Goal: Transaction & Acquisition: Purchase product/service

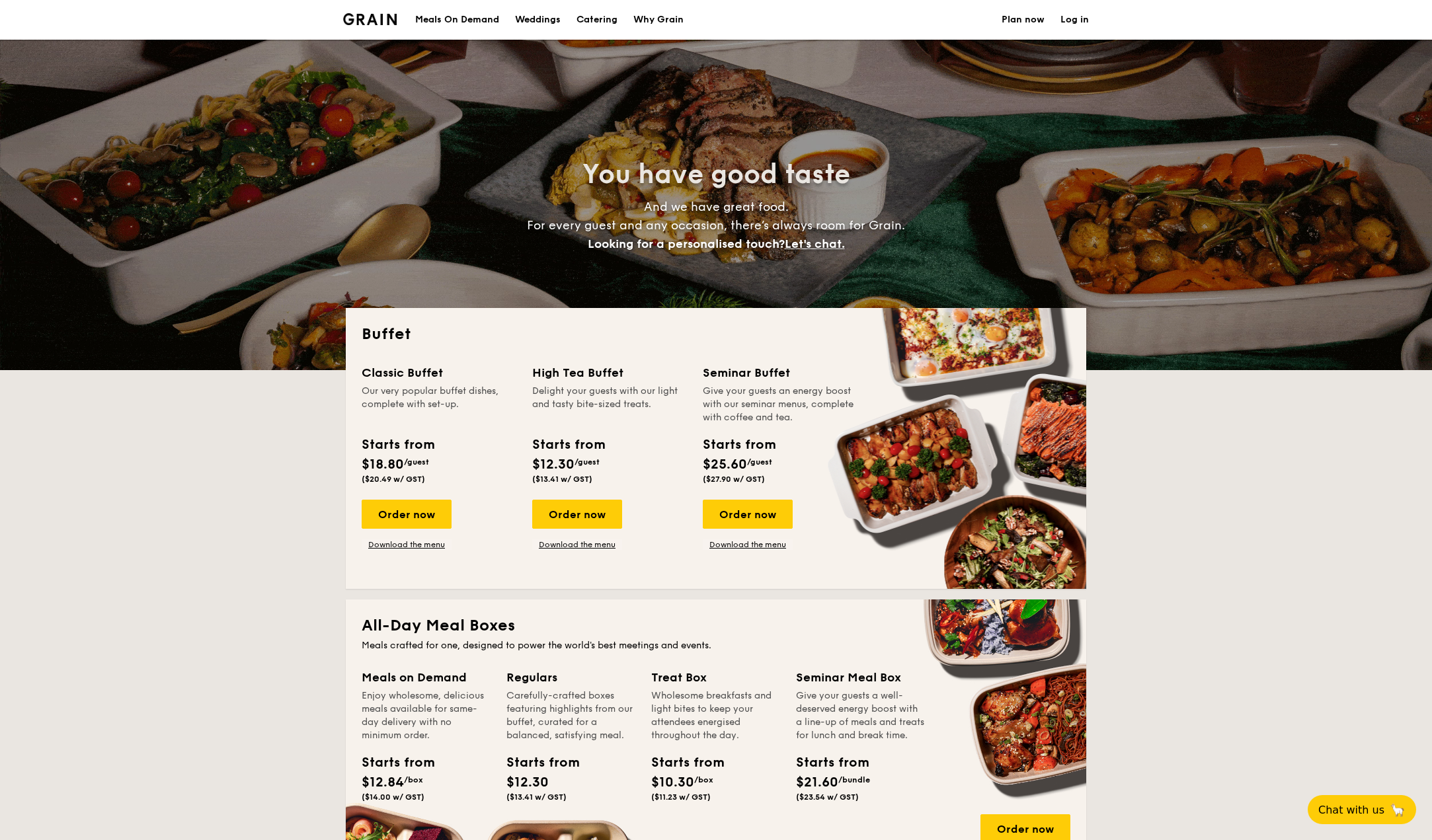
select select
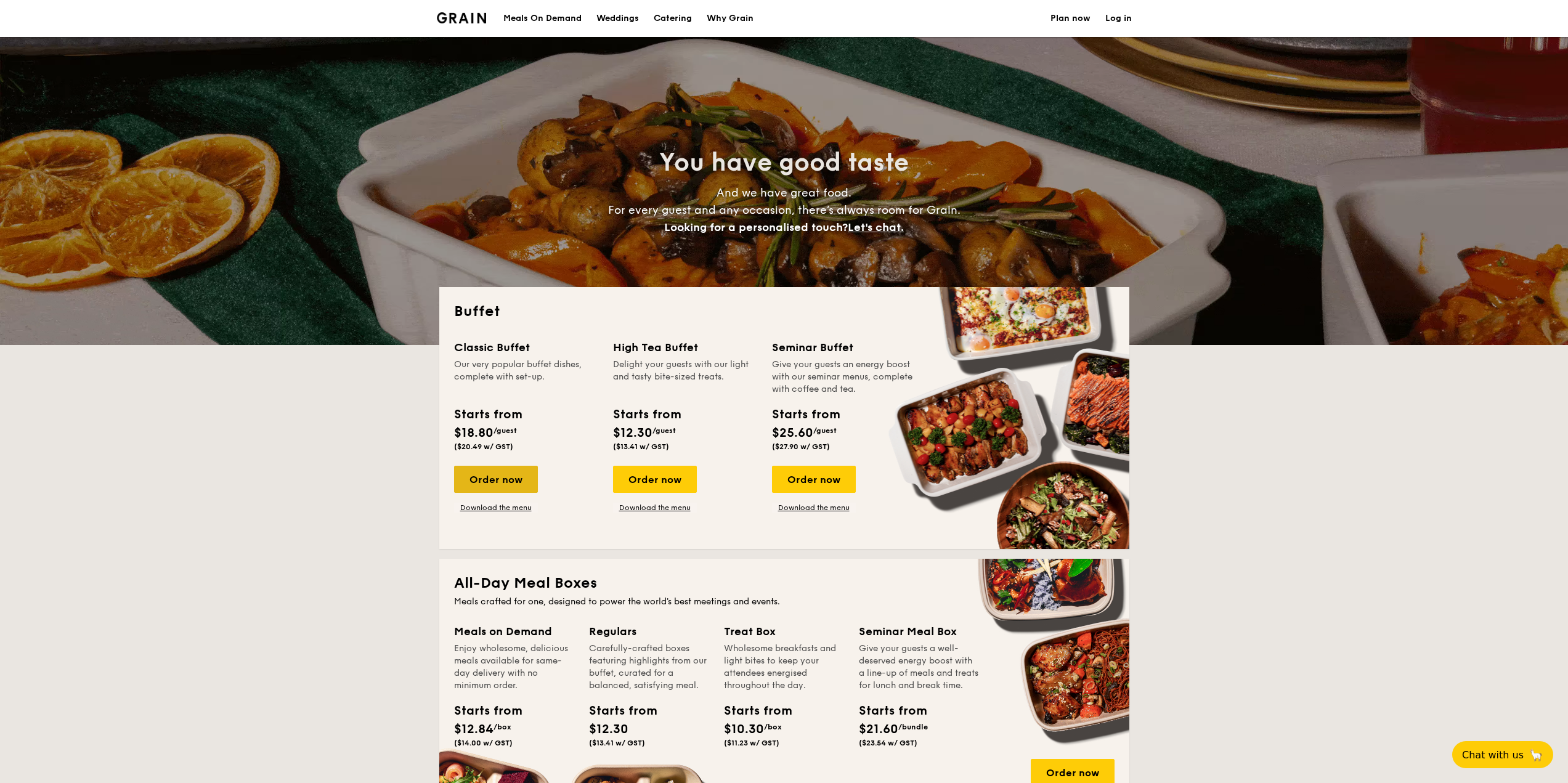
click at [510, 473] on div "Order now" at bounding box center [496, 479] width 84 height 27
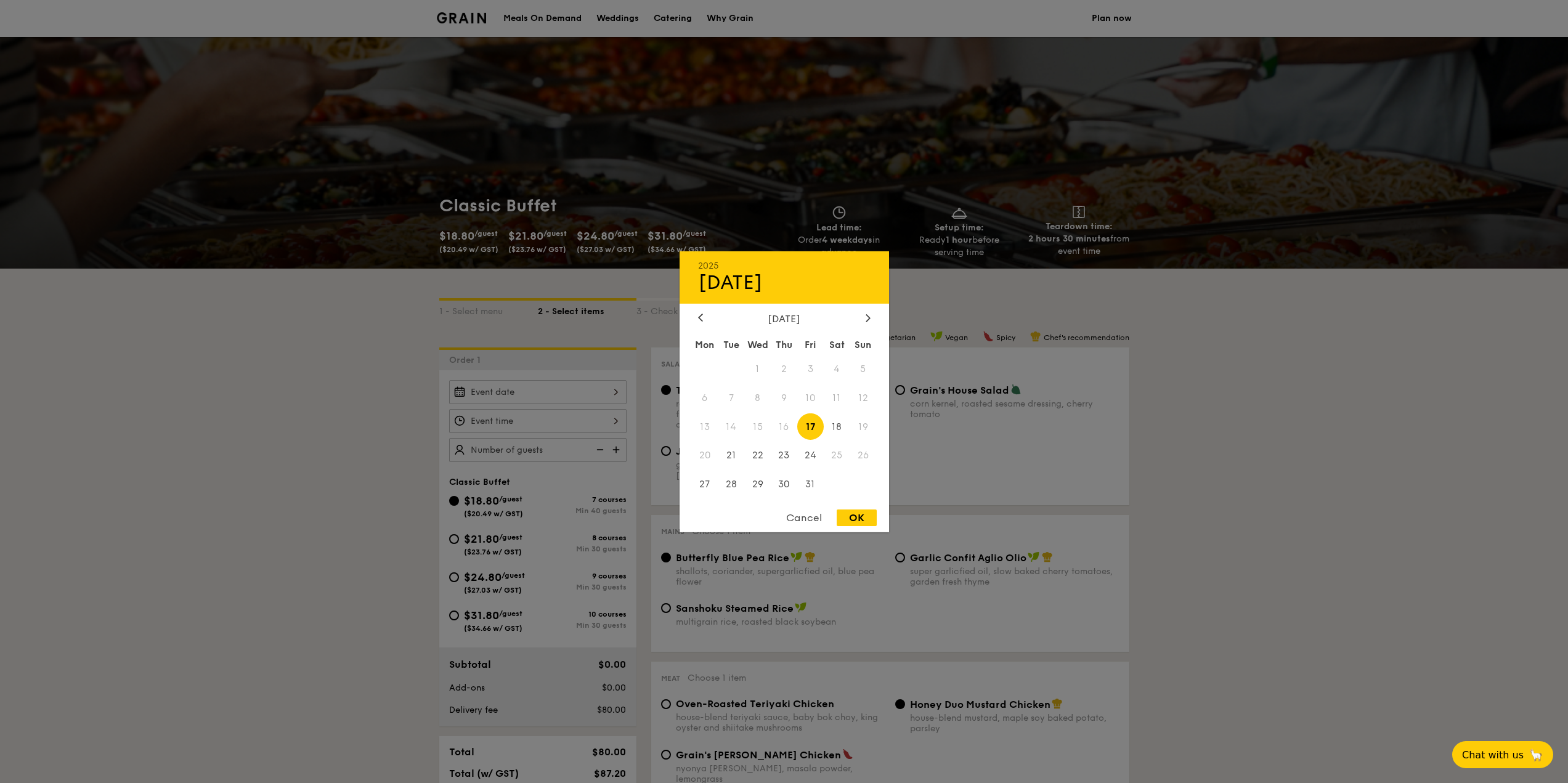
click at [541, 399] on div "2025 Oct [DATE] Tue Wed Thu Fri Sat Sun 1 2 3 4 5 6 7 8 9 10 11 12 13 14 15 16 …" at bounding box center [538, 392] width 177 height 24
click at [871, 322] on div at bounding box center [868, 318] width 11 height 12
click at [840, 370] on span "1" at bounding box center [837, 369] width 26 height 26
click at [854, 516] on div "OK" at bounding box center [857, 518] width 40 height 16
type input "[DATE]"
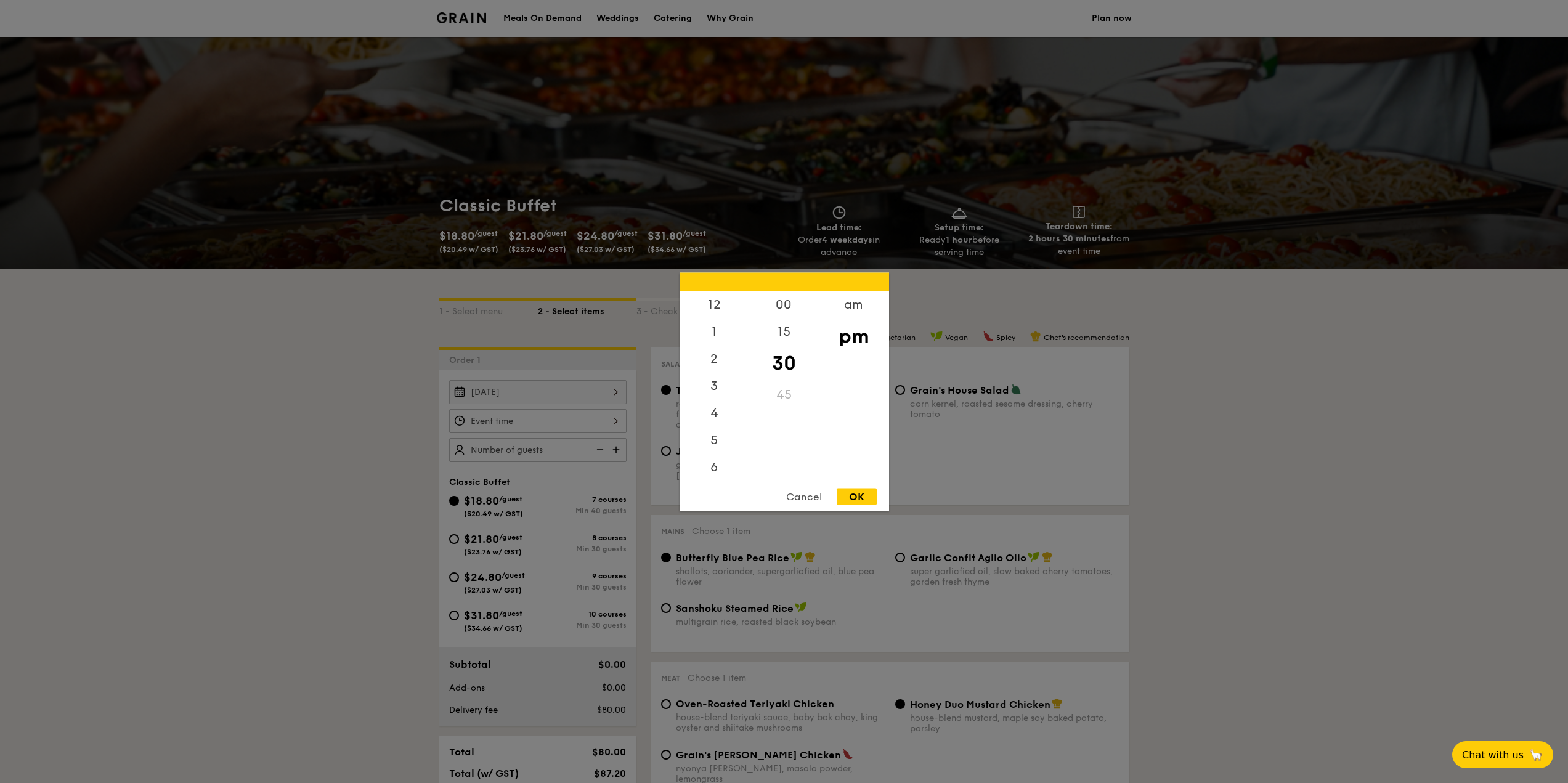
click at [529, 418] on div "12 1 2 3 4 5 6 7 8 9 10 11 00 15 30 45 am pm Cancel OK" at bounding box center [538, 421] width 177 height 24
click at [715, 411] on div "6" at bounding box center [714, 417] width 70 height 35
click at [784, 312] on div "00" at bounding box center [784, 309] width 70 height 35
click at [869, 489] on div "OK" at bounding box center [857, 496] width 40 height 16
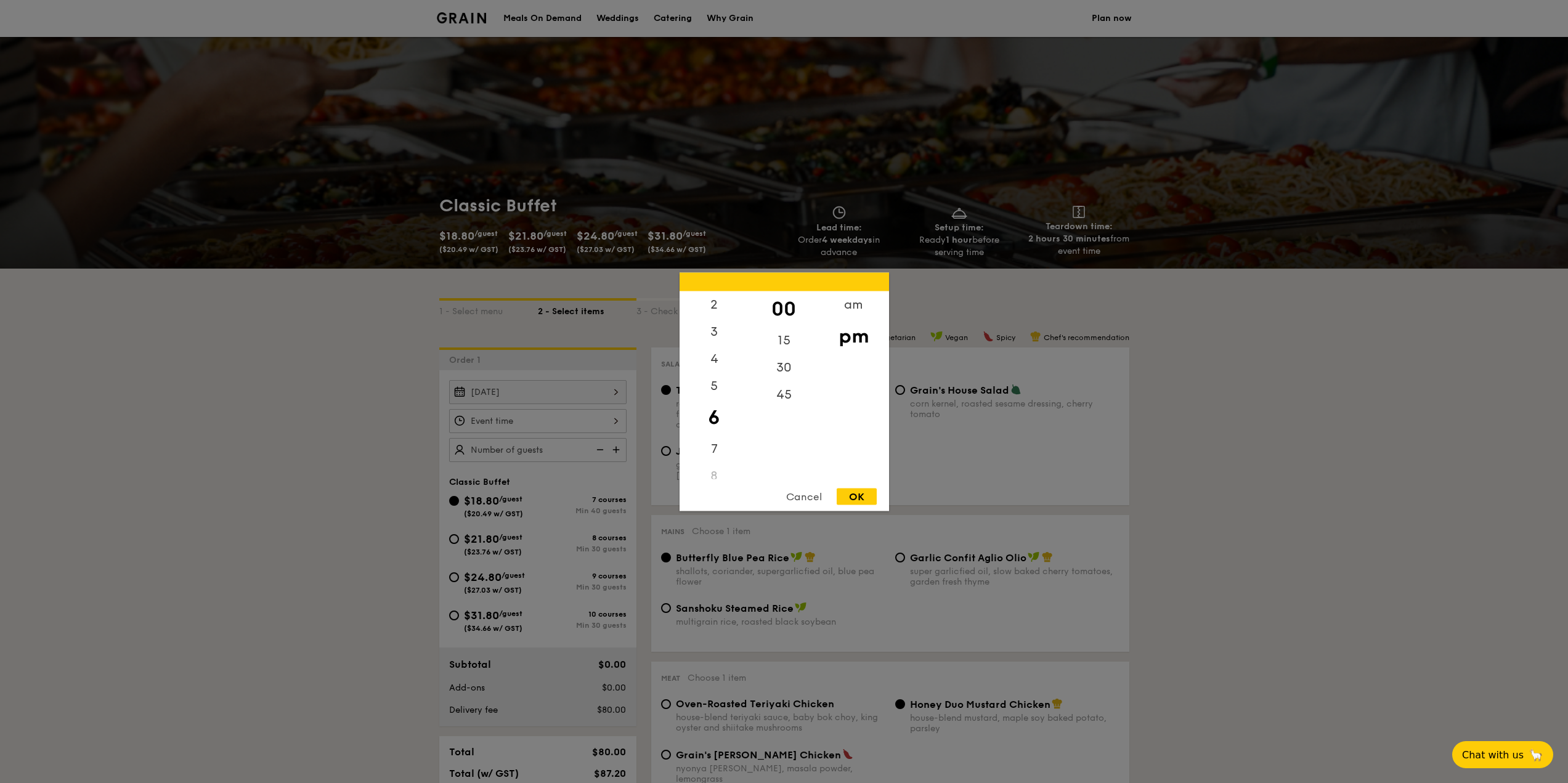
type input "6:00PM"
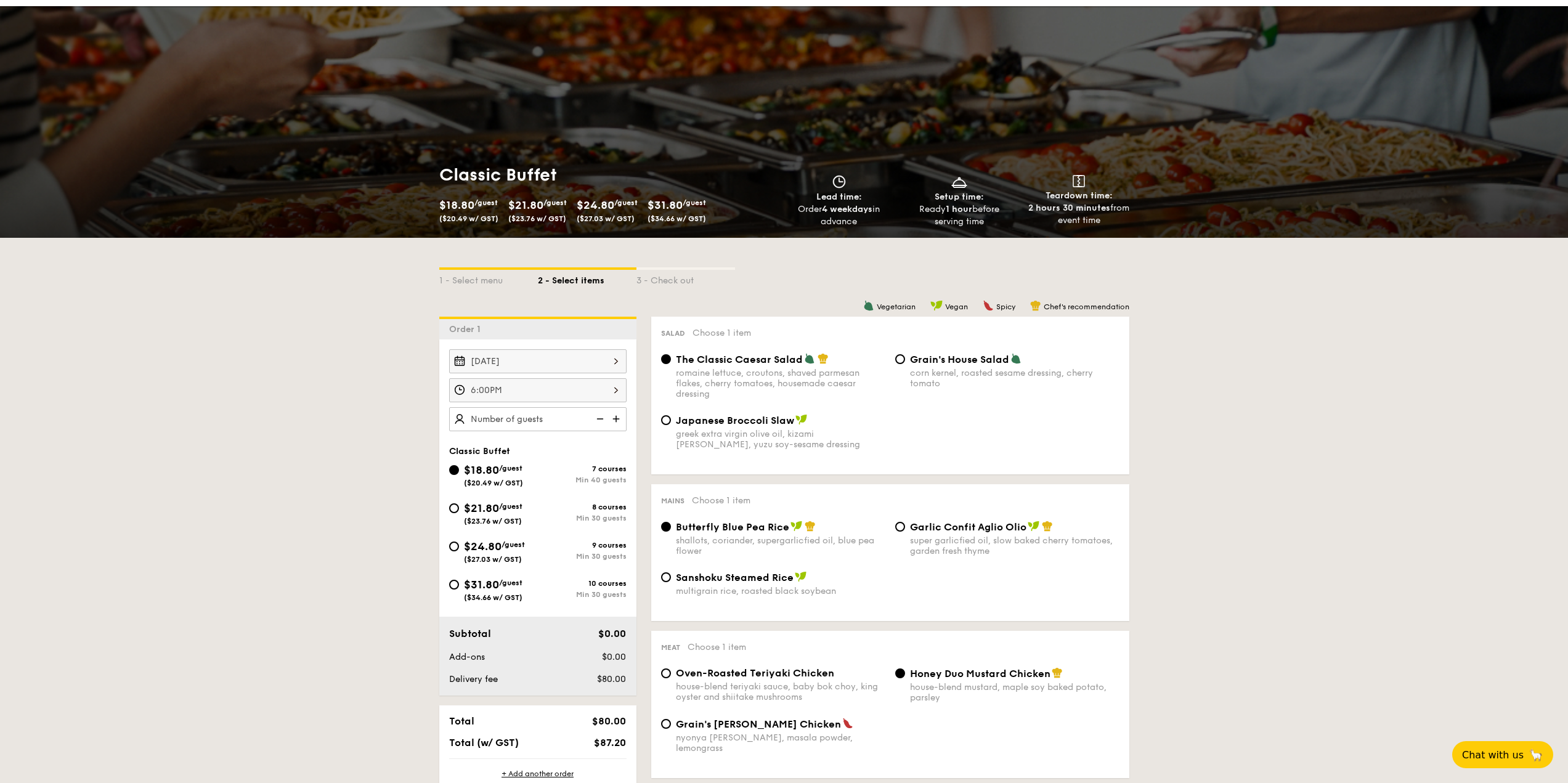
scroll to position [123, 0]
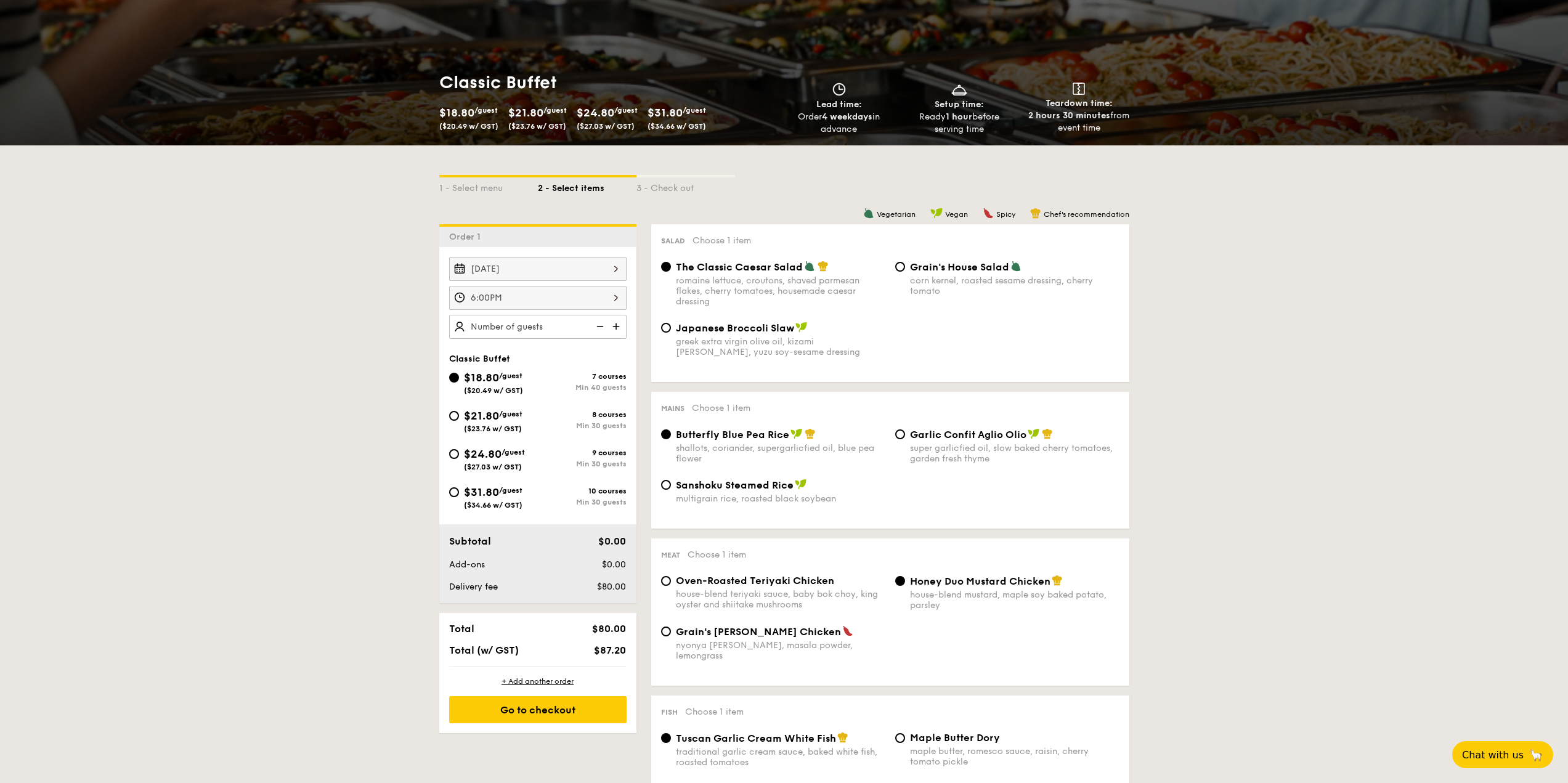
click at [479, 452] on span "$24.80" at bounding box center [482, 454] width 37 height 14
click at [459, 452] on input "$24.80 /guest ($27.03 w/ GST) 9 courses Min 30 guests" at bounding box center [454, 454] width 10 height 10
radio input "true"
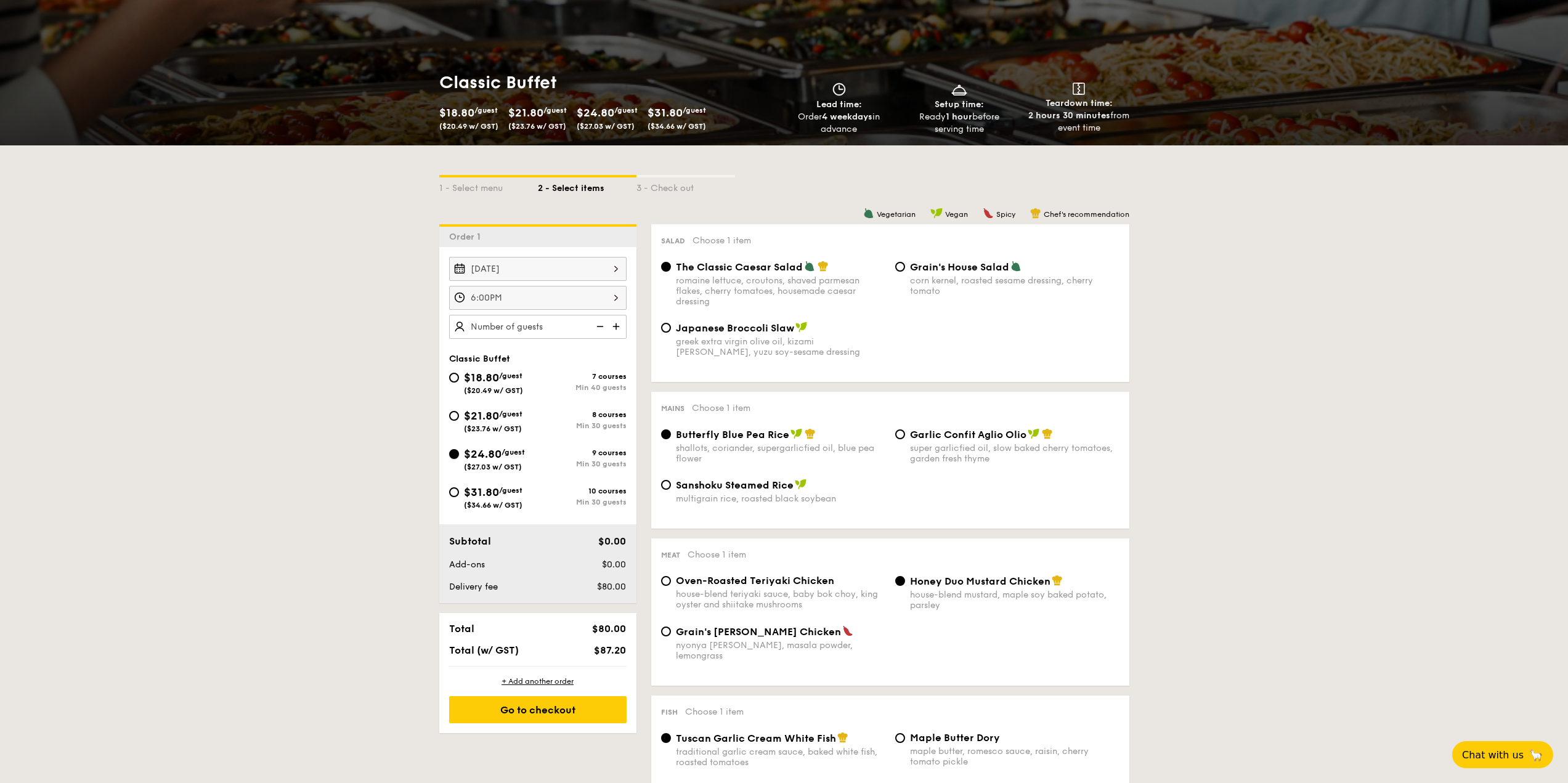
radio input "true"
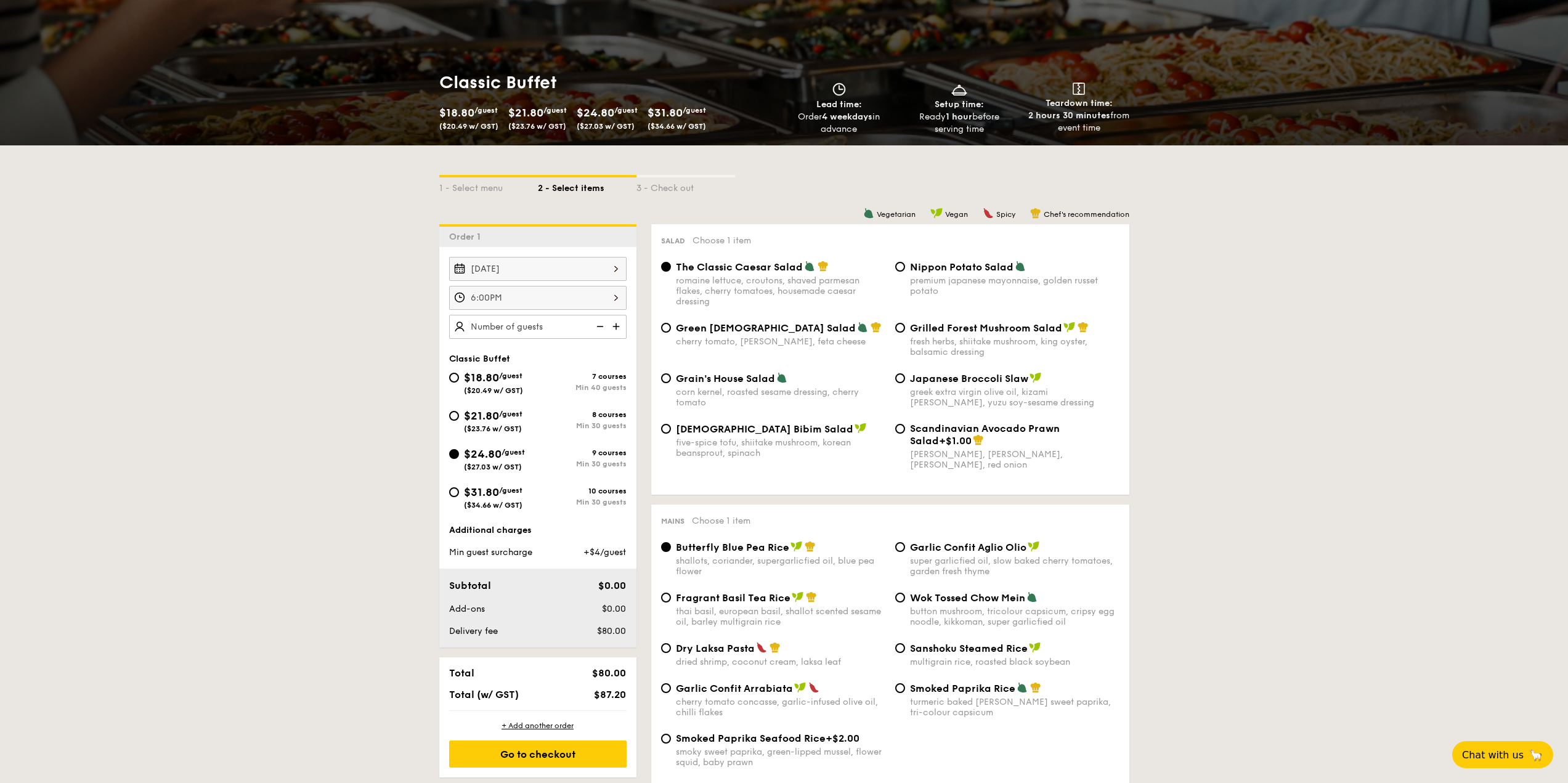
click at [950, 111] on div "Ready 1 hour before serving time" at bounding box center [959, 123] width 110 height 25
click at [945, 108] on span "Setup time:" at bounding box center [959, 104] width 49 height 11
drag, startPoint x: 945, startPoint y: 108, endPoint x: 980, endPoint y: 121, distance: 37.3
click at [980, 121] on div "Setup time: Ready 1 hour before serving time" at bounding box center [959, 109] width 110 height 53
click at [976, 128] on div "Ready 1 hour before serving time" at bounding box center [959, 123] width 110 height 25
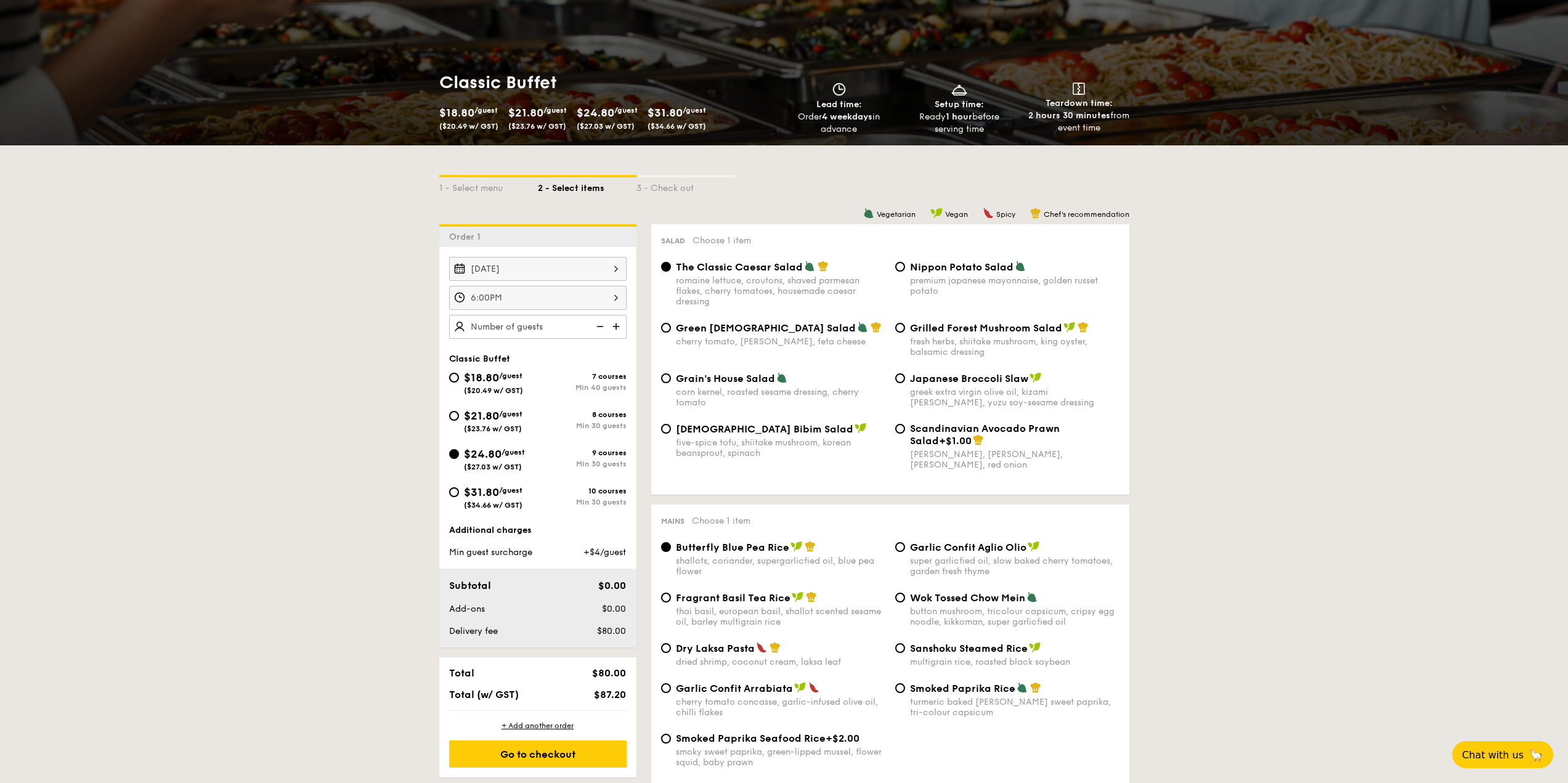
drag, startPoint x: 976, startPoint y: 128, endPoint x: 943, endPoint y: 104, distance: 40.8
click at [943, 104] on div "Setup time: Ready 1 hour before serving time" at bounding box center [959, 109] width 110 height 53
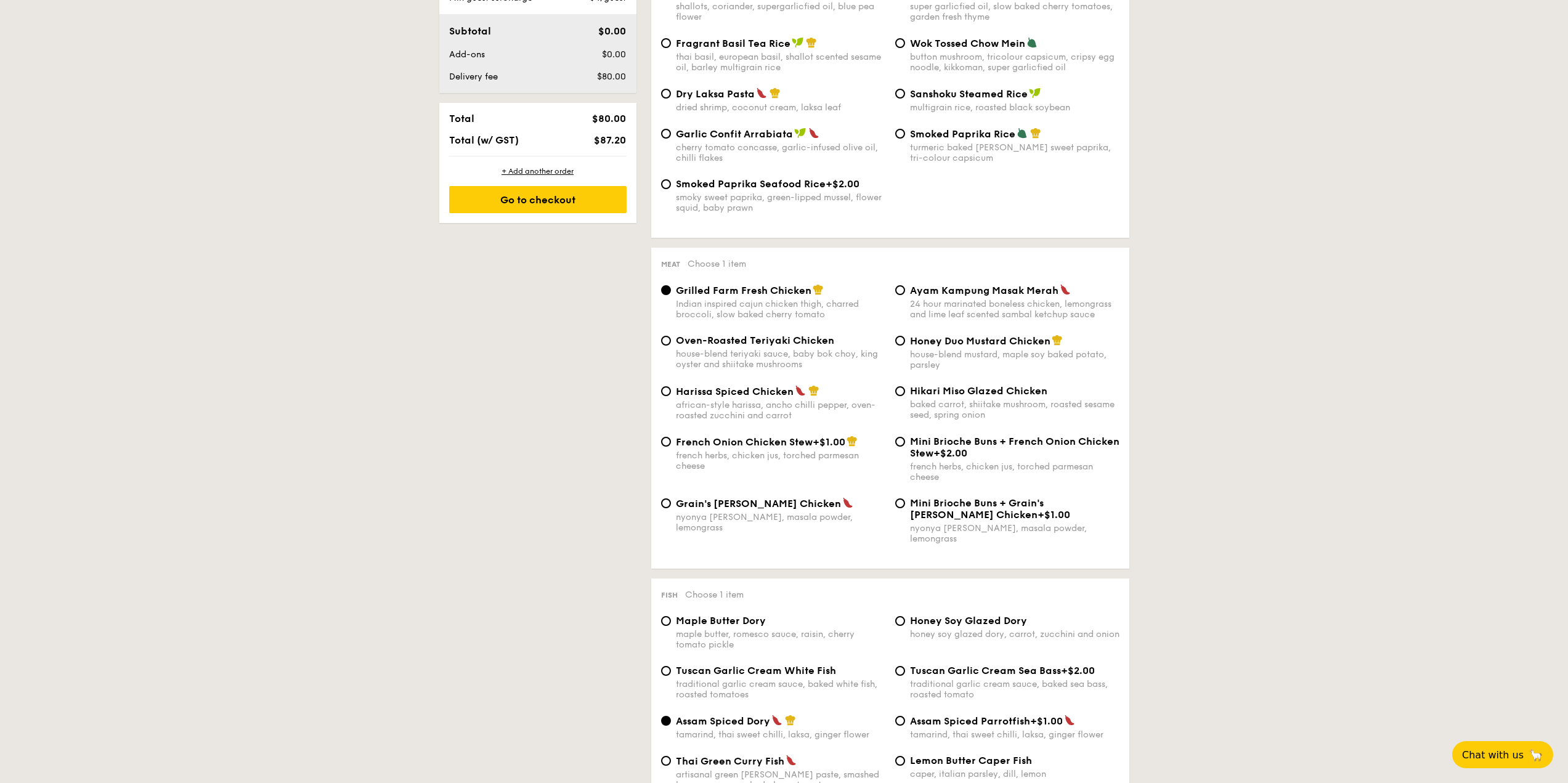
scroll to position [370, 0]
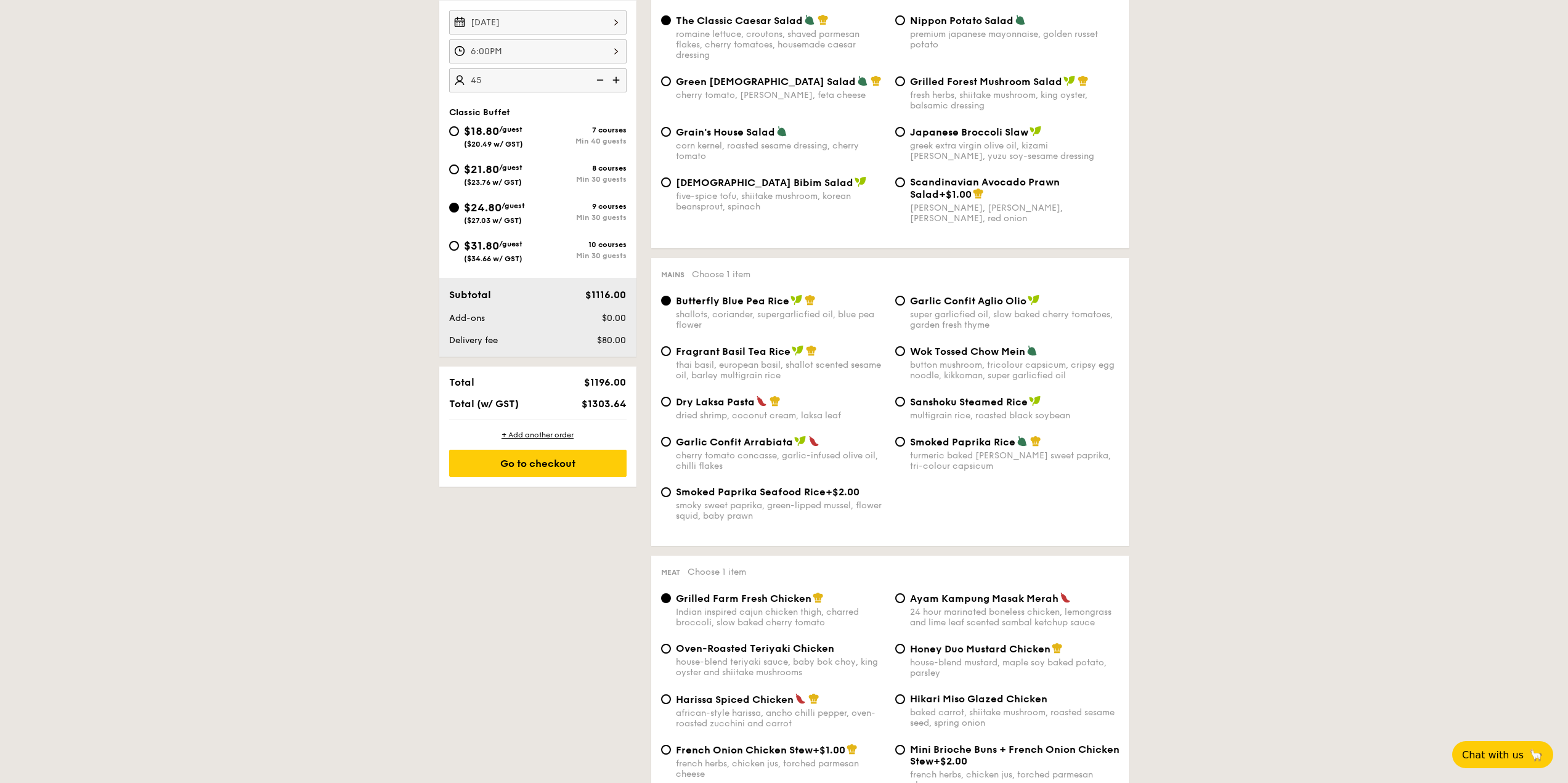
click at [596, 84] on img at bounding box center [599, 80] width 18 height 24
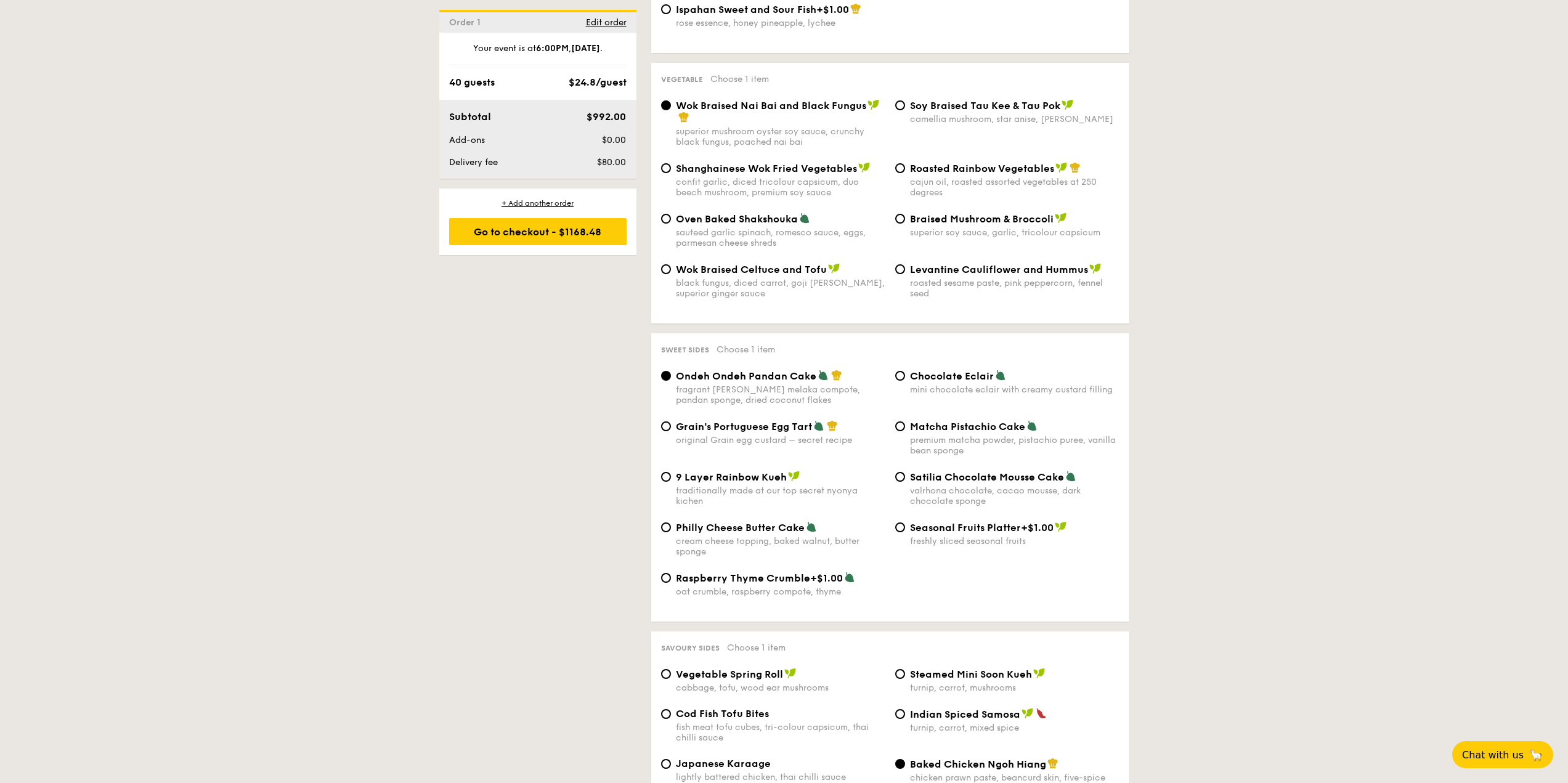
scroll to position [2156, 0]
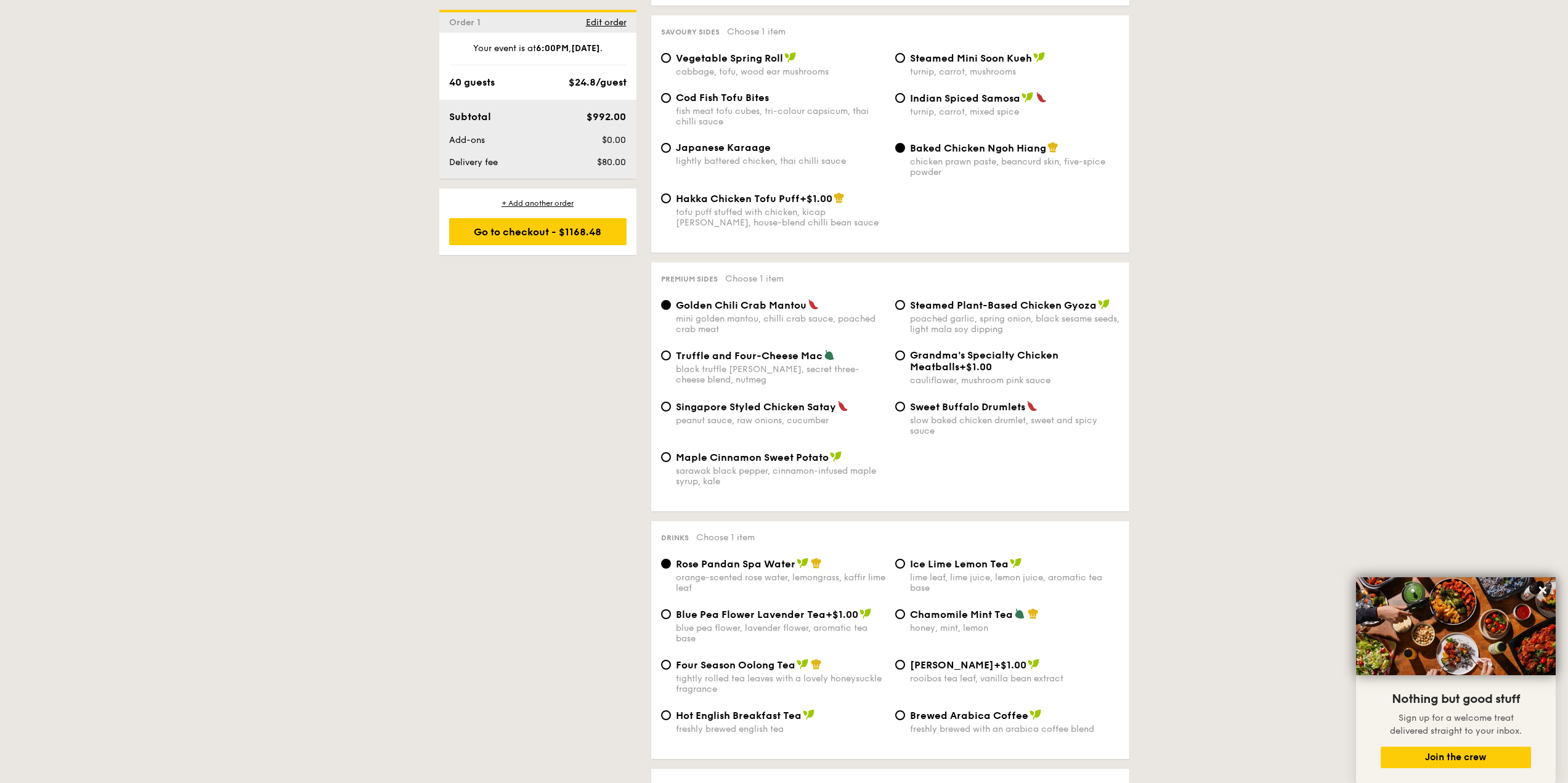
drag, startPoint x: 816, startPoint y: 610, endPoint x: 447, endPoint y: 527, distance: 378.2
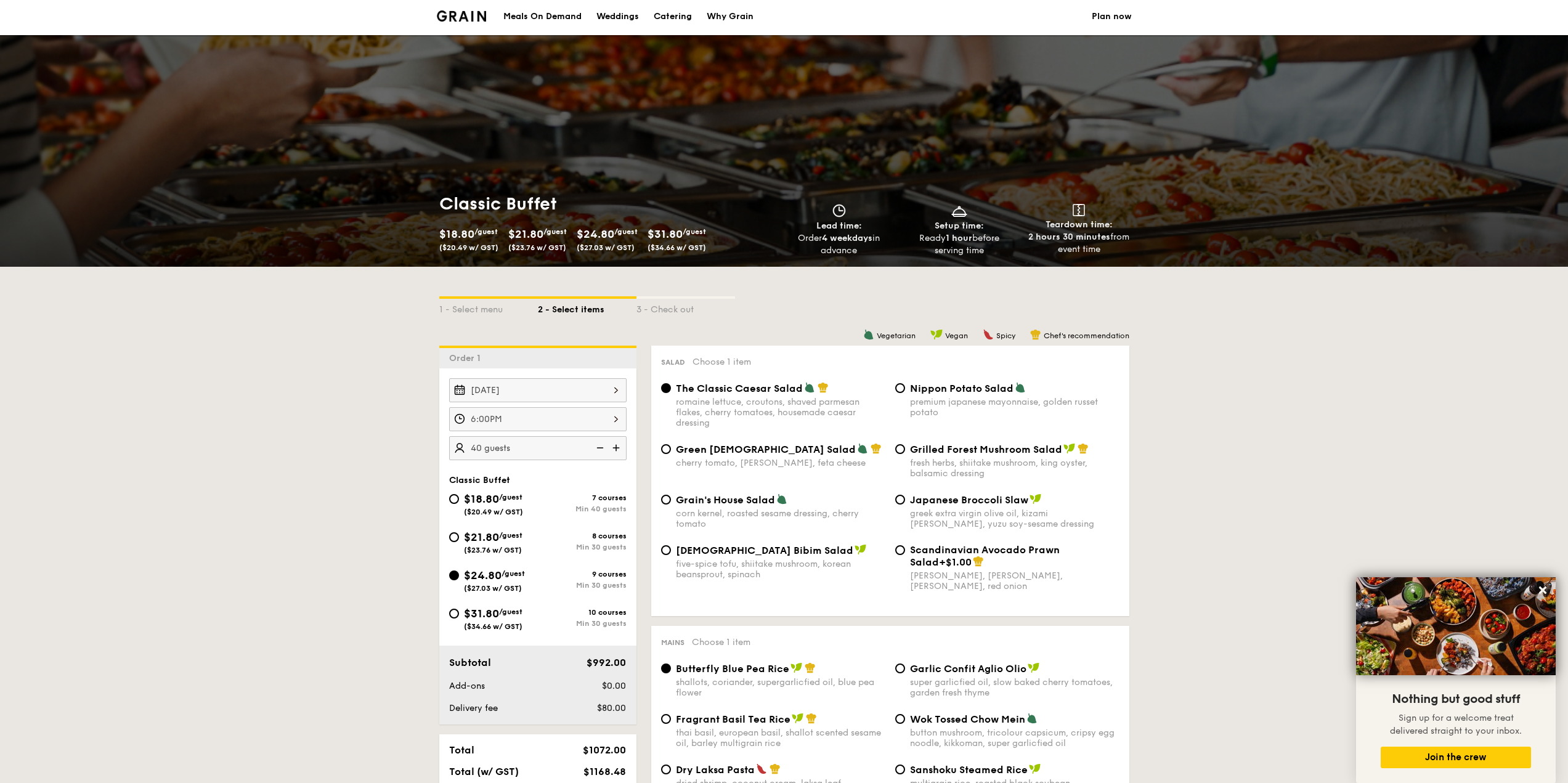
scroll to position [0, 0]
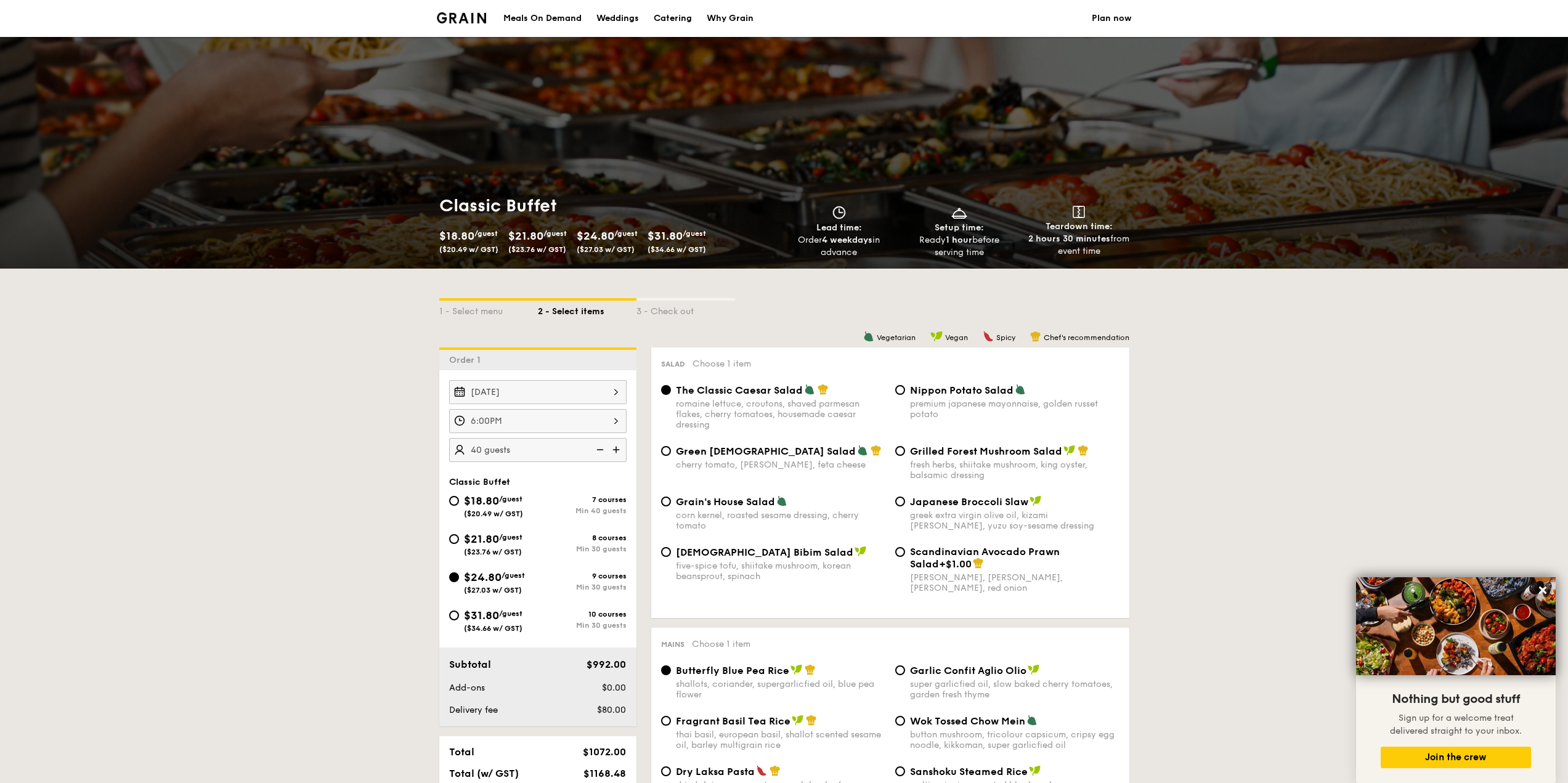
click at [616, 449] on img at bounding box center [617, 450] width 18 height 24
type input "50 guests"
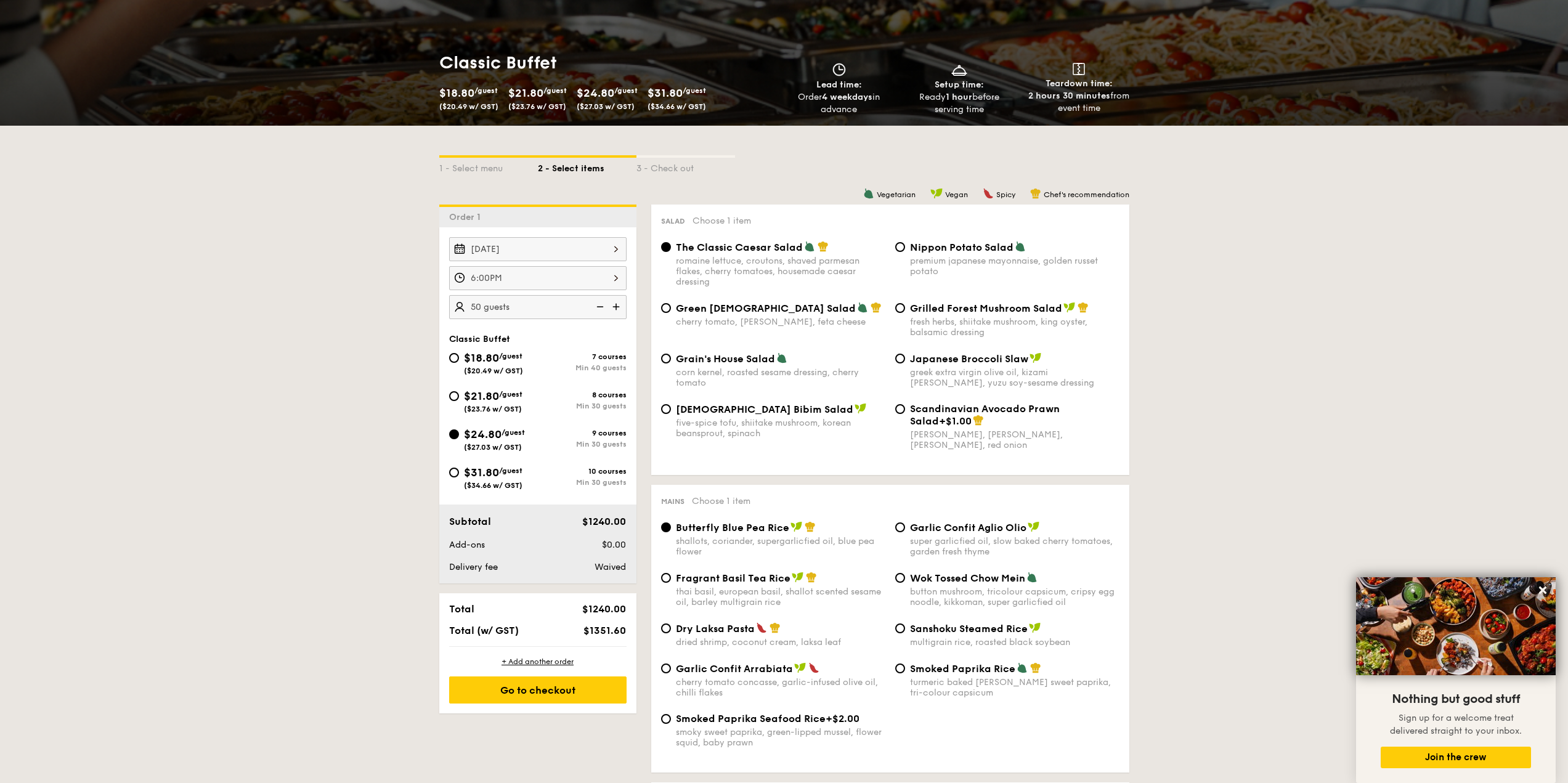
scroll to position [308, 0]
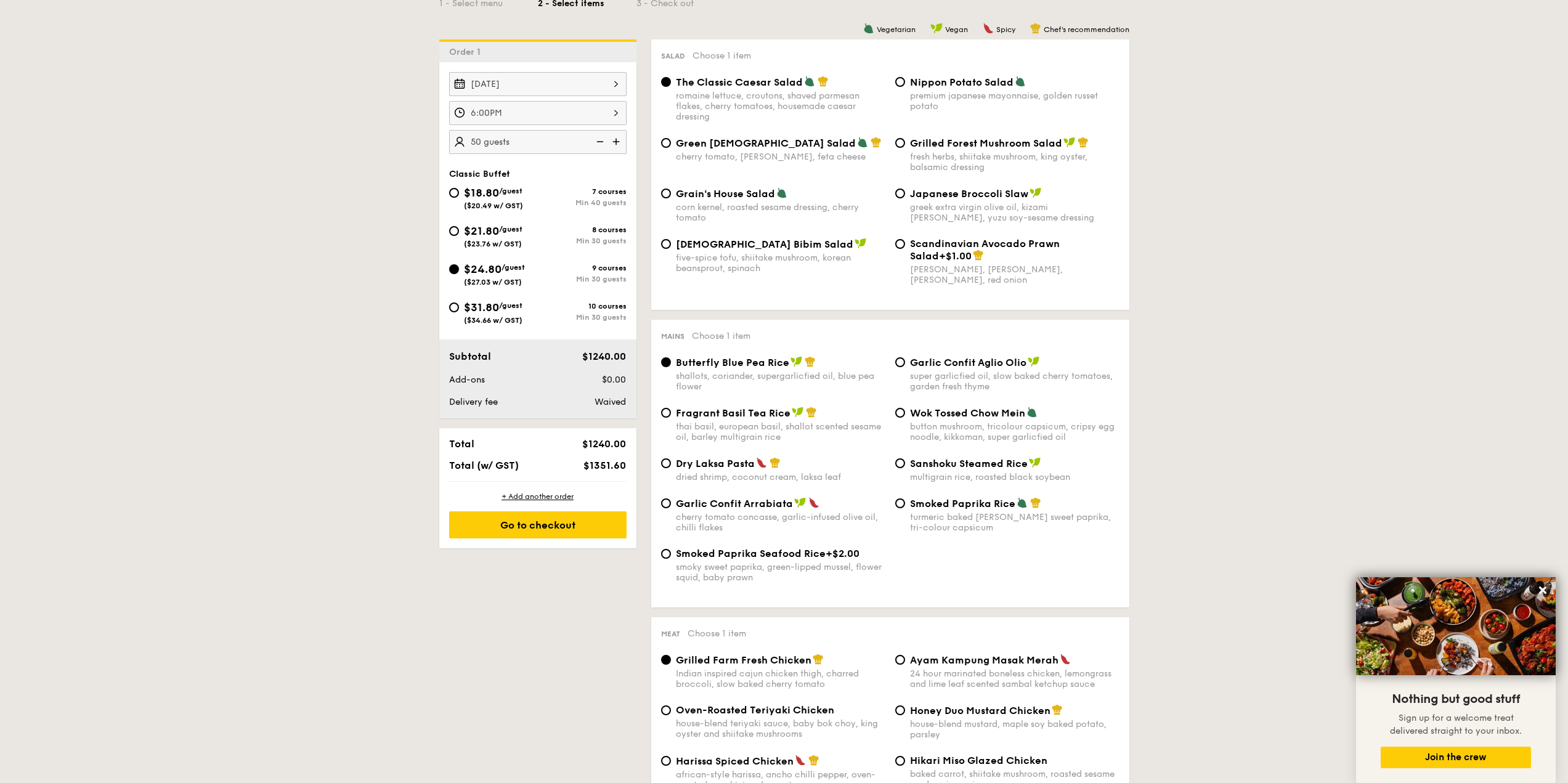
click at [495, 238] on div "$21.80 /guest ($23.76 w/ GST)" at bounding box center [493, 235] width 58 height 26
click at [459, 236] on input "$21.80 /guest ($23.76 w/ GST) 8 courses Min 30 guests" at bounding box center [454, 231] width 10 height 10
radio input "true"
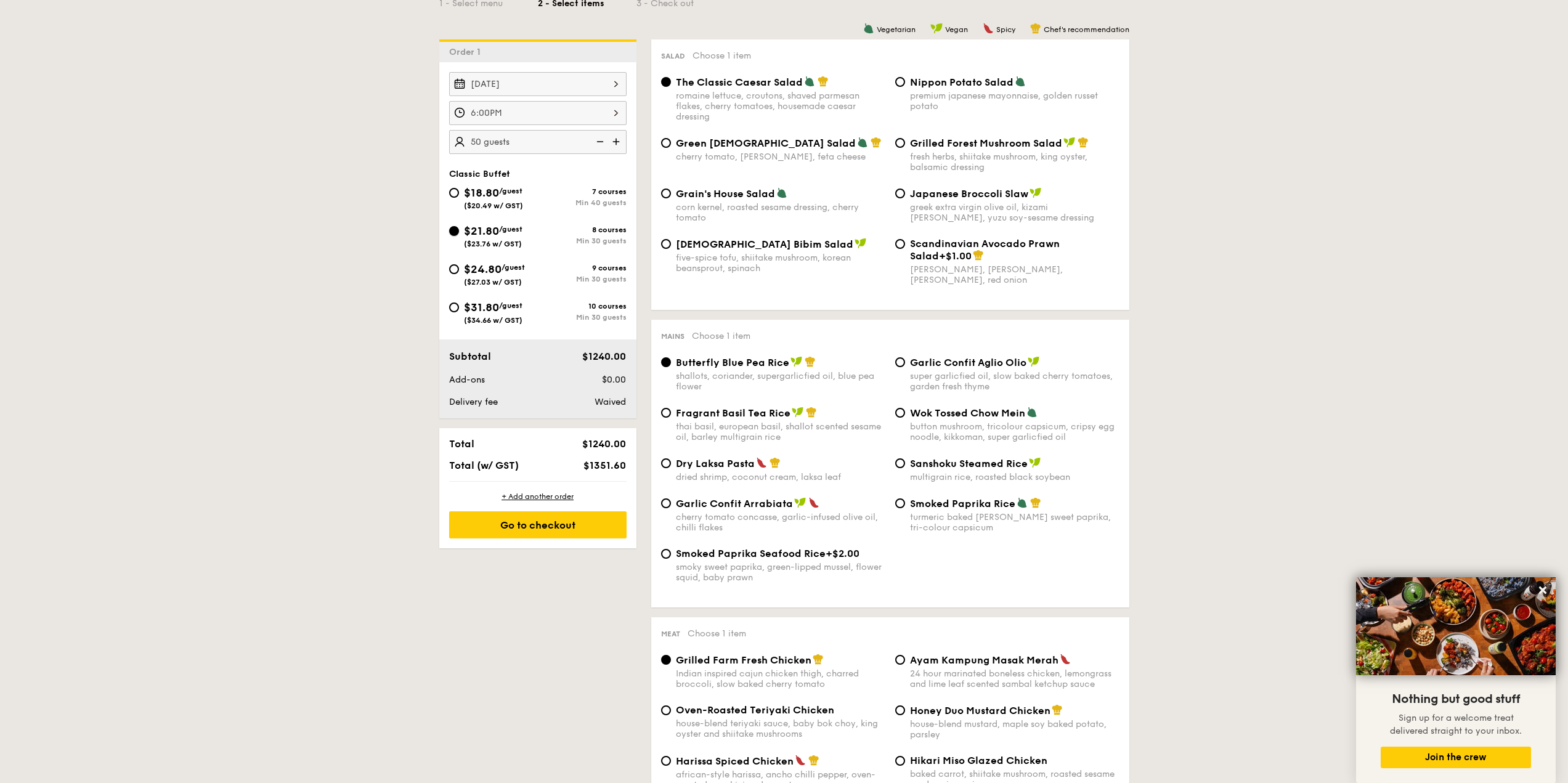
radio input "true"
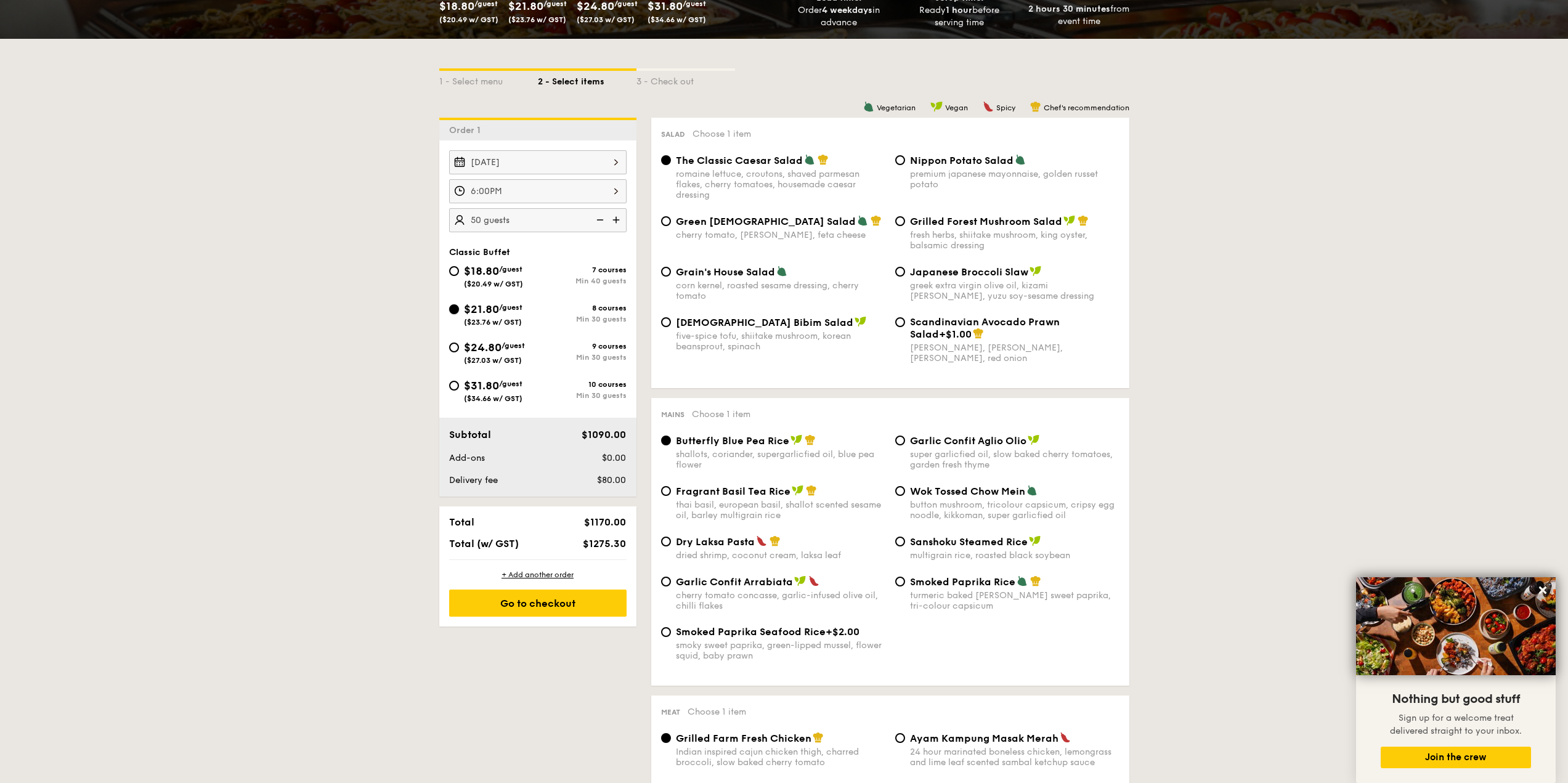
scroll to position [0, 0]
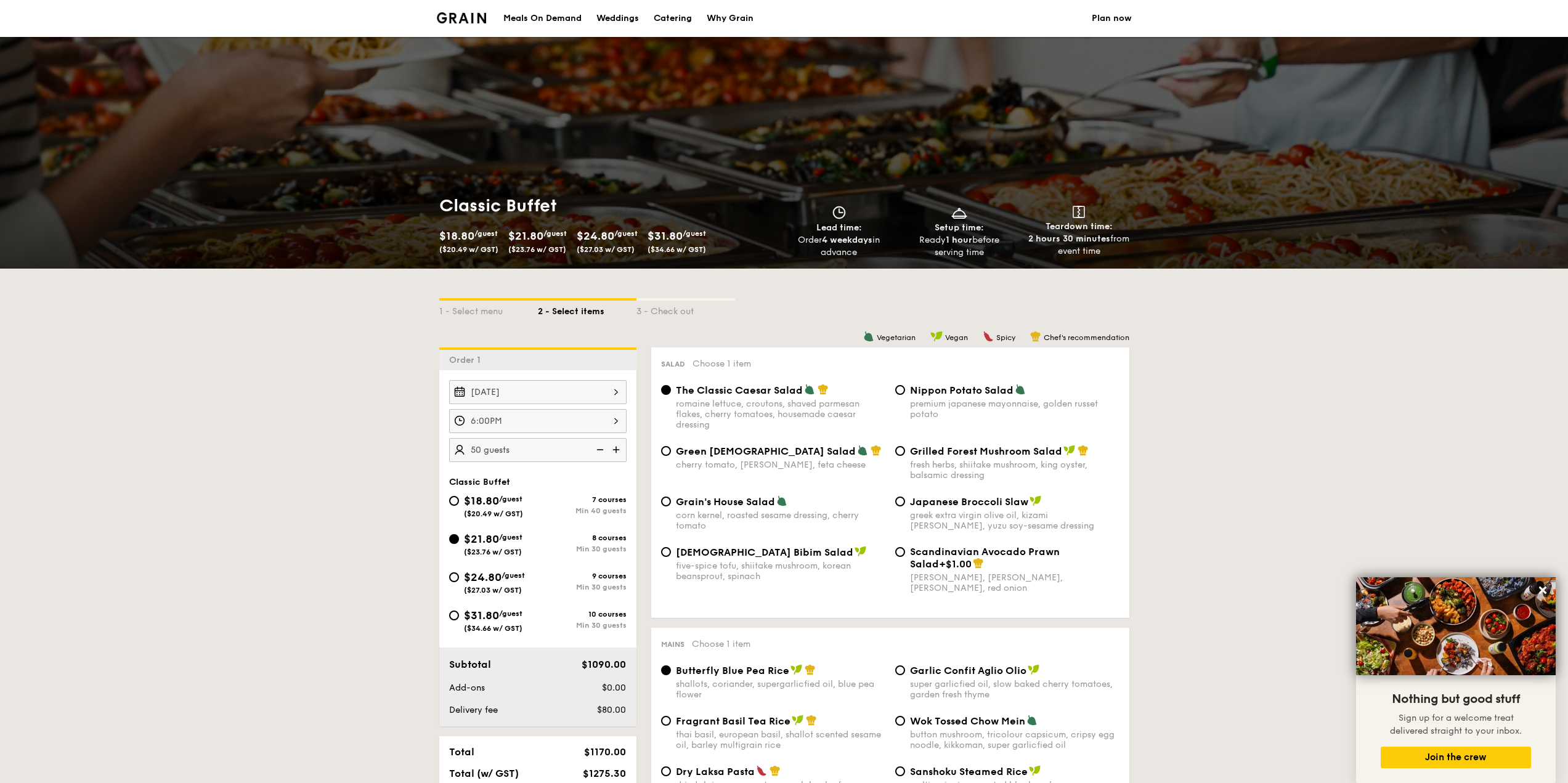
click at [617, 425] on div "6:00PM" at bounding box center [538, 421] width 177 height 24
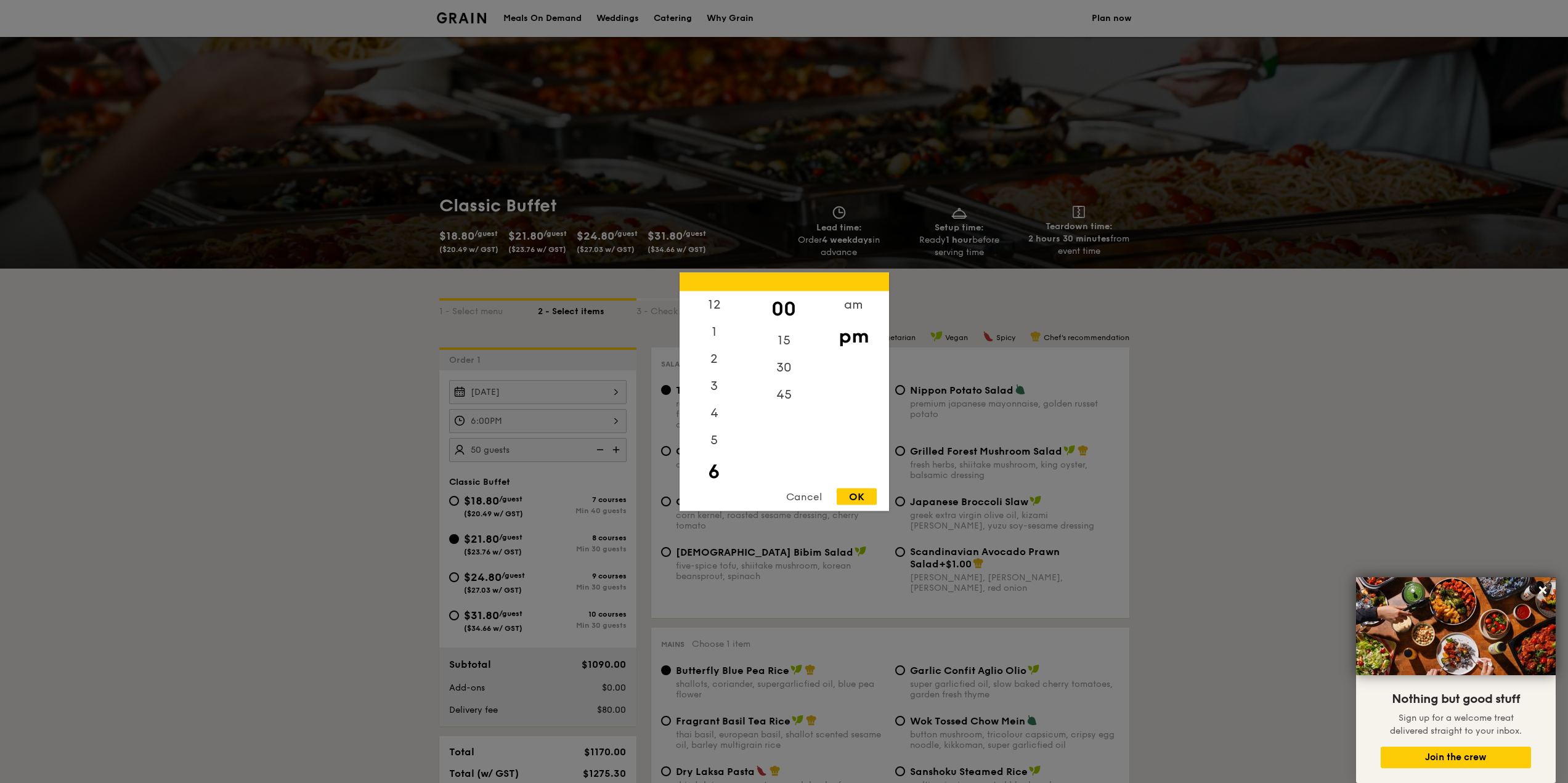
scroll to position [27, 0]
click at [790, 381] on div "30" at bounding box center [784, 371] width 70 height 35
click at [872, 495] on div "OK" at bounding box center [857, 496] width 40 height 16
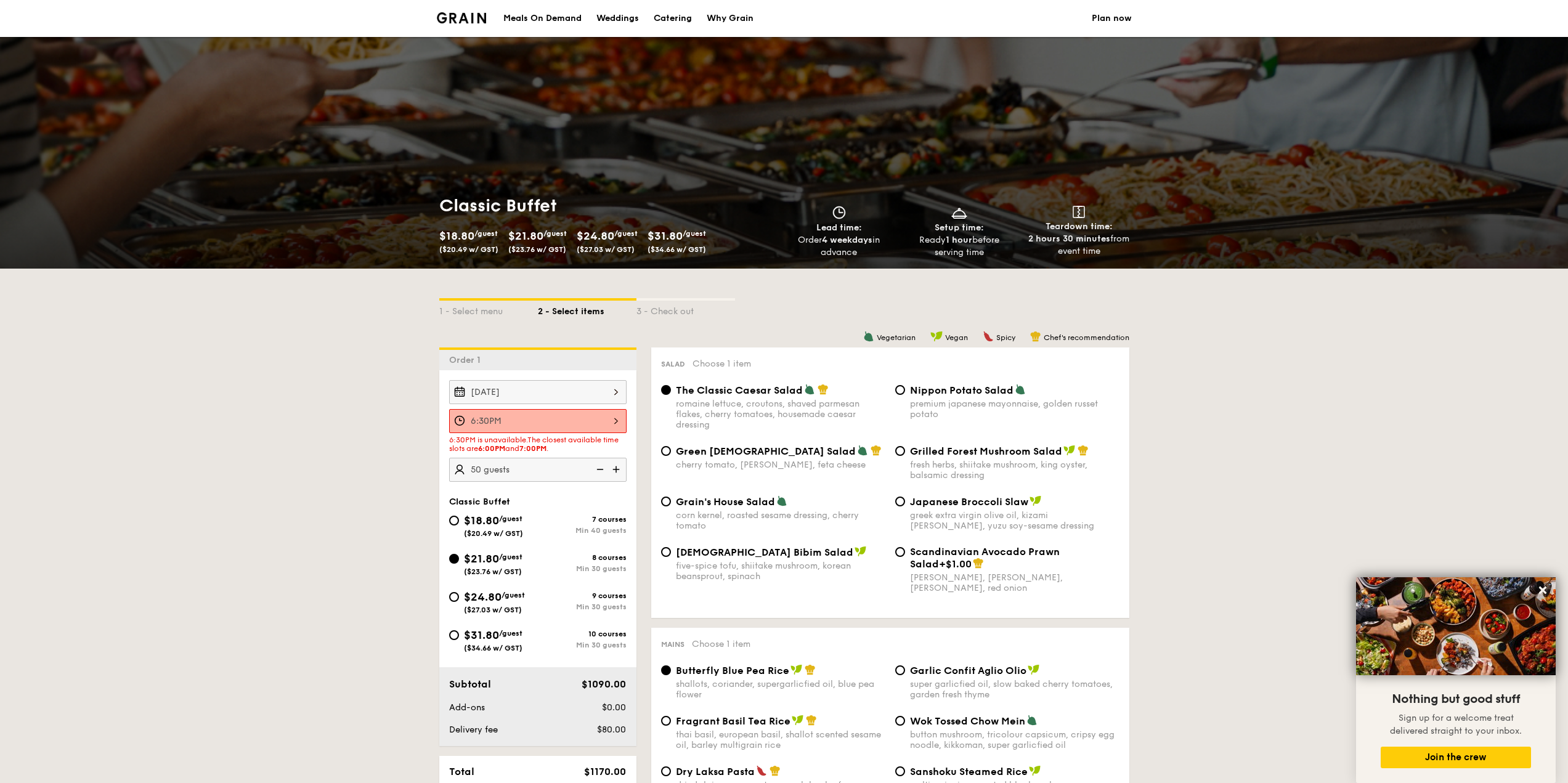
click at [583, 431] on div "6:30PM" at bounding box center [538, 421] width 177 height 24
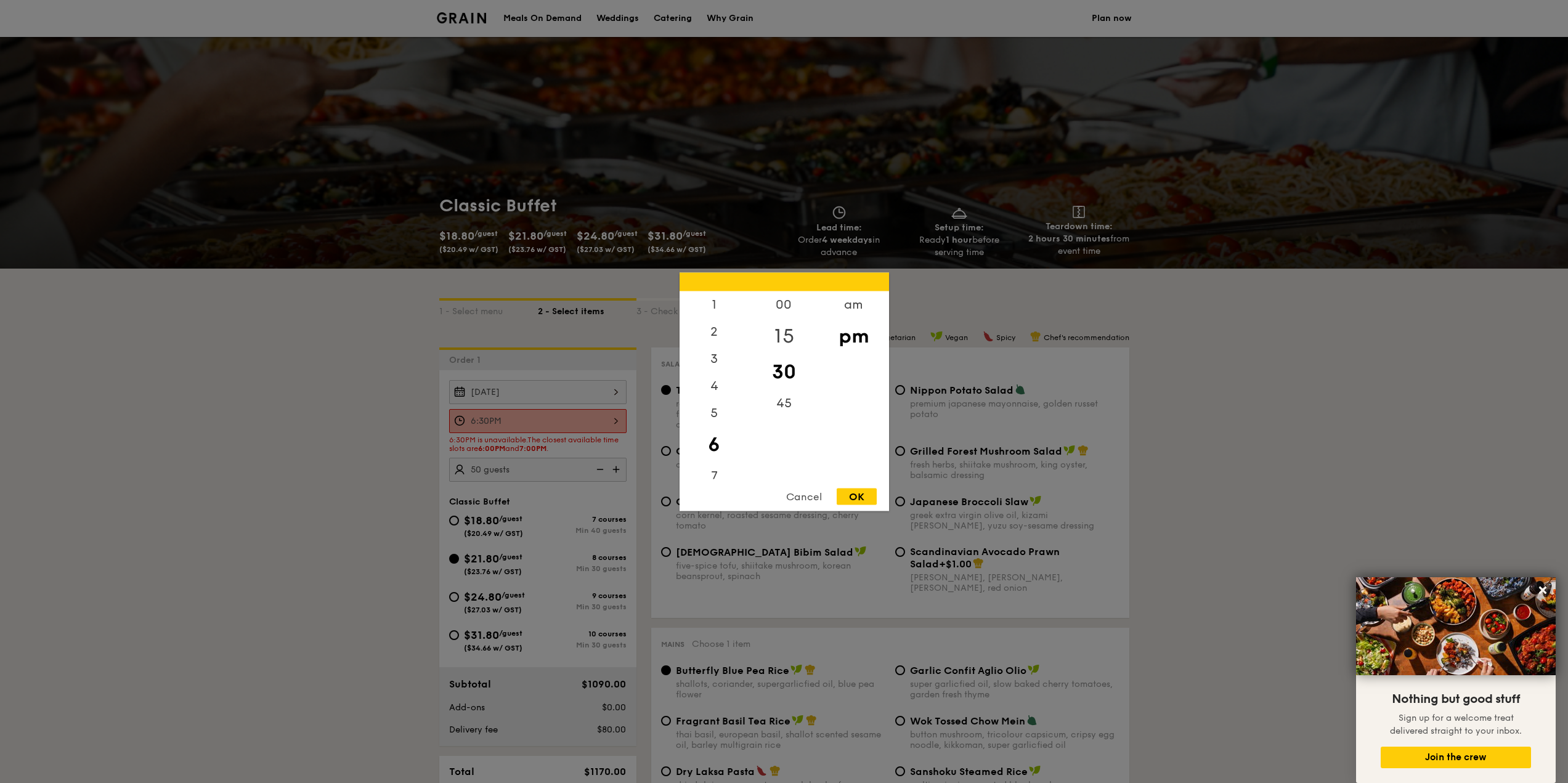
click at [792, 318] on div "15" at bounding box center [784, 336] width 70 height 35
click at [788, 305] on div "00" at bounding box center [784, 309] width 70 height 35
click at [863, 494] on div "OK" at bounding box center [857, 496] width 40 height 16
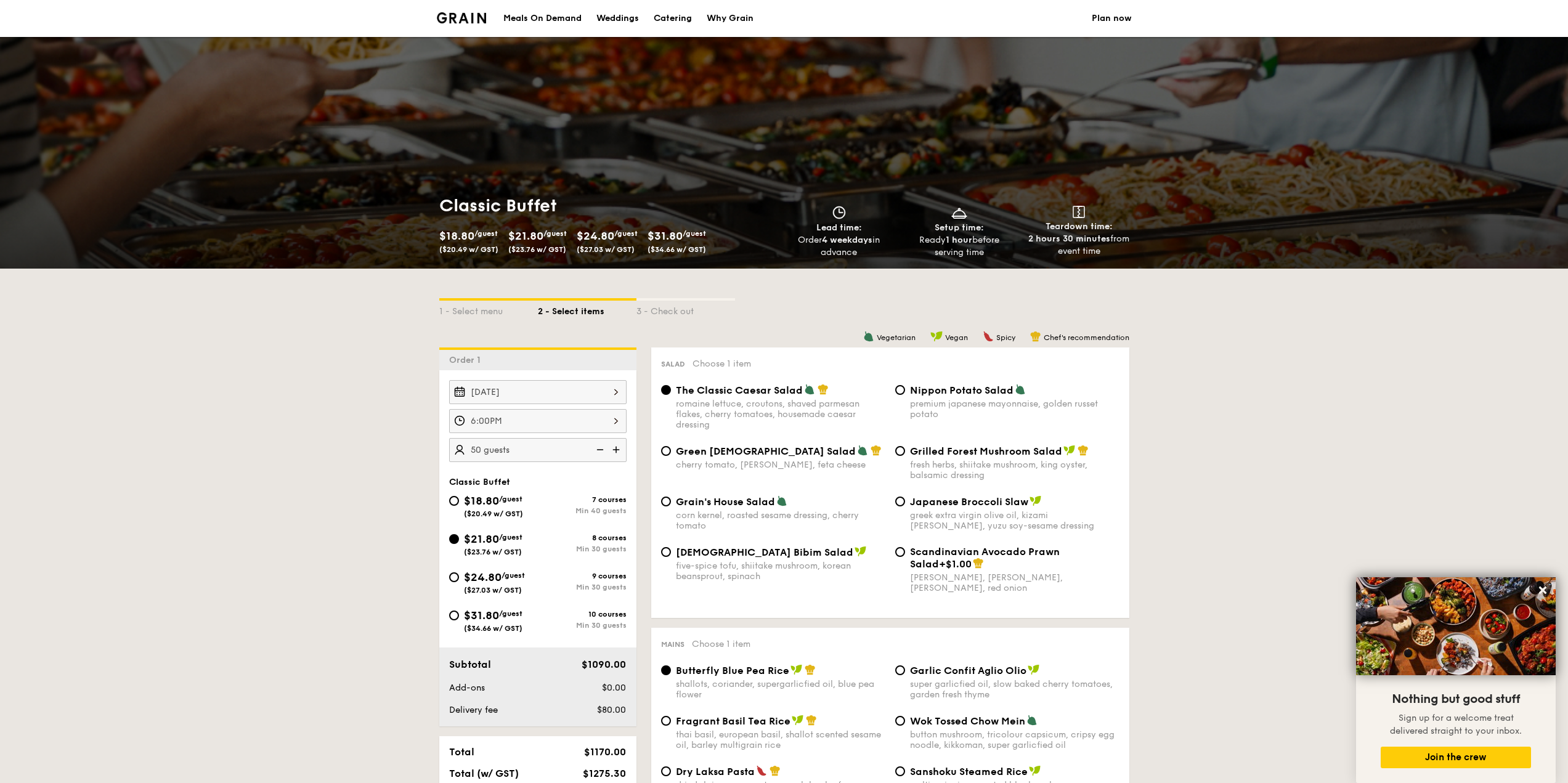
click at [566, 430] on div "6:00PM" at bounding box center [538, 421] width 177 height 24
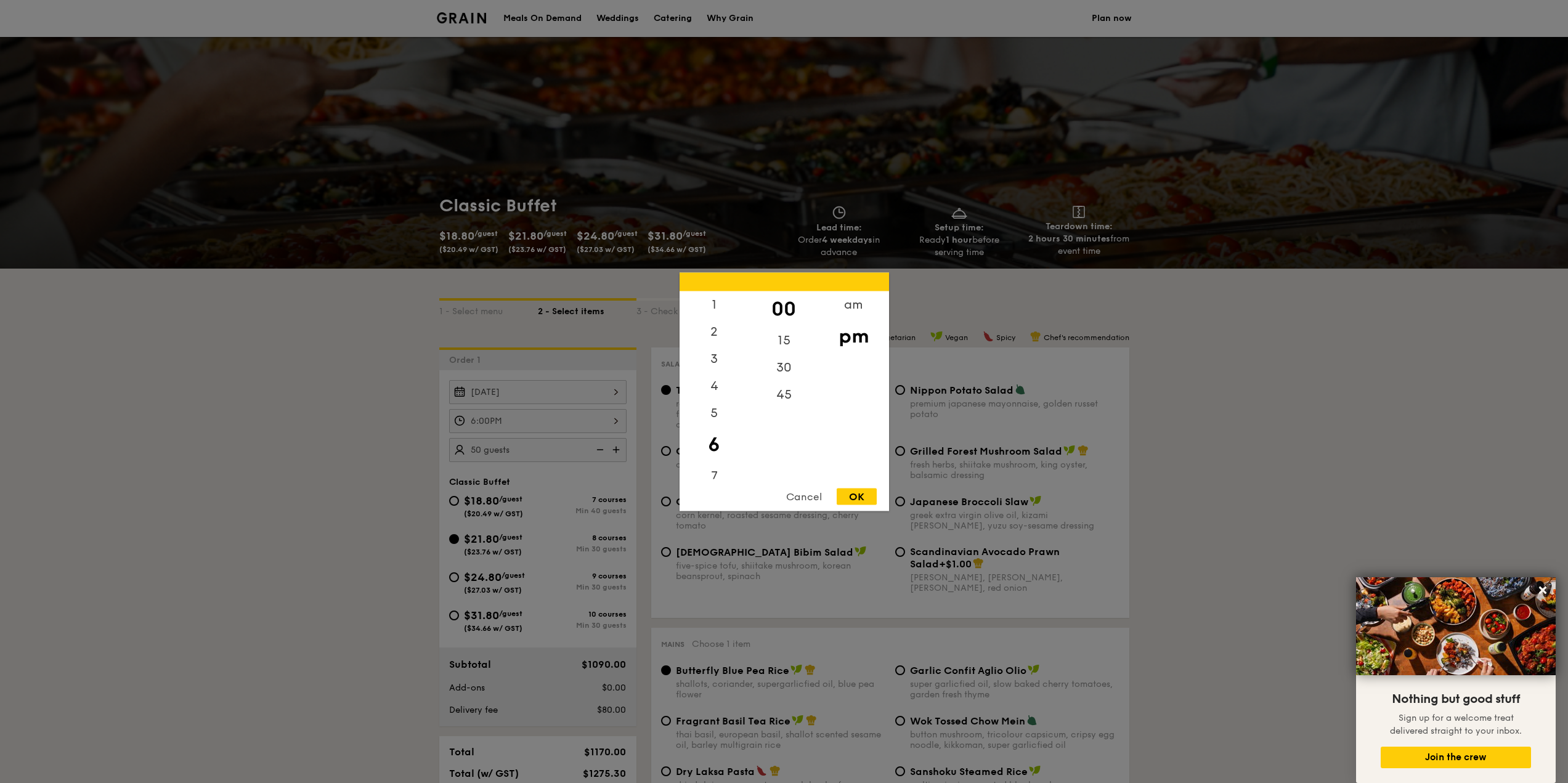
click at [1291, 432] on div at bounding box center [784, 392] width 1568 height 783
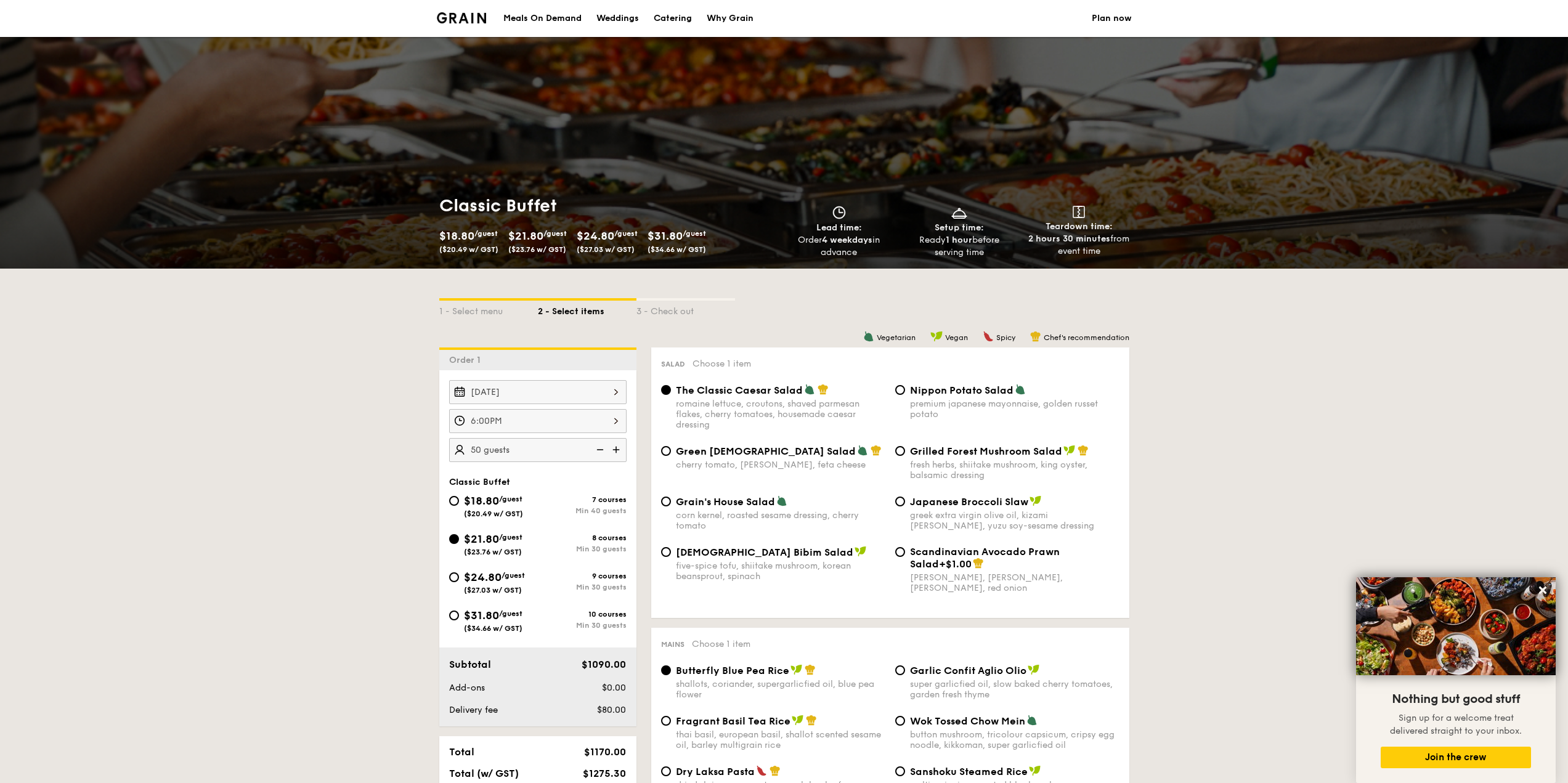
click at [594, 430] on div "6:00PM" at bounding box center [538, 421] width 177 height 24
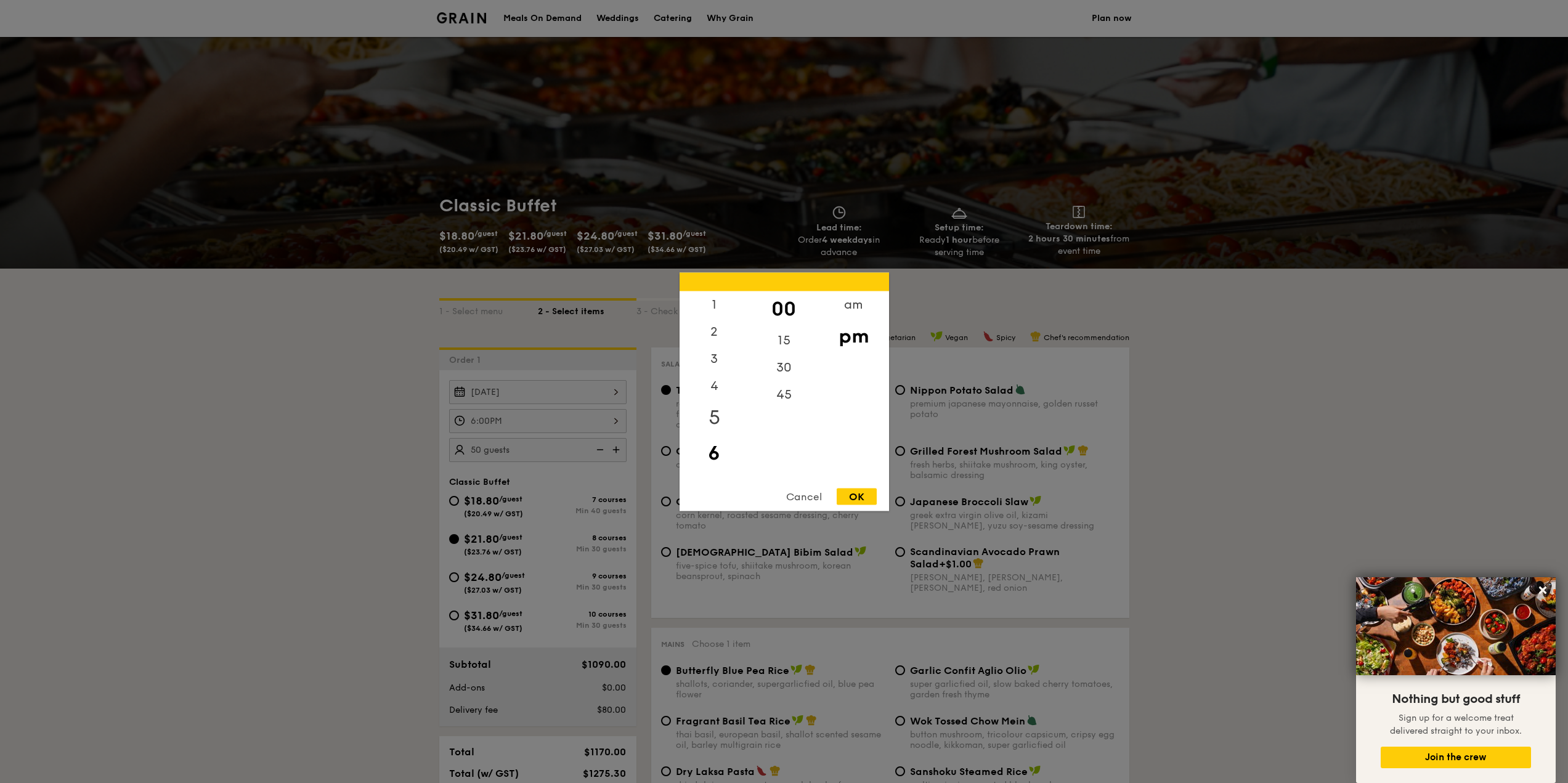
click at [711, 420] on div "5" at bounding box center [714, 417] width 70 height 35
click at [871, 498] on div "OK" at bounding box center [857, 496] width 40 height 16
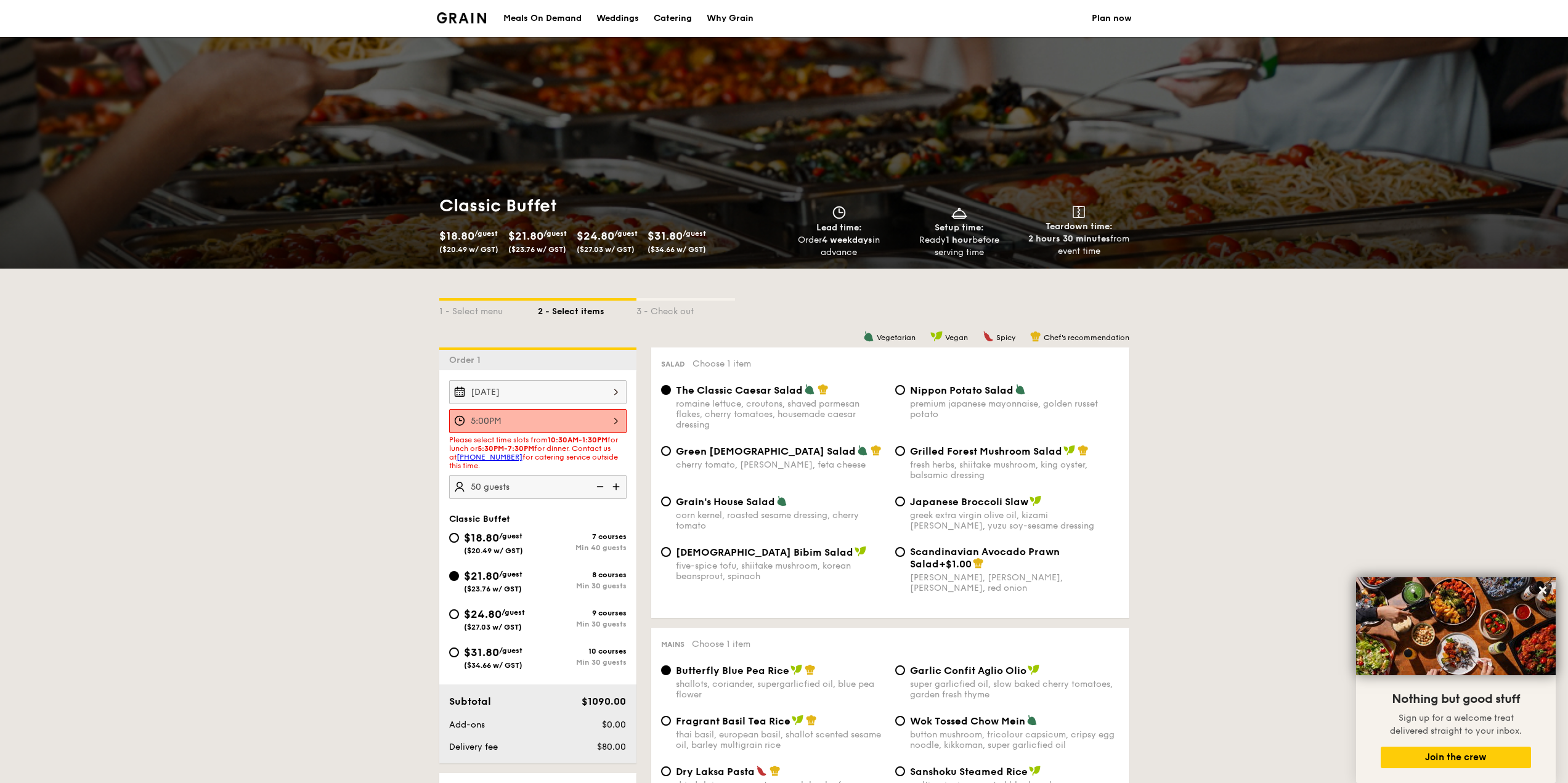
click at [580, 425] on div "5:00PM" at bounding box center [538, 421] width 177 height 24
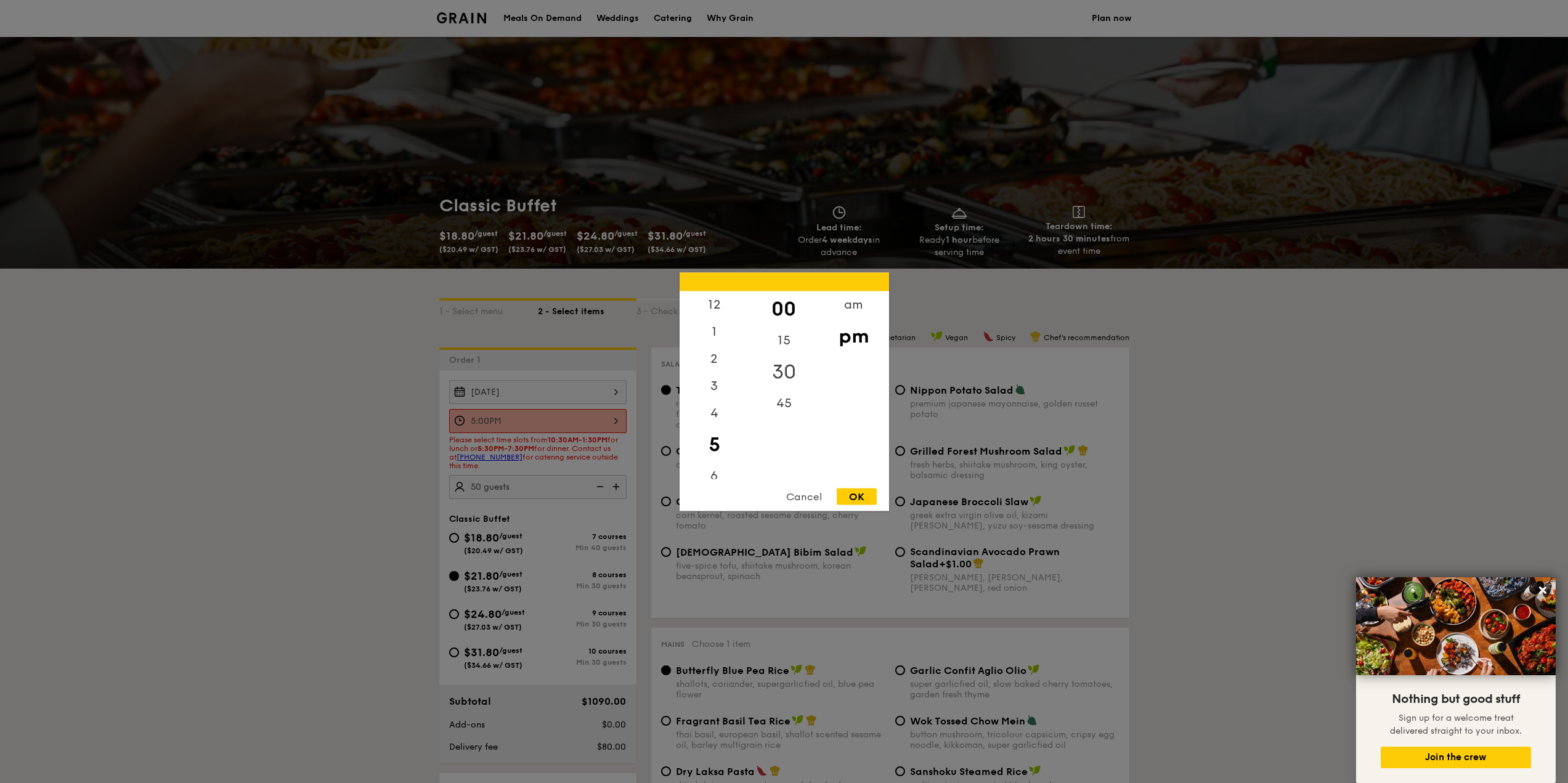
drag, startPoint x: 776, startPoint y: 373, endPoint x: 781, endPoint y: 379, distance: 7.8
click at [777, 374] on div "30" at bounding box center [784, 371] width 70 height 35
click at [867, 495] on div "OK" at bounding box center [857, 496] width 40 height 16
type input "5:30PM"
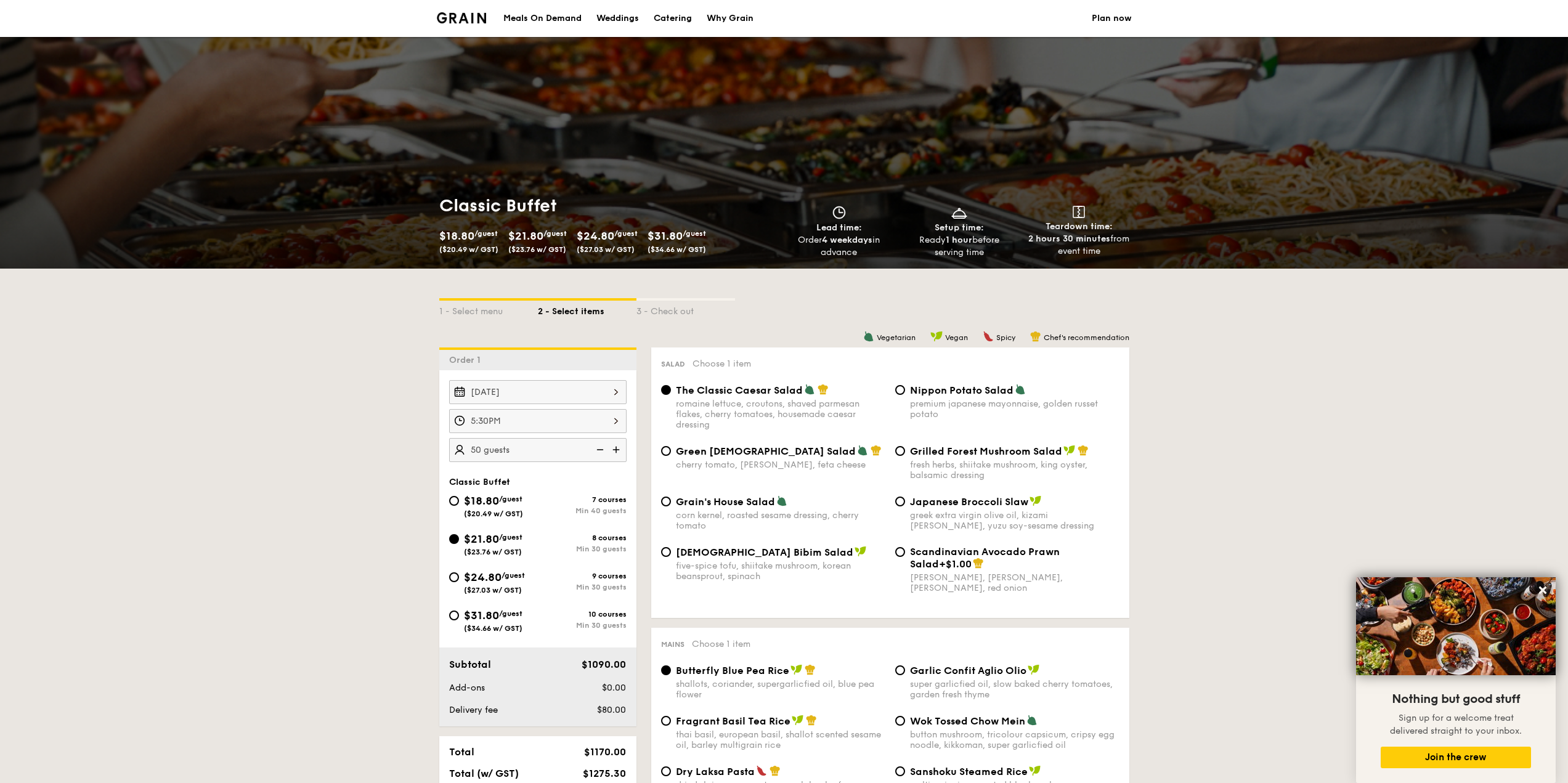
drag, startPoint x: 472, startPoint y: 26, endPoint x: 462, endPoint y: 22, distance: 10.8
click at [937, 232] on span "Setup time:" at bounding box center [959, 228] width 49 height 11
drag, startPoint x: 937, startPoint y: 232, endPoint x: 972, endPoint y: 250, distance: 39.4
click at [972, 250] on div "Setup time: Ready 1 hour before serving time" at bounding box center [959, 232] width 110 height 53
copy div "Setup time: Ready 1 hour before serving time"
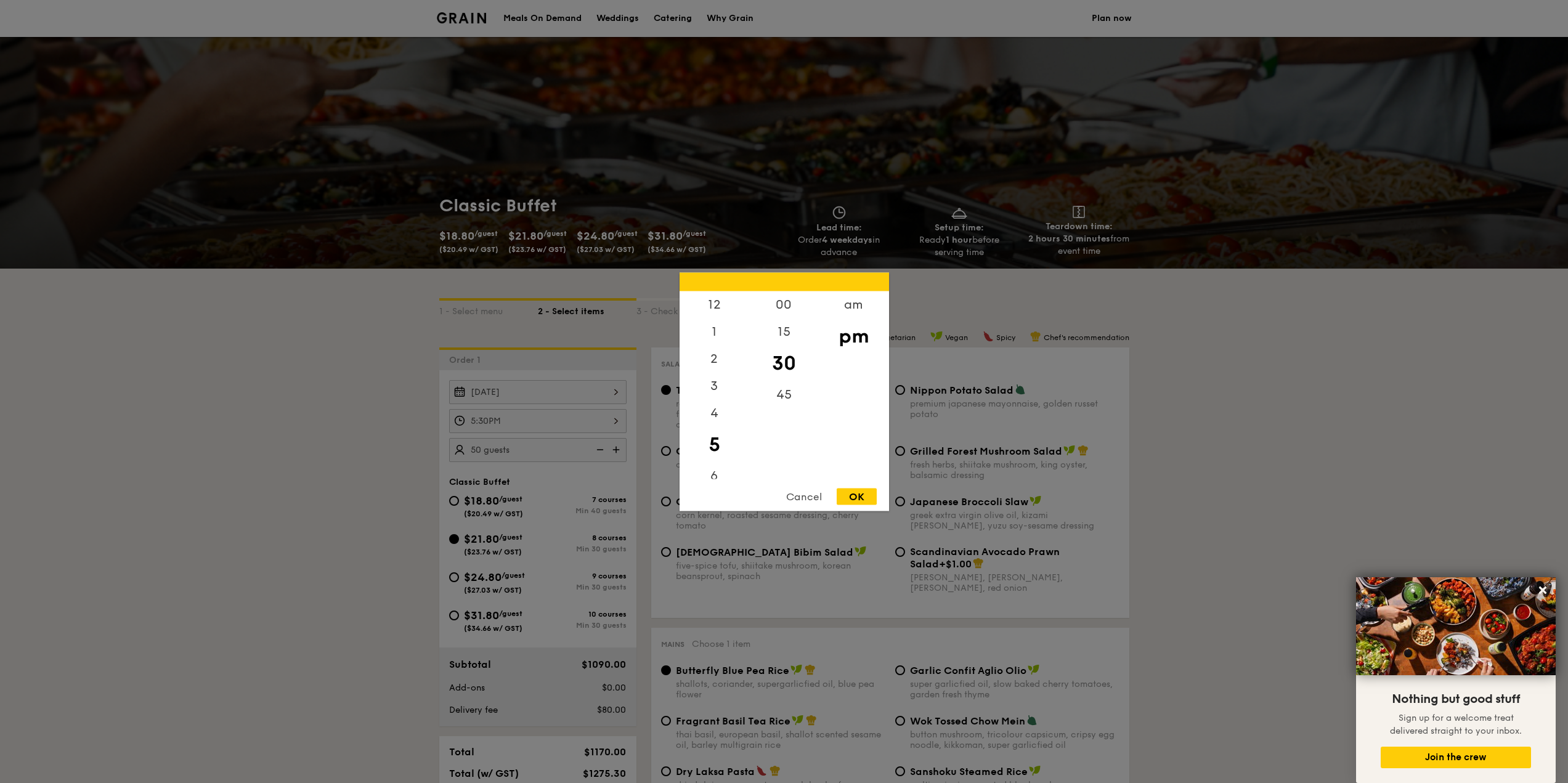
click at [537, 413] on div "5:30PM 12 1 2 3 4 5 6 7 8 9 10 11 00 15 30 45 am pm Cancel OK" at bounding box center [538, 421] width 177 height 24
click at [1217, 419] on div at bounding box center [784, 392] width 1568 height 783
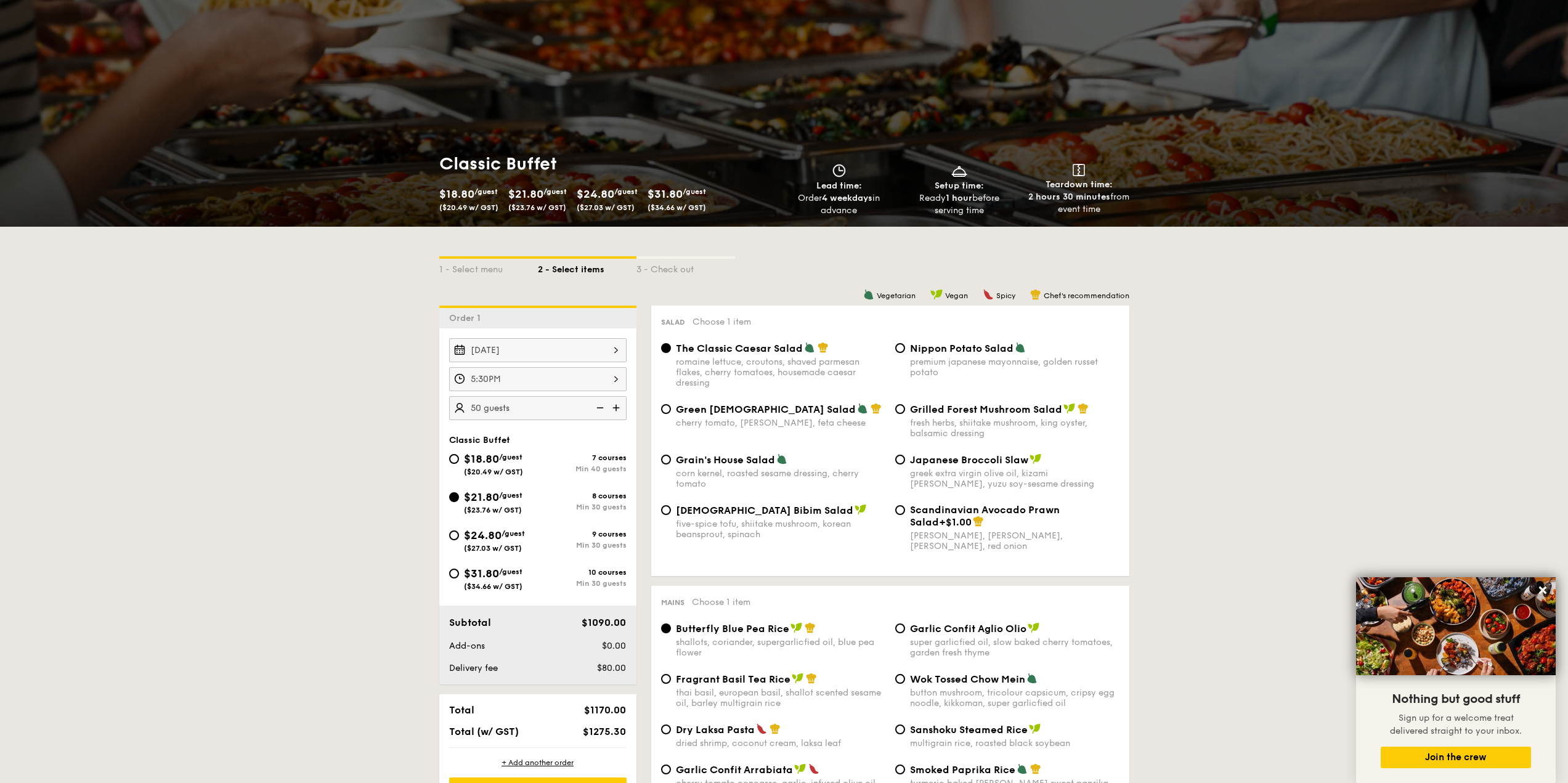
scroll to position [0, 0]
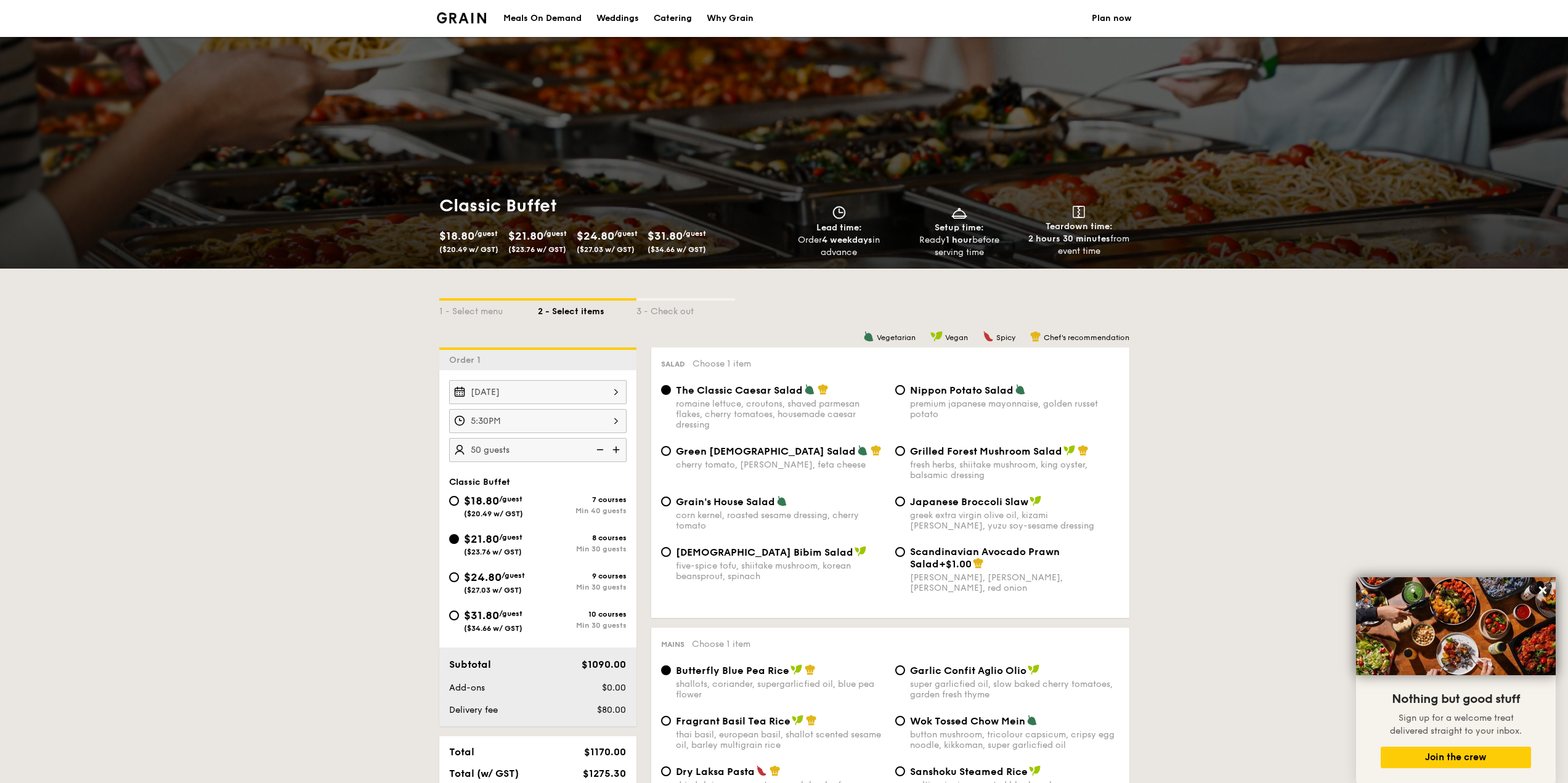
click at [899, 557] on div "Scandinavian Avocado Prawn Salad +$1.00 virgin mary dressing, dijon mustard, ar…" at bounding box center [1007, 570] width 234 height 47
click at [903, 554] on input "Scandinavian Avocado Prawn Salad +$1.00 virgin mary dressing, dijon mustard, ar…" at bounding box center [900, 552] width 10 height 10
radio input "true"
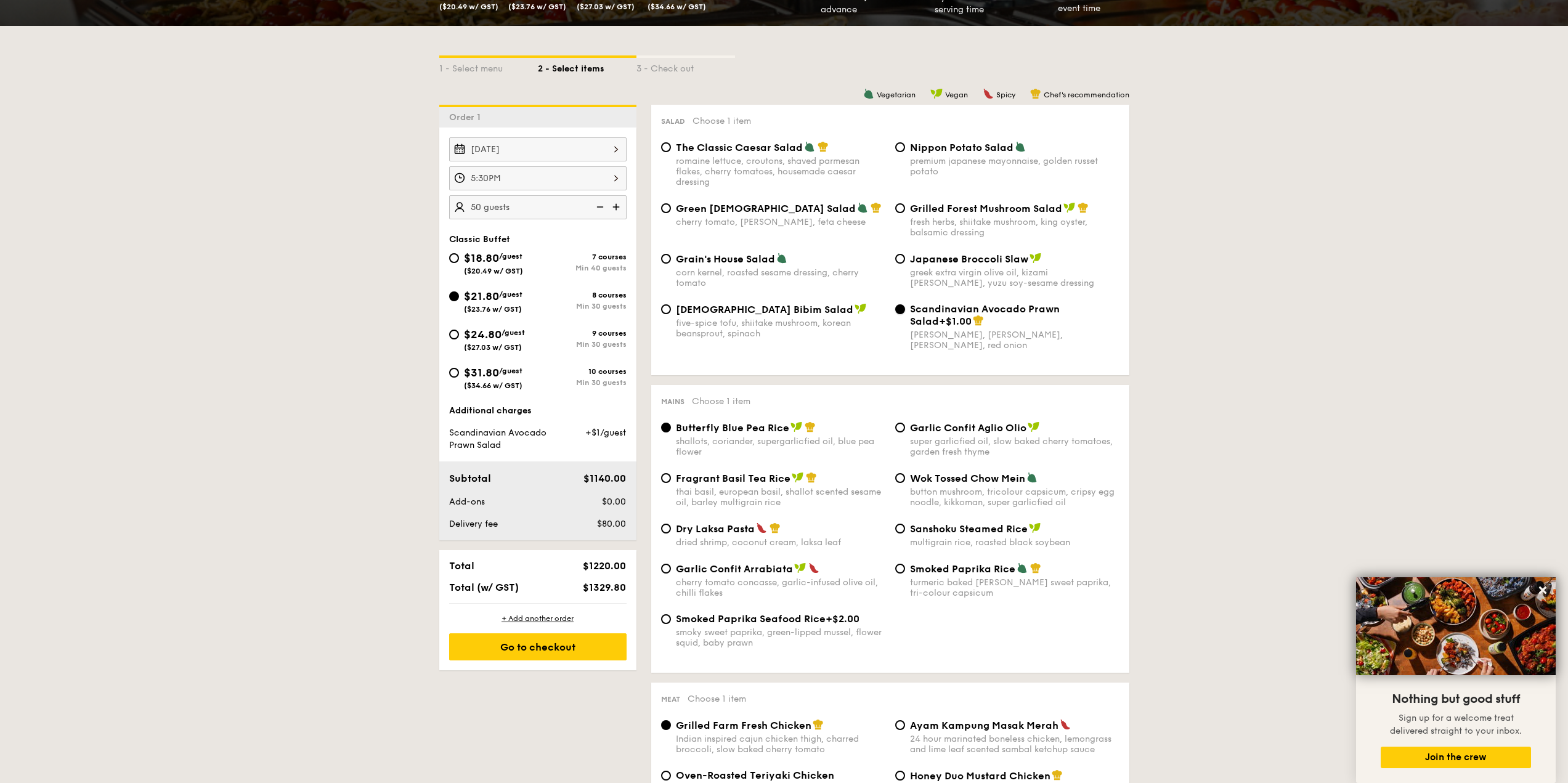
scroll to position [246, 0]
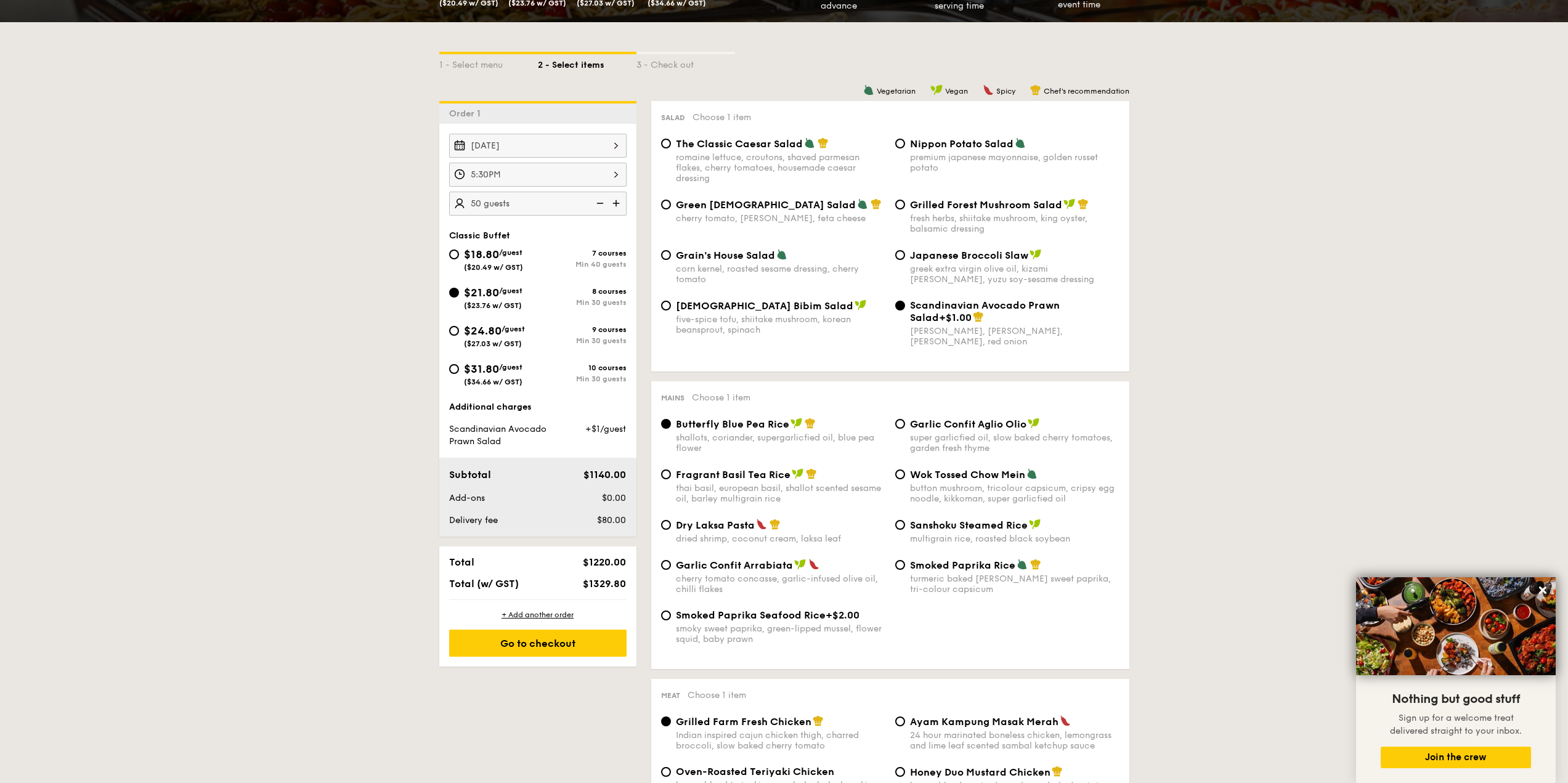
drag, startPoint x: 705, startPoint y: 527, endPoint x: 715, endPoint y: 500, distance: 28.8
click at [706, 527] on span "Dry Laksa Pasta" at bounding box center [715, 526] width 79 height 12
click at [671, 527] on input "Dry Laksa Pasta dried shrimp, coconut cream, laksa leaf" at bounding box center [665, 525] width 10 height 10
radio input "true"
click at [801, 618] on span "Smoked Paprika Seafood Rice" at bounding box center [751, 615] width 150 height 12
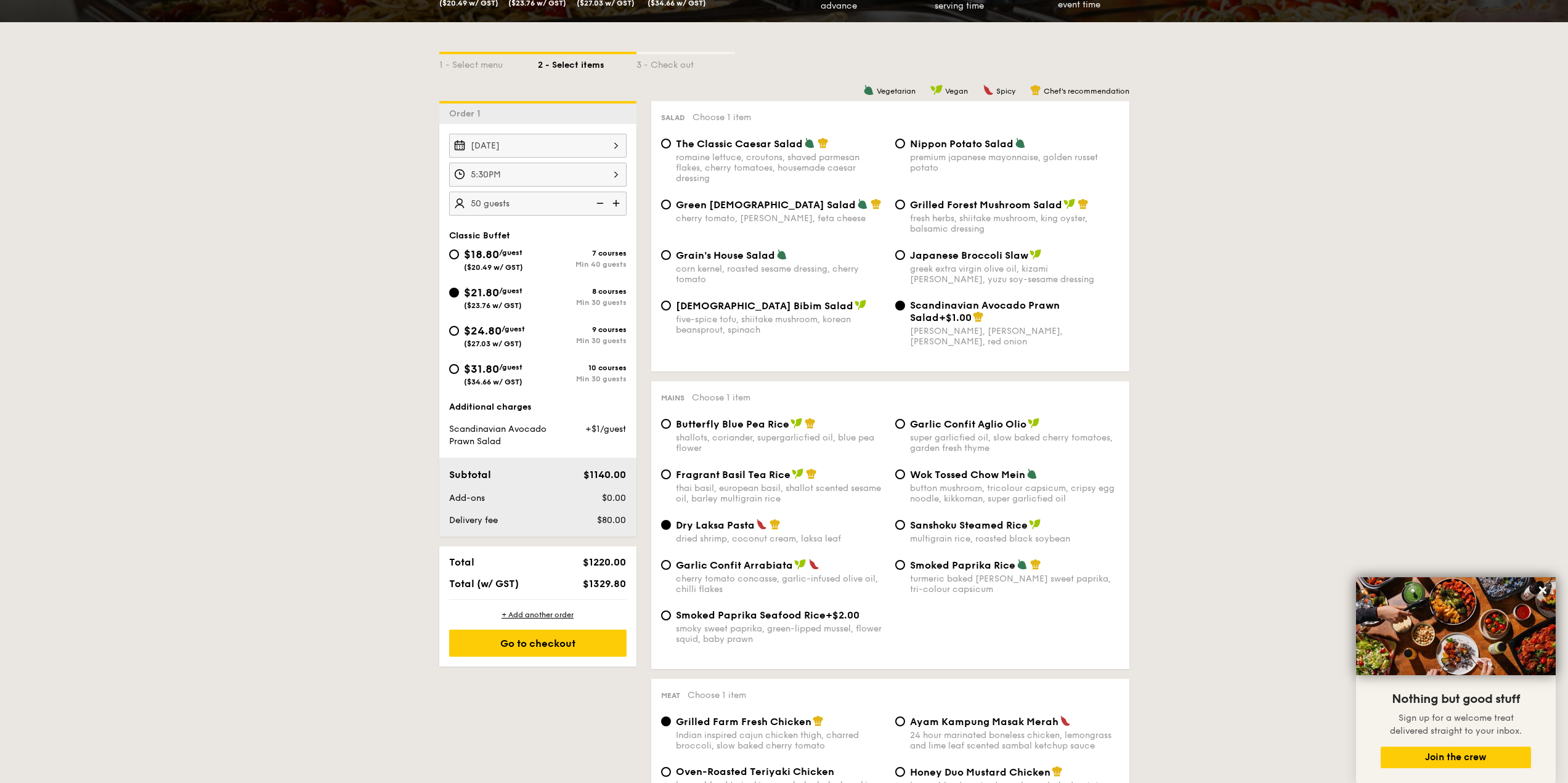
click at [671, 618] on input "Smoked Paprika Seafood Rice +$2.00 smoky sweet paprika, green-lipped mussel, fl…" at bounding box center [665, 615] width 10 height 10
radio input "true"
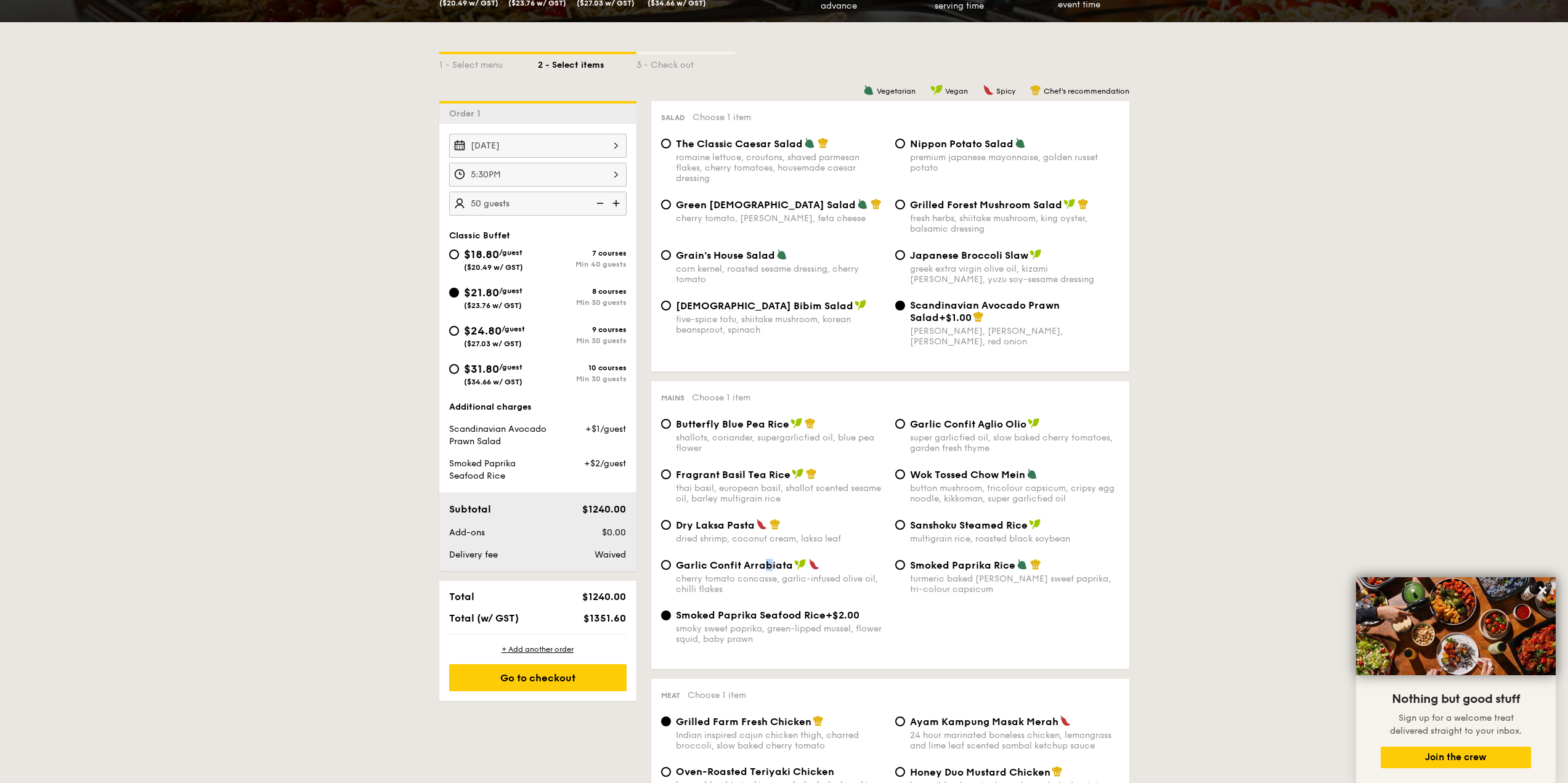
drag, startPoint x: 764, startPoint y: 570, endPoint x: 885, endPoint y: 586, distance: 122.1
click at [772, 569] on span "Garlic Confit Arrabiata" at bounding box center [734, 566] width 117 height 12
click at [937, 564] on span "Smoked Paprika Rice" at bounding box center [962, 566] width 105 height 12
click at [905, 564] on input "Smoked Paprika Rice turmeric baked rice, smokey sweet paprika, tri-colour capsi…" at bounding box center [900, 565] width 10 height 10
radio input "true"
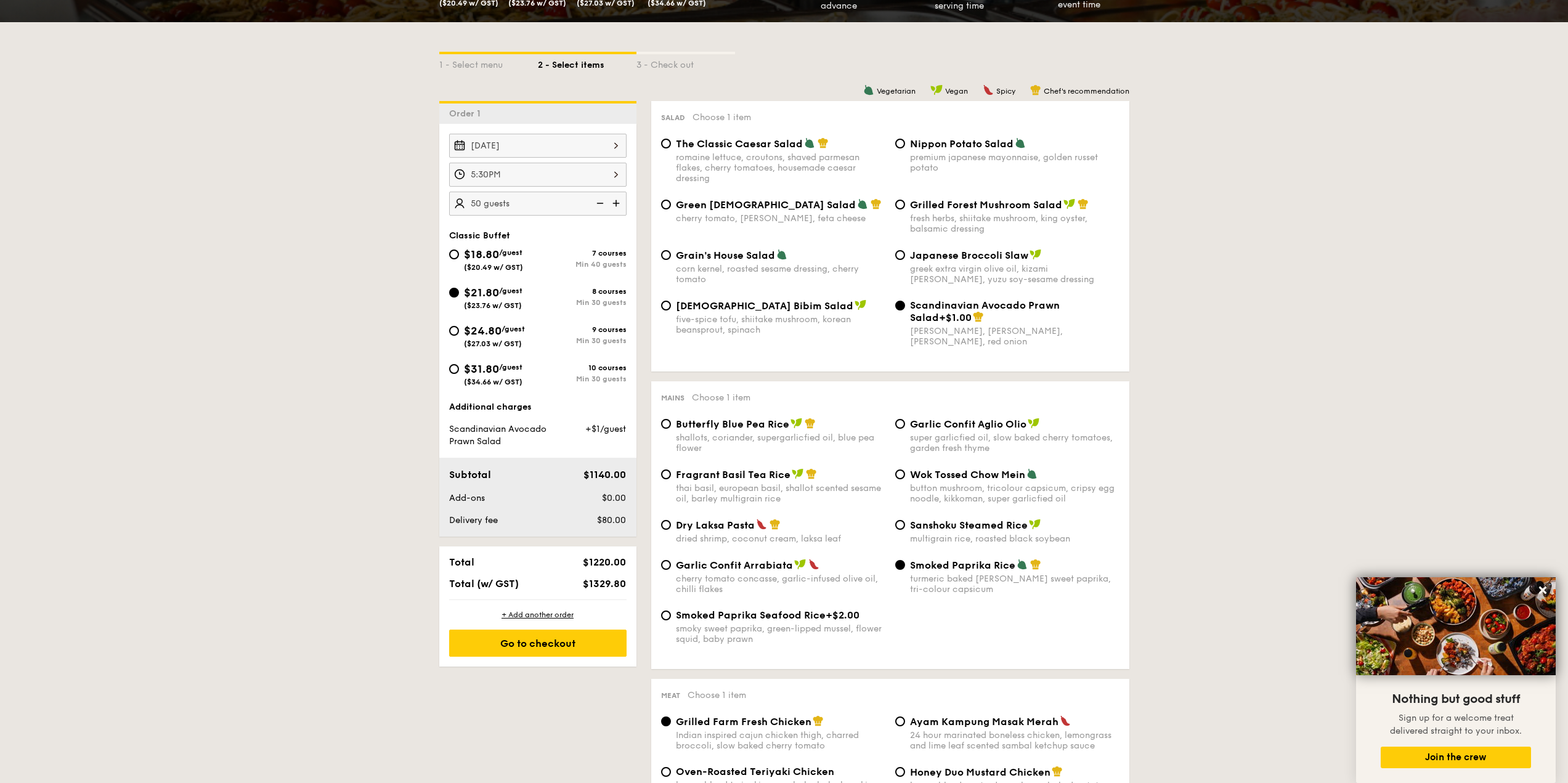
click at [503, 369] on span "/guest" at bounding box center [511, 367] width 24 height 9
click at [459, 369] on input "$31.80 /guest ($34.66 w/ GST) 10 courses Min 30 guests" at bounding box center [454, 369] width 10 height 10
radio input "true"
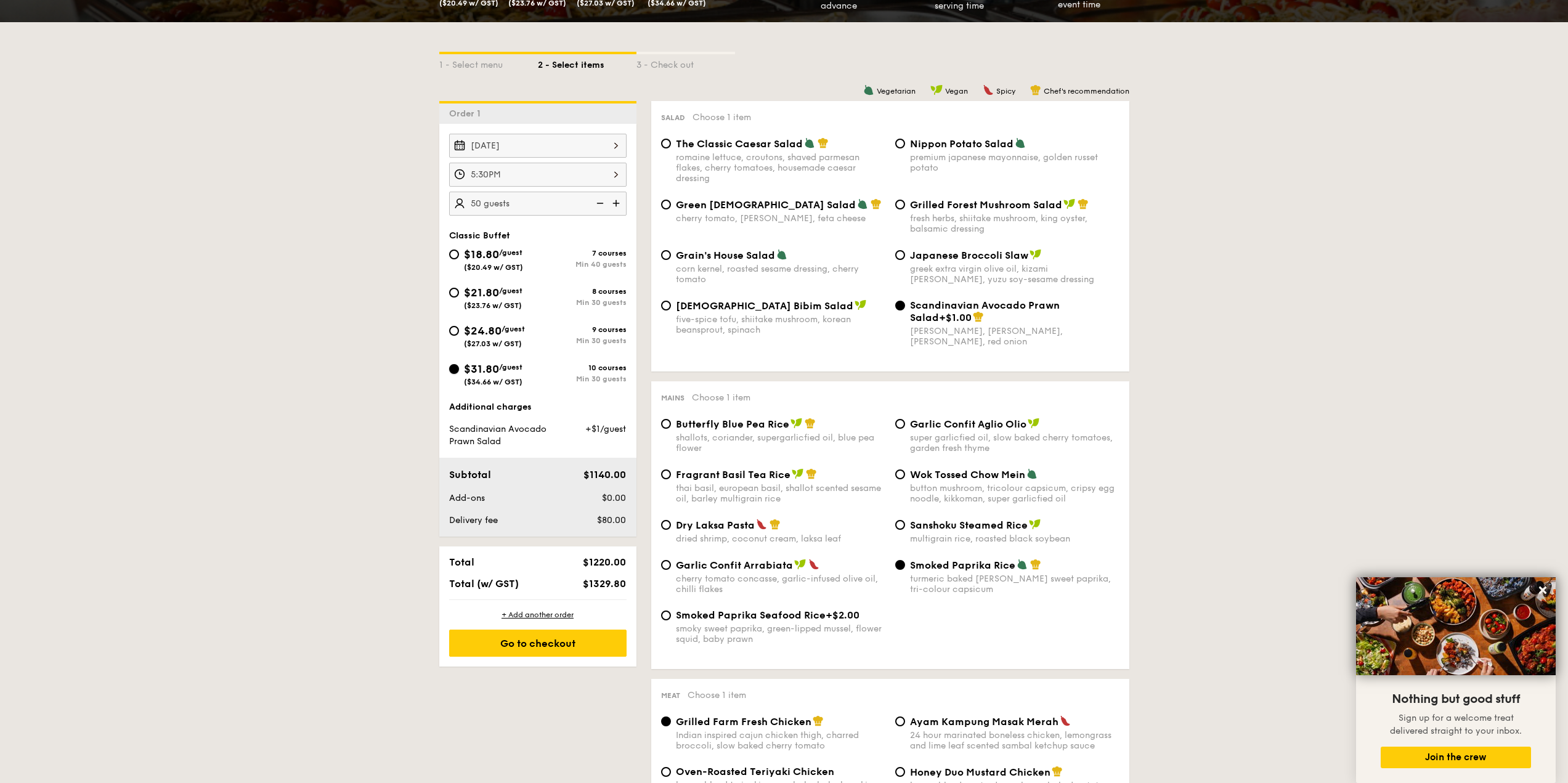
radio input "true"
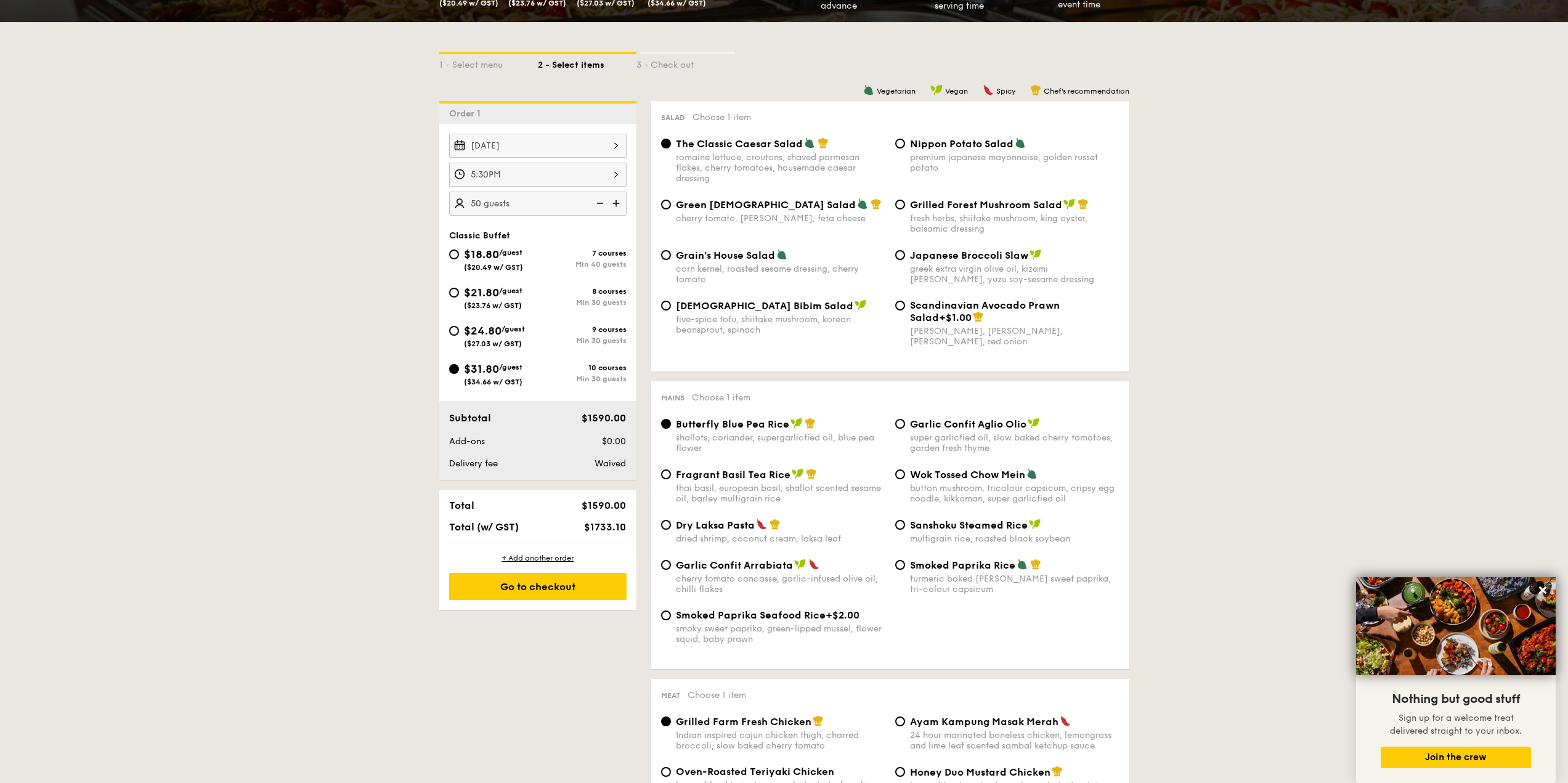
click at [491, 307] on span "($23.76 w/ GST)" at bounding box center [493, 305] width 58 height 9
click at [459, 298] on input "$21.80 /guest ($23.76 w/ GST) 8 courses Min 30 guests" at bounding box center [454, 292] width 10 height 10
radio input "true"
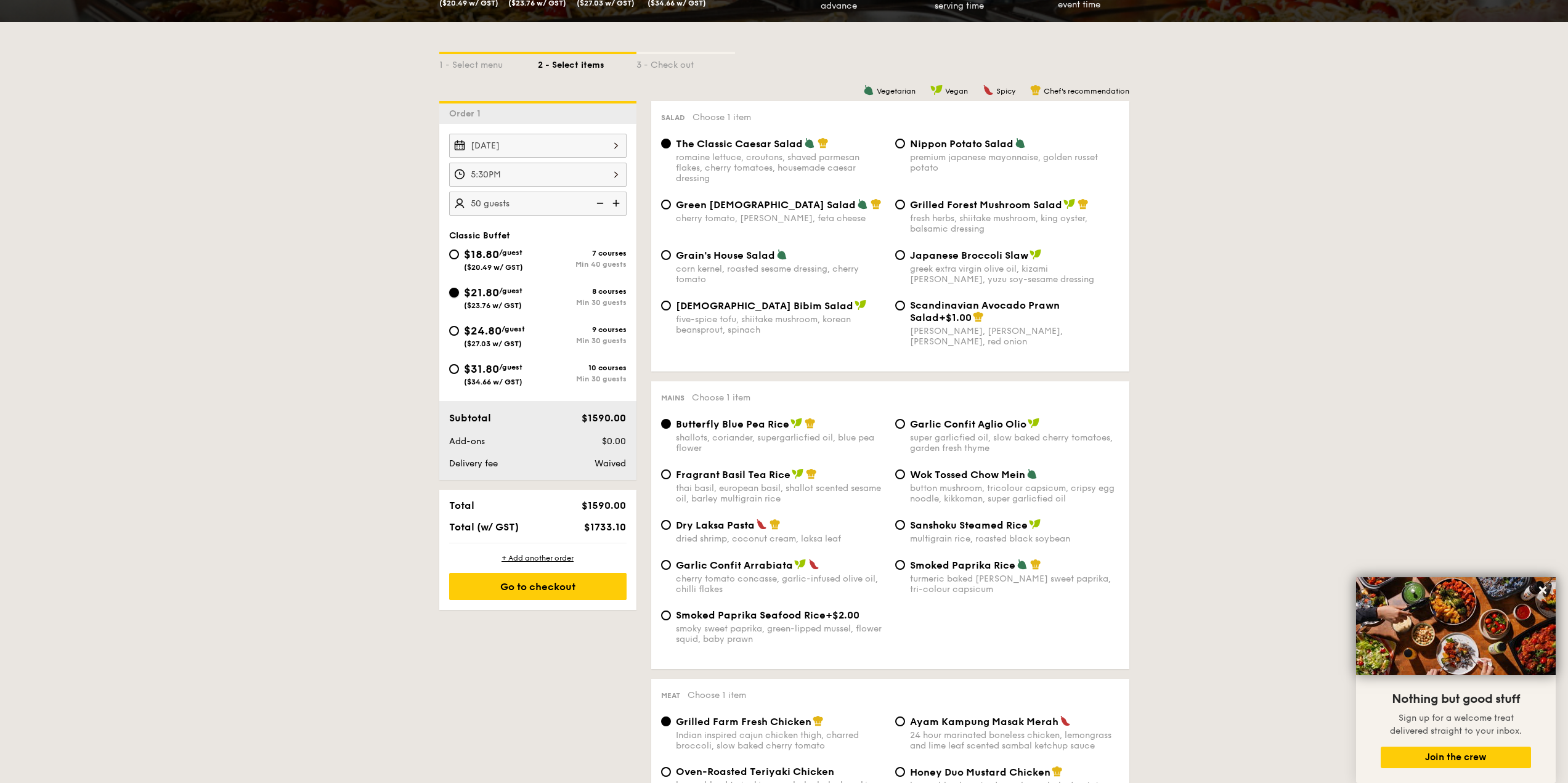
radio input "true"
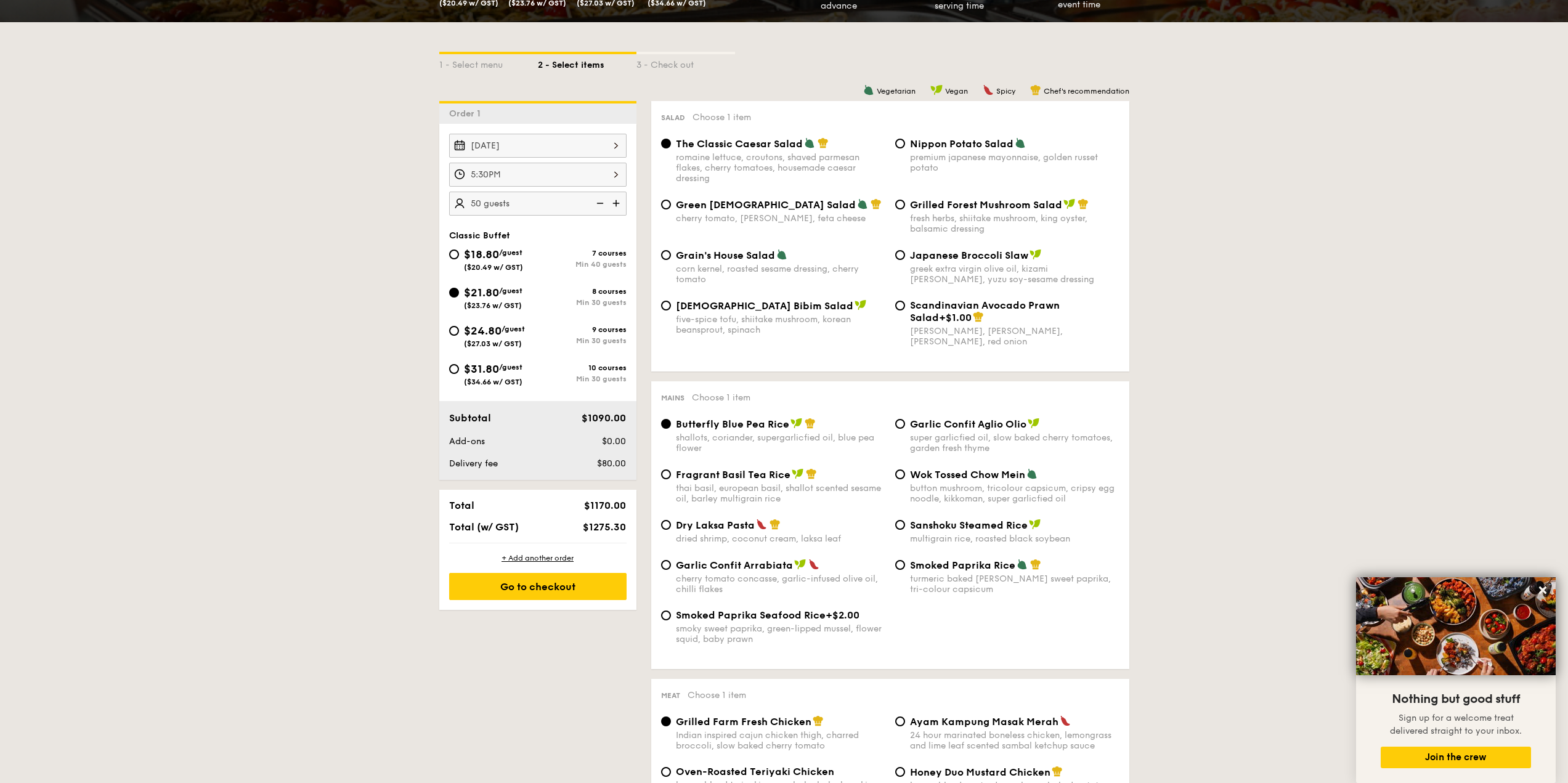
click at [979, 298] on div "Grain's House Salad corn kernel, roasted sesame dressing, cherry tomato Japanes…" at bounding box center [890, 274] width 468 height 51
click at [977, 303] on span "Scandinavian Avocado Prawn Salad" at bounding box center [985, 311] width 150 height 24
click at [905, 303] on input "Scandinavian Avocado Prawn Salad +$1.00 virgin mary dressing, dijon mustard, ar…" at bounding box center [900, 305] width 10 height 10
radio input "true"
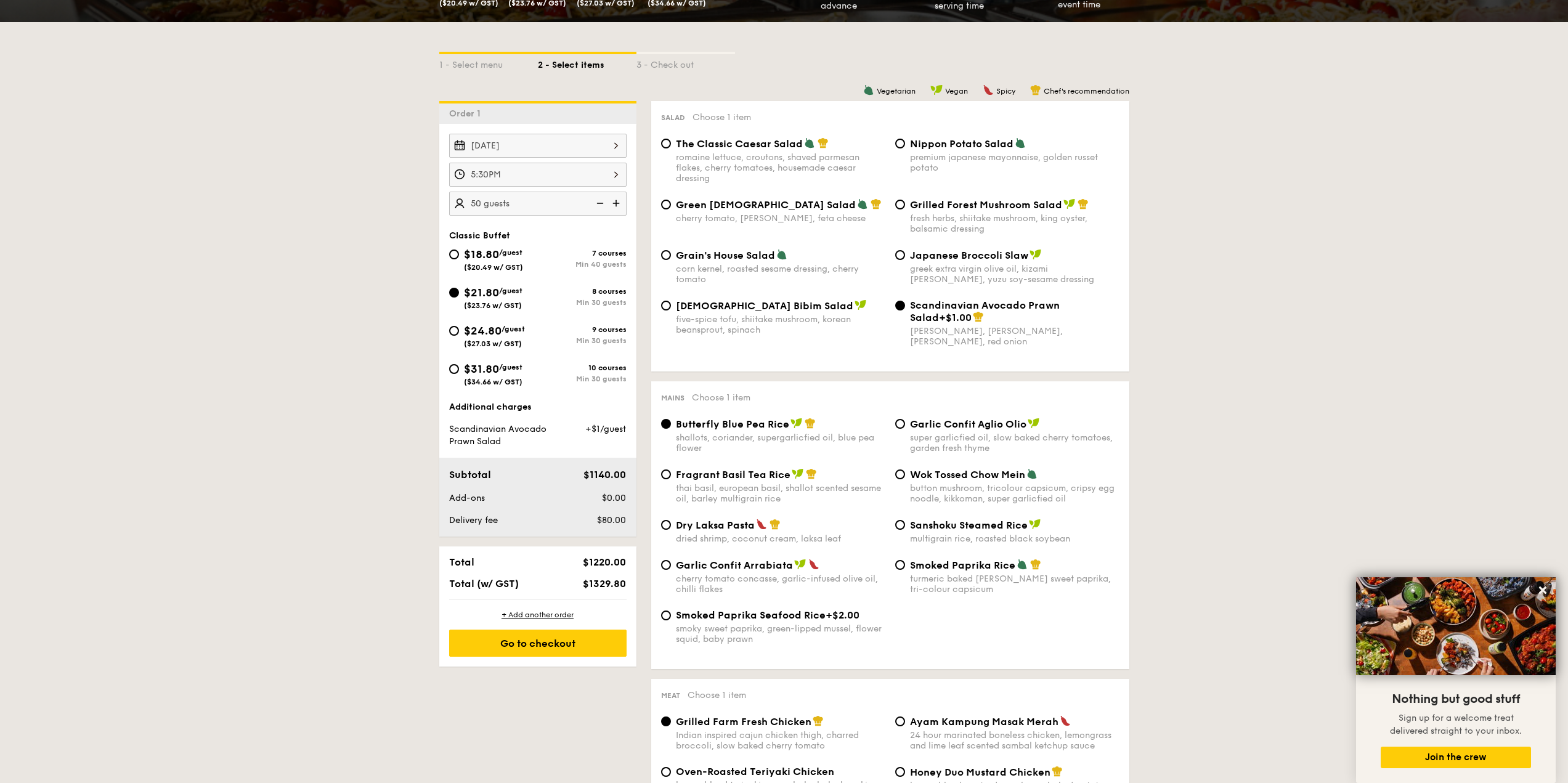
drag, startPoint x: 1245, startPoint y: 319, endPoint x: 1250, endPoint y: 324, distance: 7.1
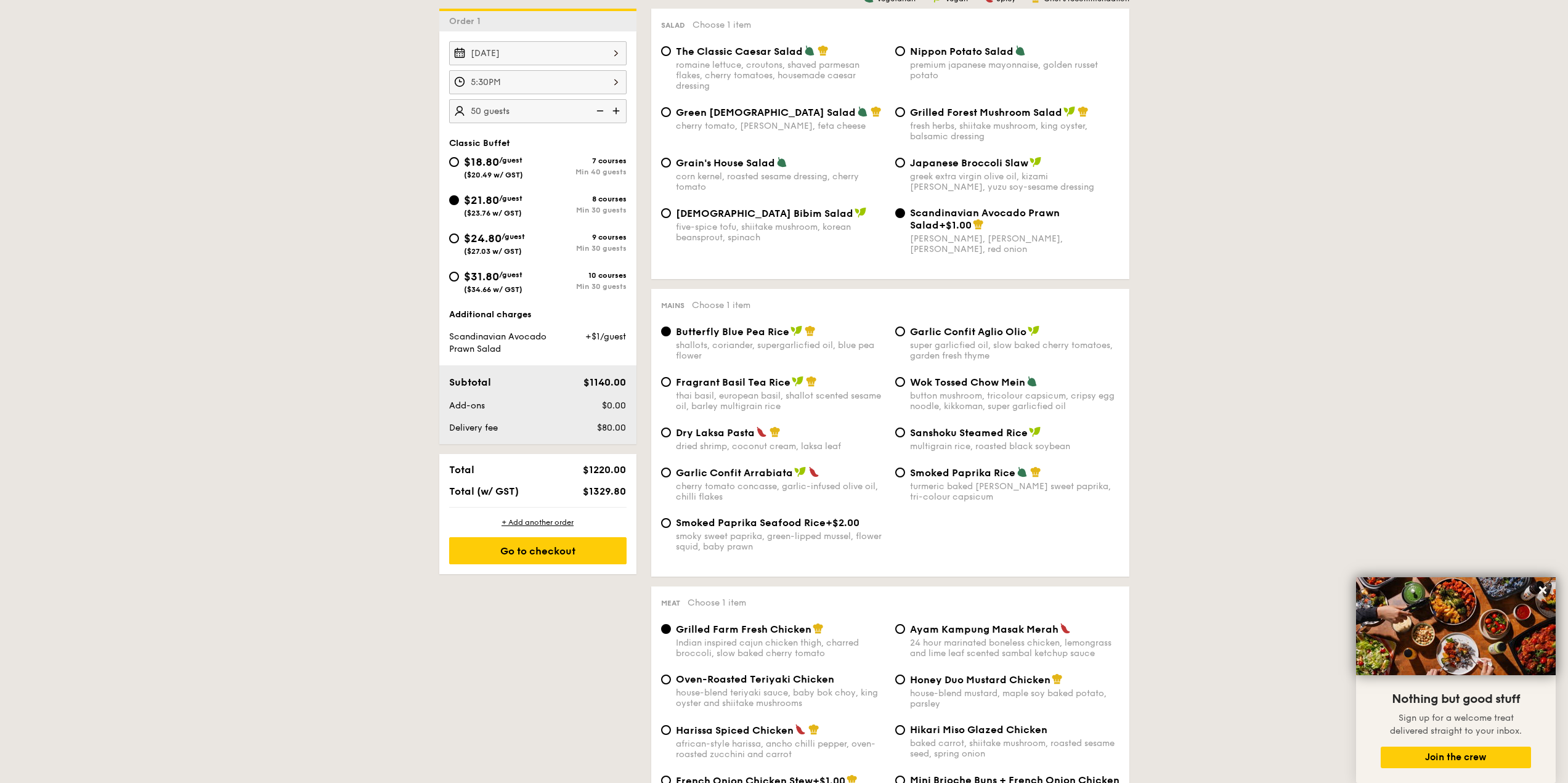
scroll to position [370, 0]
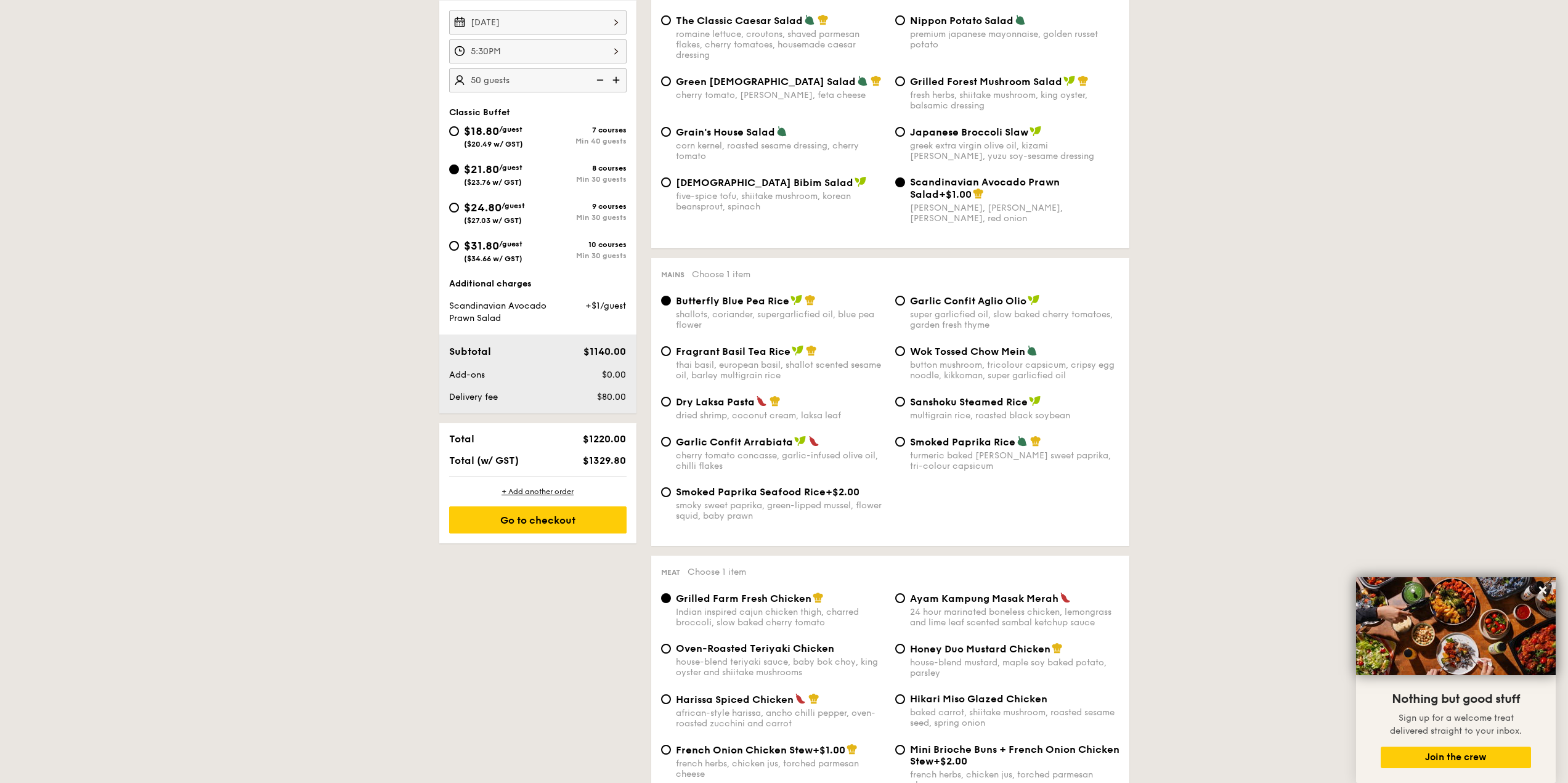
drag, startPoint x: 1000, startPoint y: 283, endPoint x: 998, endPoint y: 291, distance: 8.2
click at [998, 283] on div "Mains Choose 1 item Butterfly Blue Pea Rice shallots, coriander, supergarlicfie…" at bounding box center [890, 402] width 478 height 288
click at [998, 294] on div "Garlic Confit Aglio Olio" at bounding box center [1014, 300] width 210 height 12
click at [905, 296] on input "Garlic Confit Aglio Olio super garlicfied oil, slow baked cherry tomatoes, gard…" at bounding box center [900, 300] width 10 height 10
radio input "true"
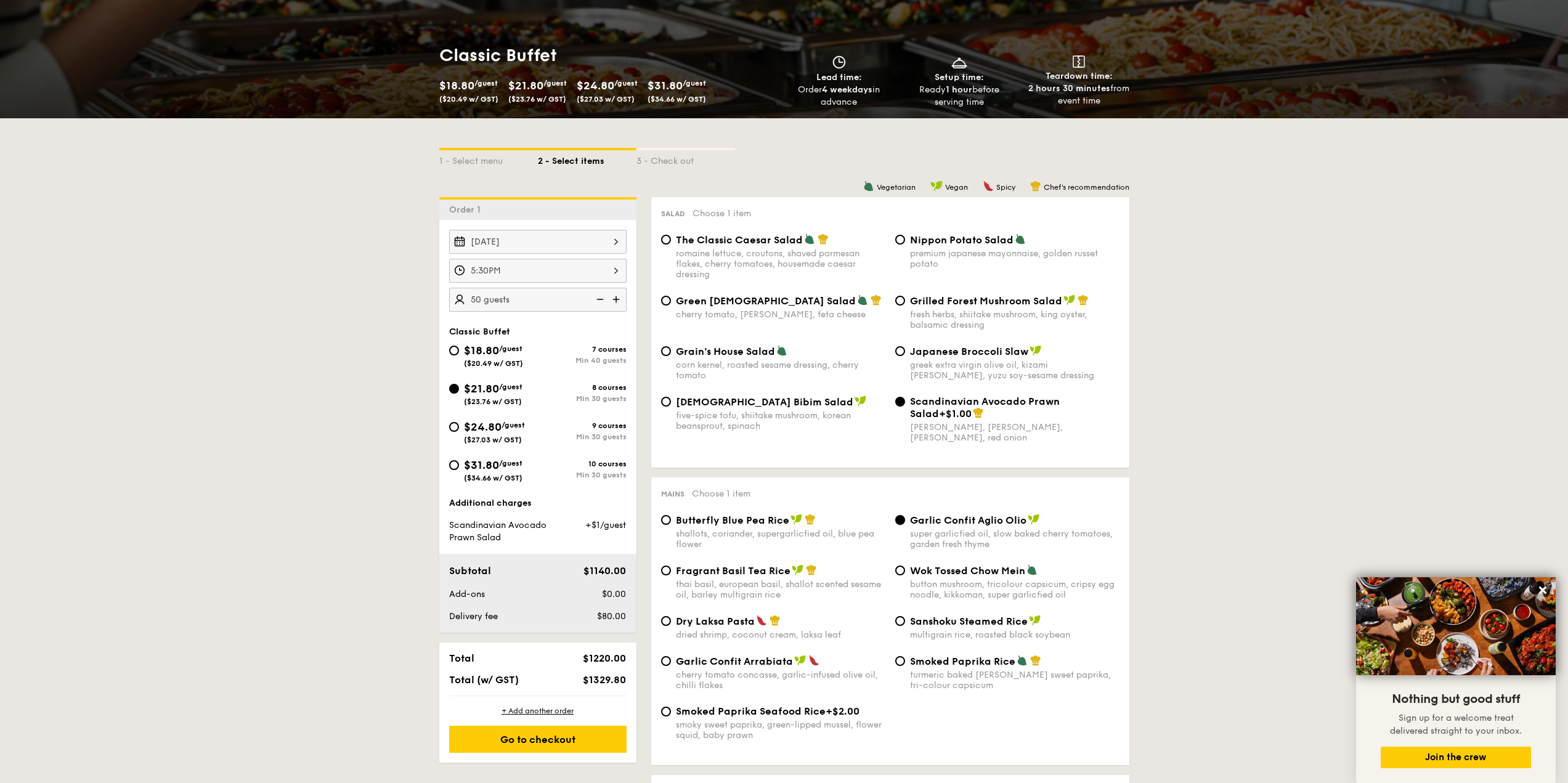
scroll to position [246, 0]
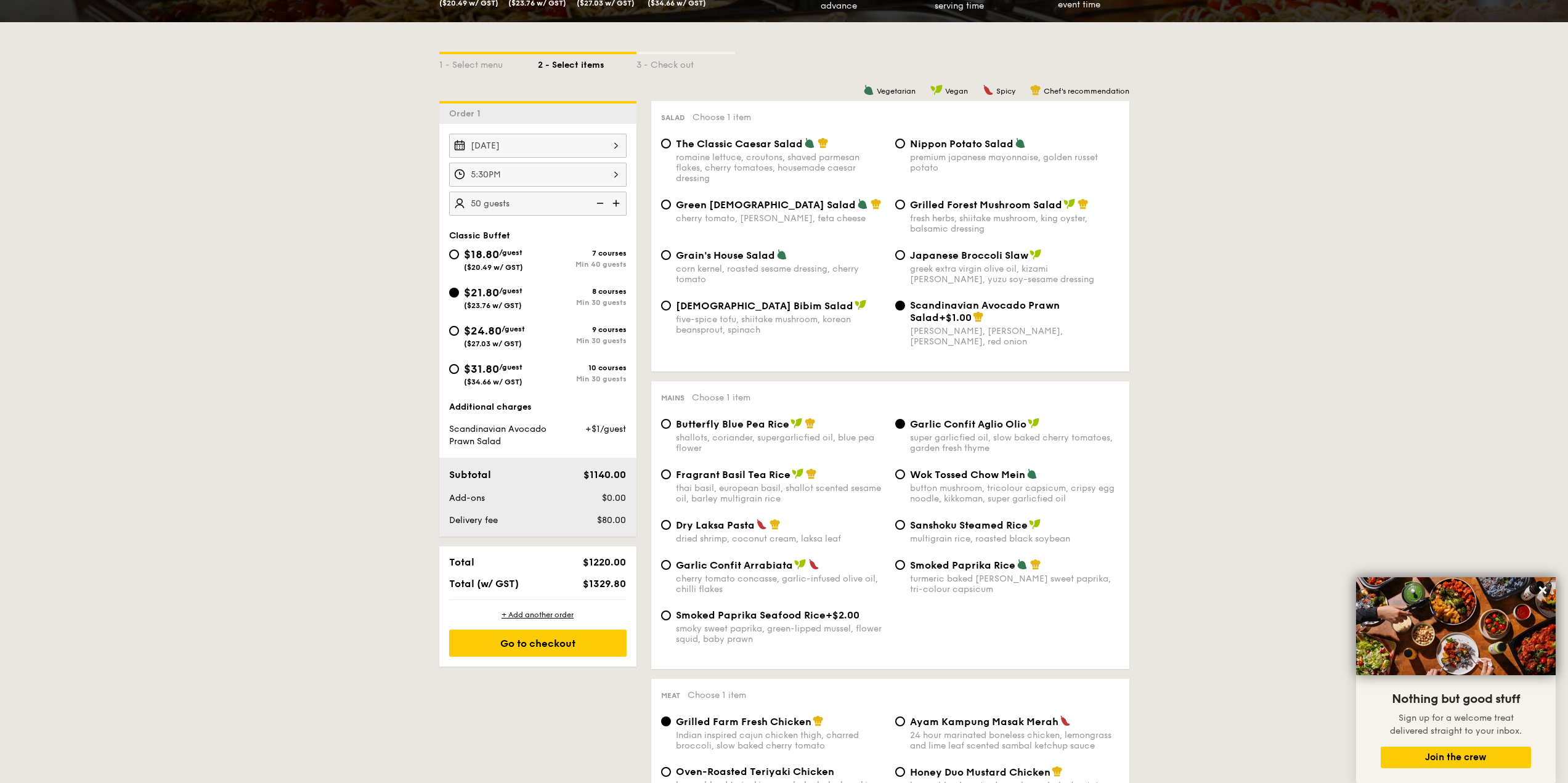
click at [703, 522] on span "Dry Laksa Pasta" at bounding box center [715, 526] width 79 height 12
click at [671, 522] on input "Dry Laksa Pasta dried shrimp, coconut cream, laksa leaf" at bounding box center [665, 525] width 10 height 10
radio input "true"
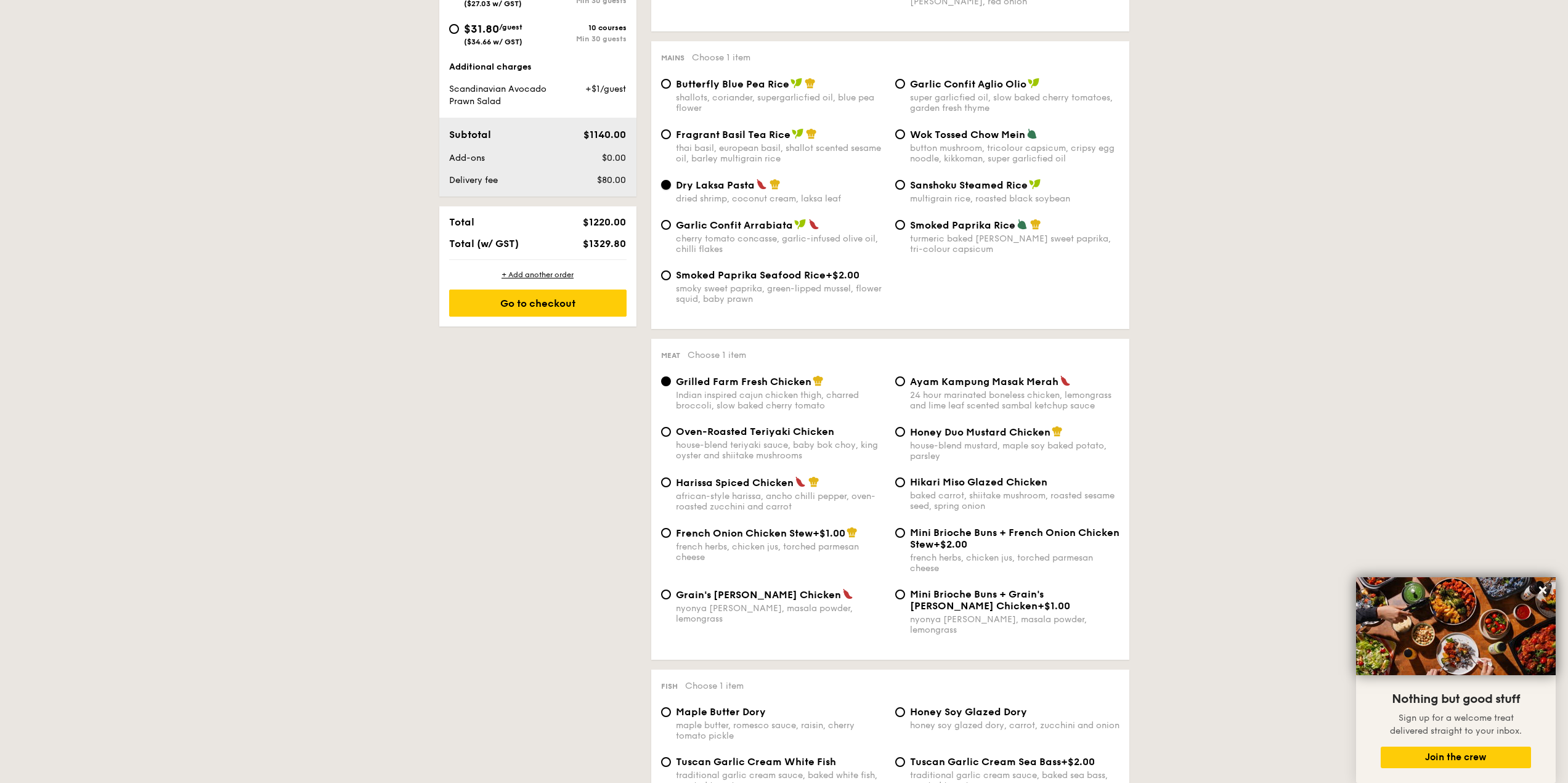
scroll to position [554, 0]
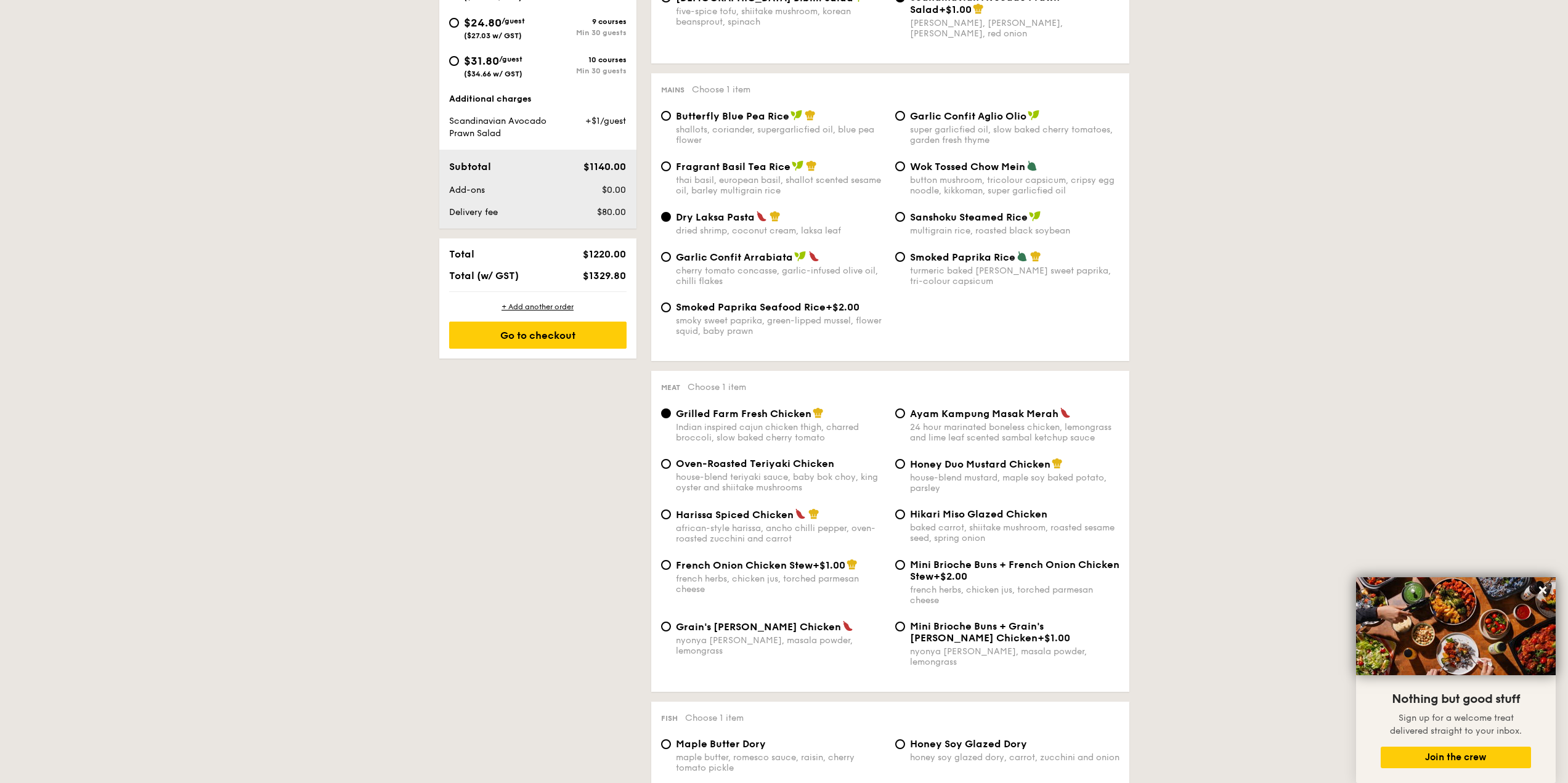
click at [950, 514] on span "Hikari Miso Glazed Chicken" at bounding box center [978, 514] width 137 height 12
click at [905, 514] on input "Hikari Miso Glazed Chicken baked carrot, shiitake mushroom, roasted sesame seed…" at bounding box center [900, 514] width 10 height 10
radio input "true"
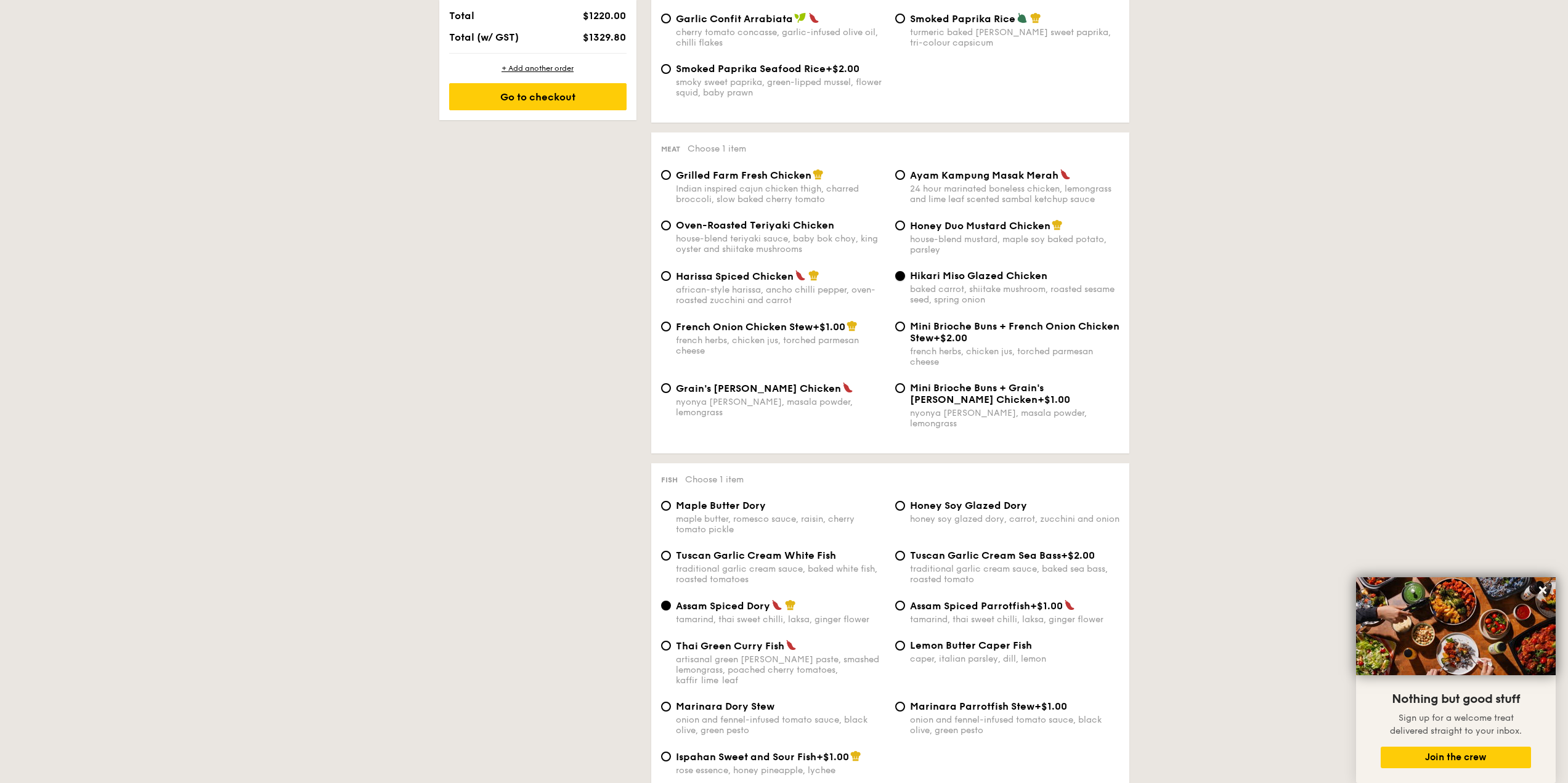
scroll to position [801, 0]
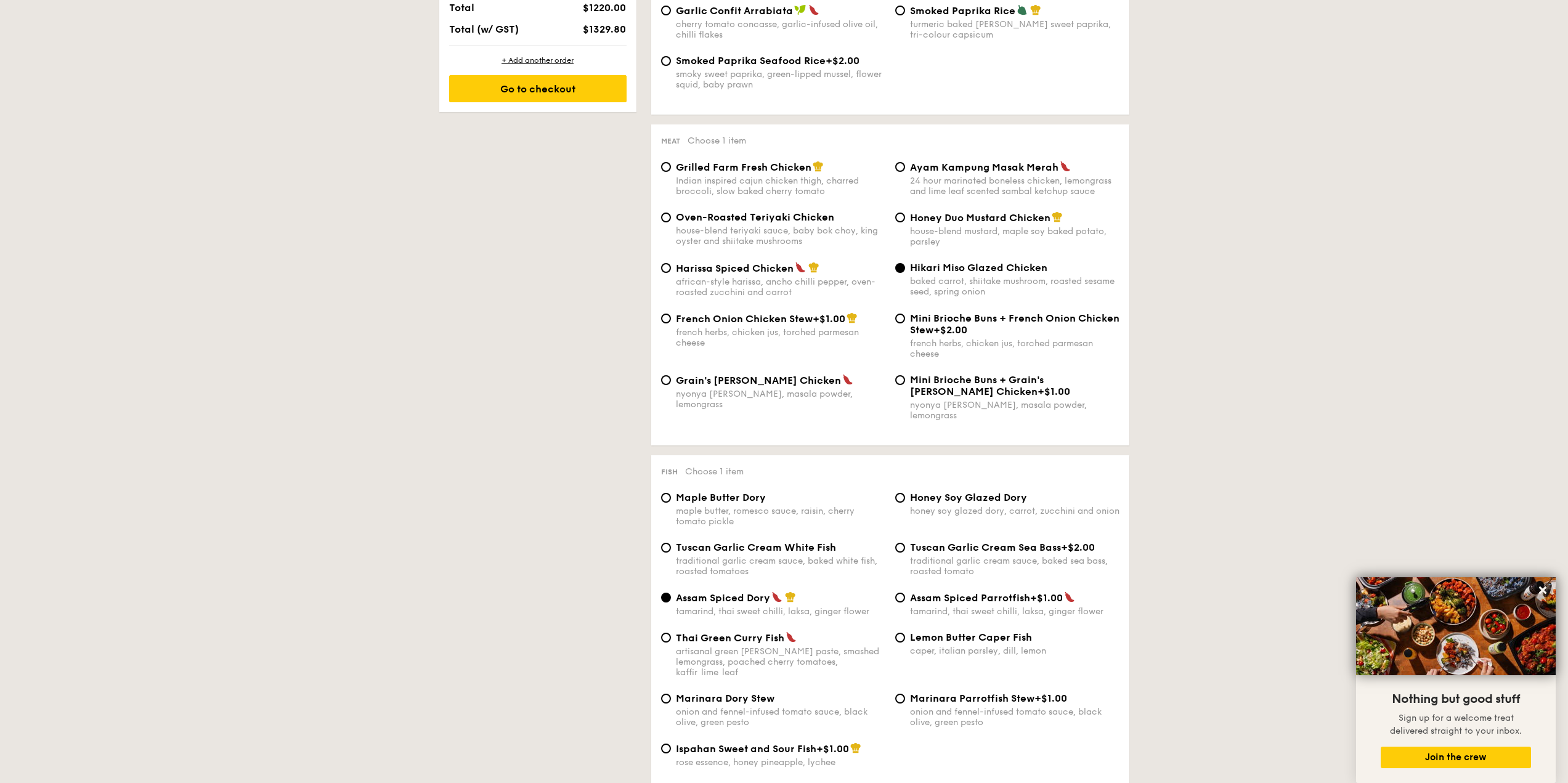
click at [743, 506] on div "maple butter, romesco sauce, raisin, cherry tomato pickle" at bounding box center [780, 516] width 210 height 21
click at [671, 496] on input "Maple Butter Dory maple butter, romesco sauce, raisin, cherry tomato pickle" at bounding box center [665, 497] width 10 height 10
radio input "true"
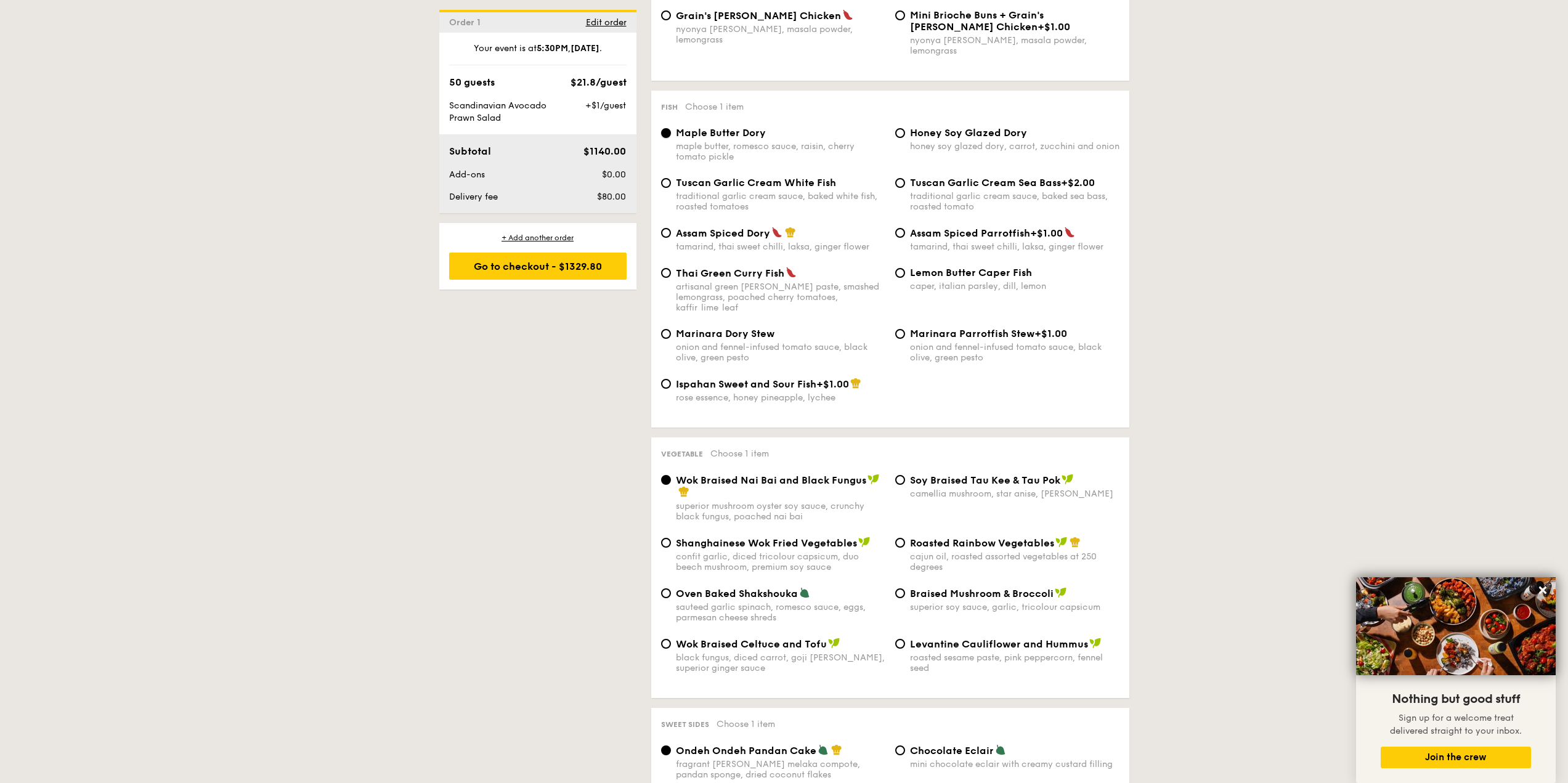
scroll to position [1171, 0]
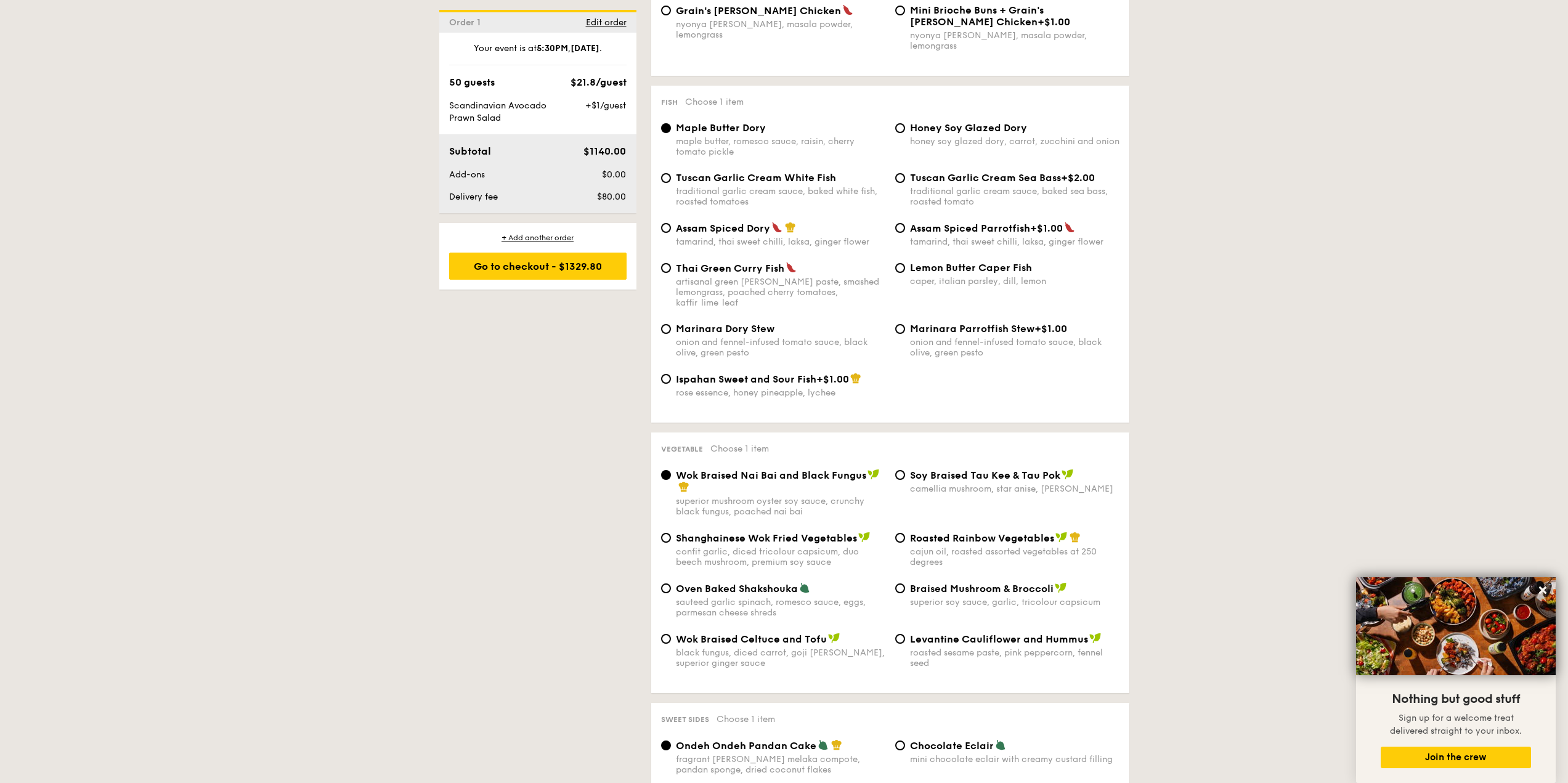
click at [762, 583] on span "Oven Baked Shakshouka" at bounding box center [737, 589] width 122 height 12
click at [671, 583] on input "Oven Baked Shakshouka sauteed garlic spinach, romesco sauce, eggs, parmesan che…" at bounding box center [665, 588] width 10 height 10
radio input "true"
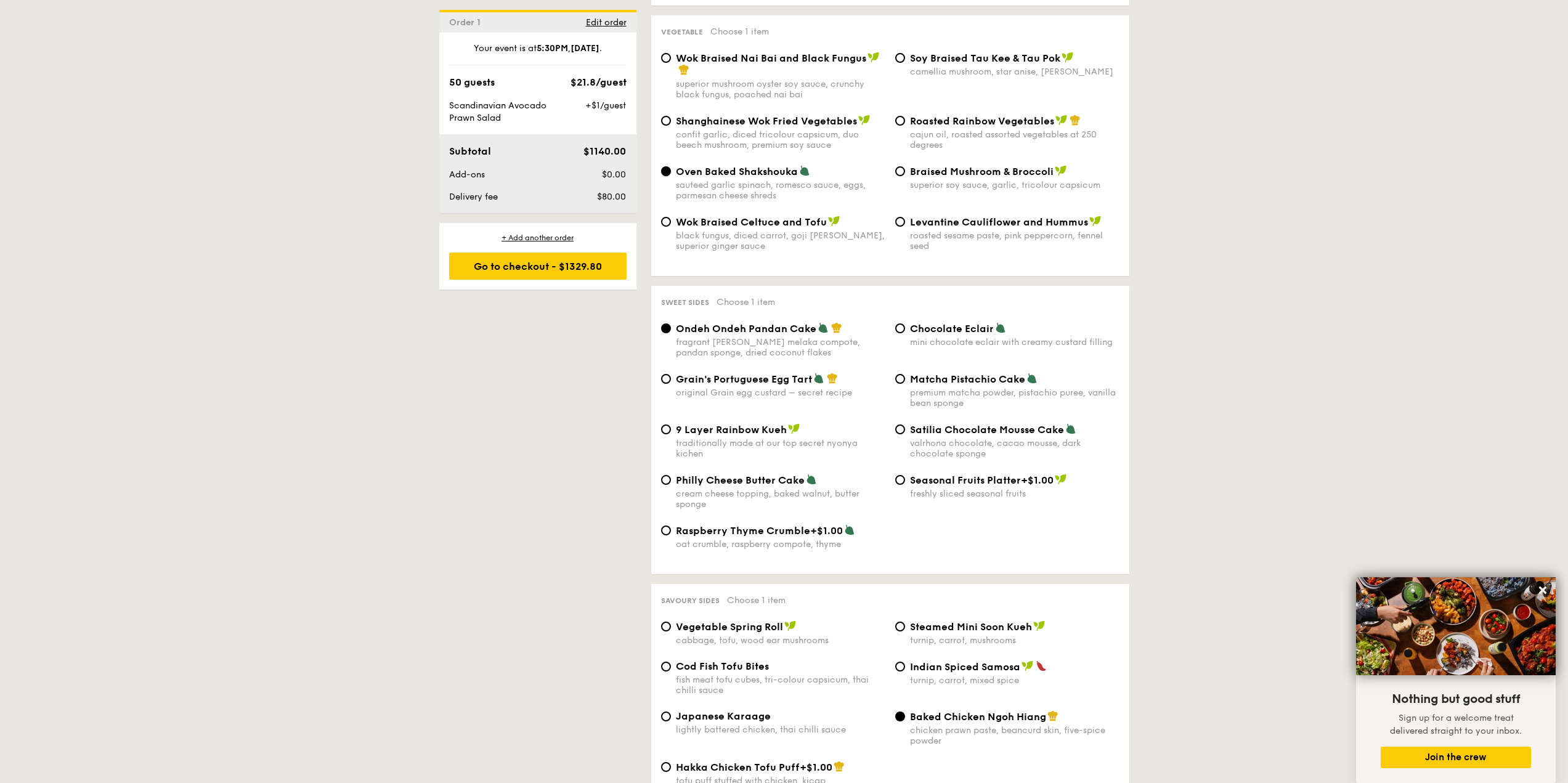
scroll to position [1601, 0]
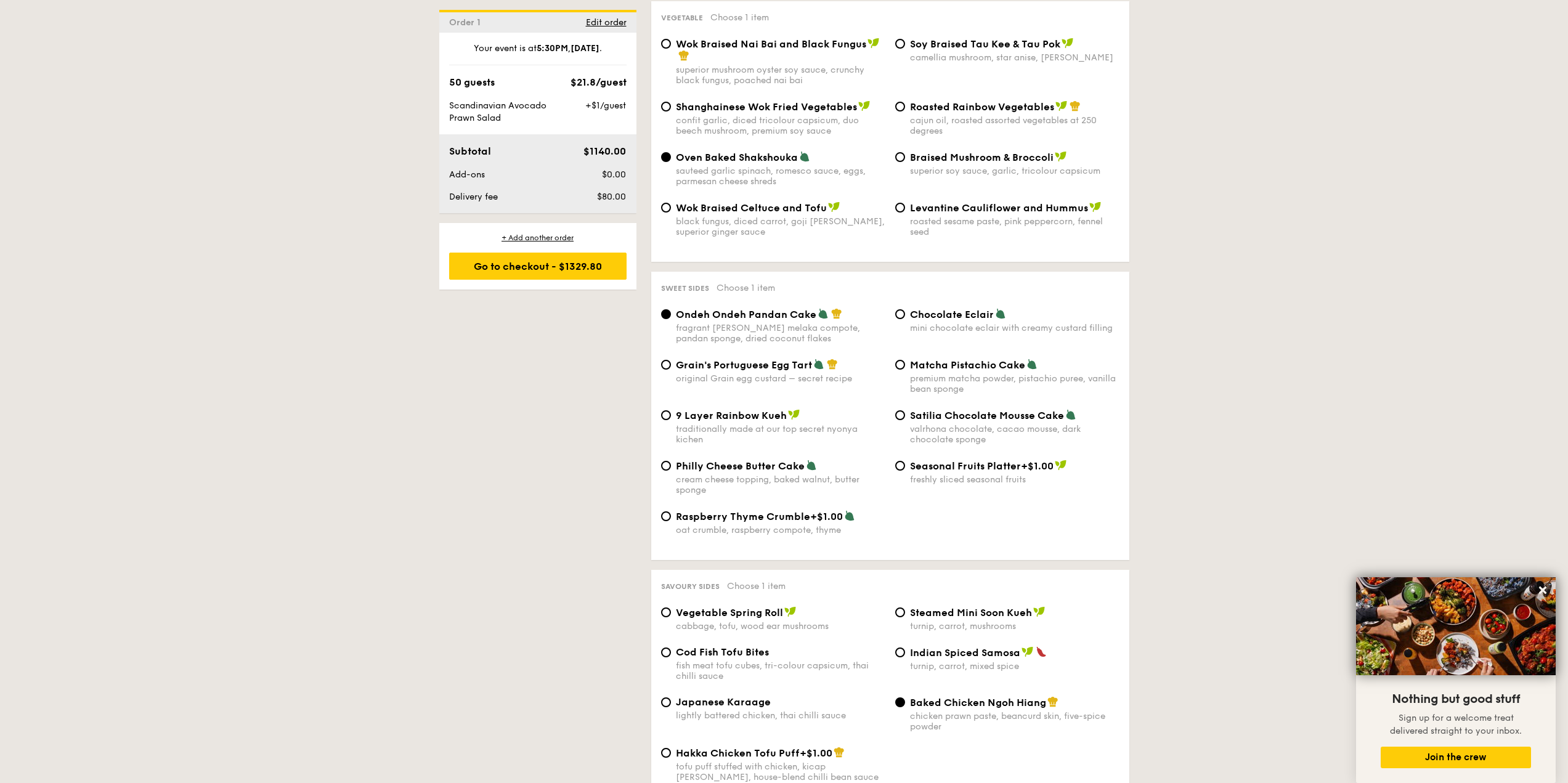
click at [989, 359] on div "Matcha Pistachio Cake premium matcha powder, pistachio puree, vanilla bean spon…" at bounding box center [1014, 376] width 210 height 35
click at [905, 360] on input "Matcha Pistachio Cake premium matcha powder, pistachio puree, vanilla bean spon…" at bounding box center [900, 365] width 10 height 10
radio input "true"
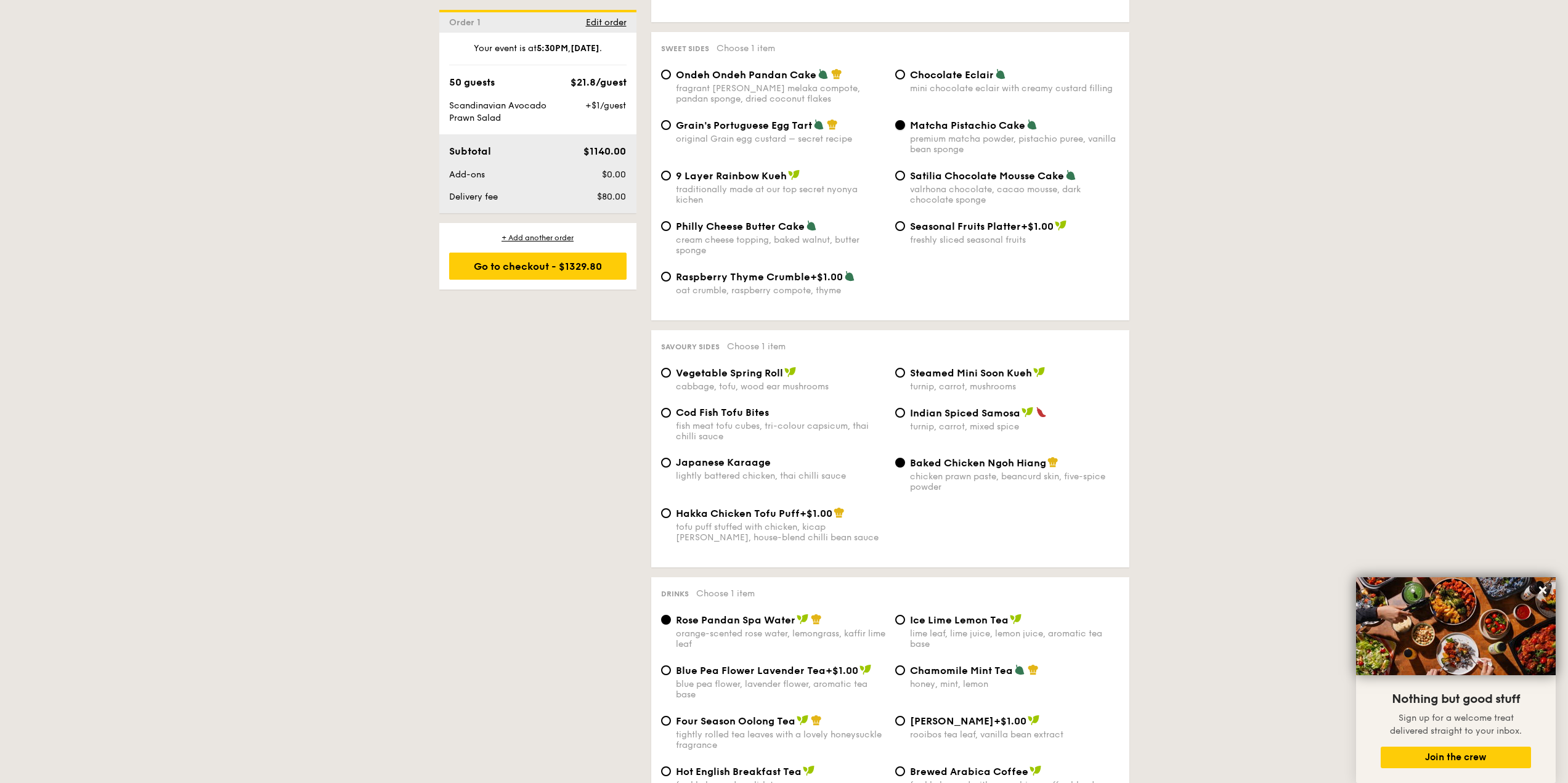
scroll to position [1848, 0]
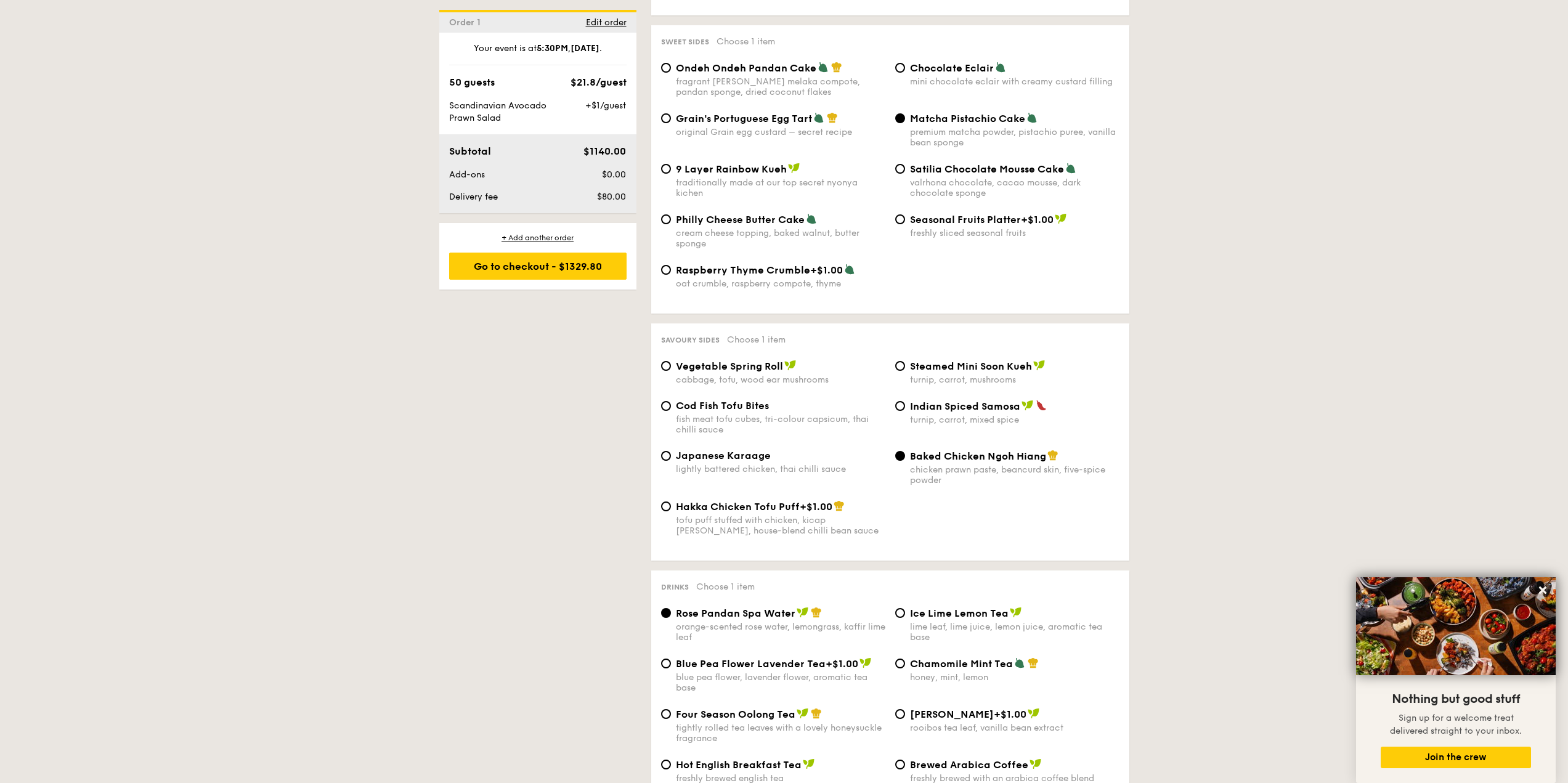
click at [709, 400] on span "Cod Fish Tofu Bites" at bounding box center [723, 406] width 93 height 12
click at [671, 401] on input "Cod Fish Tofu Bites fish meat tofu cubes, tri-colour capsicum, thai chilli sauce" at bounding box center [665, 406] width 10 height 10
radio input "true"
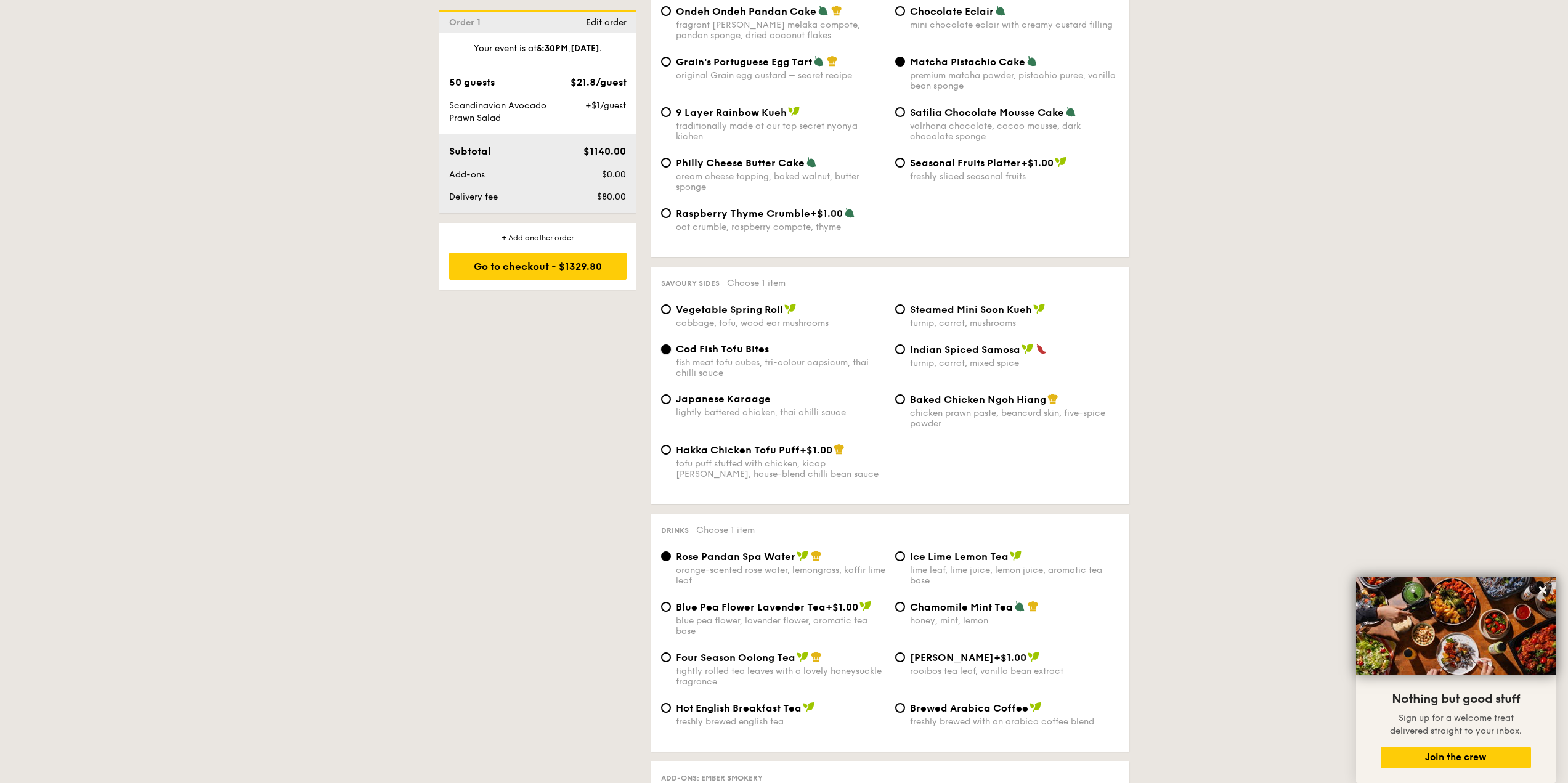
scroll to position [1910, 0]
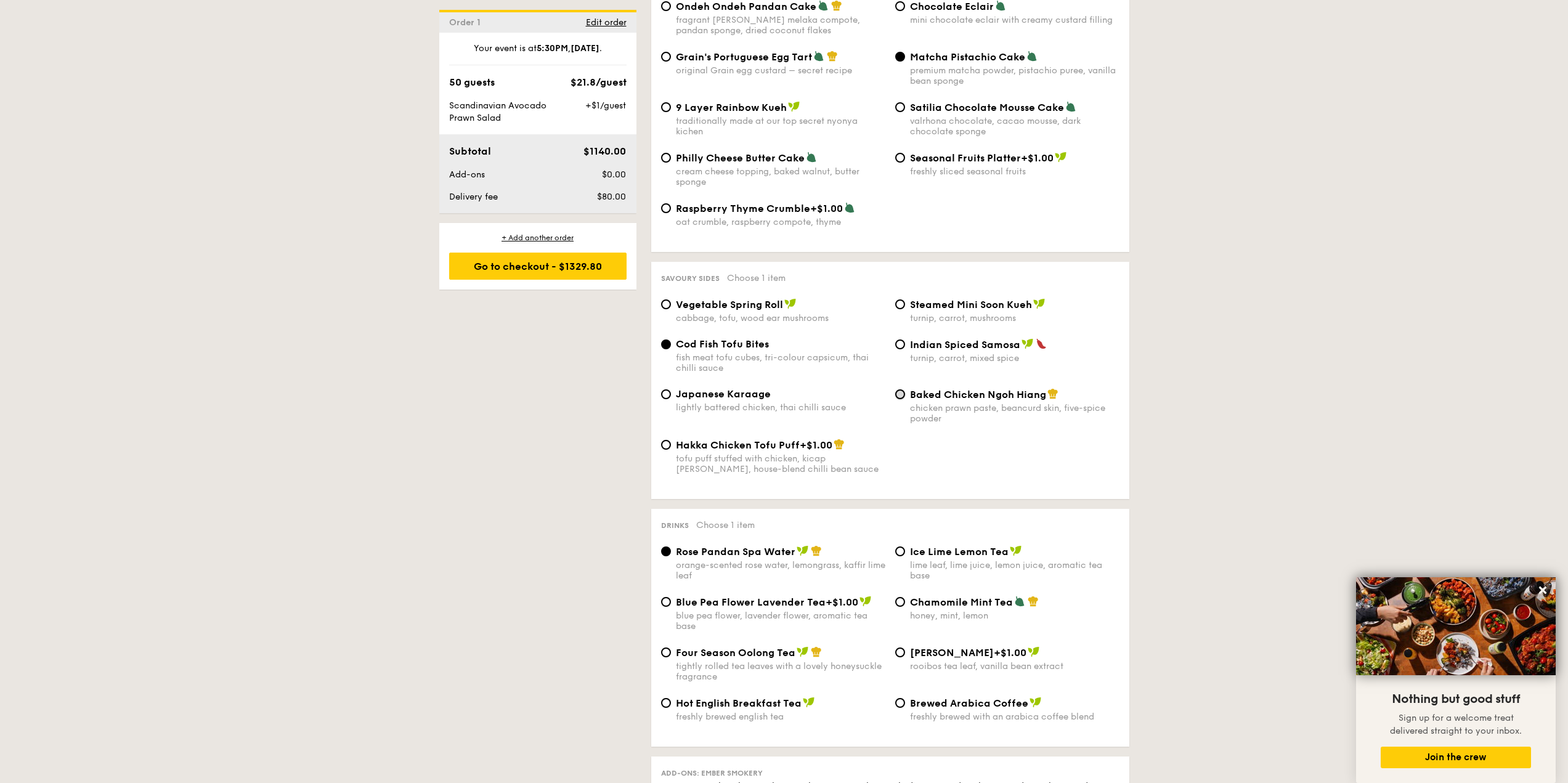
click at [901, 390] on input "Baked Chicken Ngoh Hiang chicken prawn paste, beancurd skin, five-spice powder" at bounding box center [900, 394] width 10 height 10
radio input "true"
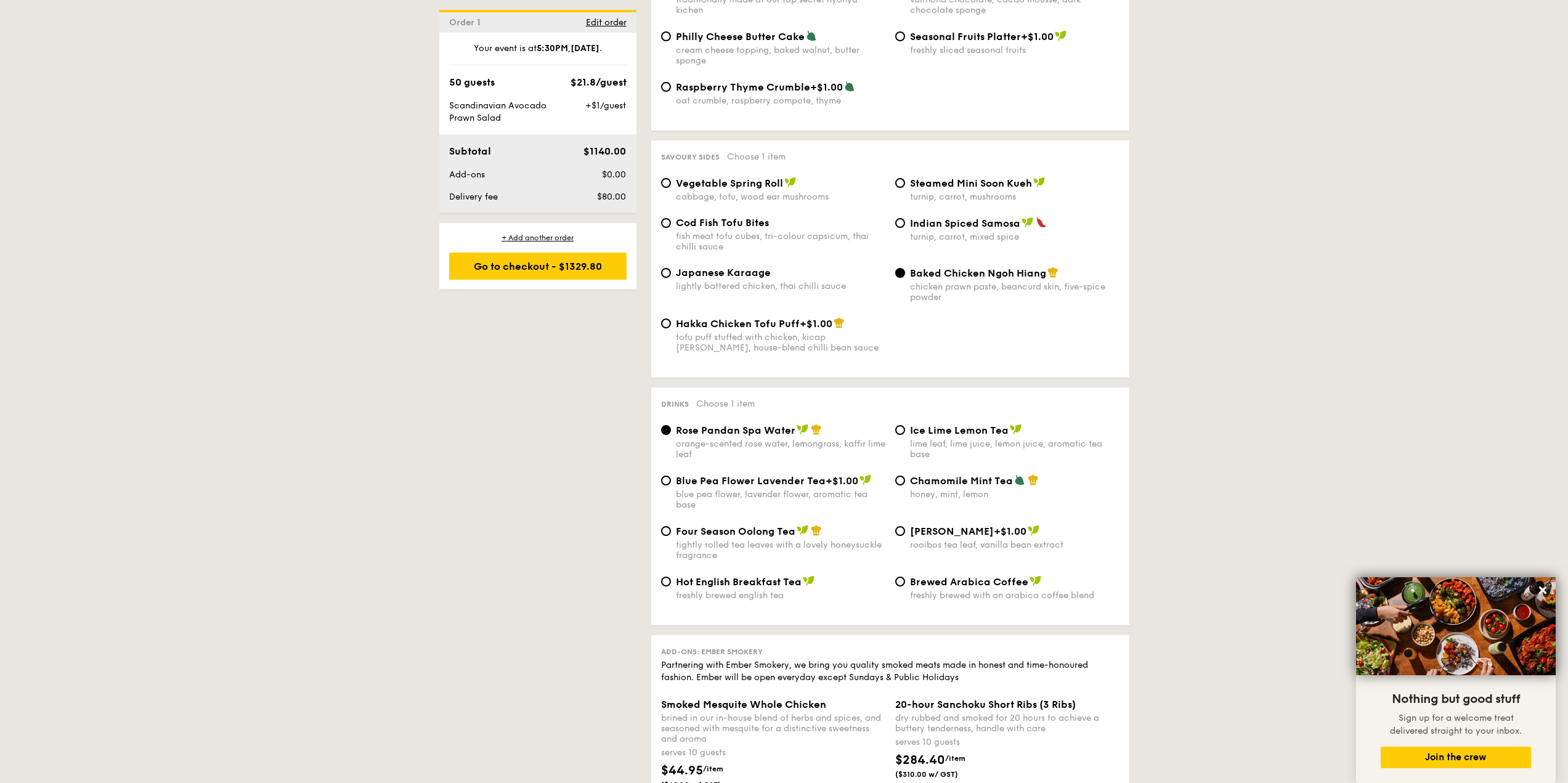
scroll to position [2033, 0]
click at [797, 574] on span "Hot English Breakfast Tea" at bounding box center [738, 580] width 125 height 12
click at [671, 575] on input "Hot English Breakfast Tea freshly brewed english tea" at bounding box center [665, 579] width 10 height 10
radio input "true"
click at [966, 574] on span "Brewed Arabica Coffee" at bounding box center [969, 580] width 118 height 12
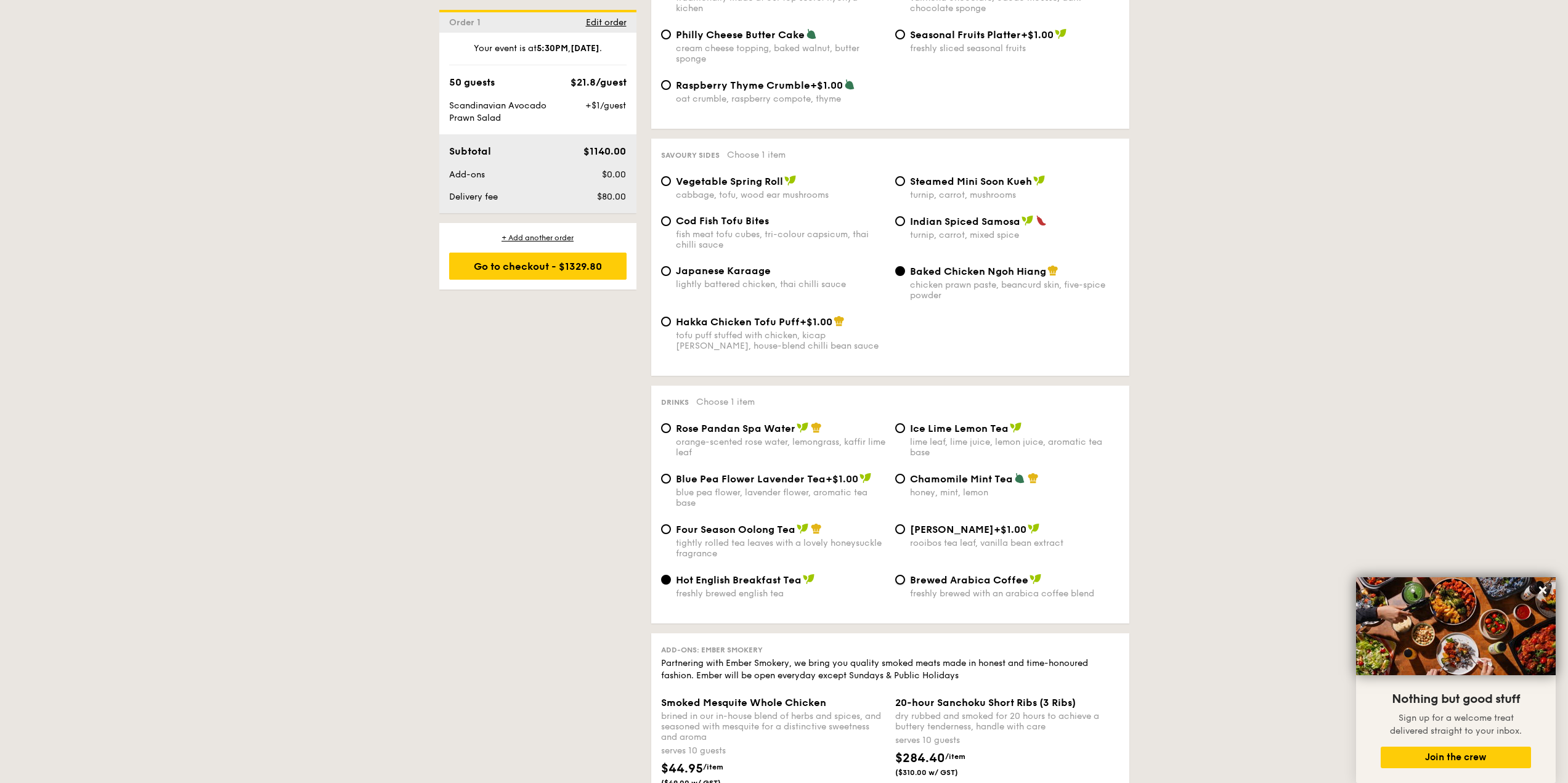
click at [905, 575] on input "Brewed Arabica Coffee freshly brewed with an arabica coffee blend" at bounding box center [900, 579] width 10 height 10
radio input "true"
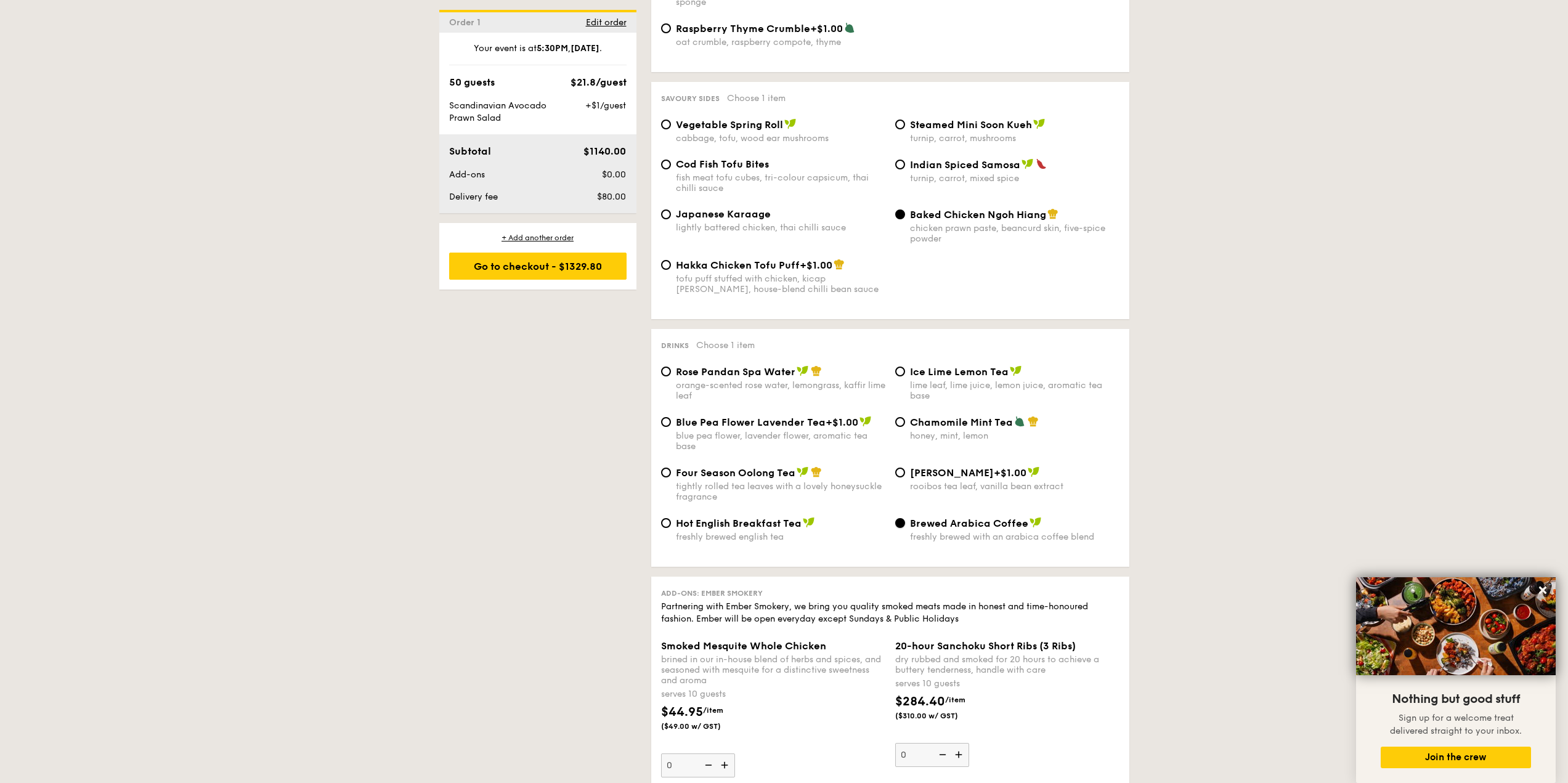
scroll to position [2095, 0]
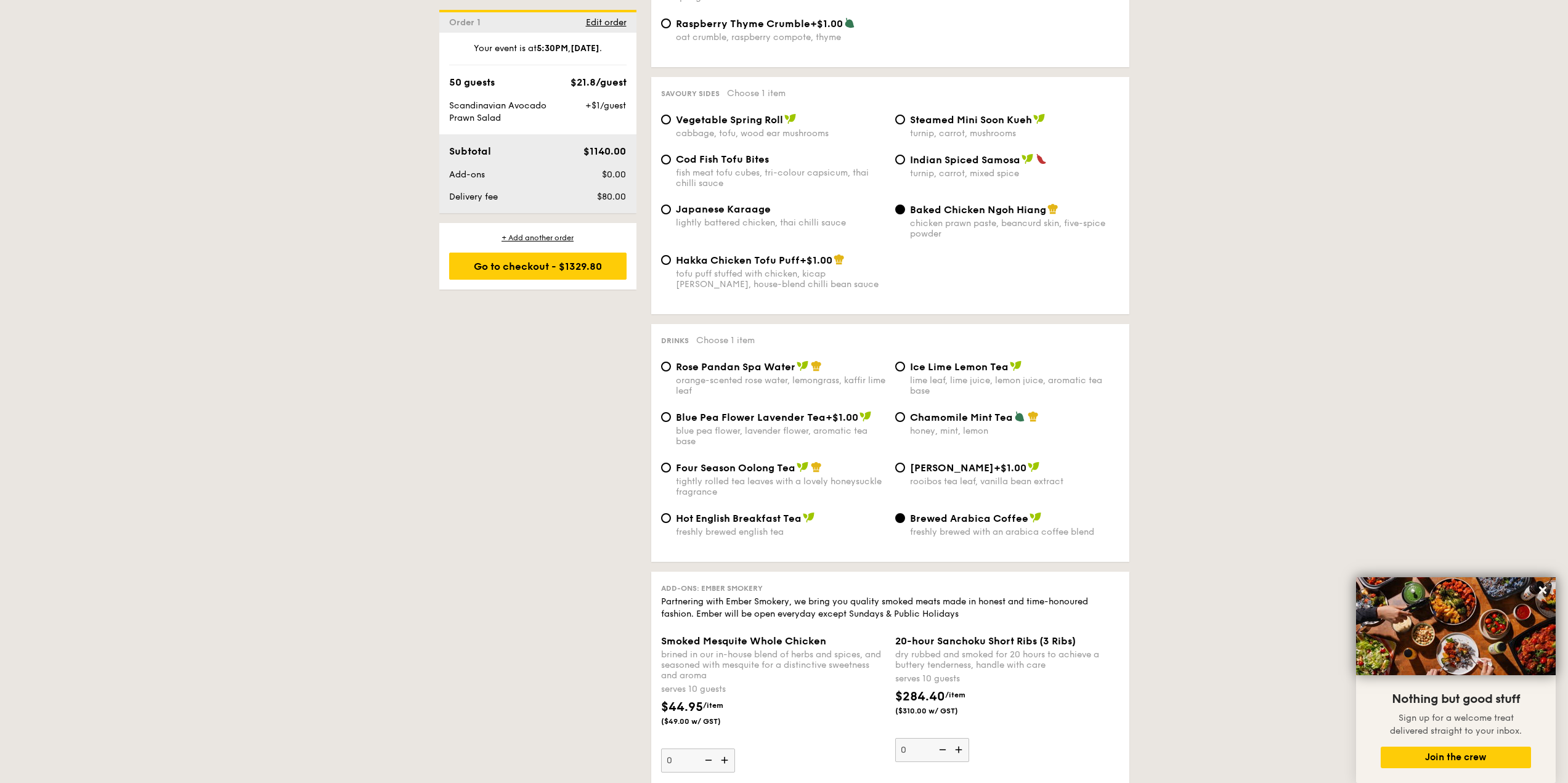
click at [938, 361] on span "Ice Lime Lemon Tea" at bounding box center [959, 367] width 99 height 12
click at [905, 362] on input "Ice Lime Lemon Tea lime leaf, lime juice, lemon juice, aromatic tea base" at bounding box center [900, 367] width 10 height 10
radio input "true"
click at [799, 411] on span "Blue Pea Flower Lavender Tea" at bounding box center [751, 417] width 150 height 12
click at [671, 412] on input "Blue Pea Flower Lavender Tea +$1.00 blue pea flower, lavender flower, aromatic …" at bounding box center [665, 416] width 10 height 10
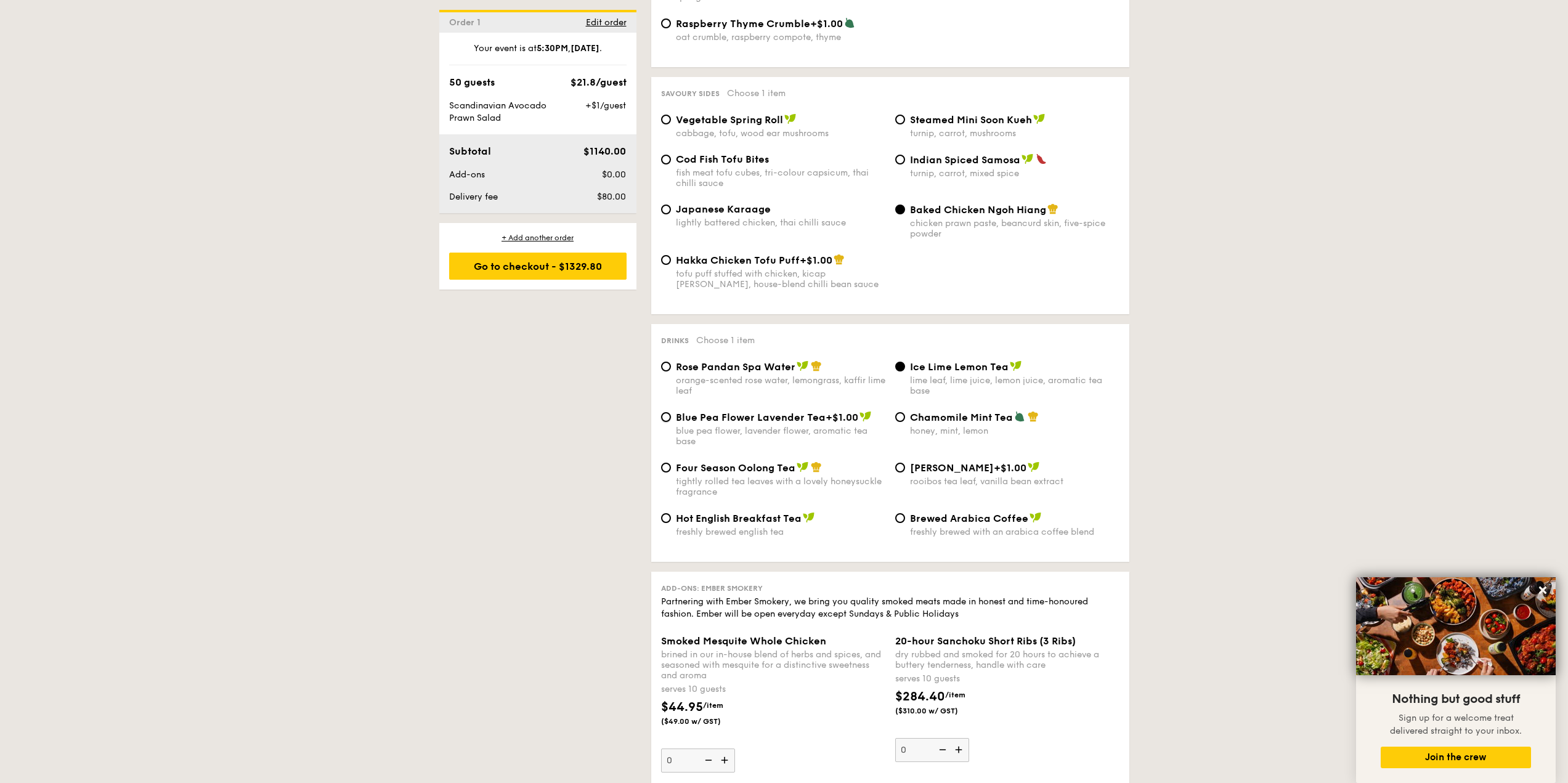
radio input "true"
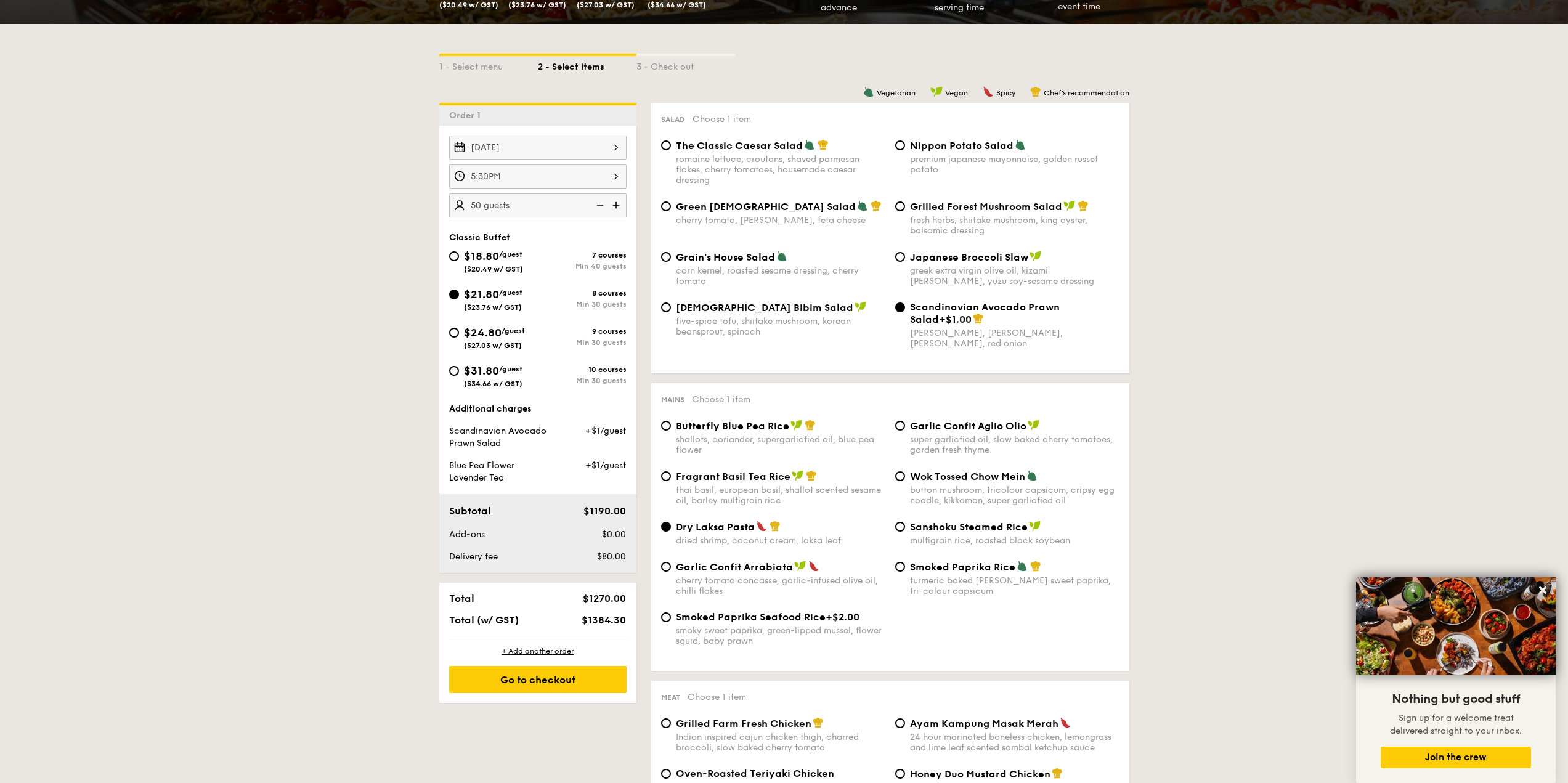
scroll to position [246, 0]
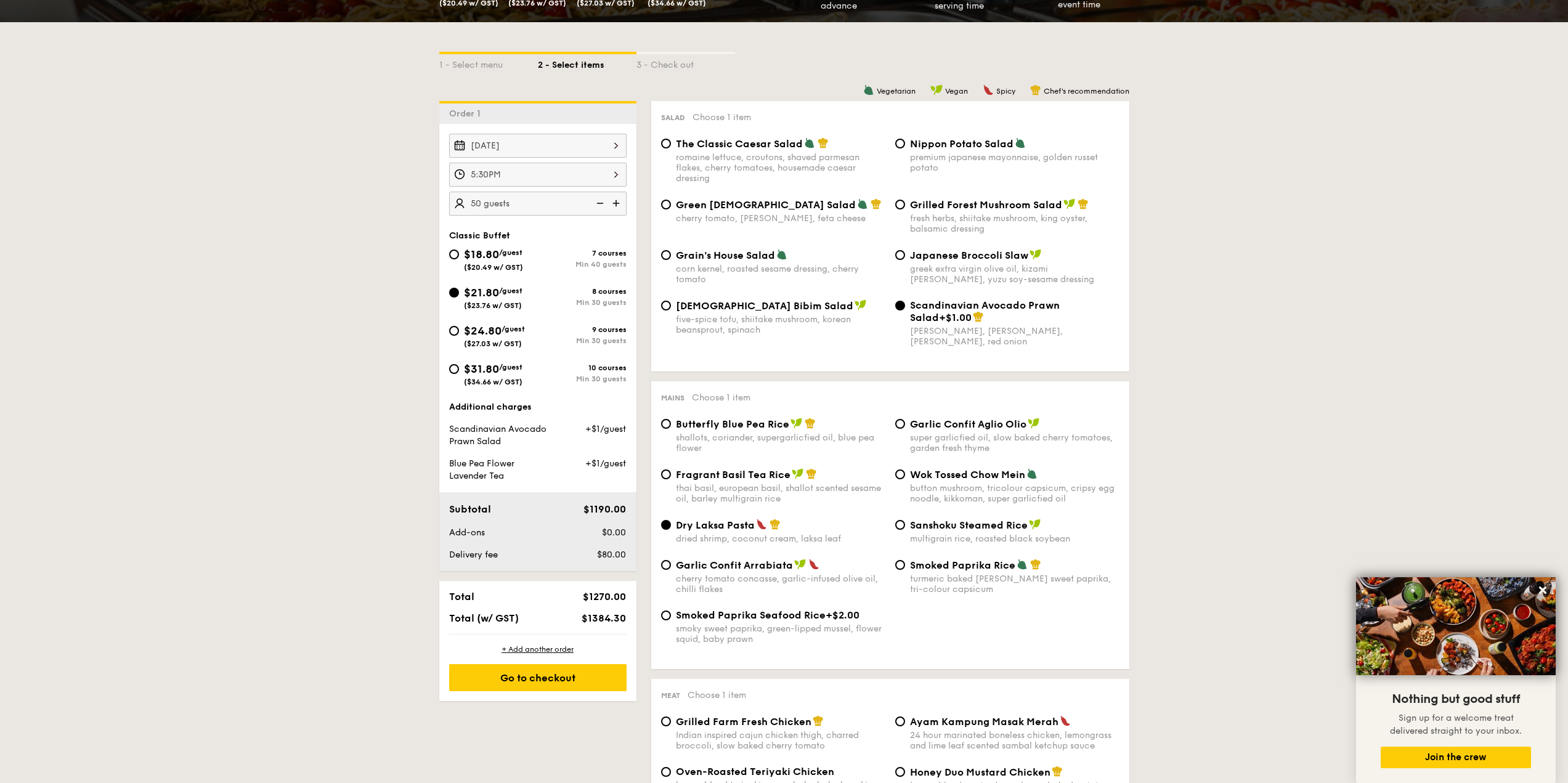
click at [519, 340] on span "($27.03 w/ GST)" at bounding box center [493, 344] width 58 height 9
click at [459, 336] on input "$24.80 /guest ($27.03 w/ GST) 9 courses Min 30 guests" at bounding box center [454, 330] width 10 height 10
radio input "true"
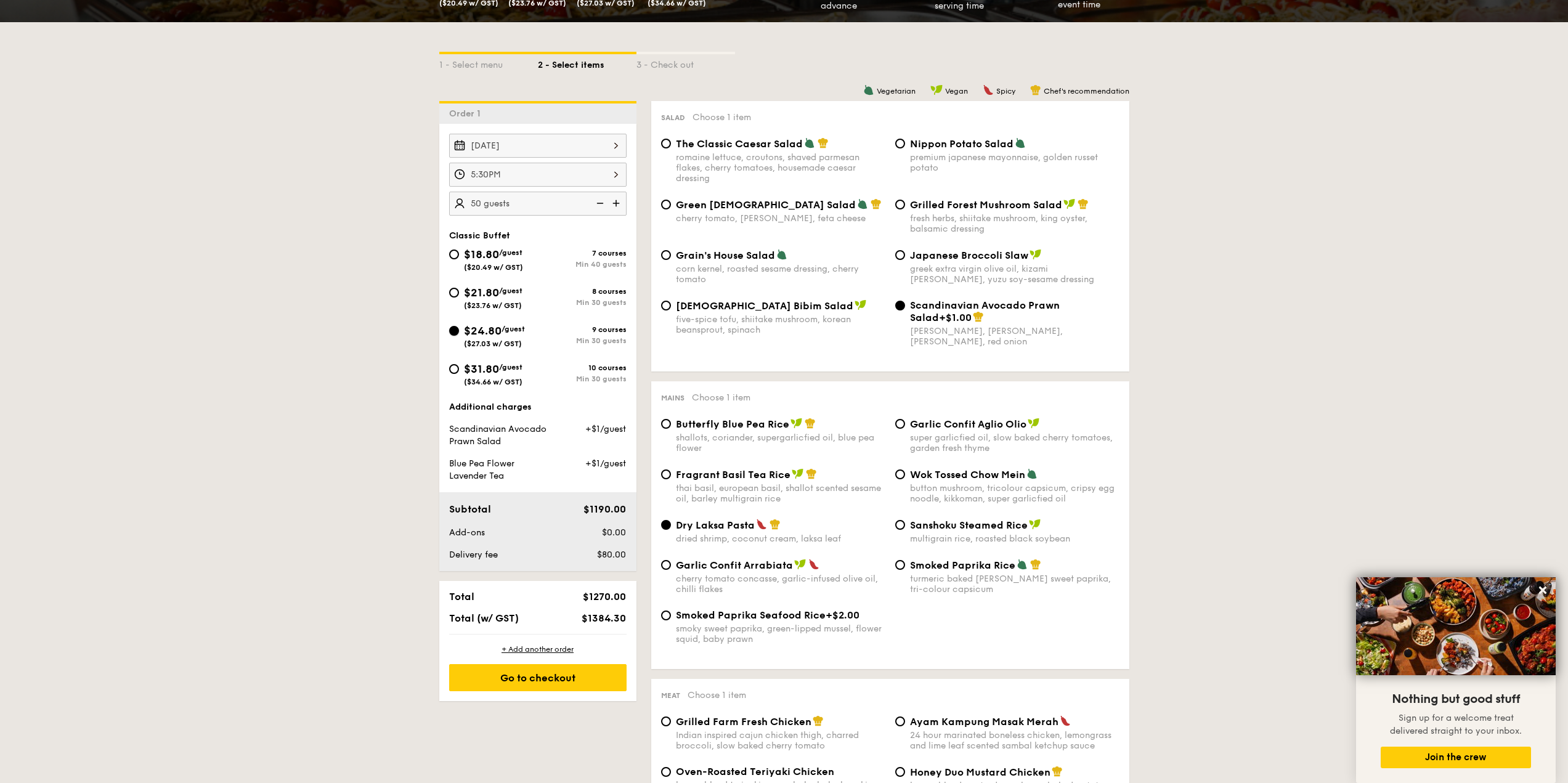
radio input "true"
radio input "false"
radio input "true"
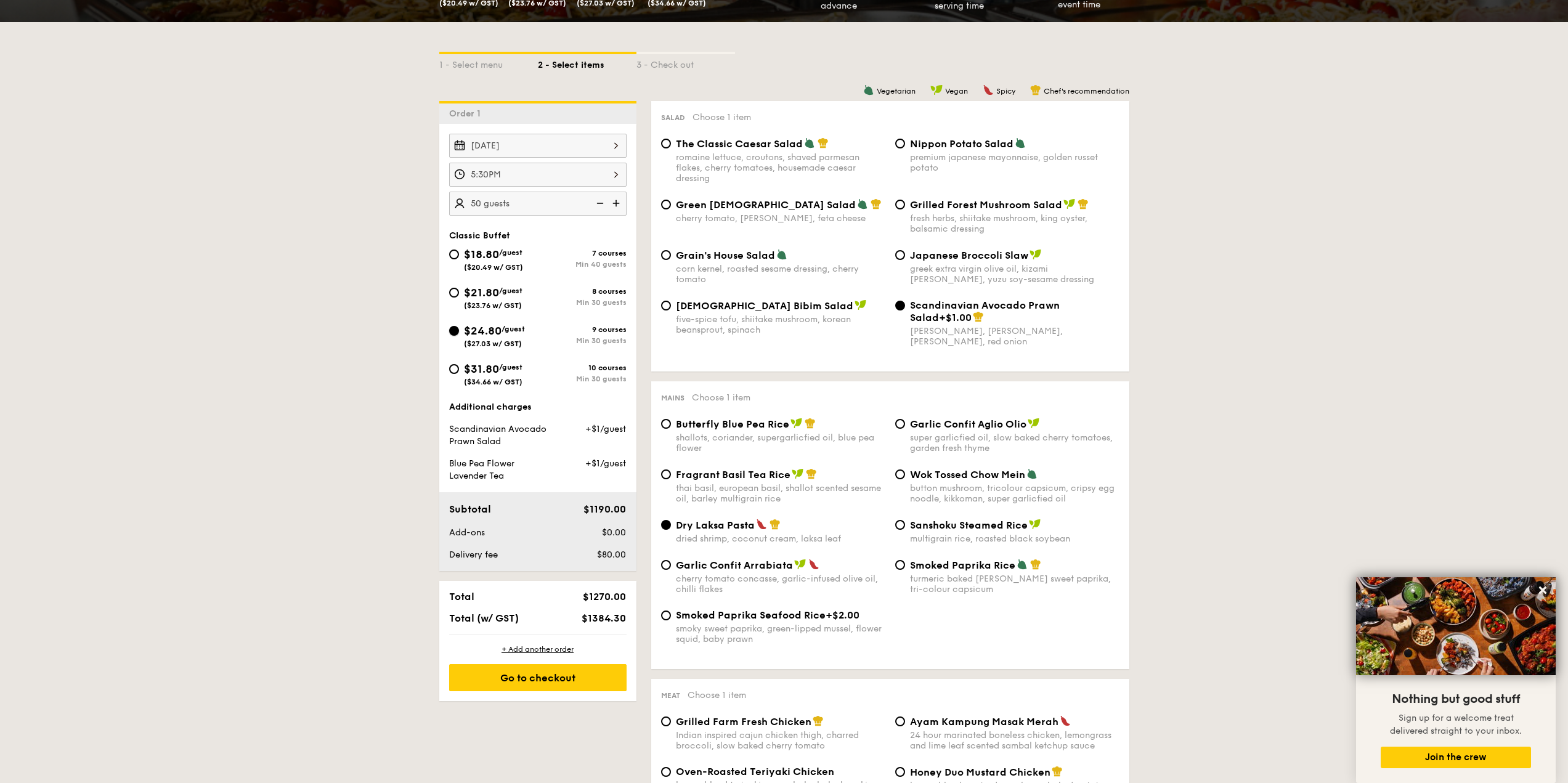
radio input "true"
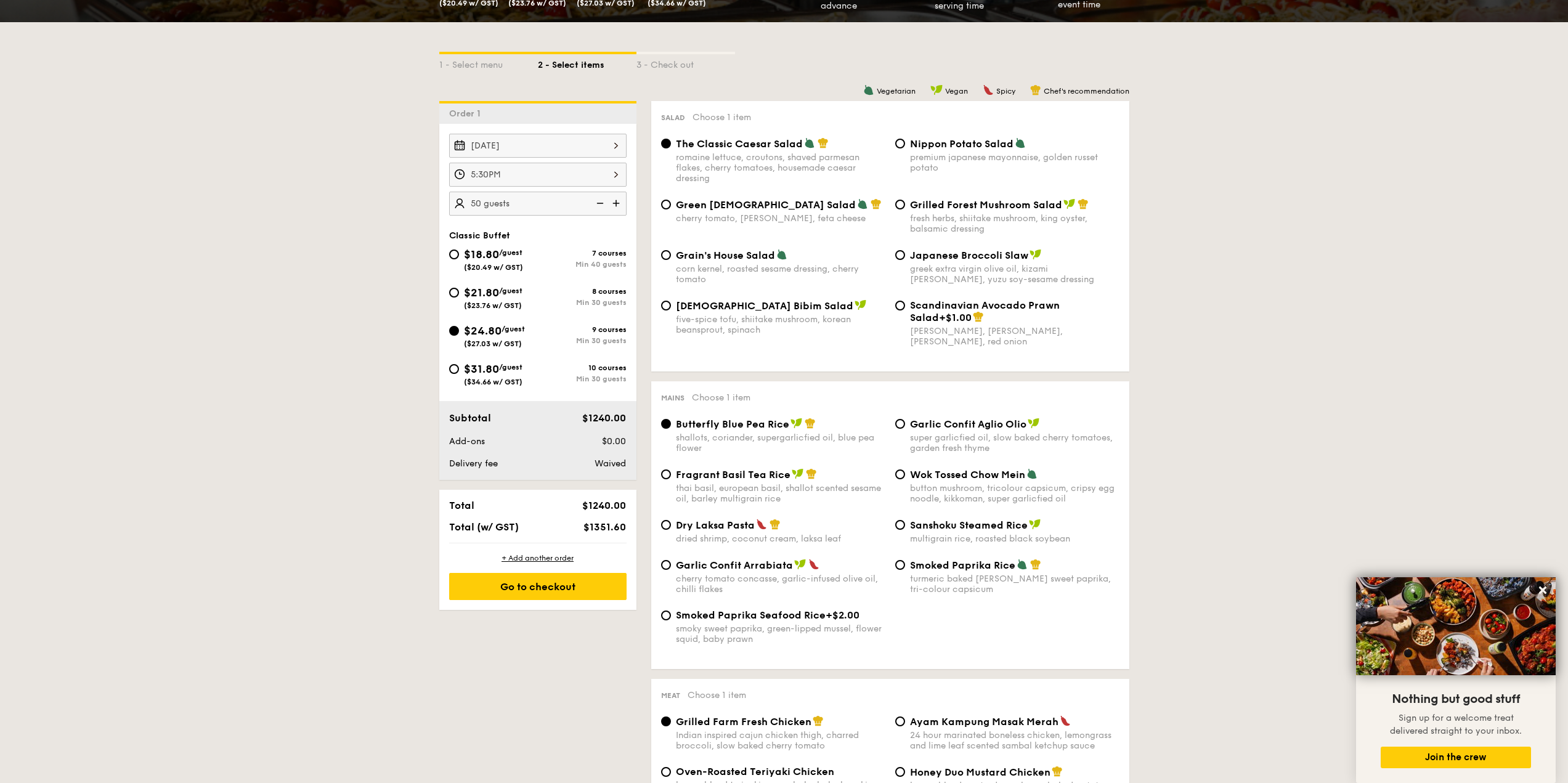
drag, startPoint x: 945, startPoint y: 298, endPoint x: 954, endPoint y: 294, distance: 9.8
click at [947, 297] on div "Grain's House Salad corn kernel, roasted sesame dressing, cherry tomato Japanes…" at bounding box center [890, 274] width 468 height 51
click at [956, 303] on span "Scandinavian Avocado Prawn Salad" at bounding box center [985, 311] width 150 height 24
click at [905, 303] on input "Scandinavian Avocado Prawn Salad +$1.00 virgin mary dressing, dijon mustard, ar…" at bounding box center [900, 305] width 10 height 10
radio input "true"
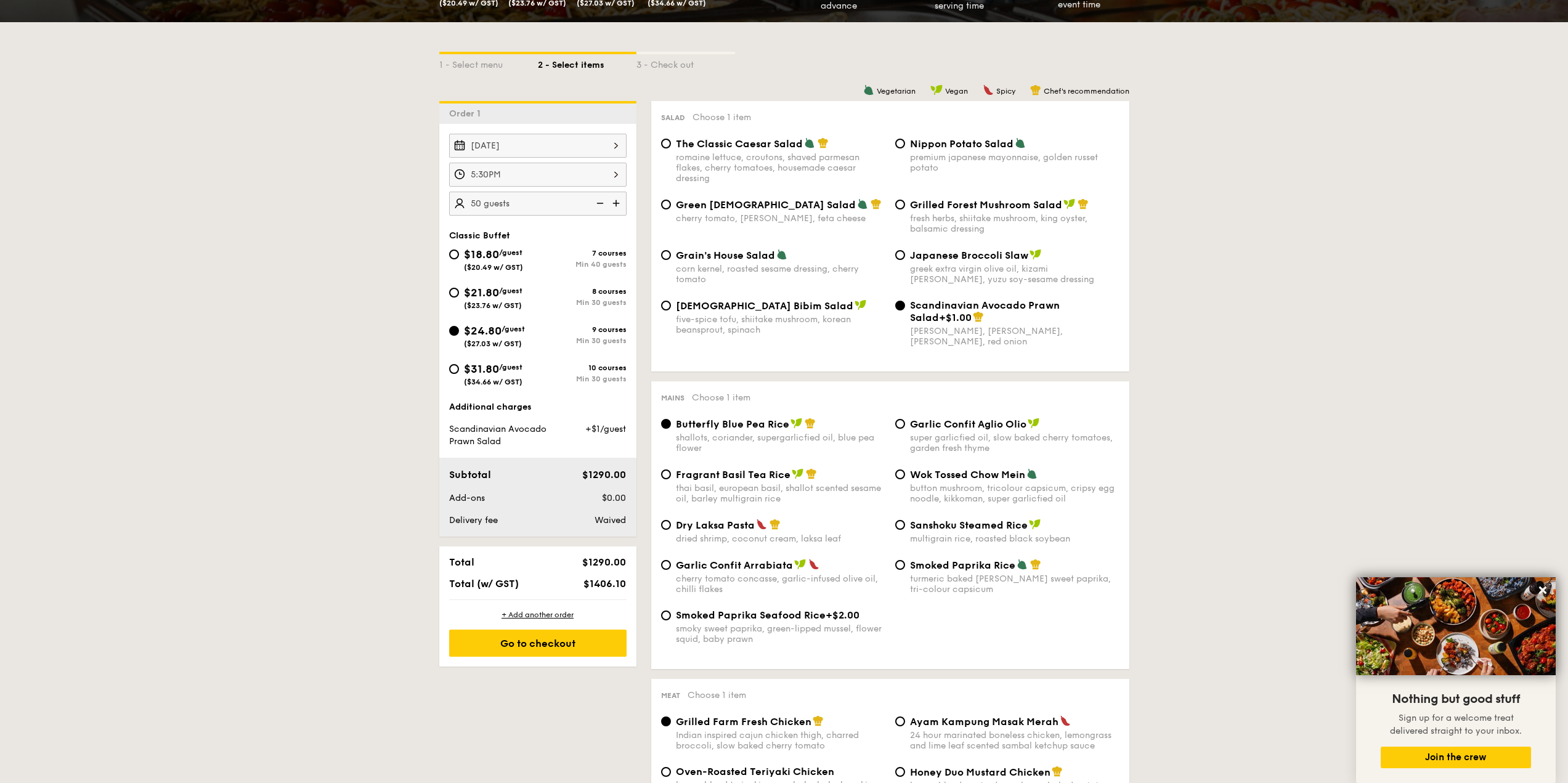
click at [615, 515] on span "Waived" at bounding box center [610, 520] width 32 height 11
click at [617, 520] on span "Waived" at bounding box center [610, 520] width 32 height 11
click at [507, 302] on span "($23.76 w/ GST)" at bounding box center [493, 305] width 58 height 9
click at [459, 298] on input "$21.80 /guest ($23.76 w/ GST) 8 courses Min 30 guests" at bounding box center [454, 292] width 10 height 10
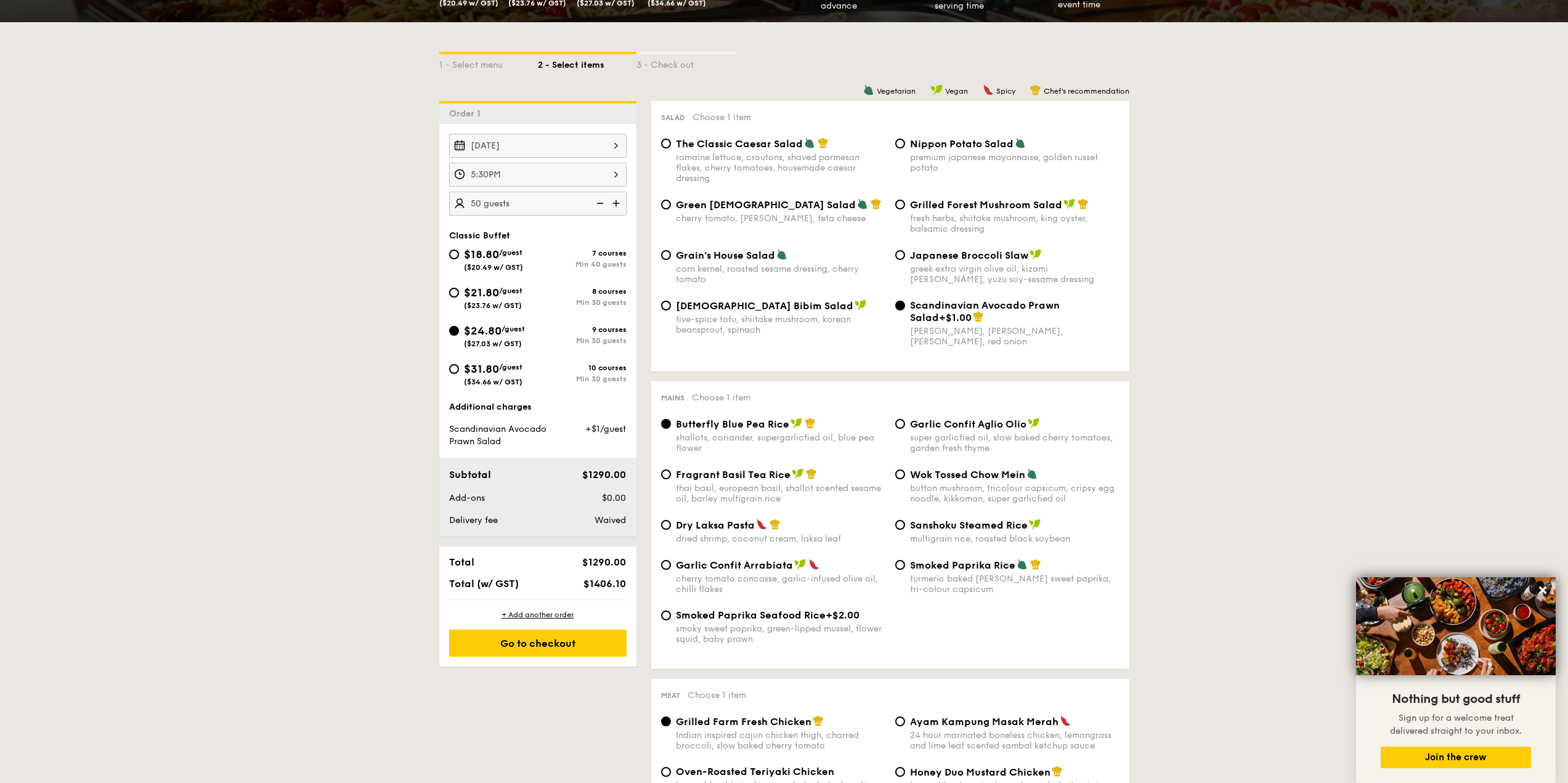
radio input "true"
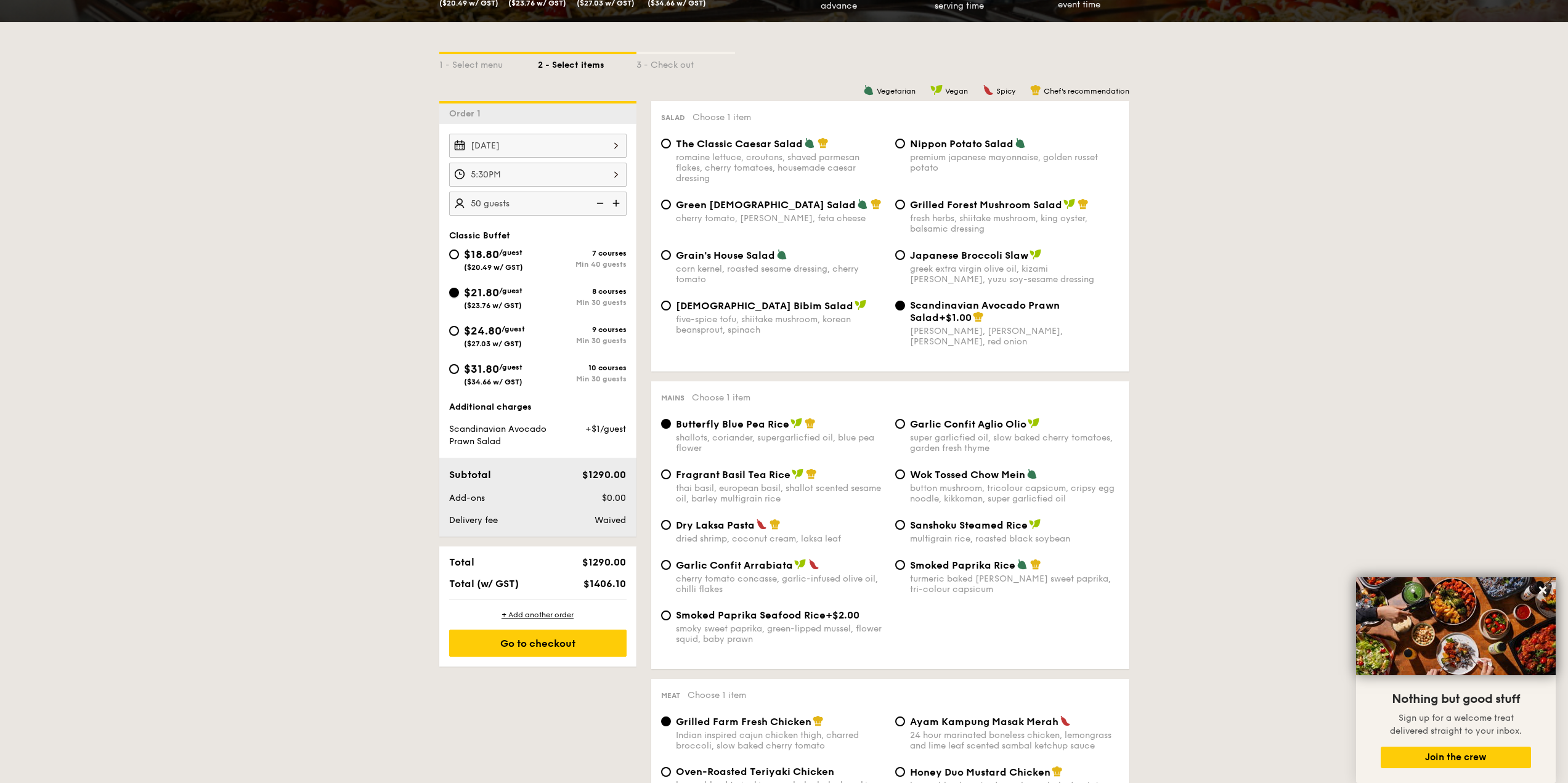
radio input "true"
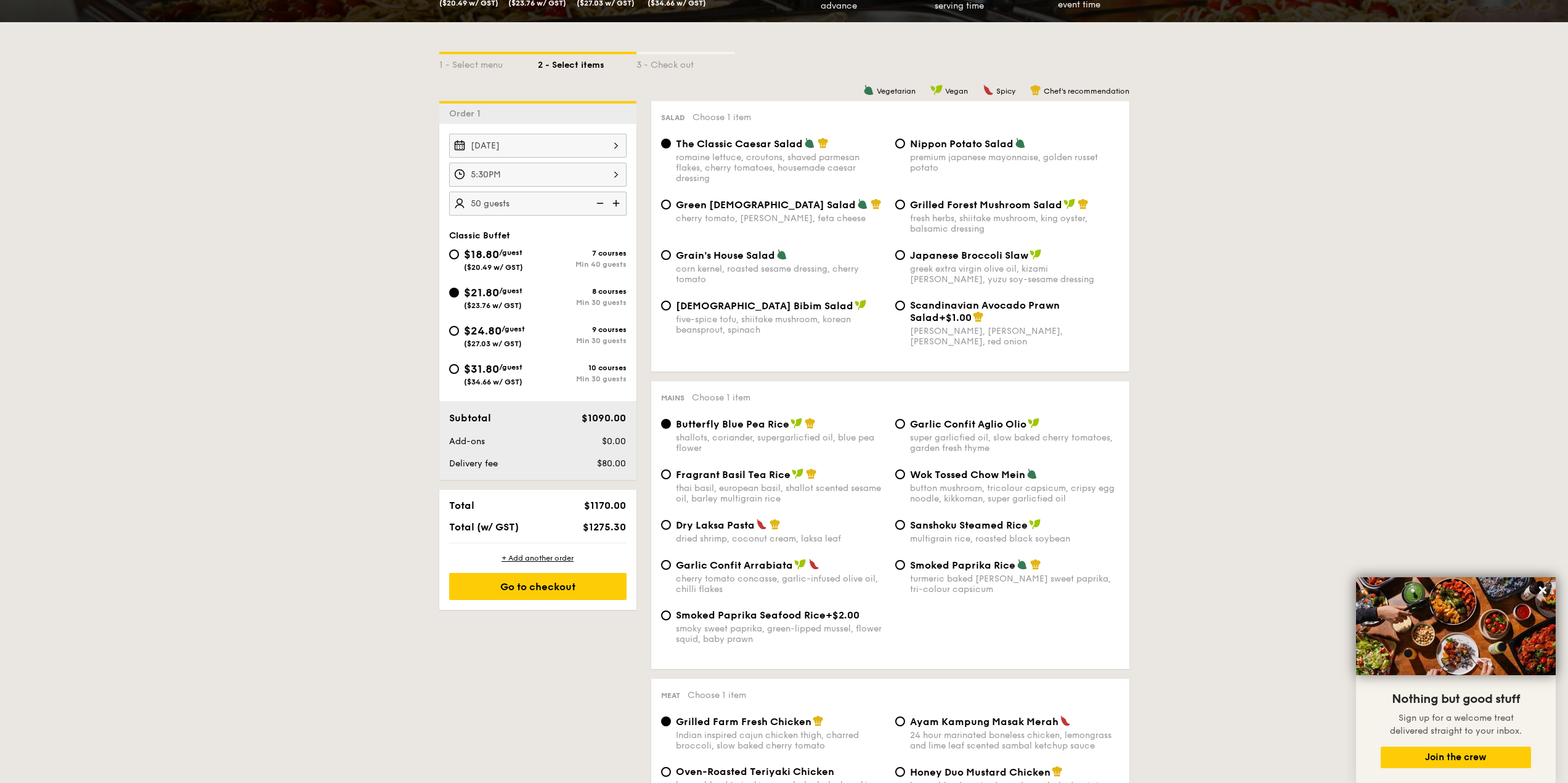
drag, startPoint x: 498, startPoint y: 342, endPoint x: 532, endPoint y: 504, distance: 165.5
click at [499, 342] on span "($27.03 w/ GST)" at bounding box center [493, 344] width 58 height 9
click at [459, 336] on input "$24.80 /guest ($27.03 w/ GST) 9 courses Min 30 guests" at bounding box center [454, 330] width 10 height 10
radio input "true"
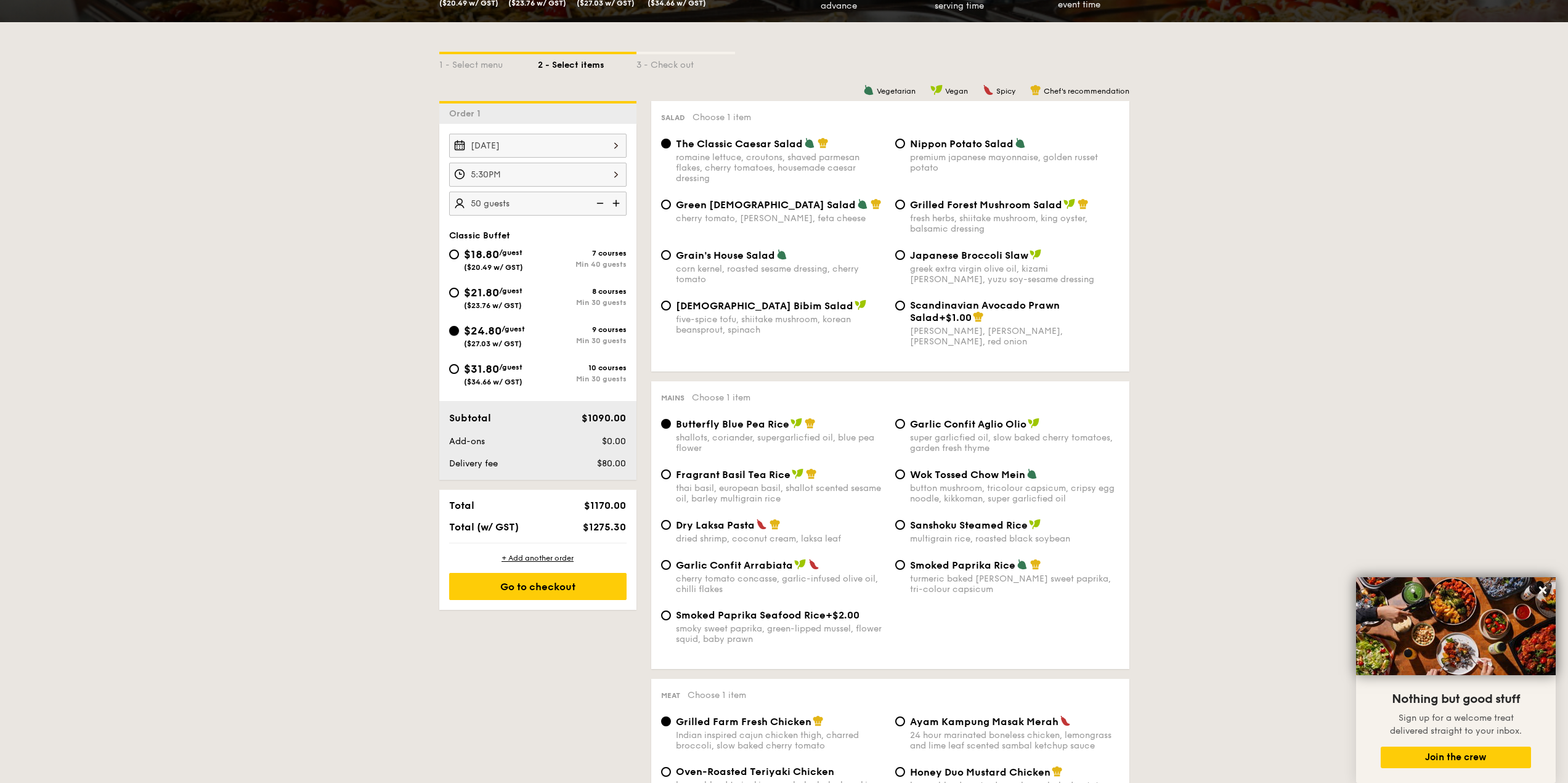
radio input "true"
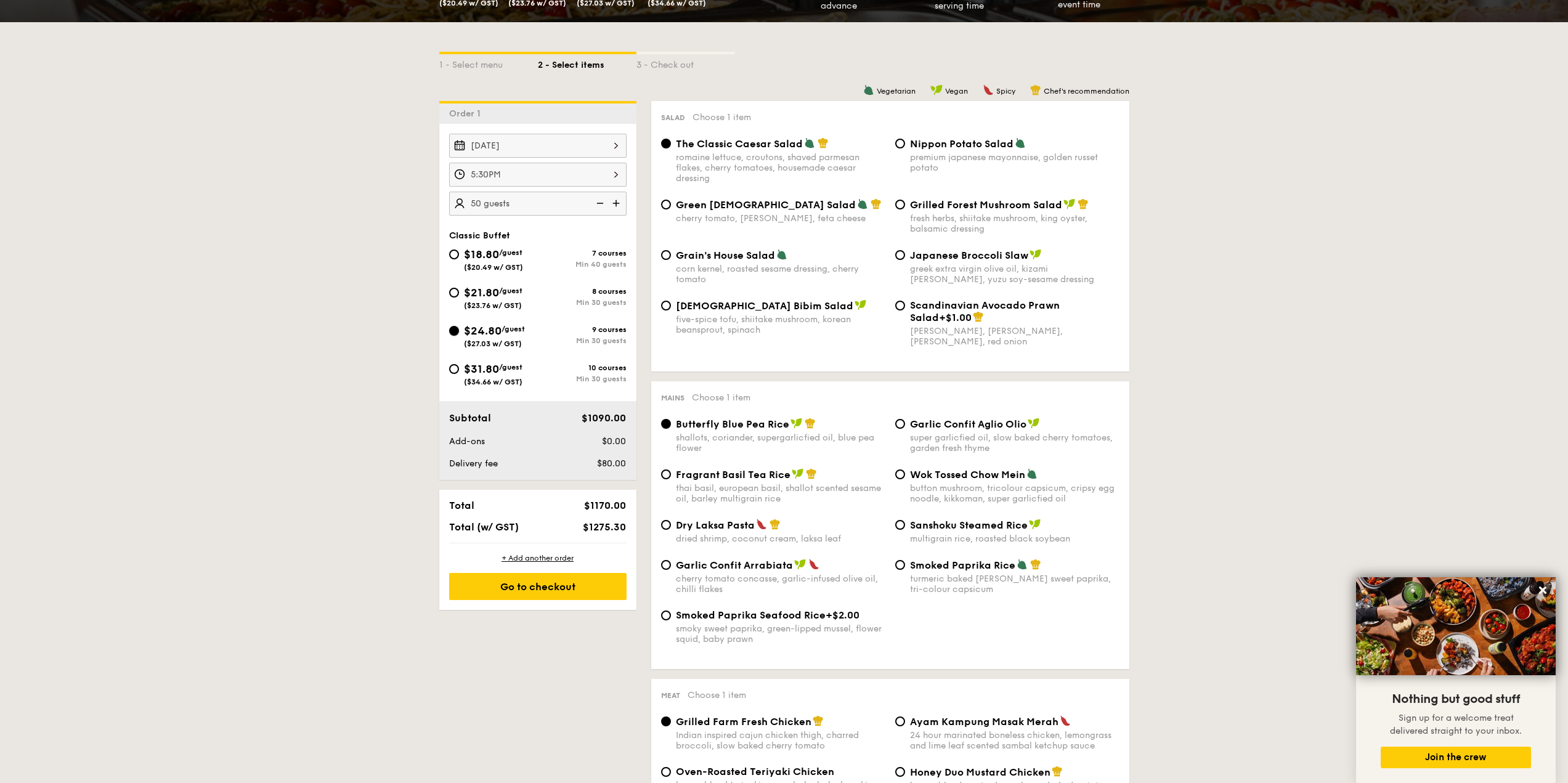
radio input "true"
click at [510, 297] on div "$21.80 /guest ($23.76 w/ GST)" at bounding box center [493, 296] width 58 height 26
click at [459, 297] on input "$21.80 /guest ($23.76 w/ GST) 8 courses Min 30 guests" at bounding box center [454, 292] width 10 height 10
radio input "true"
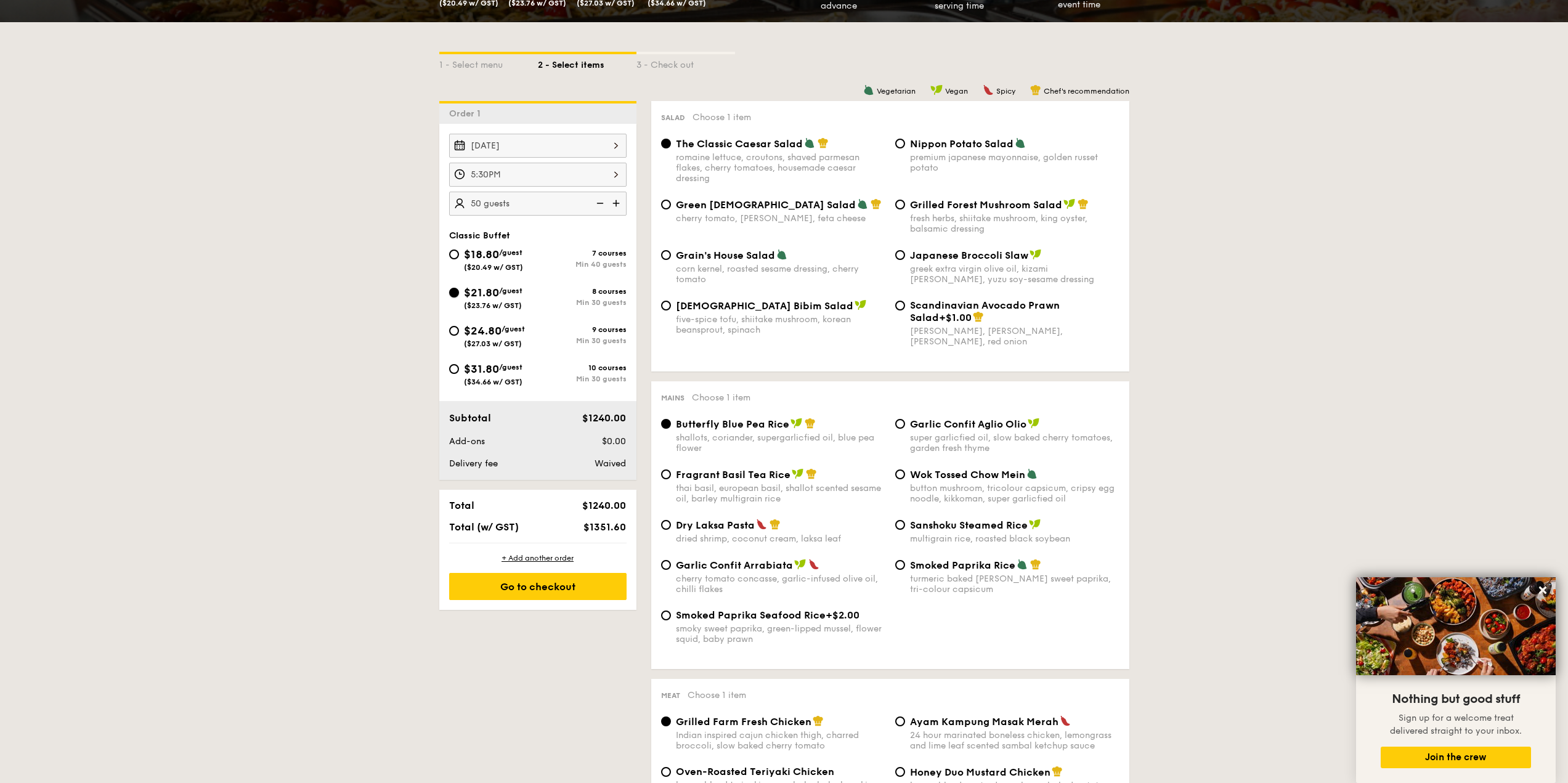
radio input "true"
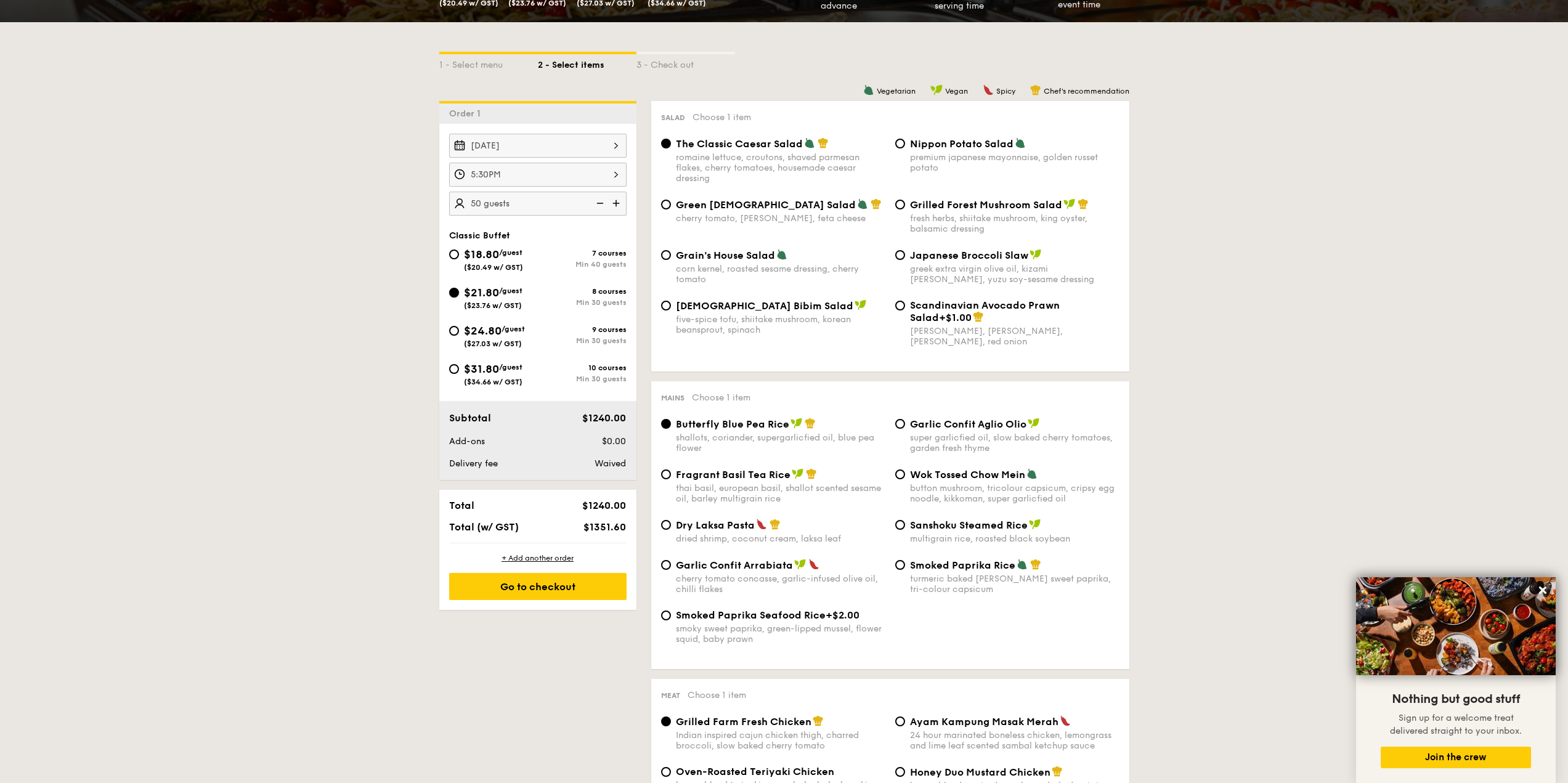
radio input "true"
click at [511, 334] on div "$24.80 /guest ($27.03 w/ GST)" at bounding box center [494, 334] width 61 height 26
click at [459, 334] on input "$24.80 /guest ($27.03 w/ GST) 9 courses Min 30 guests" at bounding box center [454, 330] width 10 height 10
radio input "true"
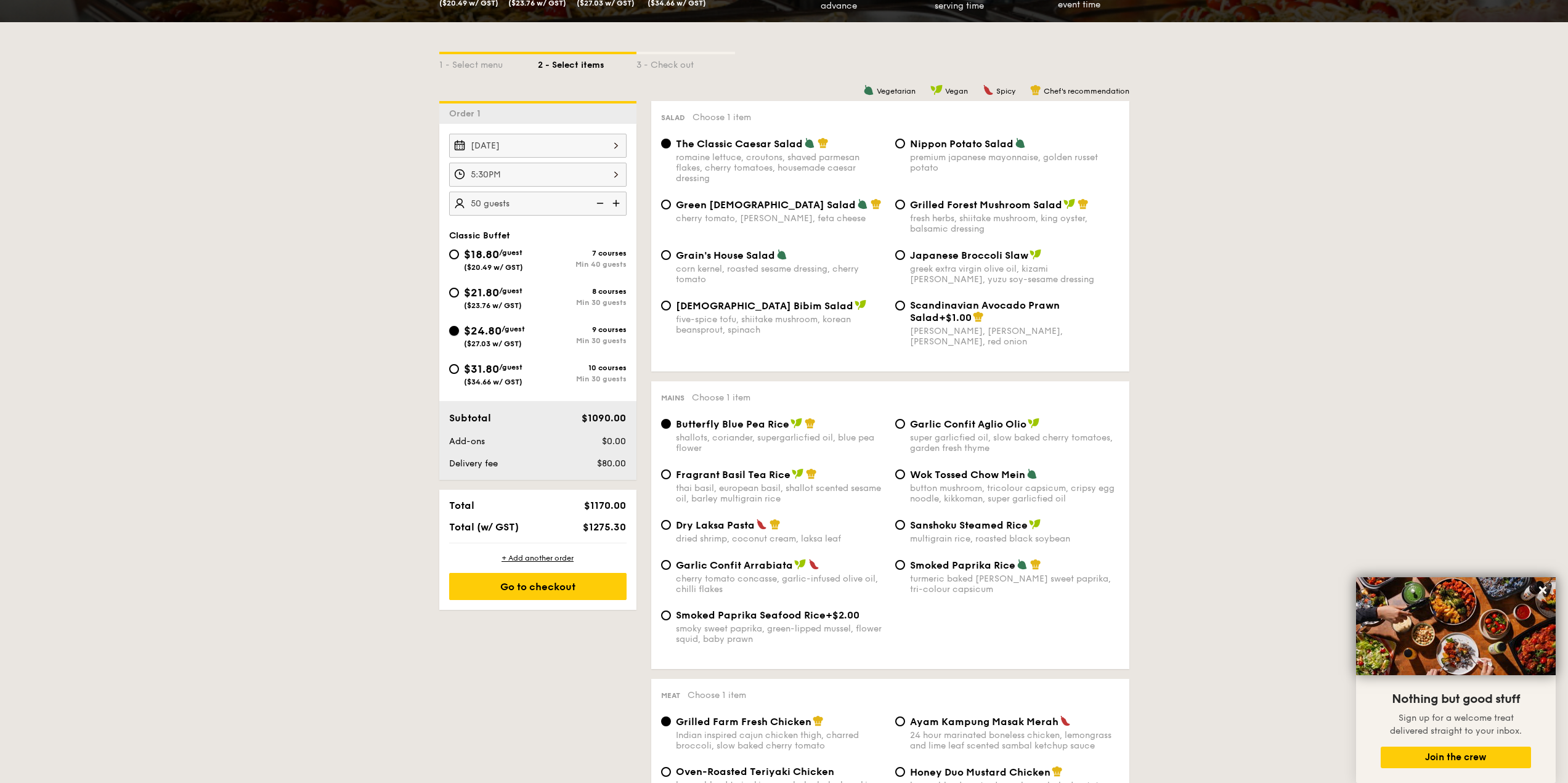
radio input "true"
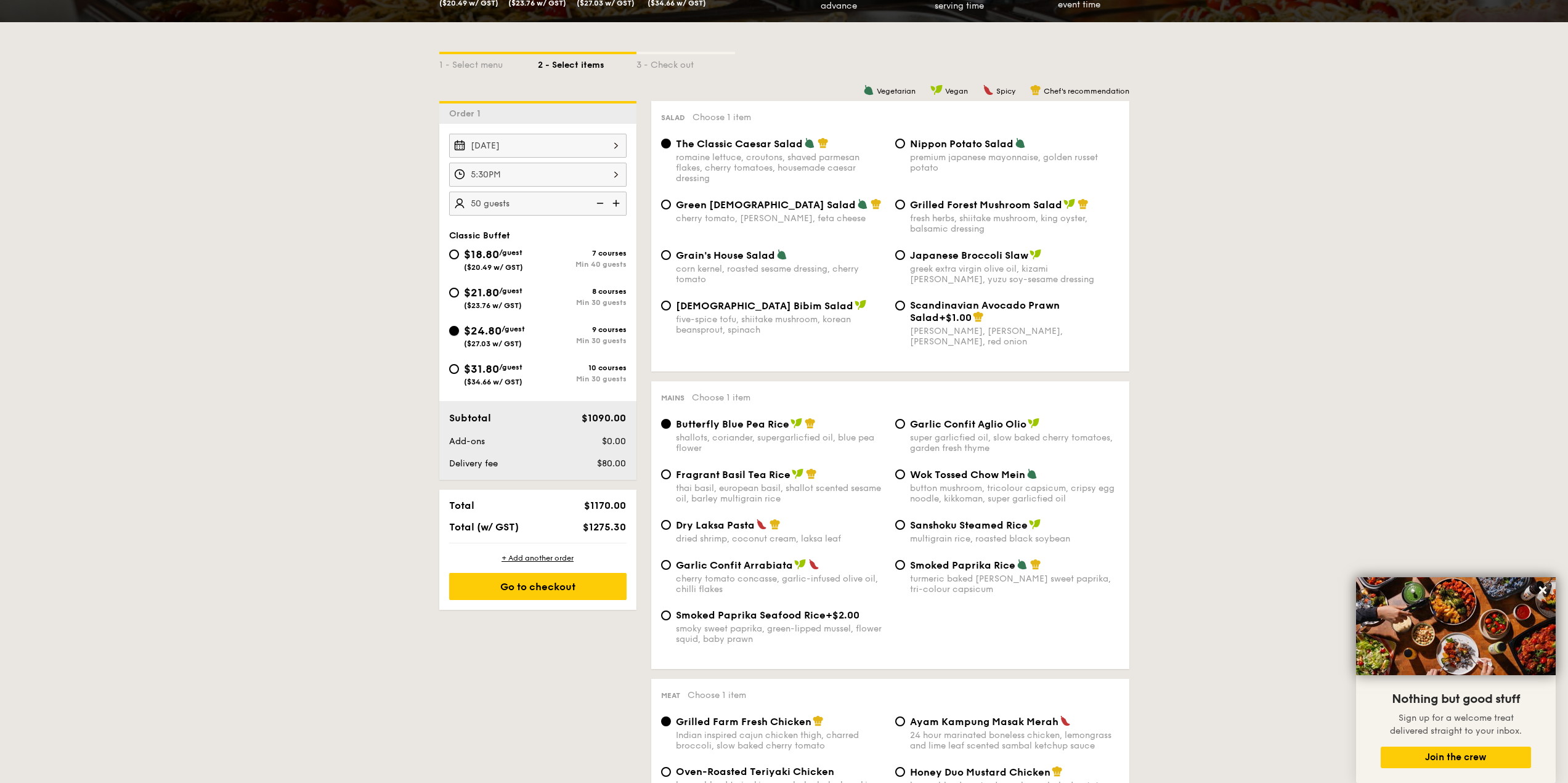
radio input "true"
click at [506, 309] on span "($23.76 w/ GST)" at bounding box center [493, 305] width 58 height 9
click at [459, 298] on input "$21.80 /guest ($23.76 w/ GST) 8 courses Min 30 guests" at bounding box center [454, 292] width 10 height 10
radio input "true"
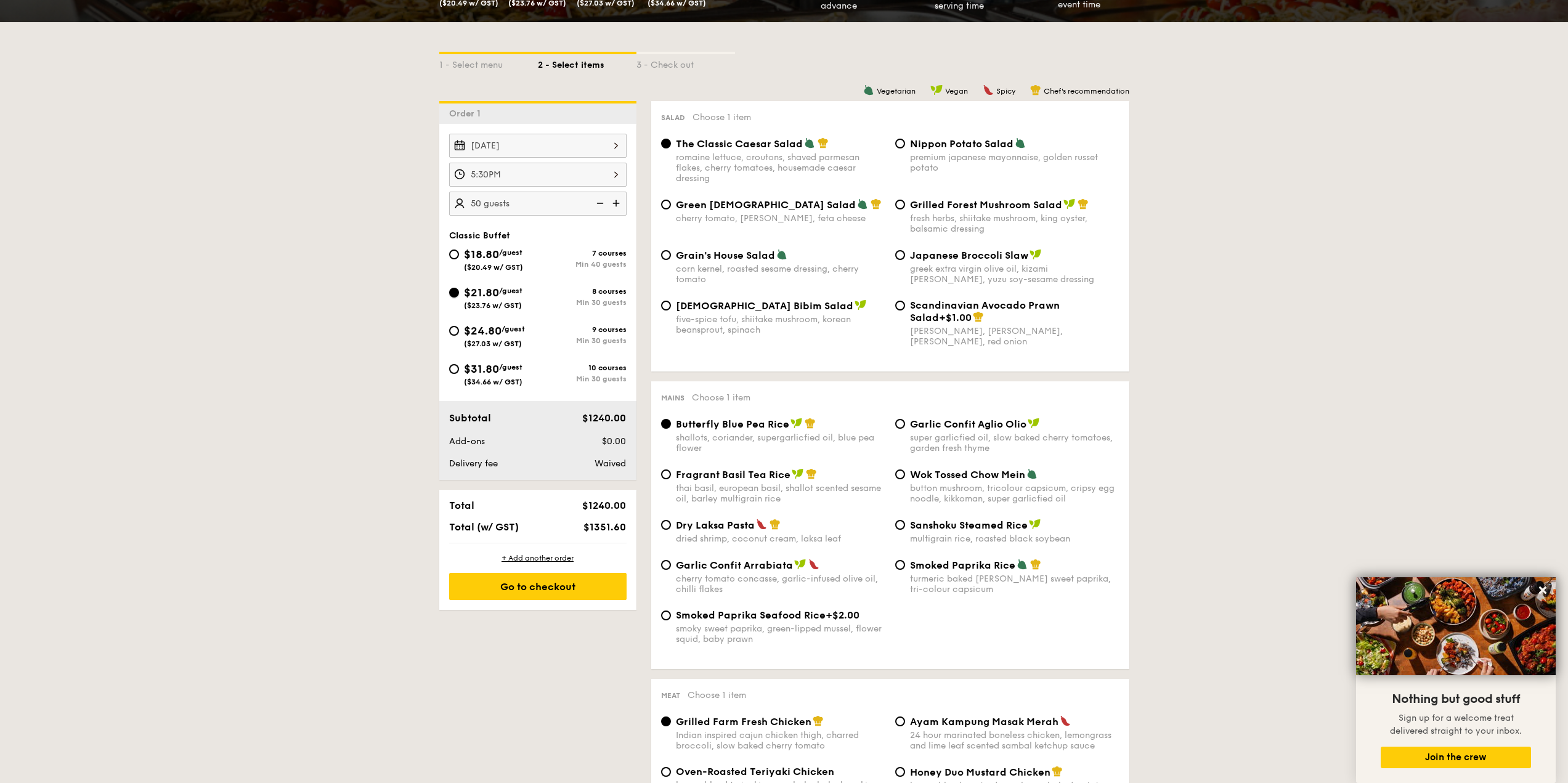
radio input "true"
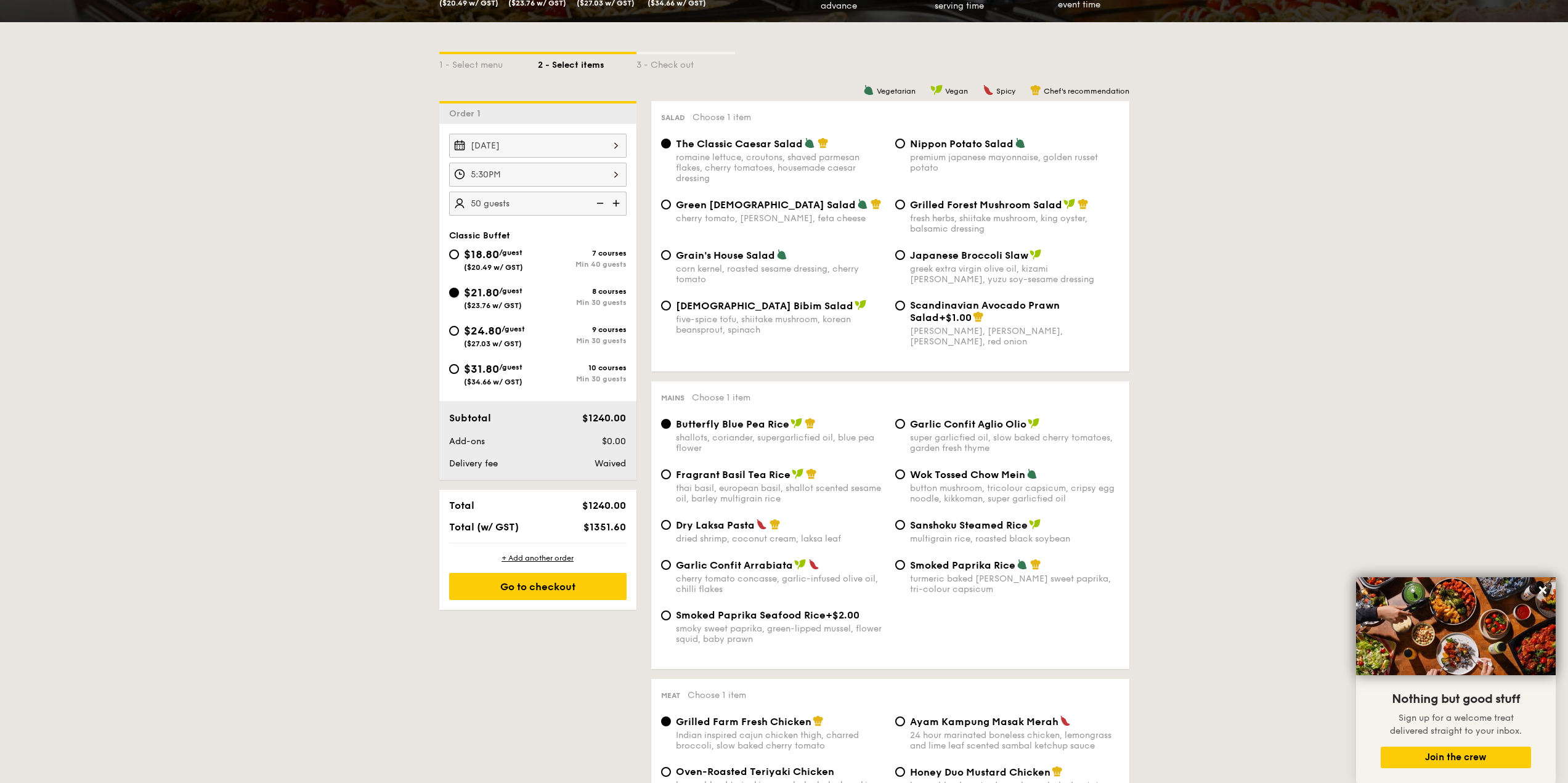
radio input "true"
click at [512, 336] on div "$24.80 /guest ($27.03 w/ GST)" at bounding box center [494, 334] width 61 height 26
click at [459, 336] on input "$24.80 /guest ($27.03 w/ GST) 9 courses Min 30 guests" at bounding box center [454, 330] width 10 height 10
radio input "true"
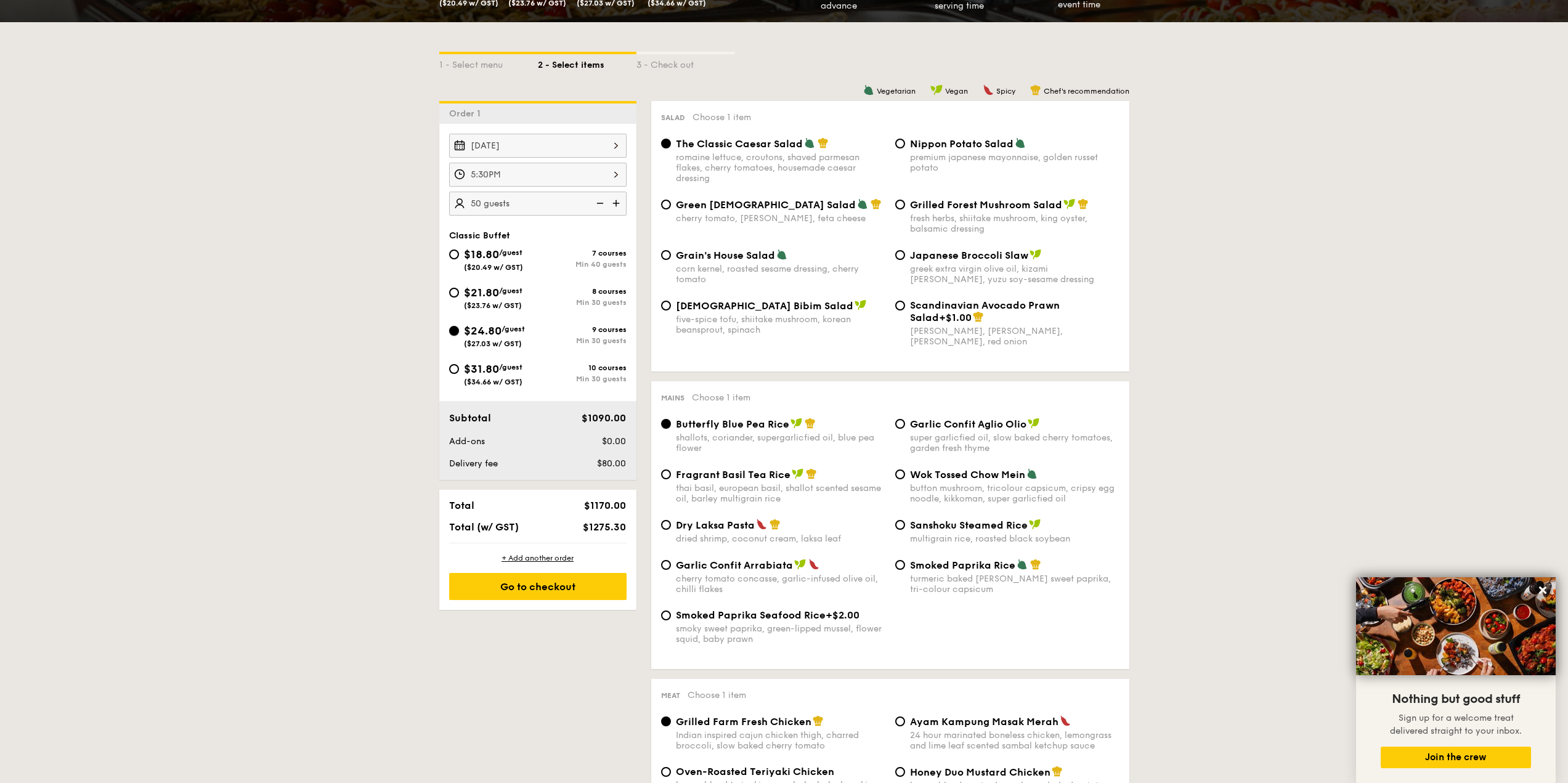
radio input "true"
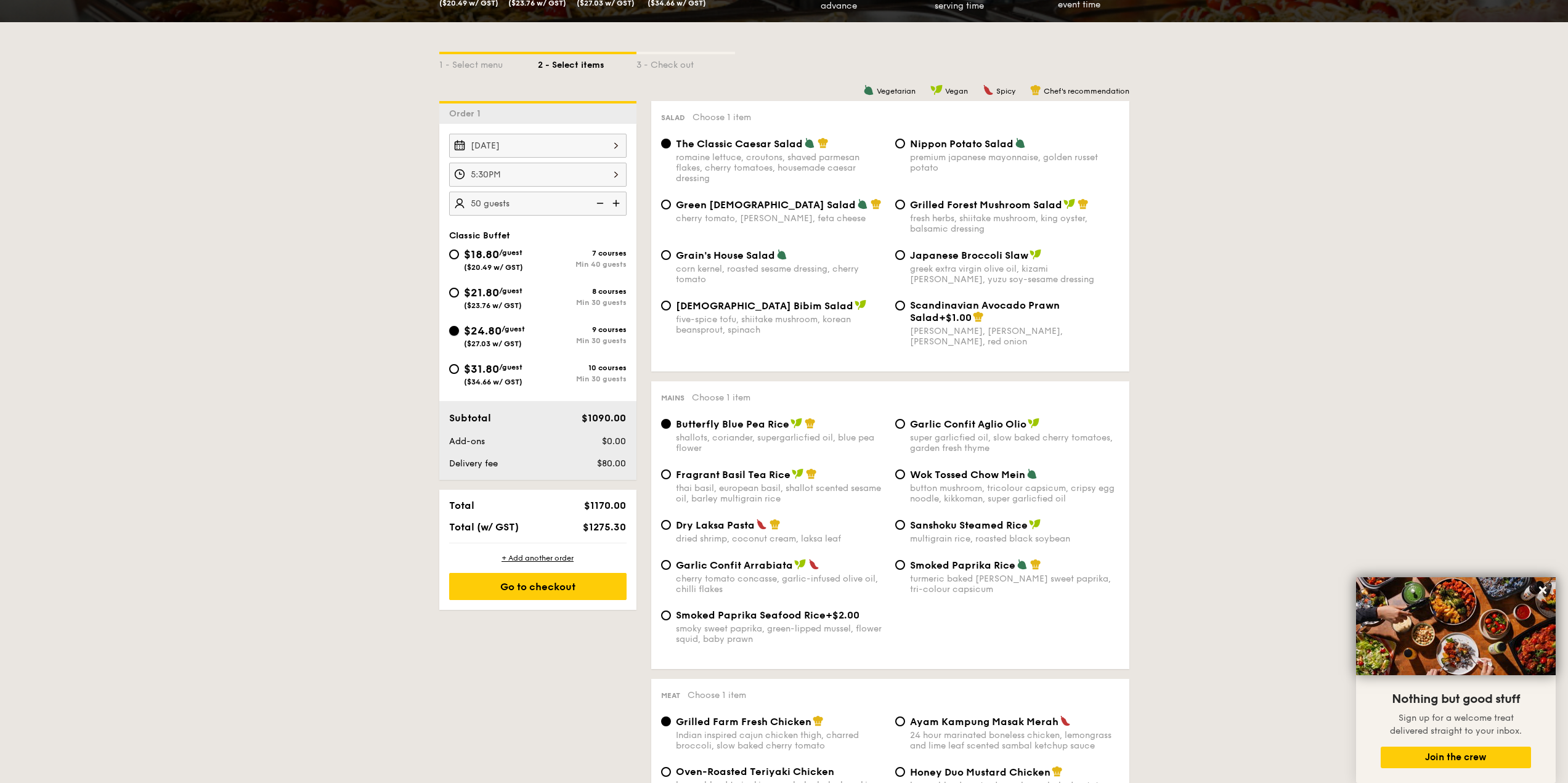
radio input "true"
click at [914, 305] on span "Scandinavian Avocado Prawn Salad" at bounding box center [985, 311] width 150 height 24
click at [905, 305] on input "Scandinavian Avocado Prawn Salad +$1.00 virgin mary dressing, dijon mustard, ar…" at bounding box center [900, 305] width 10 height 10
radio input "true"
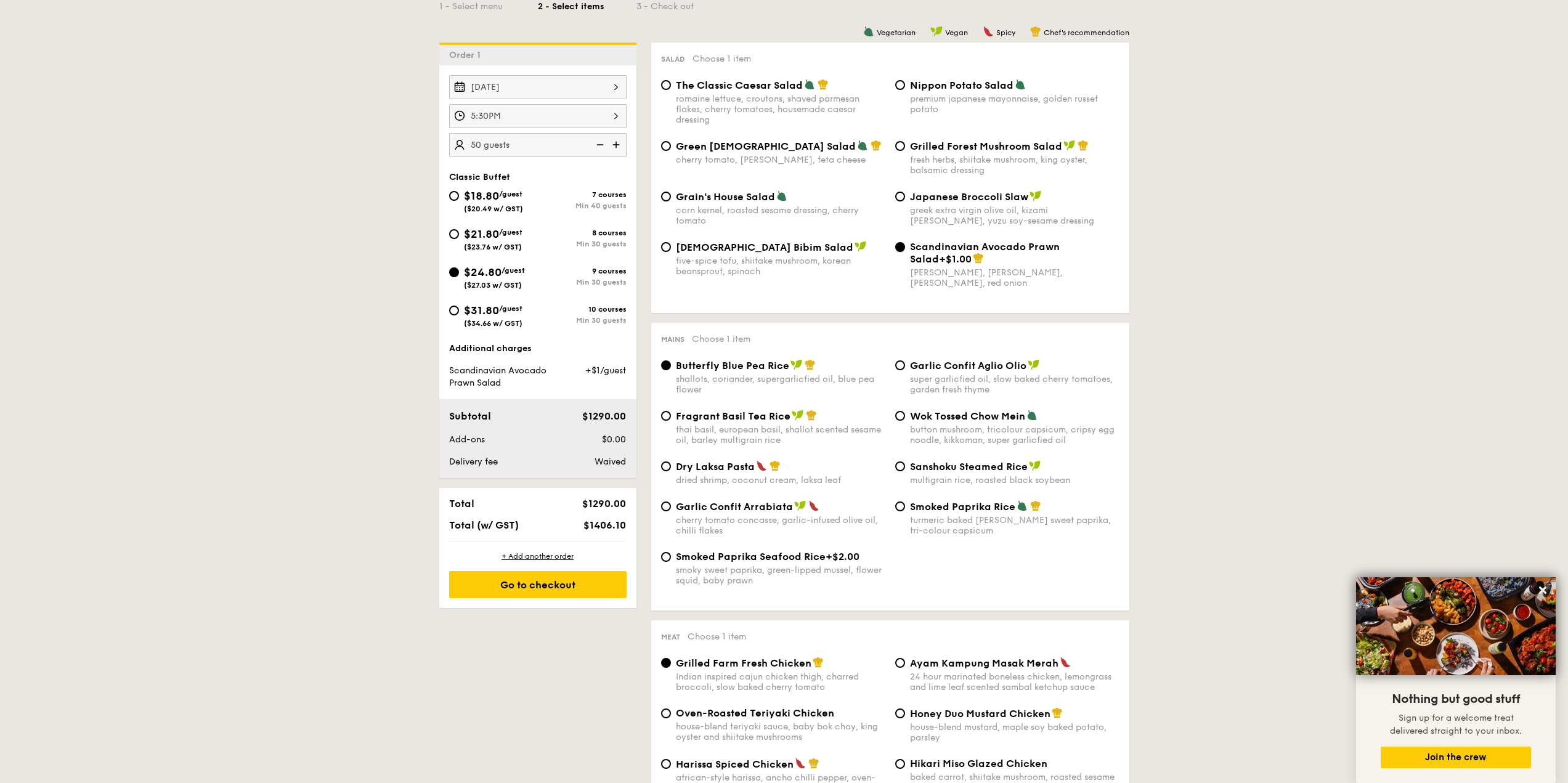
scroll to position [308, 0]
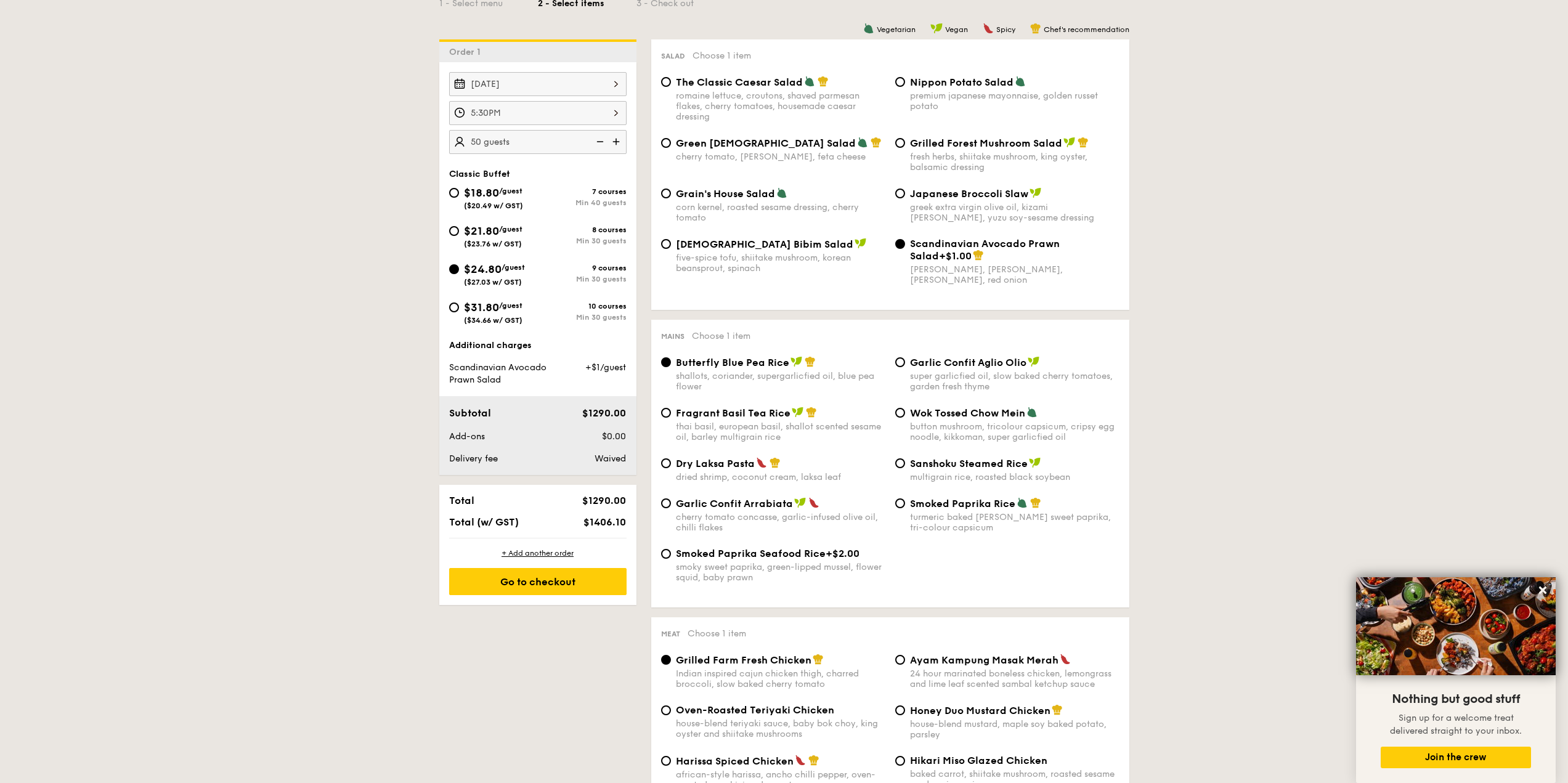
click at [720, 462] on span "Dry Laksa Pasta" at bounding box center [715, 464] width 79 height 12
click at [671, 462] on input "Dry Laksa Pasta dried shrimp, coconut cream, laksa leaf" at bounding box center [665, 463] width 10 height 10
radio input "true"
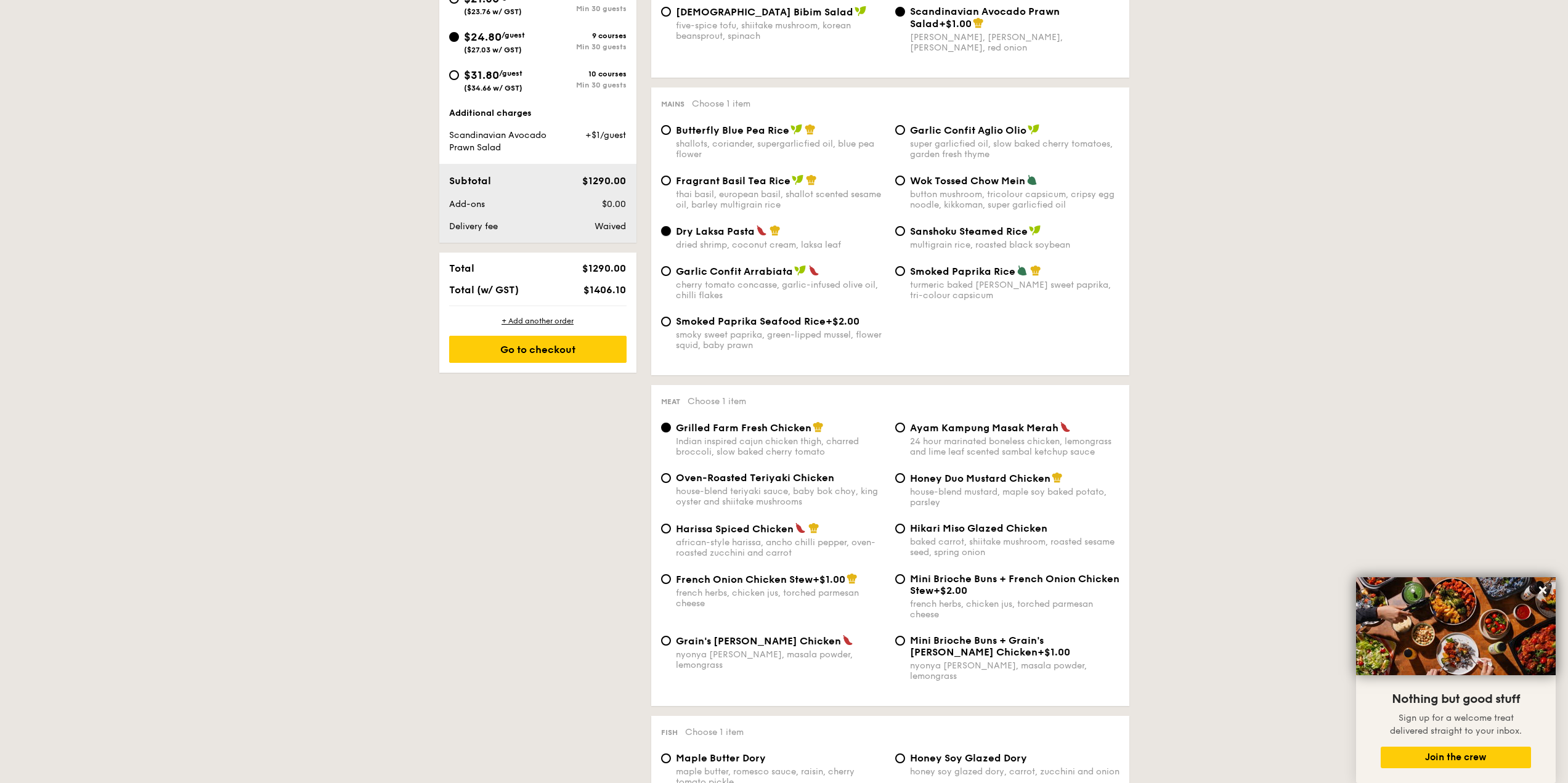
scroll to position [554, 0]
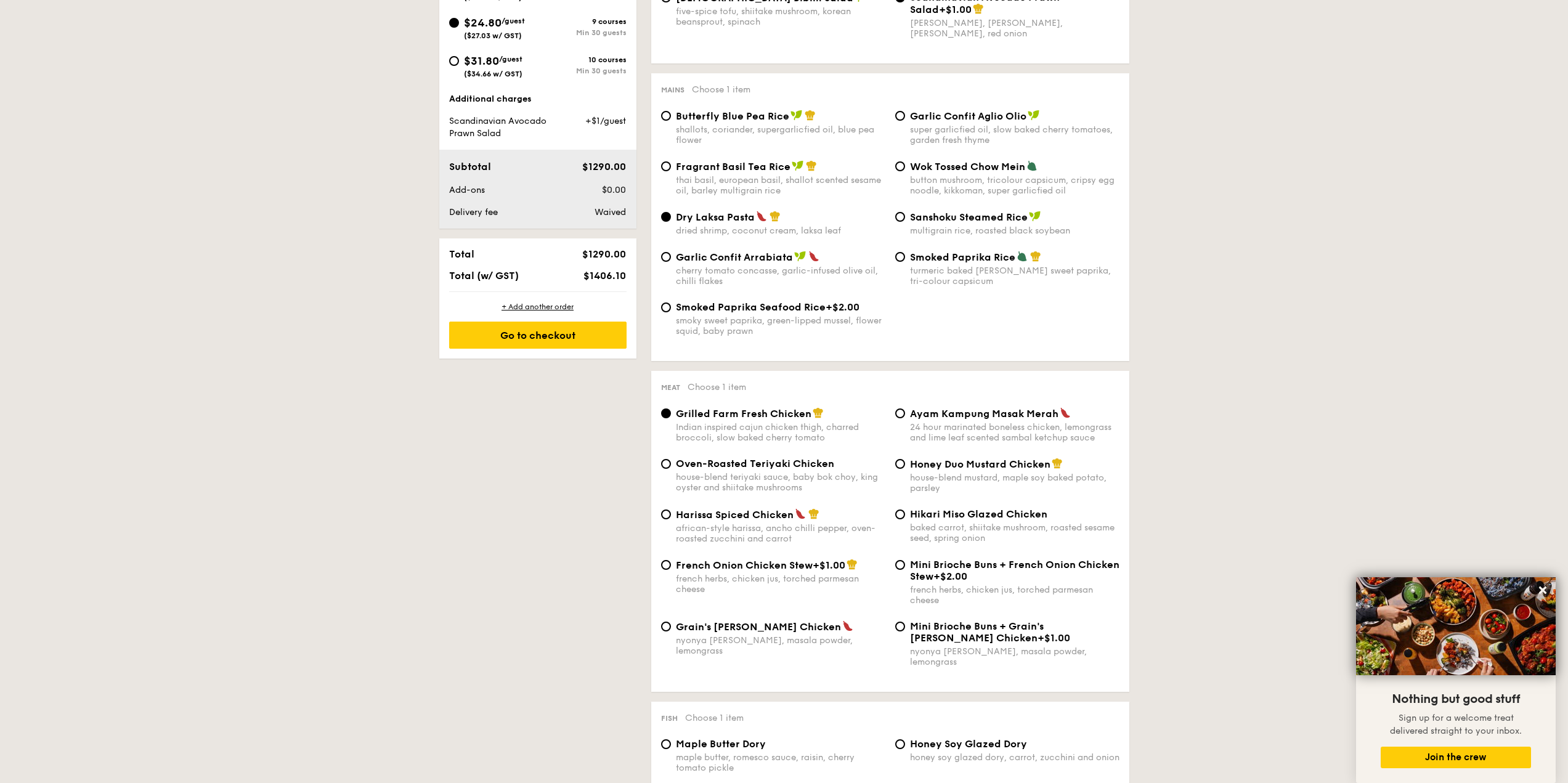
click at [924, 524] on div "baked carrot, shiitake mushroom, roasted sesame seed, spring onion" at bounding box center [1014, 533] width 210 height 21
click at [905, 520] on input "Hikari Miso Glazed Chicken baked carrot, shiitake mushroom, roasted sesame seed…" at bounding box center [900, 514] width 10 height 10
radio input "true"
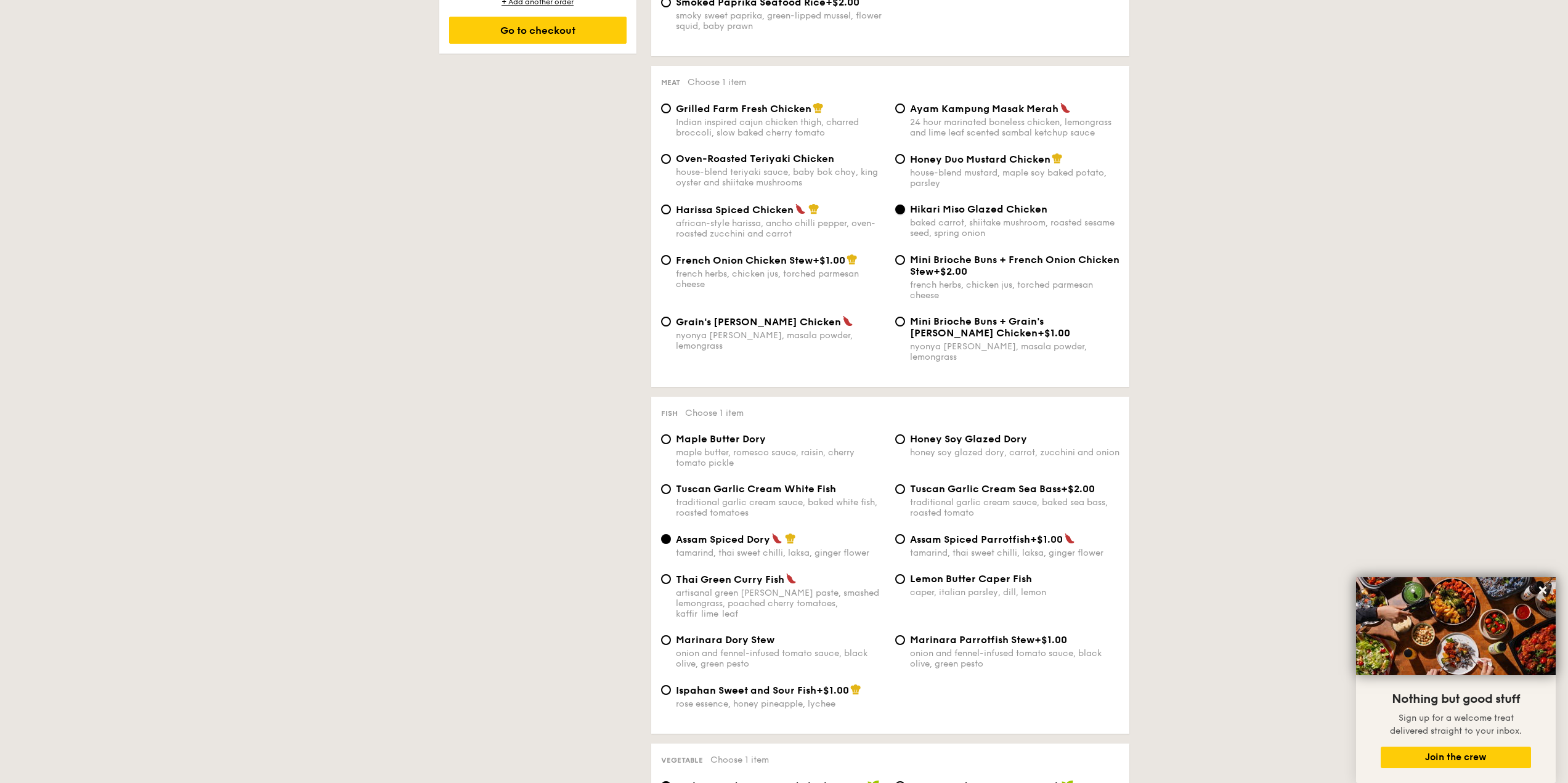
scroll to position [862, 0]
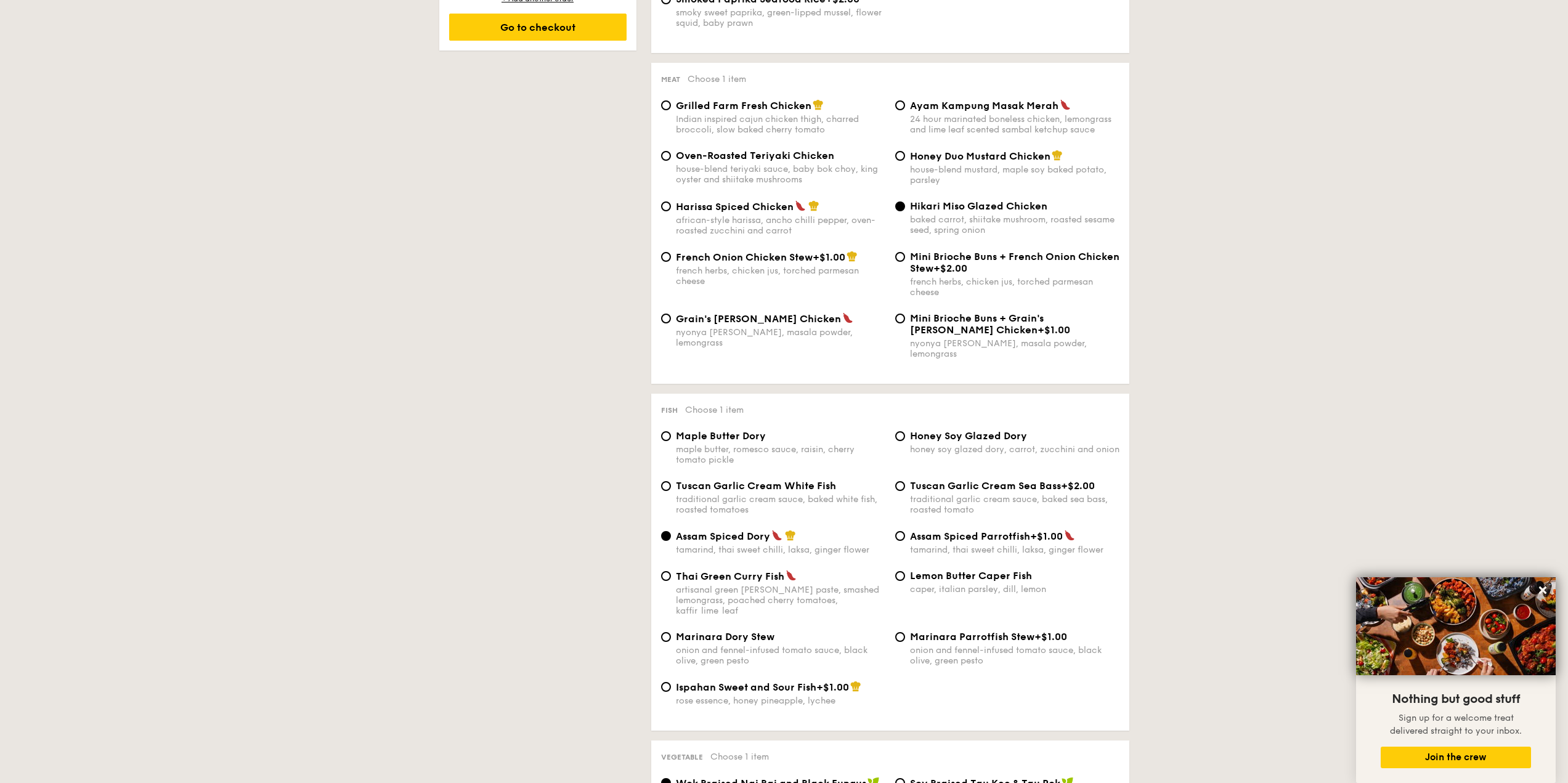
click at [742, 444] on div "maple butter, romesco sauce, raisin, cherry tomato pickle" at bounding box center [780, 455] width 210 height 21
click at [671, 441] on input "Maple Butter Dory maple butter, romesco sauce, raisin, cherry tomato pickle" at bounding box center [665, 436] width 10 height 10
radio input "true"
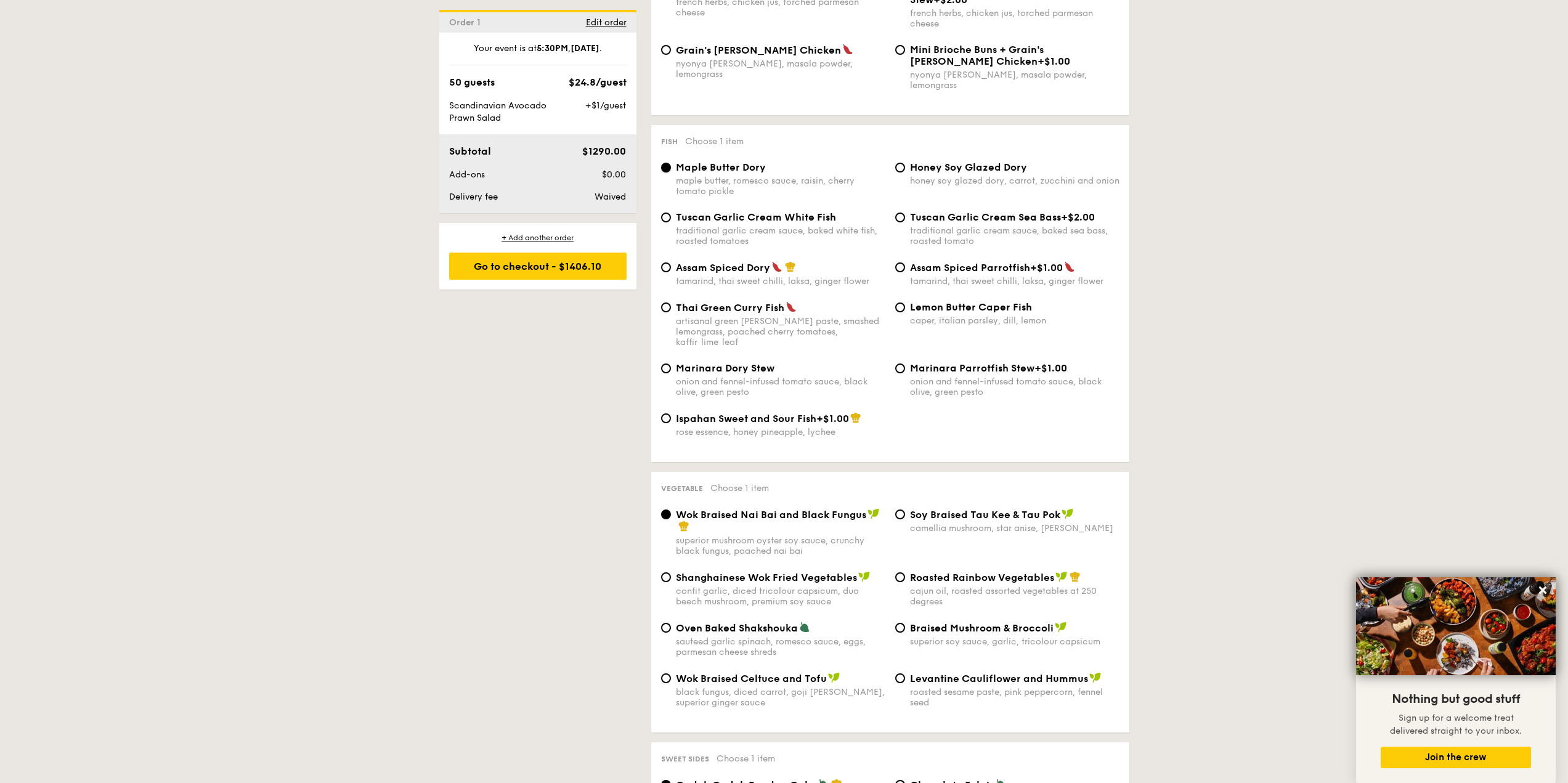
scroll to position [1171, 0]
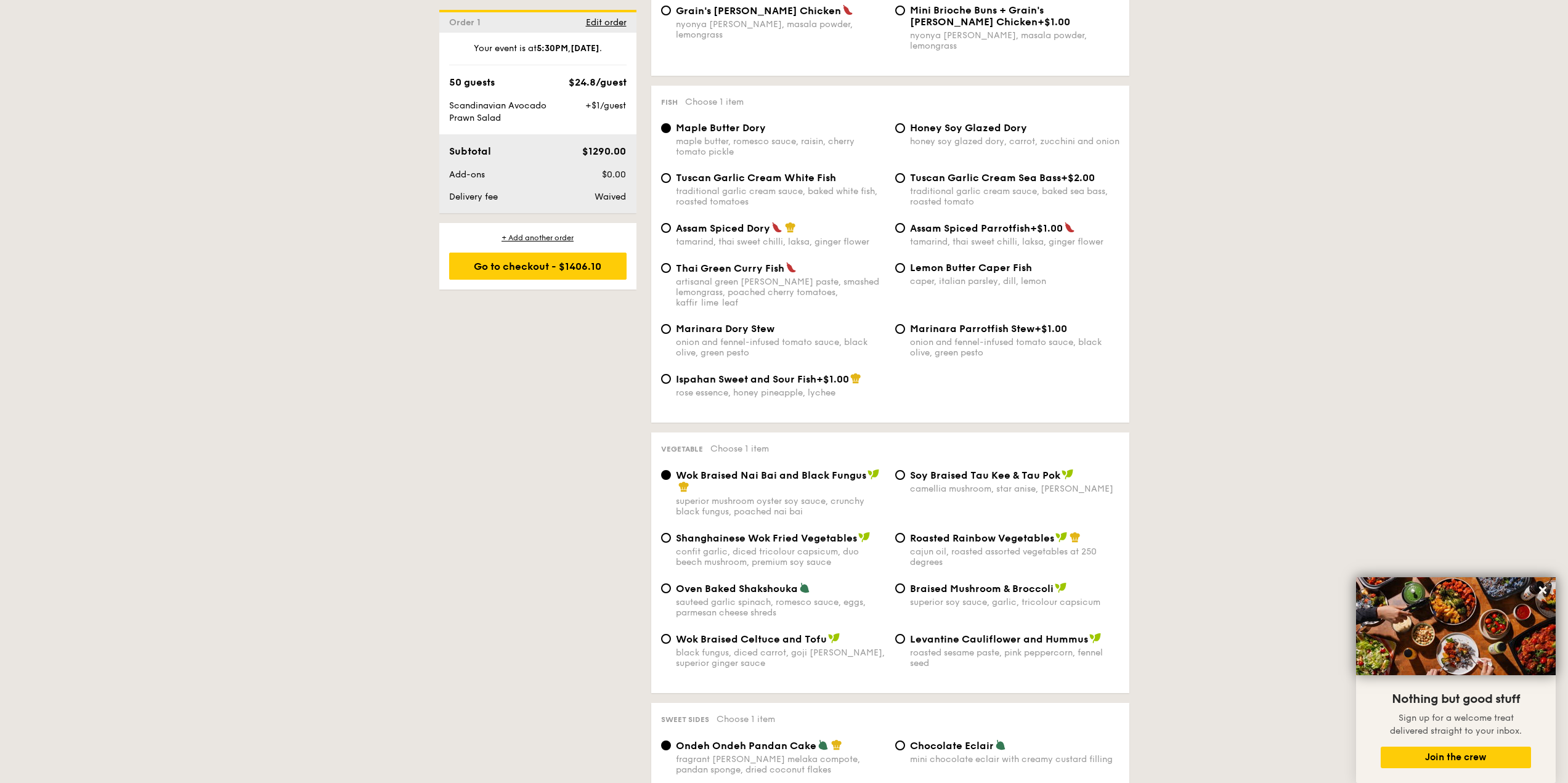
click at [775, 583] on span "Oven Baked Shakshouka" at bounding box center [737, 589] width 122 height 12
click at [671, 583] on input "Oven Baked Shakshouka sauteed garlic spinach, romesco sauce, eggs, parmesan che…" at bounding box center [665, 588] width 10 height 10
radio input "true"
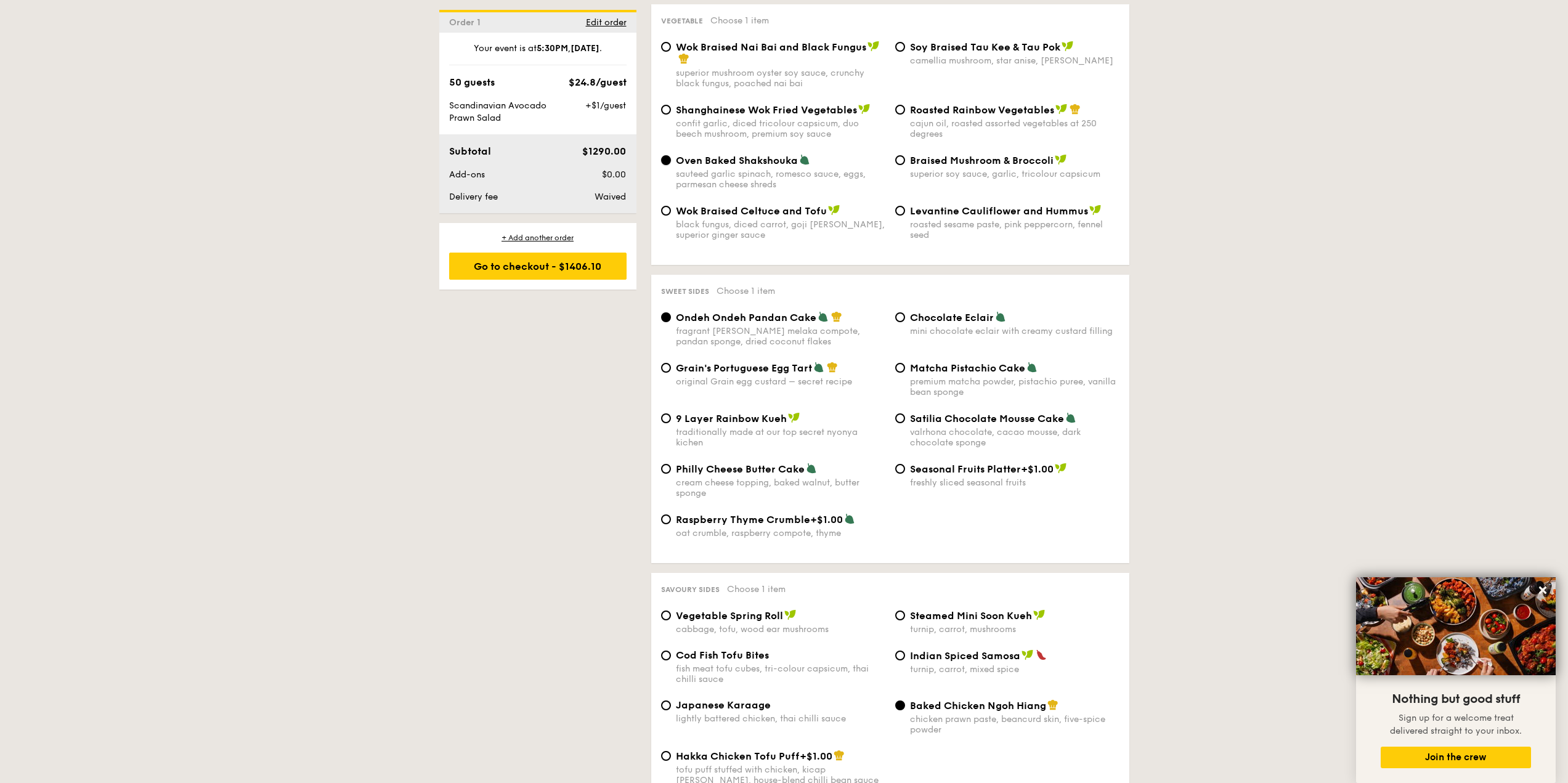
scroll to position [1601, 0]
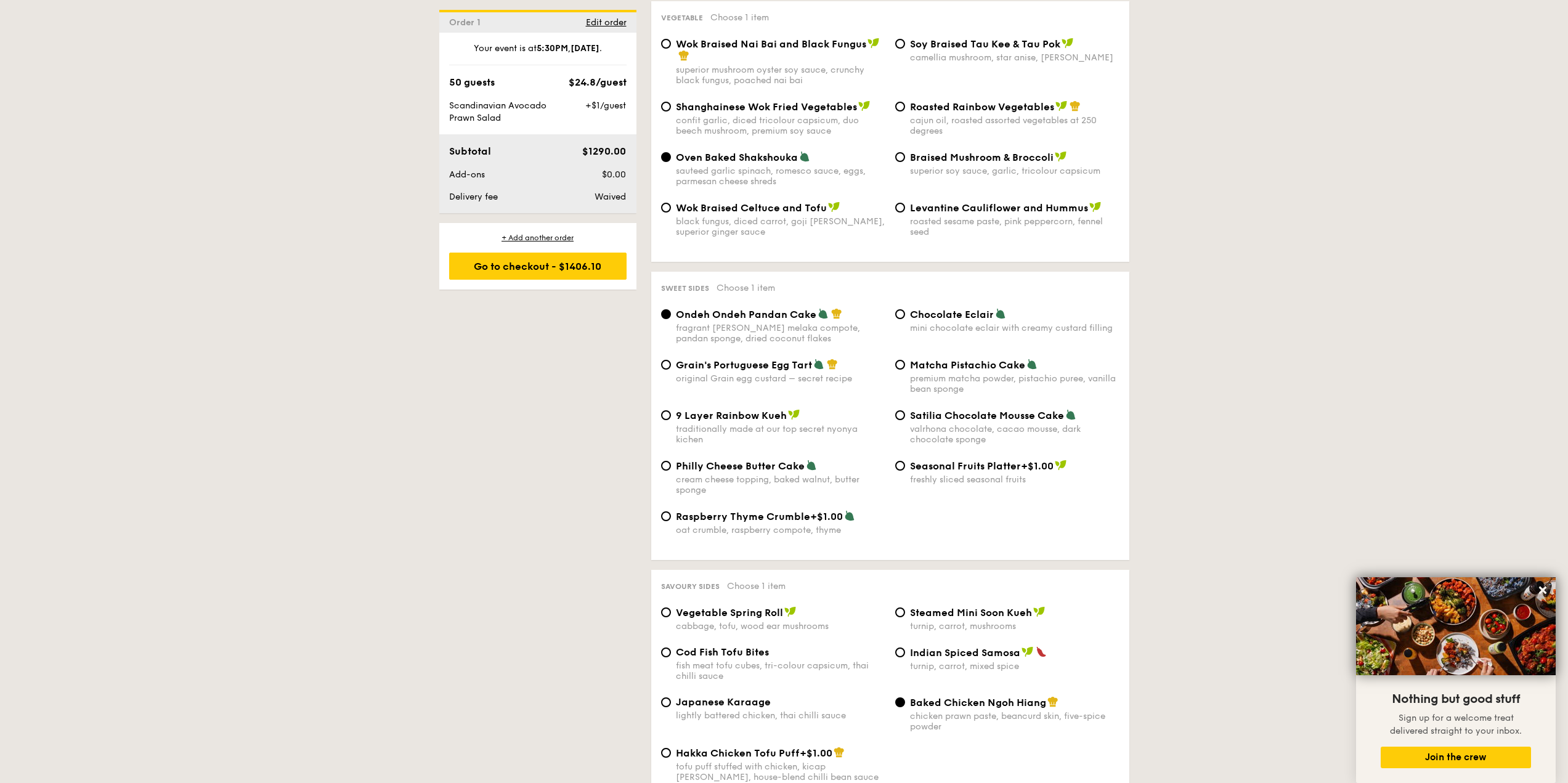
click at [920, 359] on span "Matcha Pistachio Cake" at bounding box center [967, 365] width 115 height 12
click at [905, 360] on input "Matcha Pistachio Cake premium matcha powder, pistachio puree, vanilla bean spon…" at bounding box center [900, 365] width 10 height 10
radio input "true"
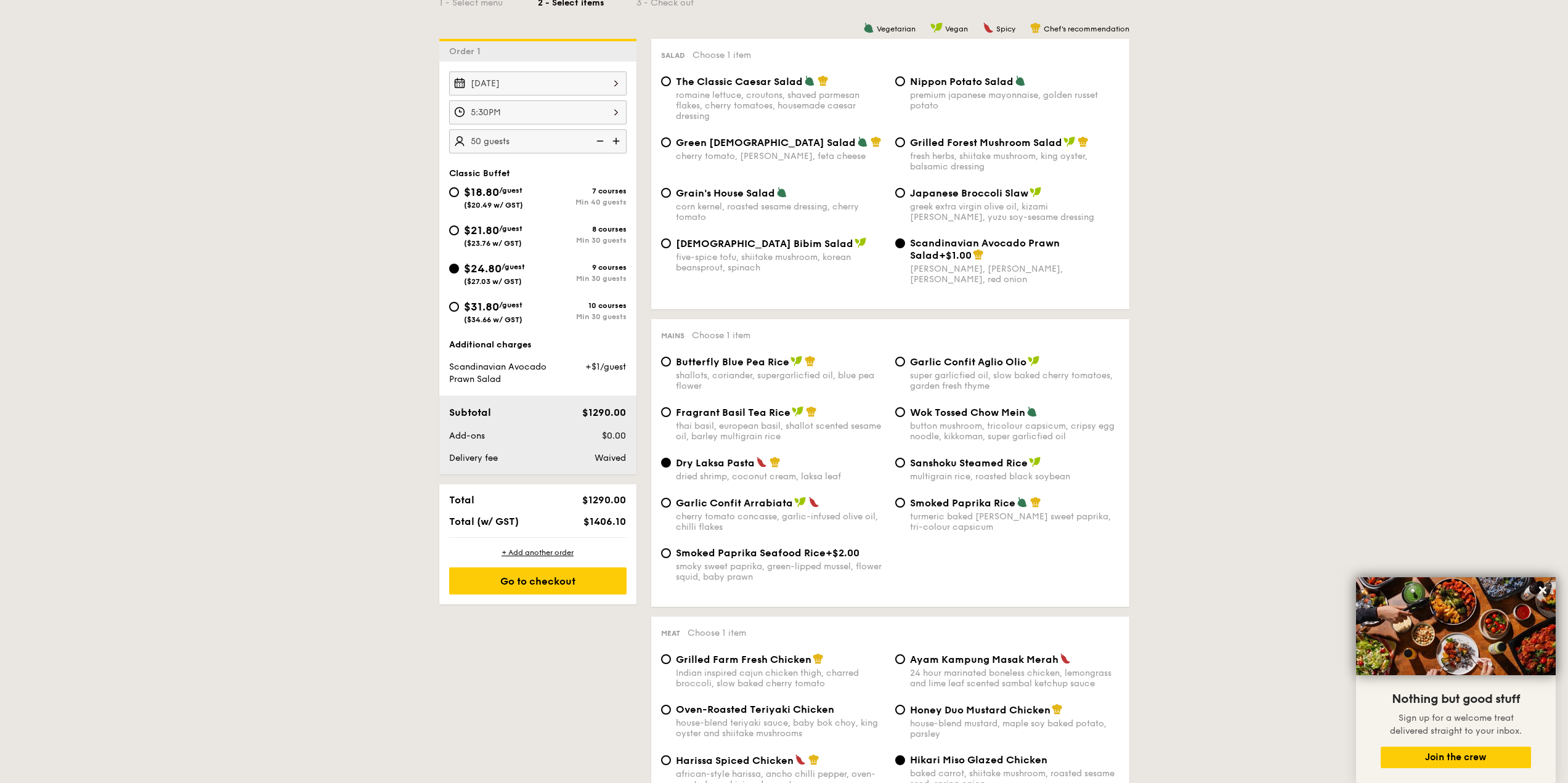
scroll to position [308, 0]
click at [782, 371] on div "shallots, coriander, supergarlicfied oil, blue pea flower" at bounding box center [780, 382] width 210 height 21
click at [671, 367] on input "Butterfly Blue Pea Rice shallots, coriander, supergarlicfied oil, blue pea flow…" at bounding box center [665, 362] width 10 height 10
radio input "true"
click at [781, 564] on div "smoky sweet paprika, green-lipped mussel, flower squid, baby prawn" at bounding box center [780, 572] width 210 height 21
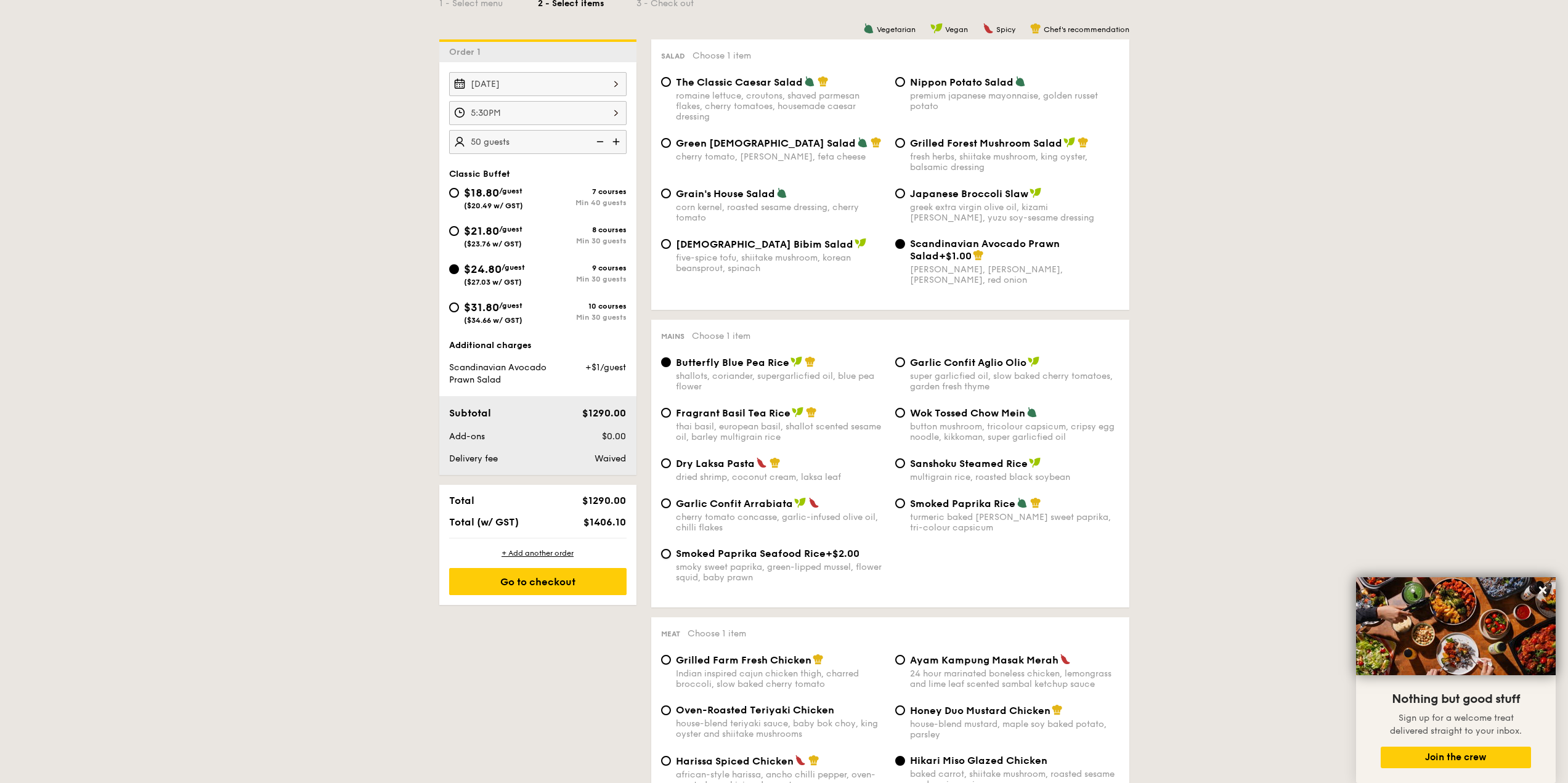
click at [671, 559] on input "Smoked Paprika Seafood Rice +$2.00 smoky sweet paprika, green-lipped mussel, fl…" at bounding box center [665, 554] width 10 height 10
radio input "true"
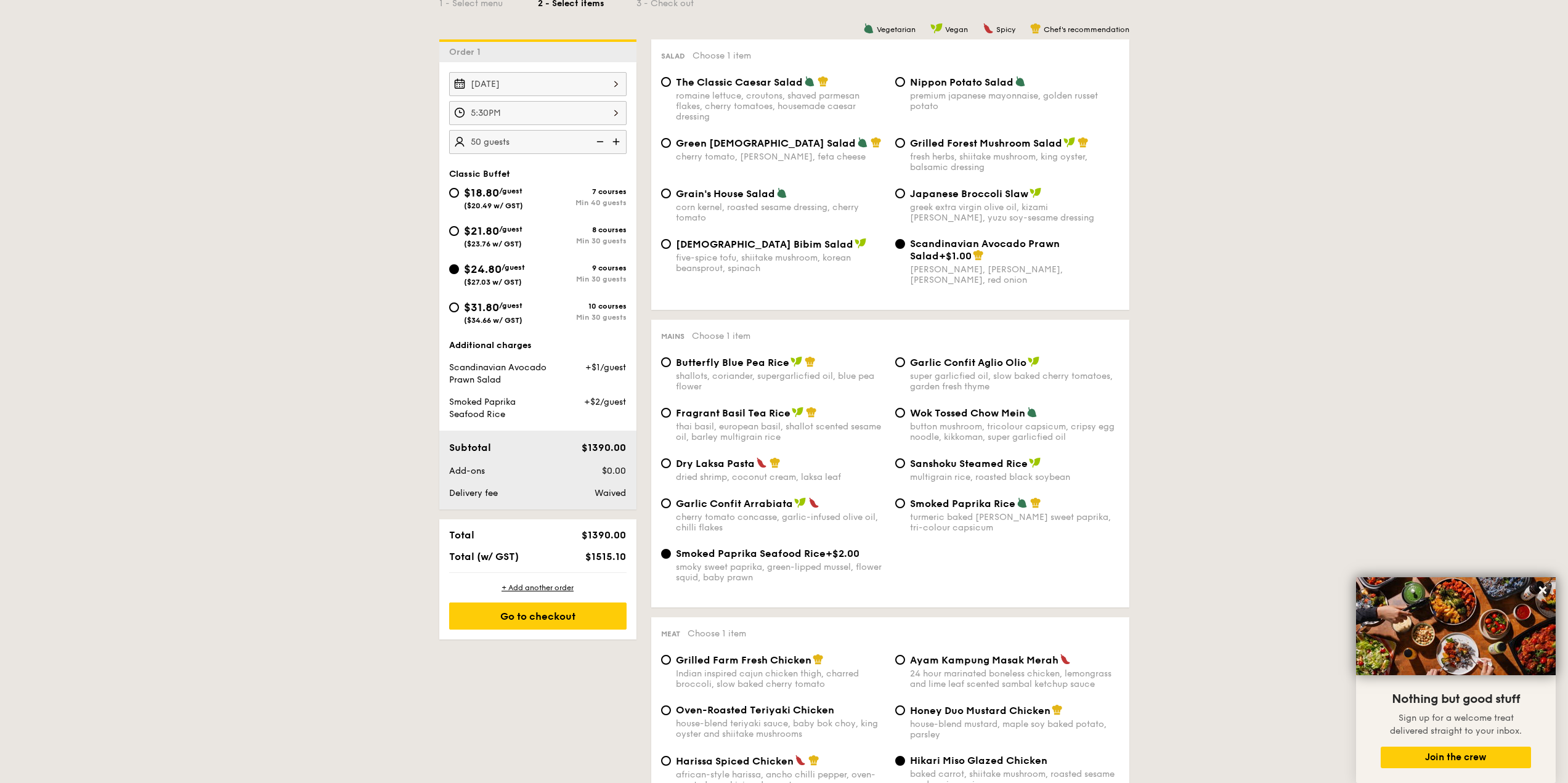
click at [784, 560] on div "Smoked Paprika Seafood Rice +$2.00 smoky sweet paprika, green-lipped mussel, fl…" at bounding box center [780, 565] width 210 height 35
click at [671, 559] on input "Smoked Paprika Seafood Rice +$2.00 smoky sweet paprika, green-lipped mussel, fl…" at bounding box center [665, 554] width 10 height 10
click at [745, 367] on div "Butterfly Blue Pea Rice shallots, coriander, supergarlicfied oil, blue pea flow…" at bounding box center [780, 374] width 210 height 35
click at [742, 361] on span "Butterfly Blue Pea Rice" at bounding box center [732, 363] width 114 height 12
click at [671, 361] on input "Butterfly Blue Pea Rice shallots, coriander, supergarlicfied oil, blue pea flow…" at bounding box center [665, 362] width 10 height 10
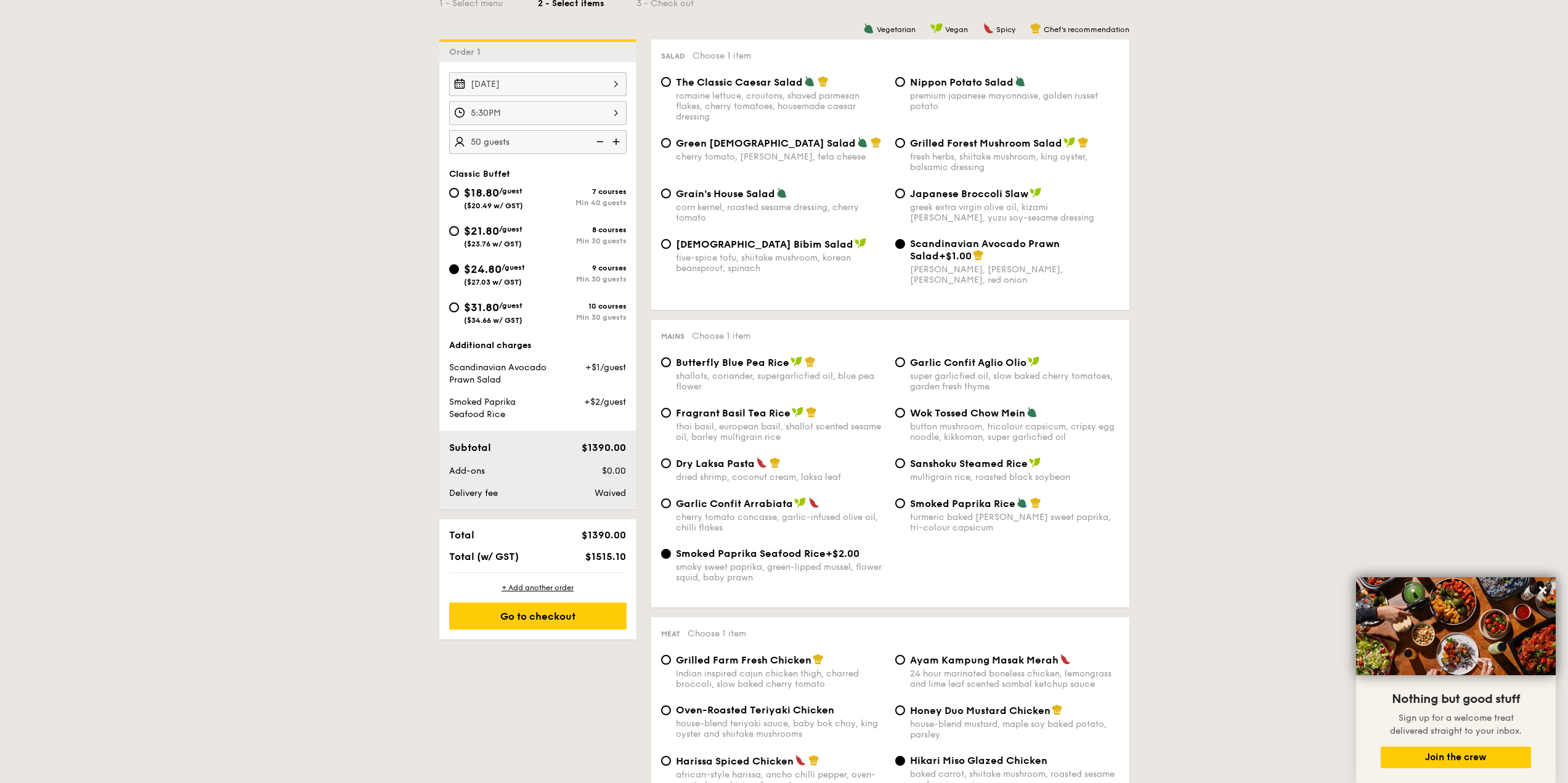
radio input "true"
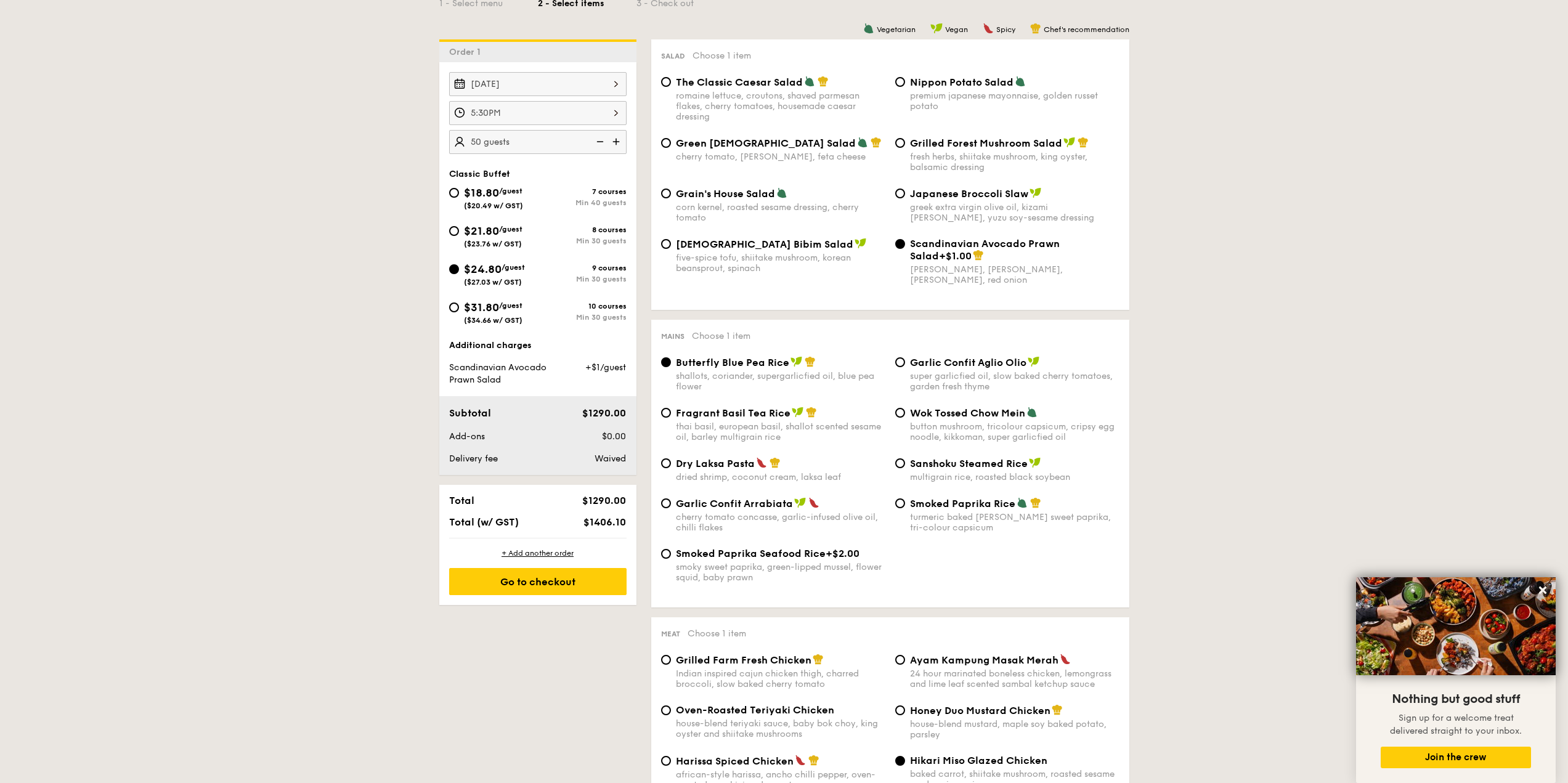
click at [979, 373] on div "super garlicfied oil, slow baked cherry tomatoes, garden fresh thyme" at bounding box center [1014, 382] width 210 height 21
click at [905, 367] on input "Garlic Confit Aglio Olio super garlicfied oil, slow baked cherry tomatoes, gard…" at bounding box center [900, 362] width 10 height 10
radio input "true"
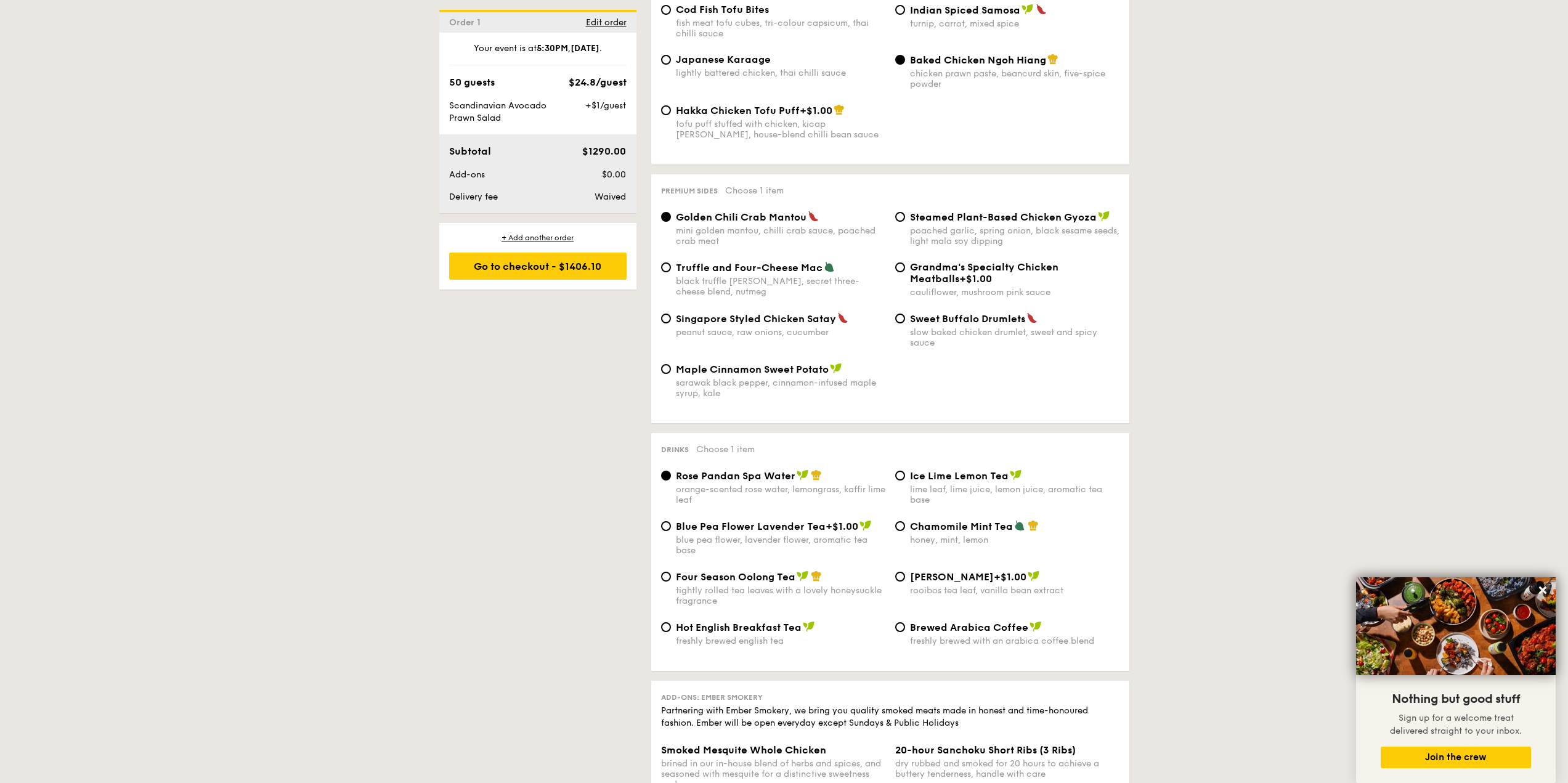
scroll to position [2341, 0]
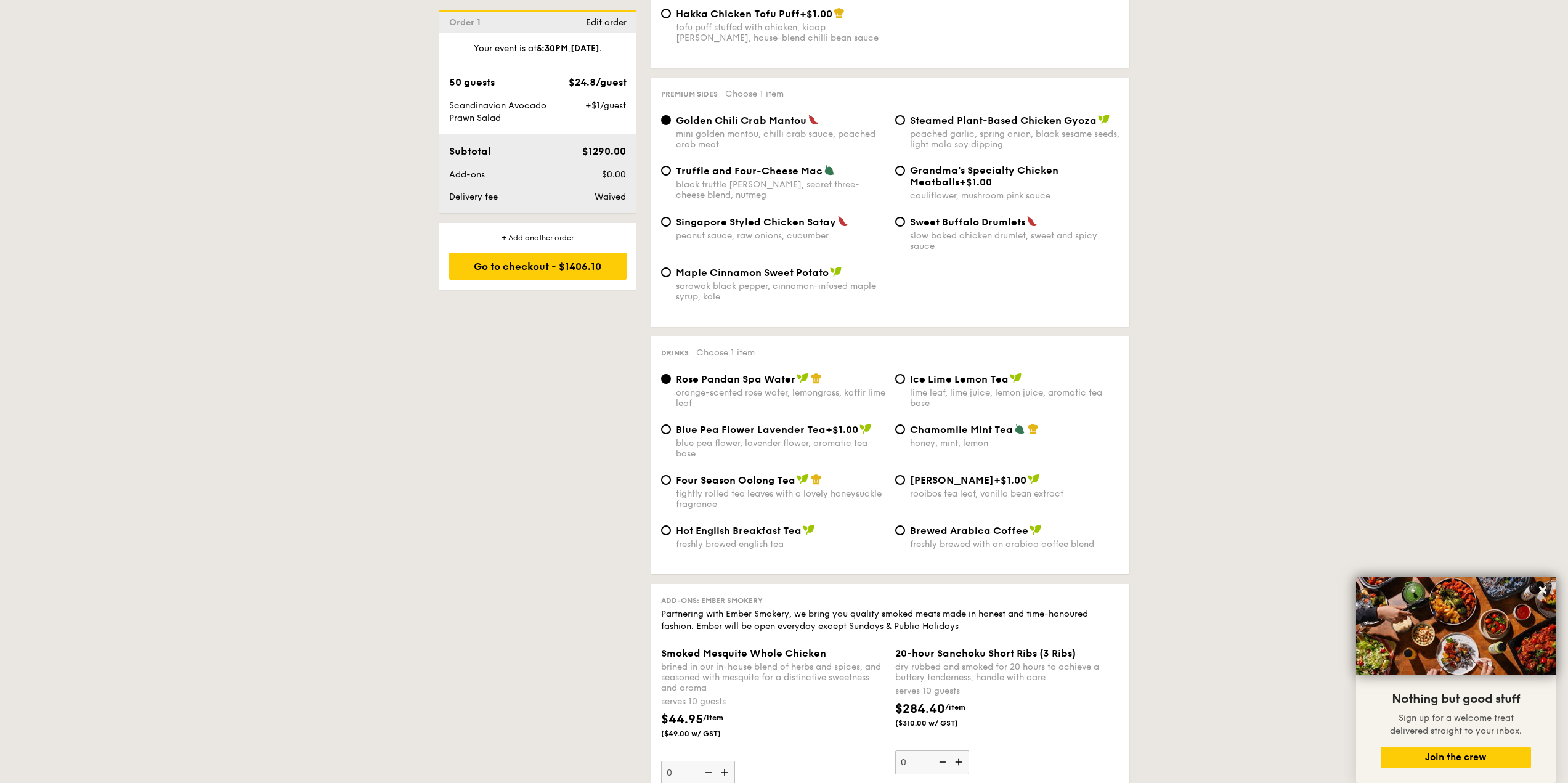
click at [752, 438] on div "blue pea flower, lavender flower, aromatic tea base" at bounding box center [780, 449] width 210 height 21
click at [671, 424] on input "Blue Pea Flower Lavender Tea +$1.00 blue pea flower, lavender flower, aromatic …" at bounding box center [665, 429] width 10 height 10
radio input "true"
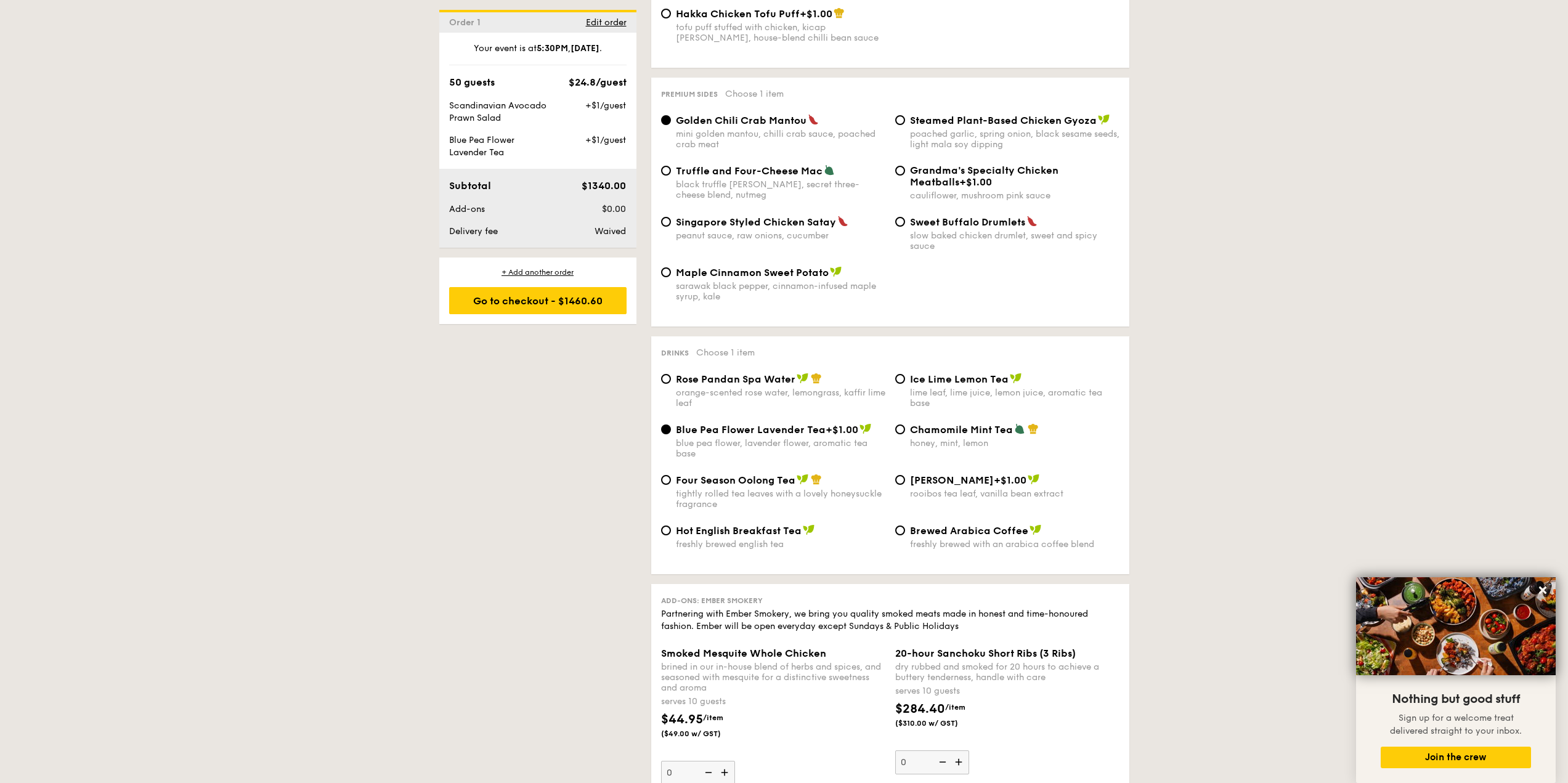
click at [752, 438] on div "blue pea flower, lavender flower, aromatic tea base" at bounding box center [780, 449] width 210 height 21
click at [671, 424] on input "Blue Pea Flower Lavender Tea +$1.00 blue pea flower, lavender flower, aromatic …" at bounding box center [665, 429] width 10 height 10
click at [757, 372] on div "Rose Pandan Spa Water orange-scented rose water, lemongrass, kaffir lime leaf" at bounding box center [780, 390] width 210 height 35
click at [671, 374] on input "Rose Pandan Spa Water orange-scented rose water, lemongrass, kaffir lime leaf" at bounding box center [665, 378] width 10 height 10
radio input "true"
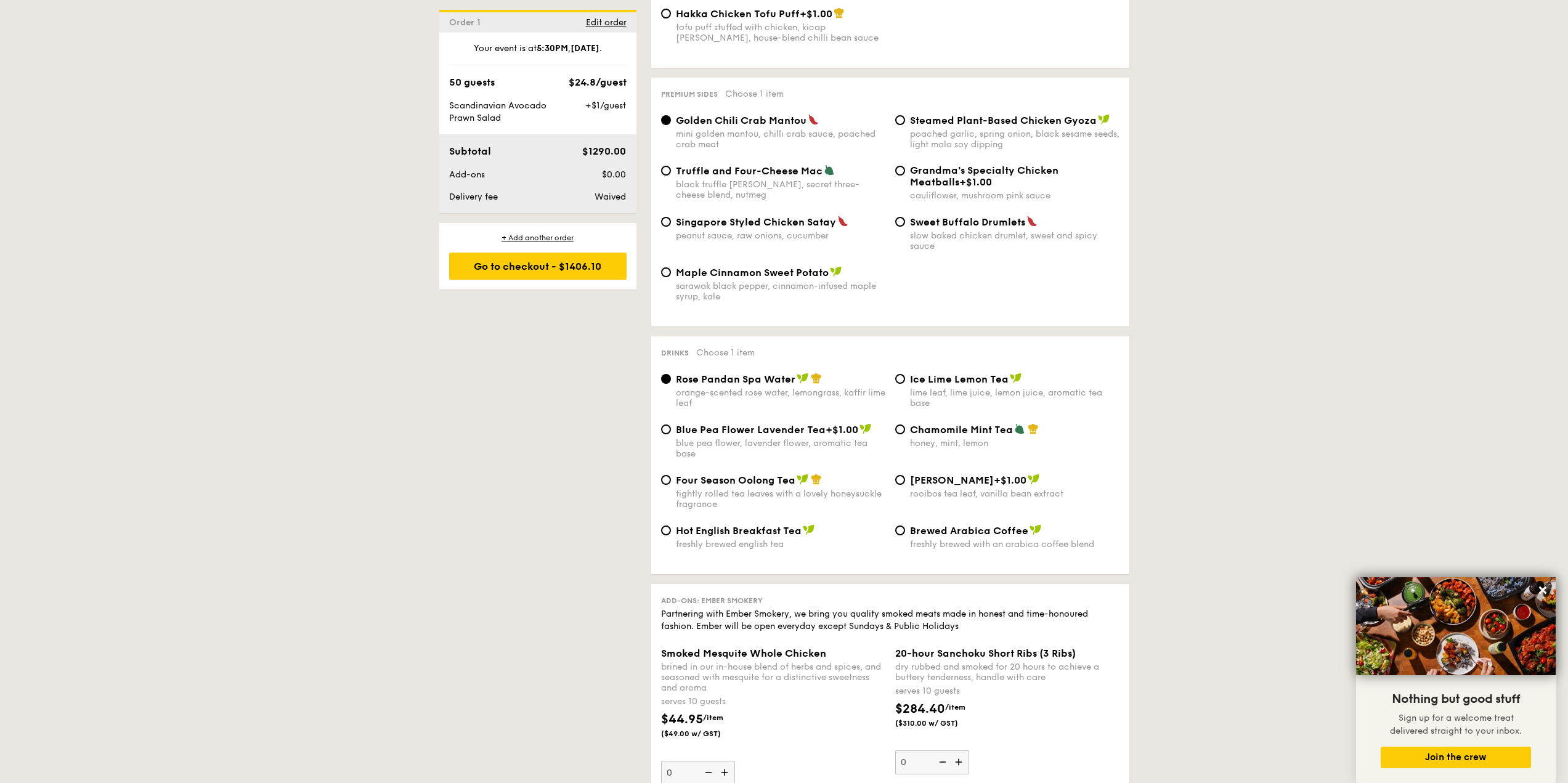
click at [744, 424] on span "Blue Pea Flower Lavender Tea" at bounding box center [751, 430] width 150 height 12
click at [671, 424] on input "Blue Pea Flower Lavender Tea +$1.00 blue pea flower, lavender flower, aromatic …" at bounding box center [665, 429] width 10 height 10
radio input "true"
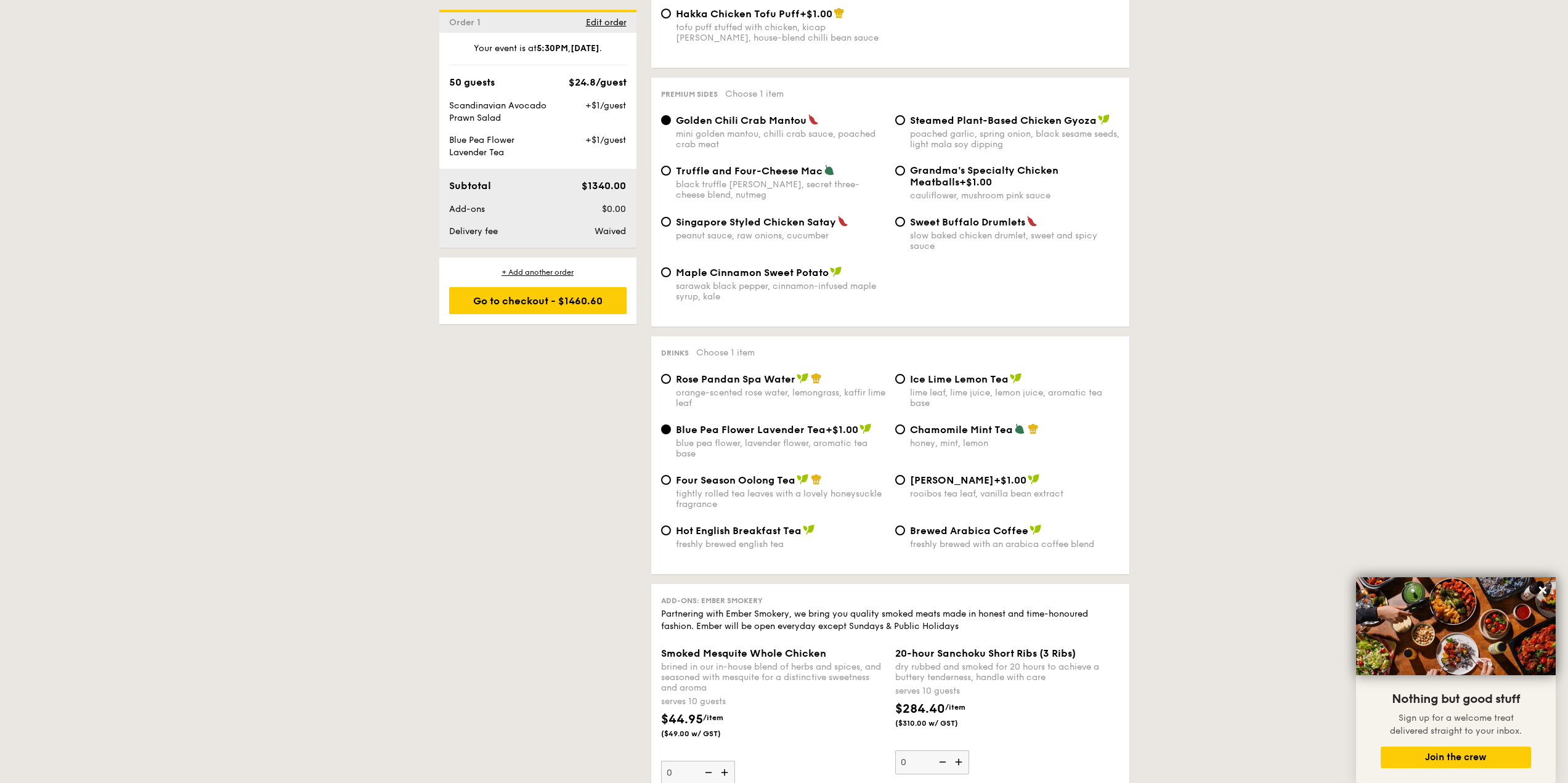
click at [756, 388] on div "orange-scented rose water, lemongrass, kaffir lime leaf" at bounding box center [780, 398] width 210 height 21
click at [671, 374] on input "Rose Pandan Spa Water orange-scented rose water, lemongrass, kaffir lime leaf" at bounding box center [665, 378] width 10 height 10
radio input "true"
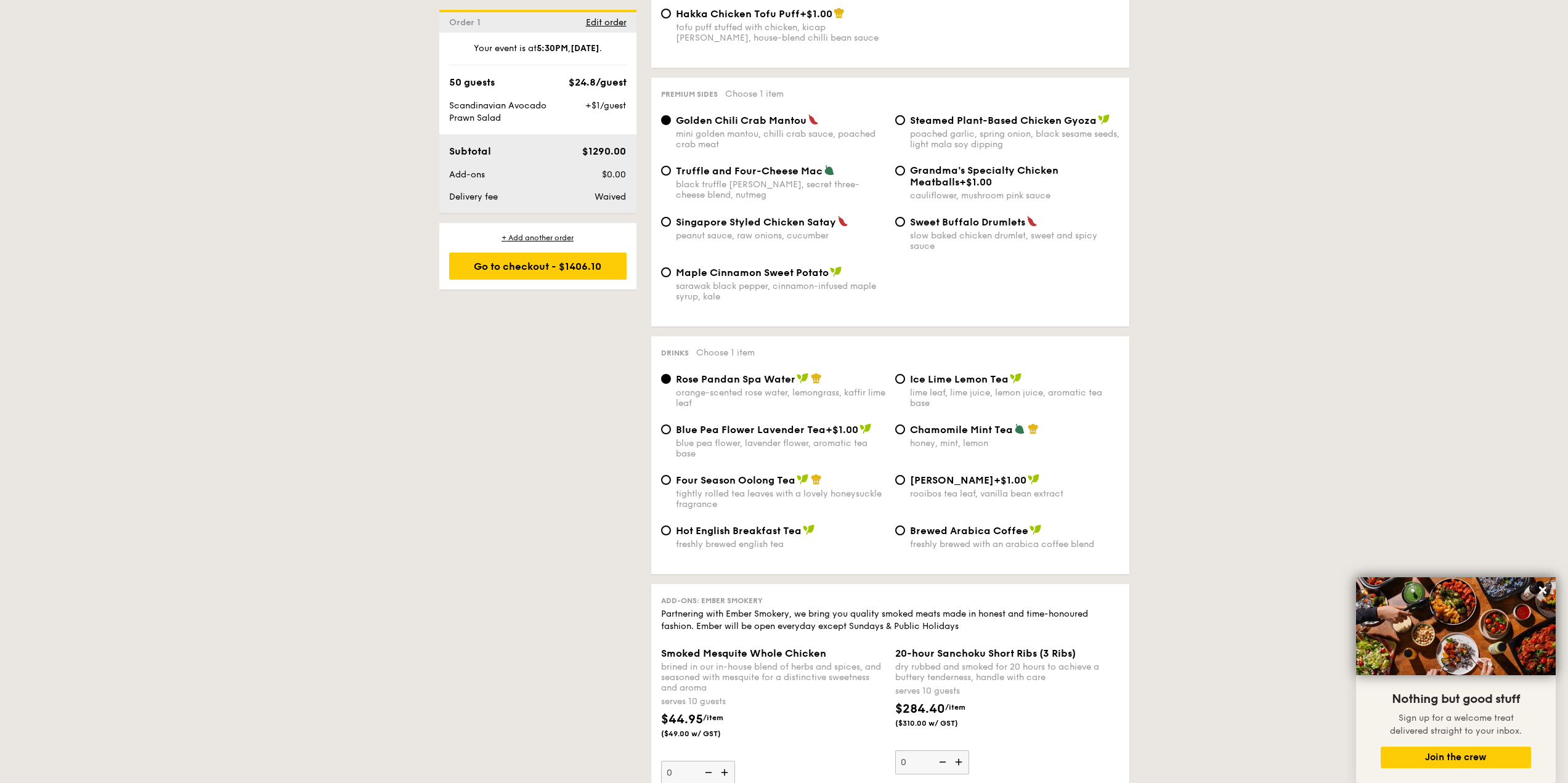
click at [738, 424] on span "Blue Pea Flower Lavender Tea" at bounding box center [751, 430] width 150 height 12
click at [671, 424] on input "Blue Pea Flower Lavender Tea +$1.00 blue pea flower, lavender flower, aromatic …" at bounding box center [665, 429] width 10 height 10
radio input "true"
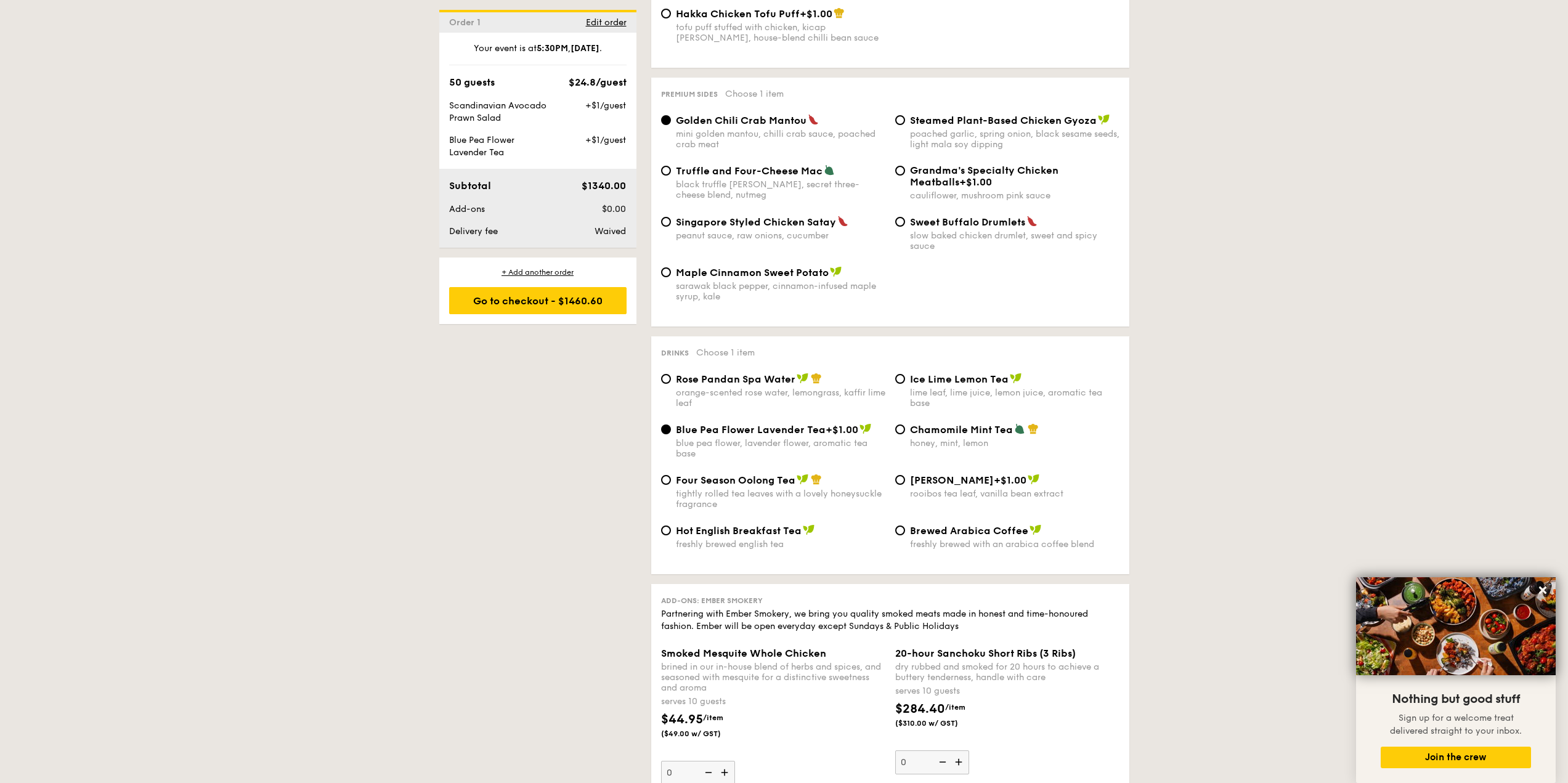
click at [967, 438] on div "honey, mint, lemon" at bounding box center [1014, 443] width 210 height 11
click at [905, 427] on input "Chamomile Mint Tea honey, mint, lemon" at bounding box center [900, 429] width 10 height 10
radio input "true"
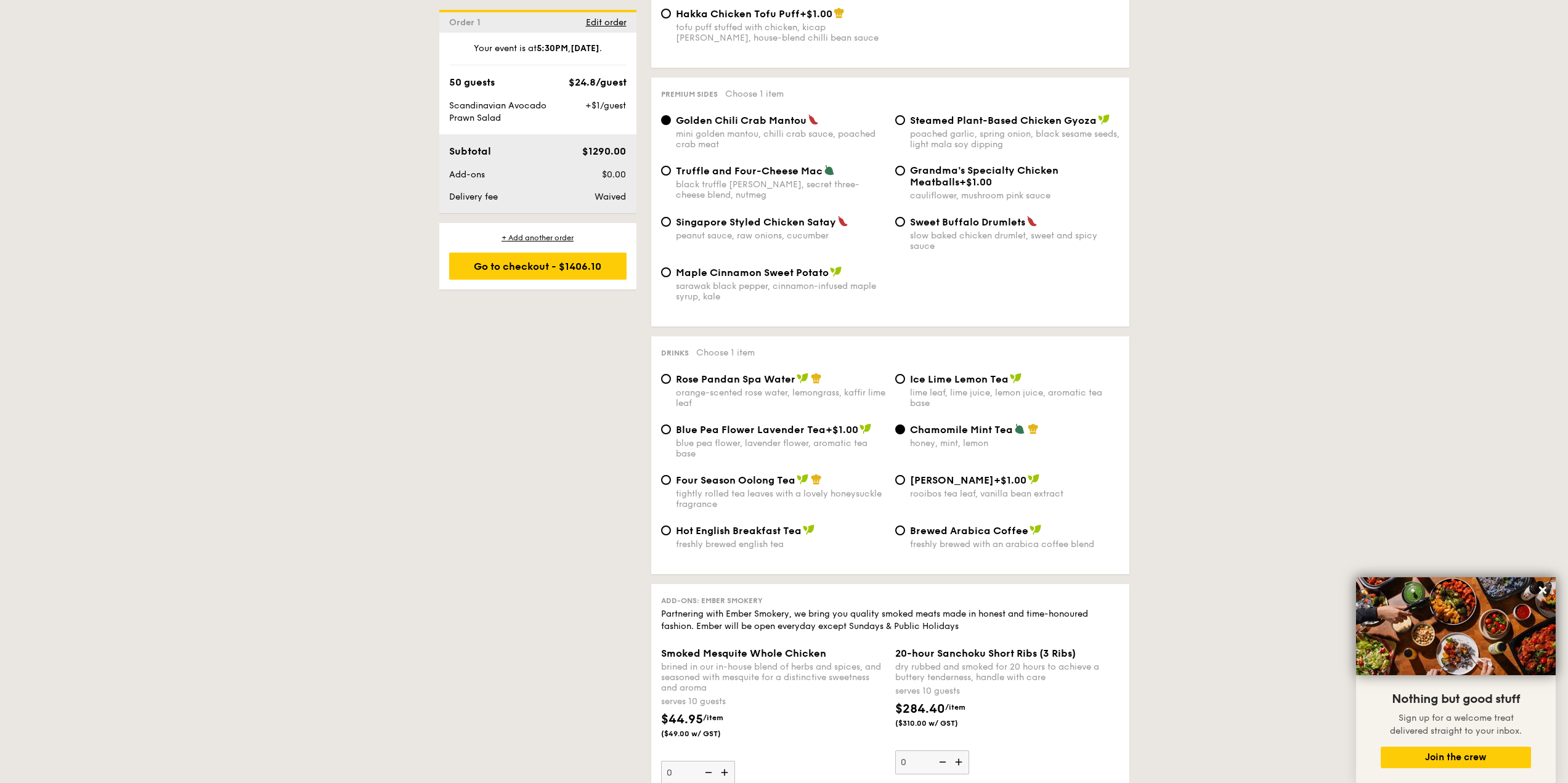
click at [937, 489] on div "rooibos tea leaf, vanilla bean extract" at bounding box center [1014, 494] width 210 height 11
click at [905, 475] on input "Vanilla Rooibos +$1.00 rooibos tea leaf, vanilla bean extract" at bounding box center [900, 480] width 10 height 10
radio input "true"
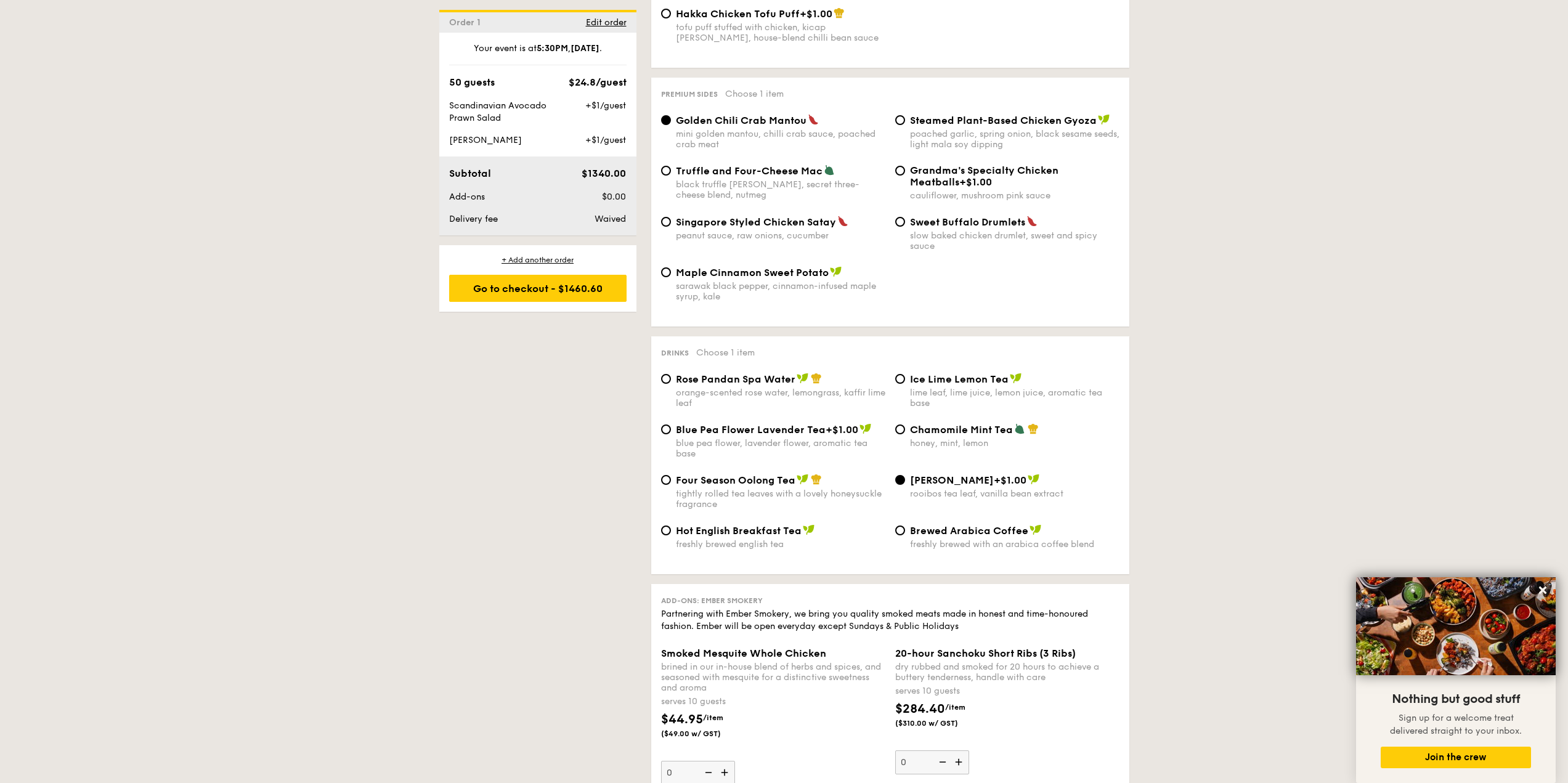
click at [728, 373] on span "Rose Pandan Spa Water" at bounding box center [736, 379] width 120 height 12
click at [671, 374] on input "Rose Pandan Spa Water orange-scented rose water, lemongrass, kaffir lime leaf" at bounding box center [665, 378] width 10 height 10
radio input "true"
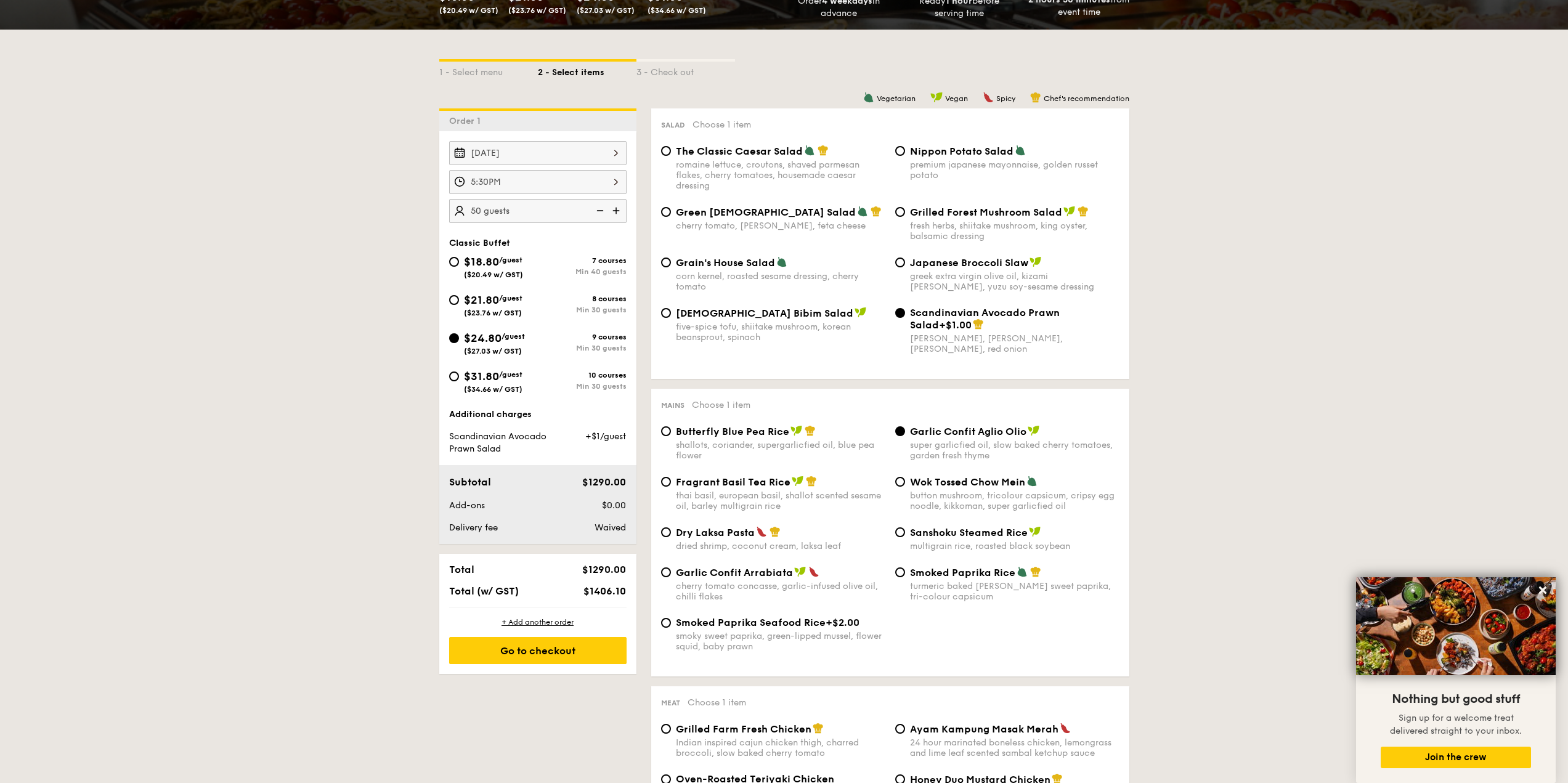
scroll to position [246, 0]
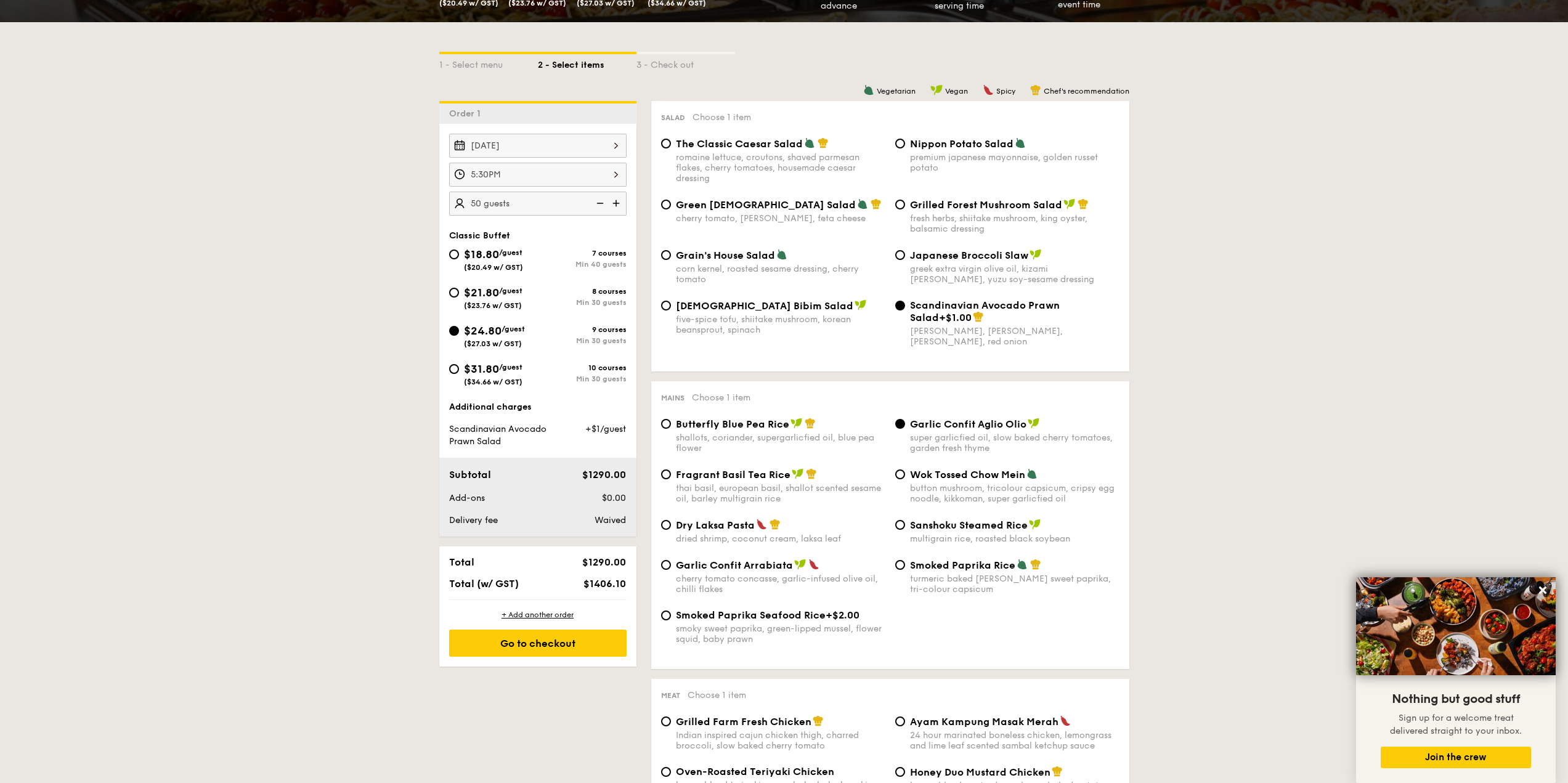
click at [795, 612] on span "Smoked Paprika Seafood Rice" at bounding box center [751, 615] width 150 height 12
click at [671, 612] on input "Smoked Paprika Seafood Rice +$2.00 smoky sweet paprika, green-lipped mussel, fl…" at bounding box center [665, 615] width 10 height 10
radio input "true"
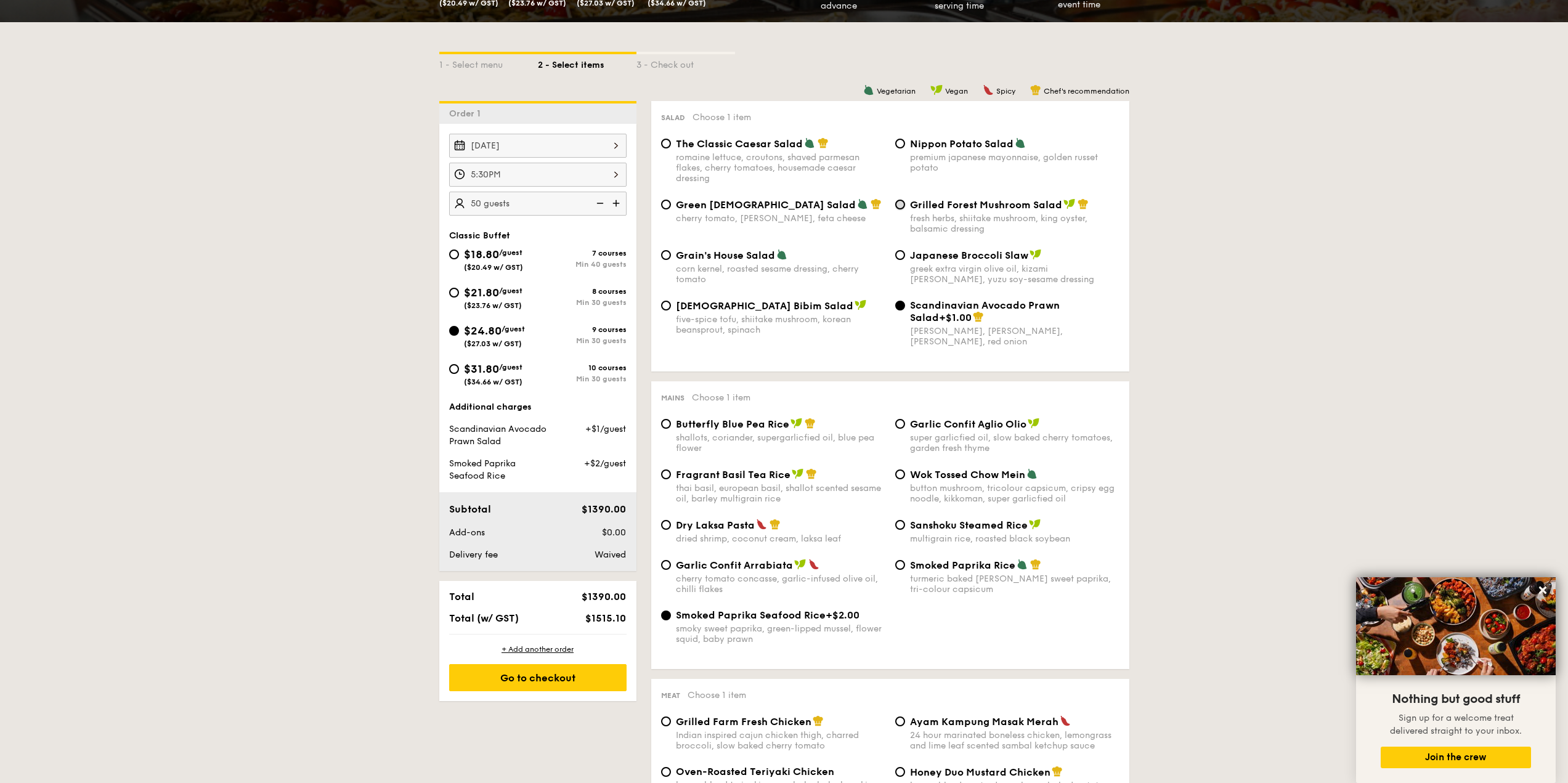
click at [901, 204] on input "Grilled Forest Mushroom Salad fresh herbs, shiitake mushroom, king oyster, bals…" at bounding box center [900, 204] width 10 height 10
radio input "true"
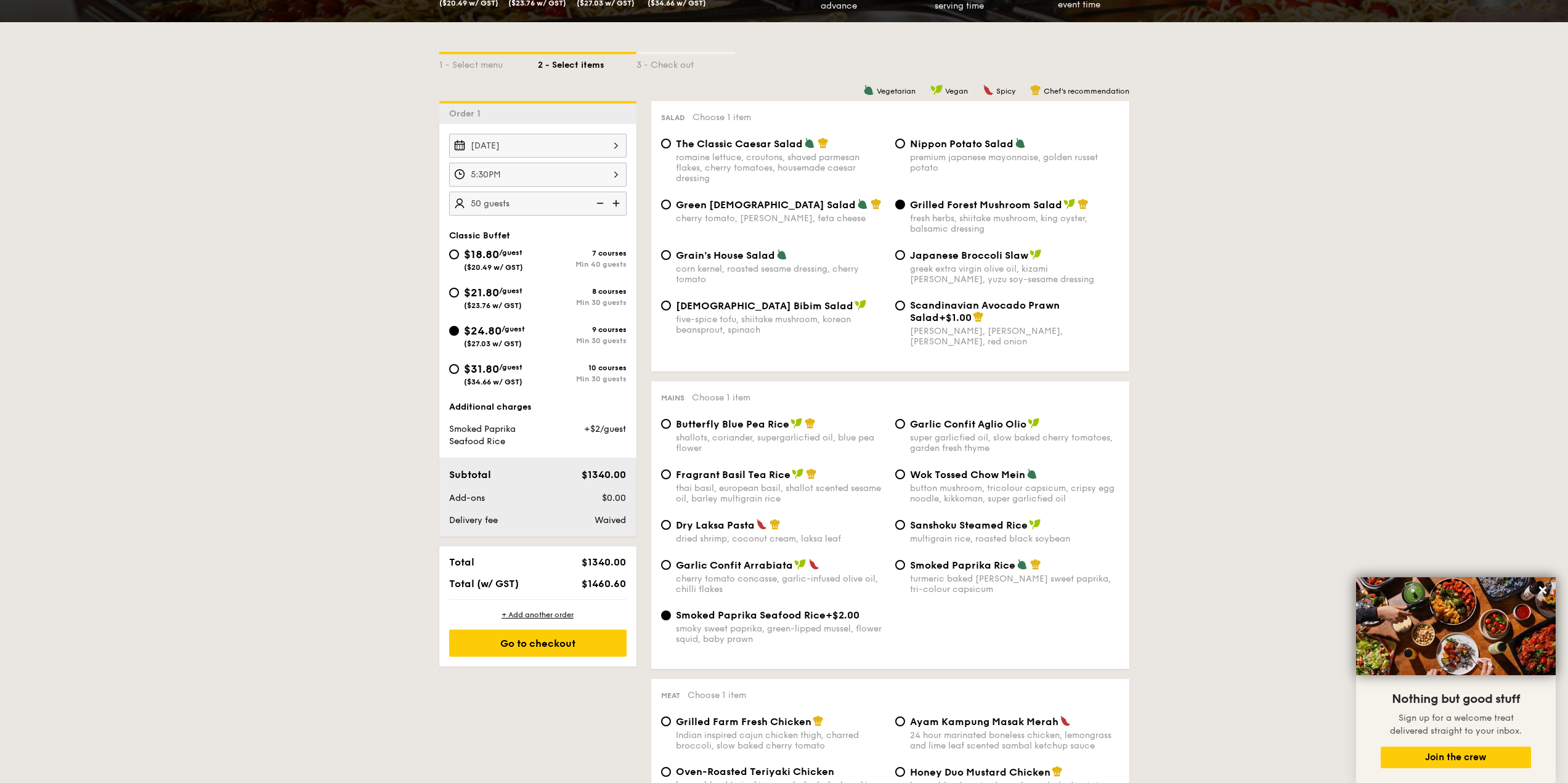
click at [907, 313] on div "Scandinavian Avocado Prawn Salad +$1.00 virgin mary dressing, dijon mustard, ar…" at bounding box center [1007, 323] width 234 height 47
click at [901, 306] on input "Scandinavian Avocado Prawn Salad +$1.00 virgin mary dressing, dijon mustard, ar…" at bounding box center [900, 305] width 10 height 10
radio input "true"
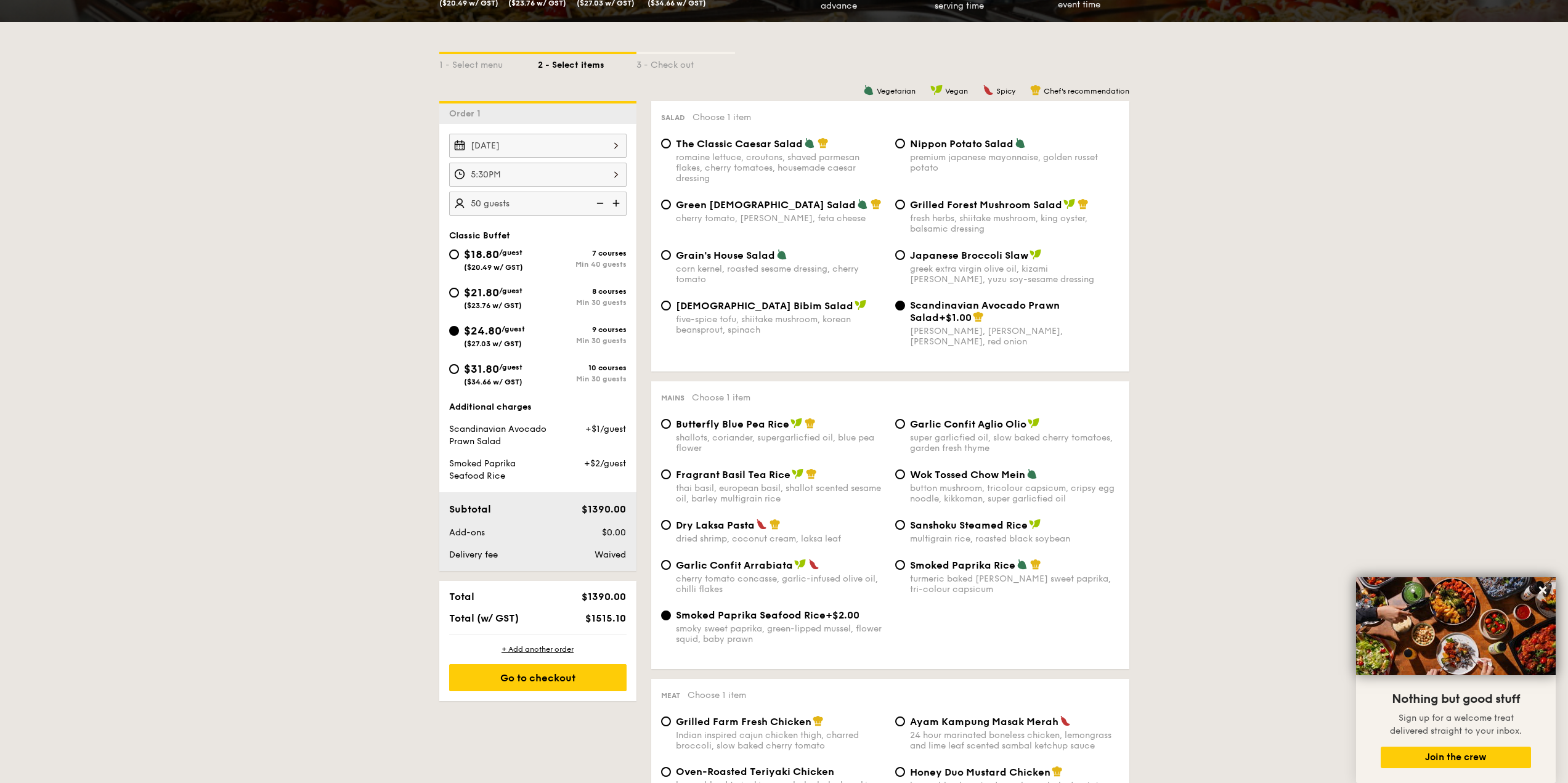
click at [907, 221] on div "Grilled Forest Mushroom Salad fresh herbs, shiitake mushroom, king oyster, bals…" at bounding box center [1007, 216] width 234 height 35
click at [905, 203] on div "Grilled Forest Mushroom Salad fresh herbs, shiitake mushroom, king oyster, bals…" at bounding box center [1007, 216] width 234 height 35
click at [902, 205] on input "Grilled Forest Mushroom Salad fresh herbs, shiitake mushroom, king oyster, bals…" at bounding box center [900, 204] width 10 height 10
radio input "true"
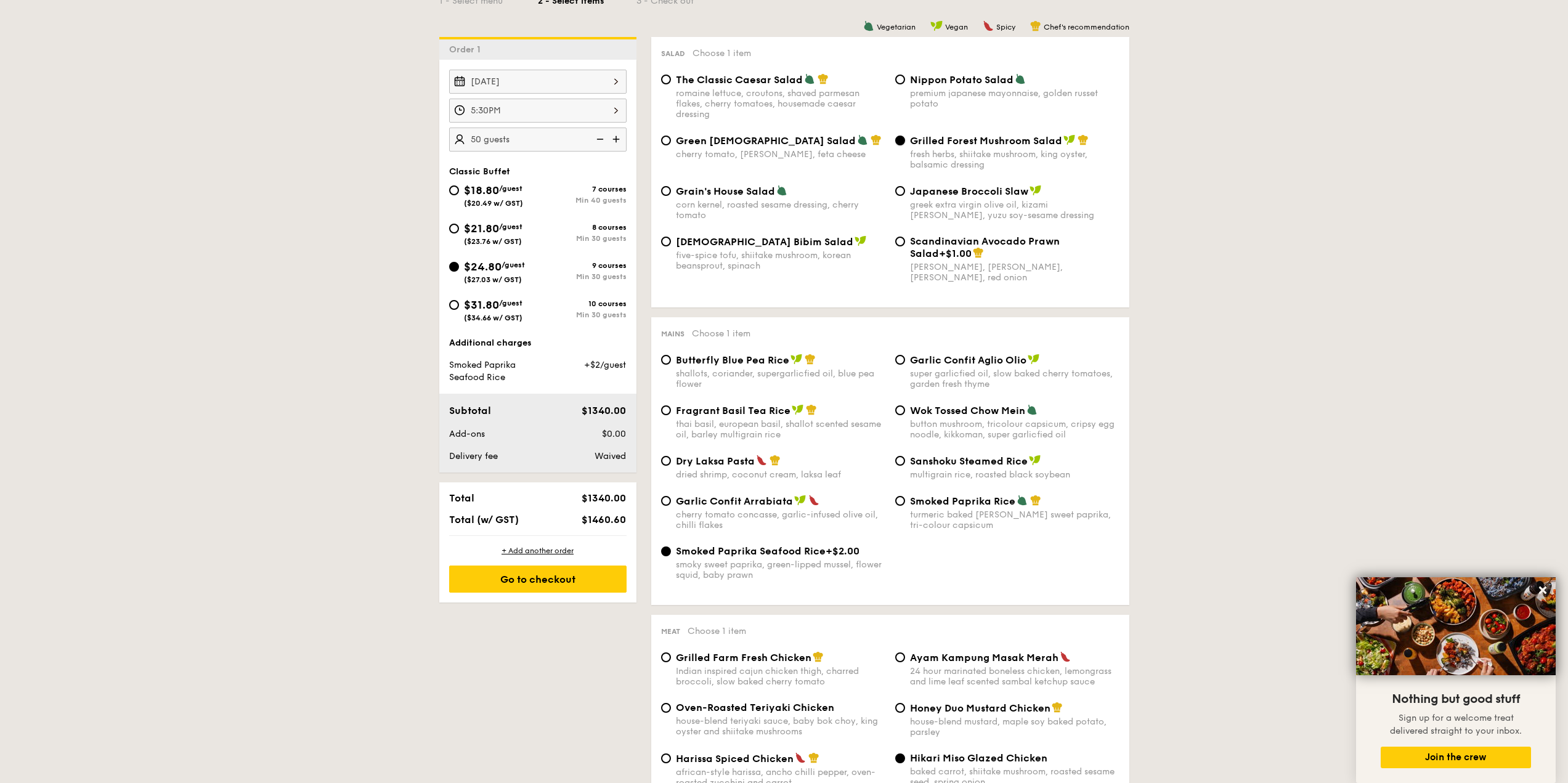
scroll to position [308, 0]
click at [724, 248] on span "[DEMOGRAPHIC_DATA] Bibim Salad" at bounding box center [765, 244] width 177 height 12
click at [671, 248] on input "Korean Bibim Salad five-spice tofu, shiitake mushroom, korean beansprout, spina…" at bounding box center [665, 244] width 10 height 10
radio input "true"
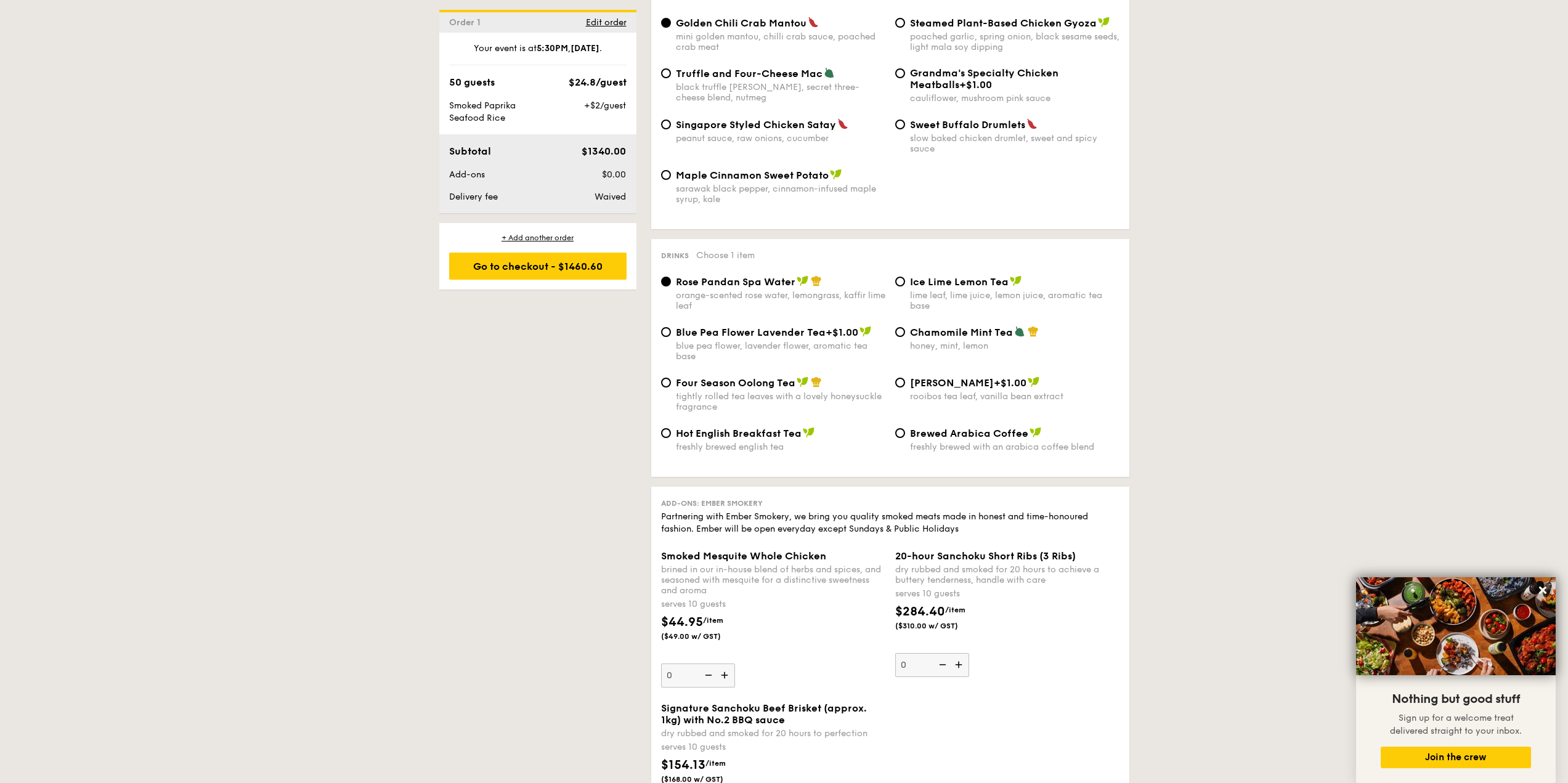
scroll to position [2903, 0]
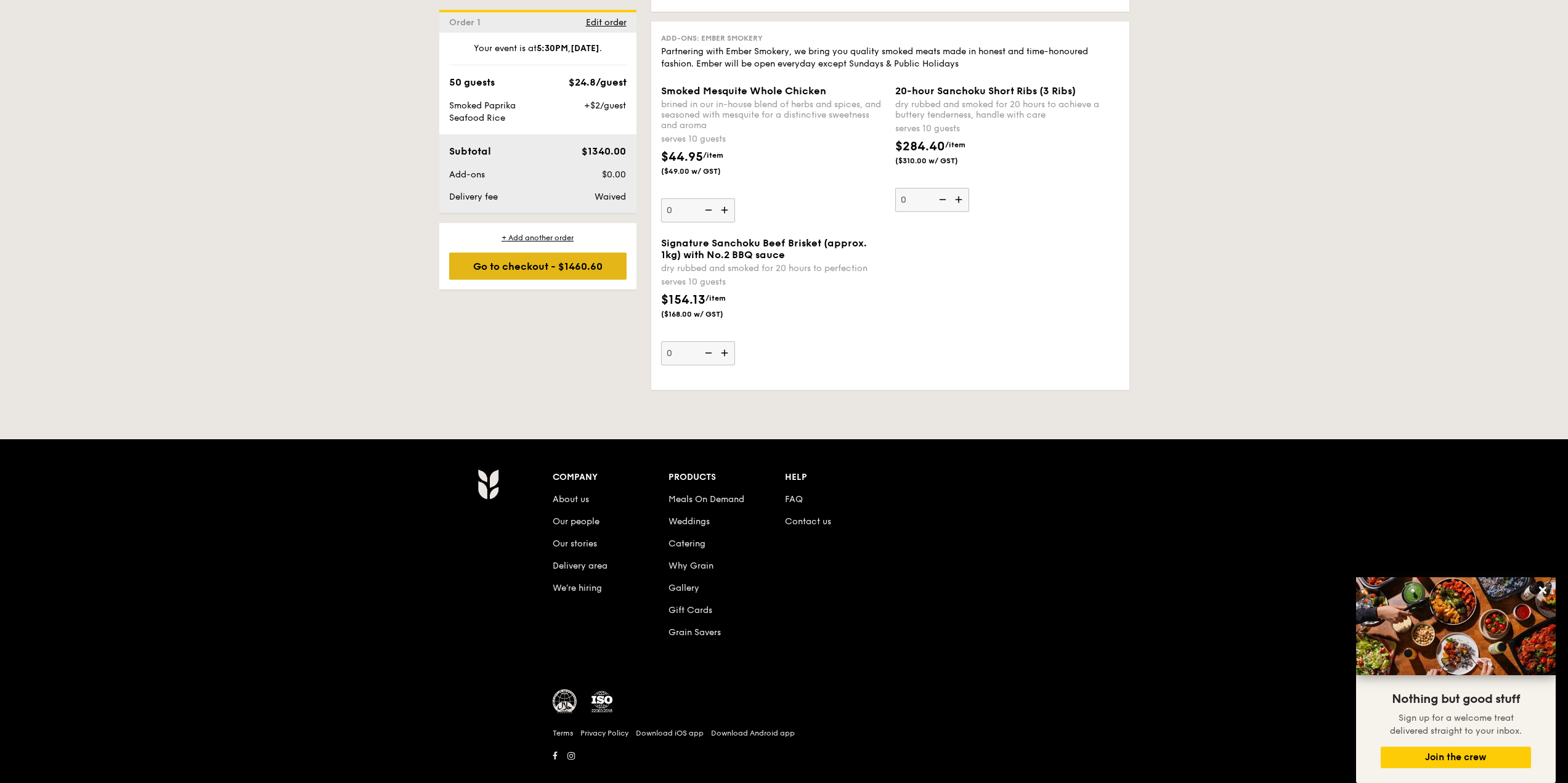
drag, startPoint x: 587, startPoint y: 265, endPoint x: 599, endPoint y: 267, distance: 12.2
click at [587, 265] on div "Go to checkout - $1460.60" at bounding box center [538, 266] width 177 height 27
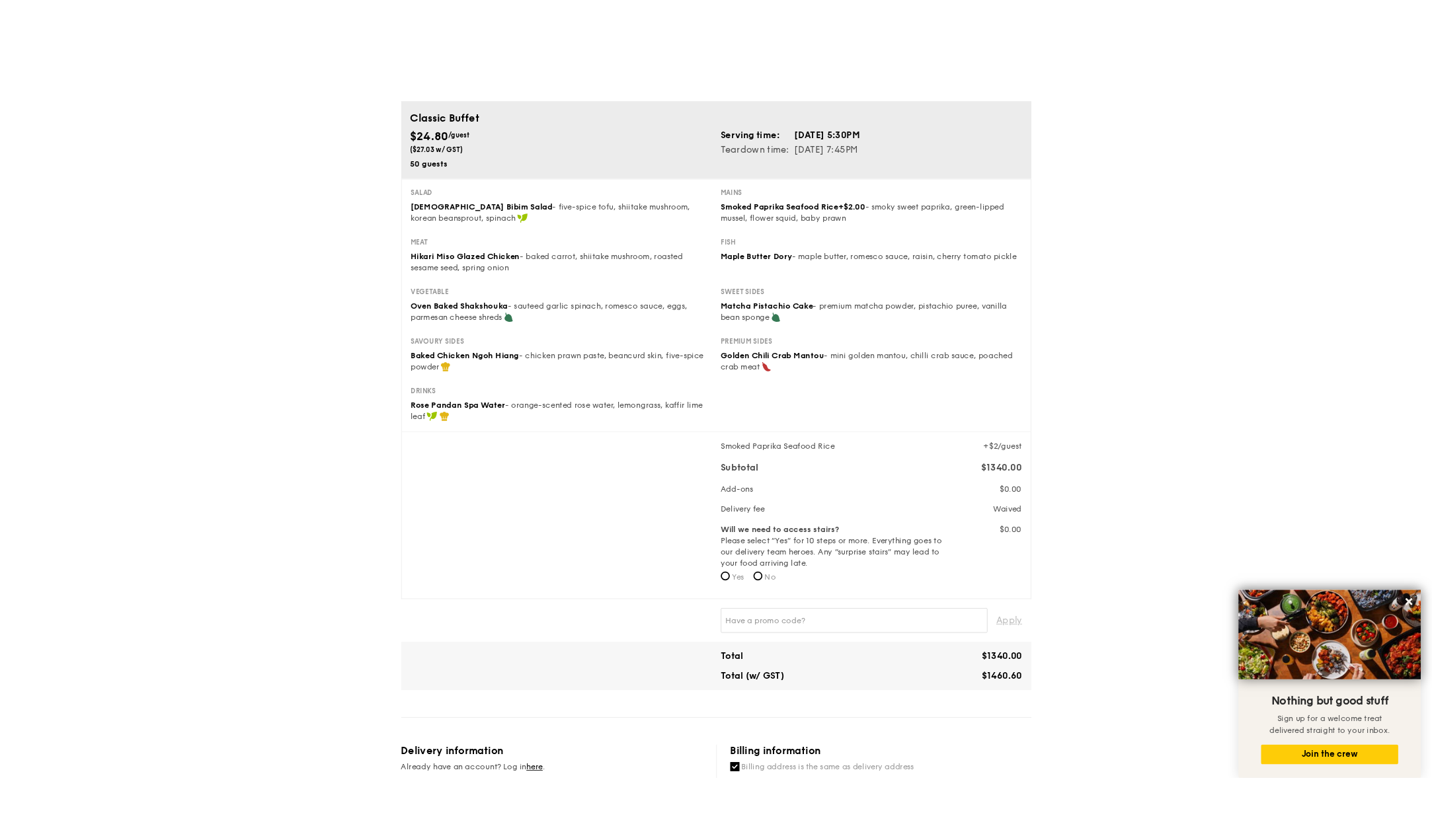
scroll to position [66, 0]
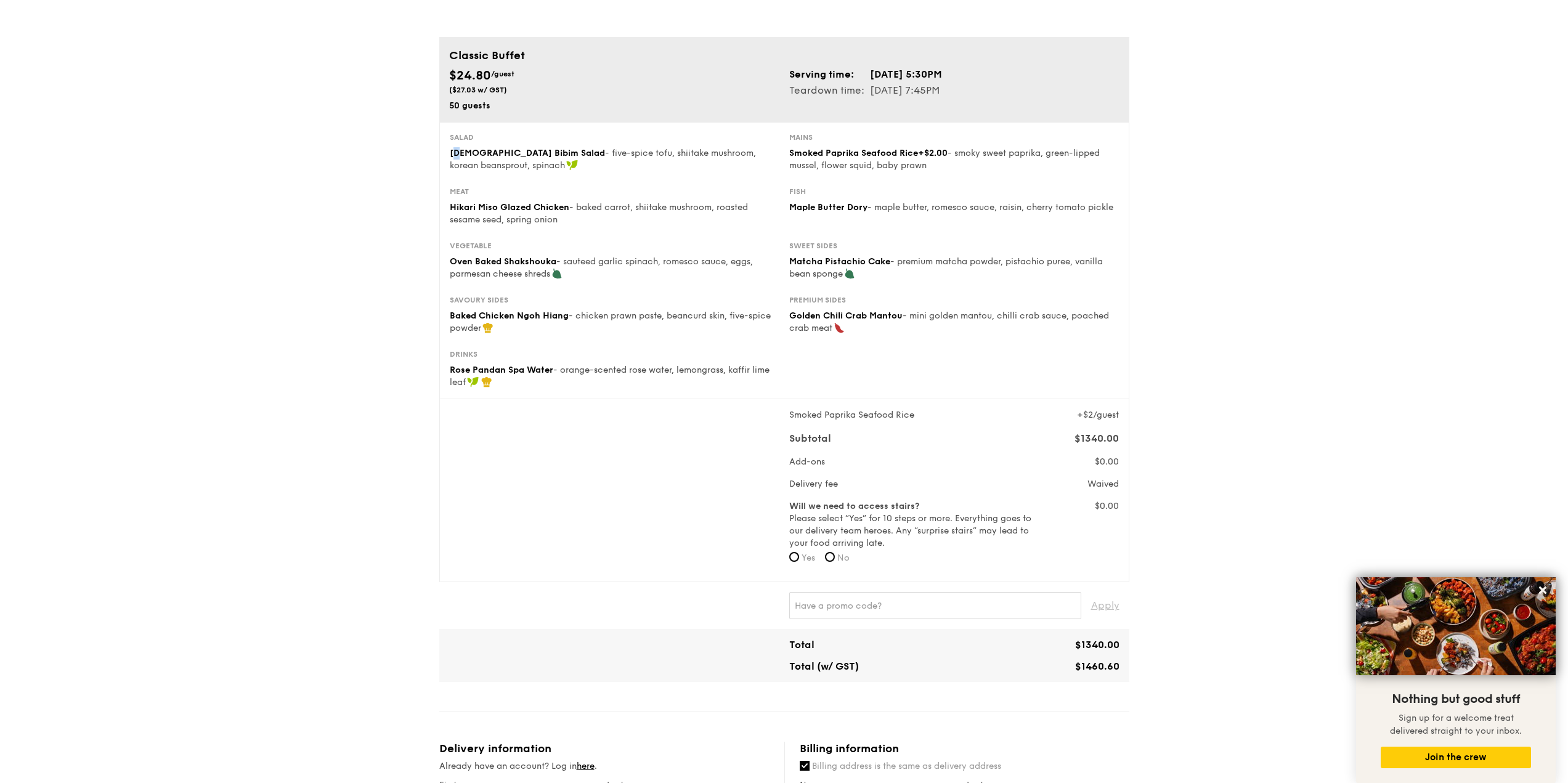
click at [454, 148] on span "[DEMOGRAPHIC_DATA] Bibim Salad" at bounding box center [527, 153] width 155 height 11
click at [652, 160] on div "Korean Bibim Salad - five-spice tofu, shiitake mushroom, korean beansprout, spi…" at bounding box center [615, 160] width 330 height 25
drag, startPoint x: 460, startPoint y: 206, endPoint x: 645, endPoint y: 235, distance: 187.3
click at [645, 235] on div "Meat Hikari Miso Glazed Chicken - baked carrot, shiitake mushroom, roasted sesa…" at bounding box center [784, 213] width 679 height 55
click at [646, 235] on div "Meat Hikari Miso Glazed Chicken - baked carrot, shiitake mushroom, roasted sesa…" at bounding box center [784, 213] width 679 height 55
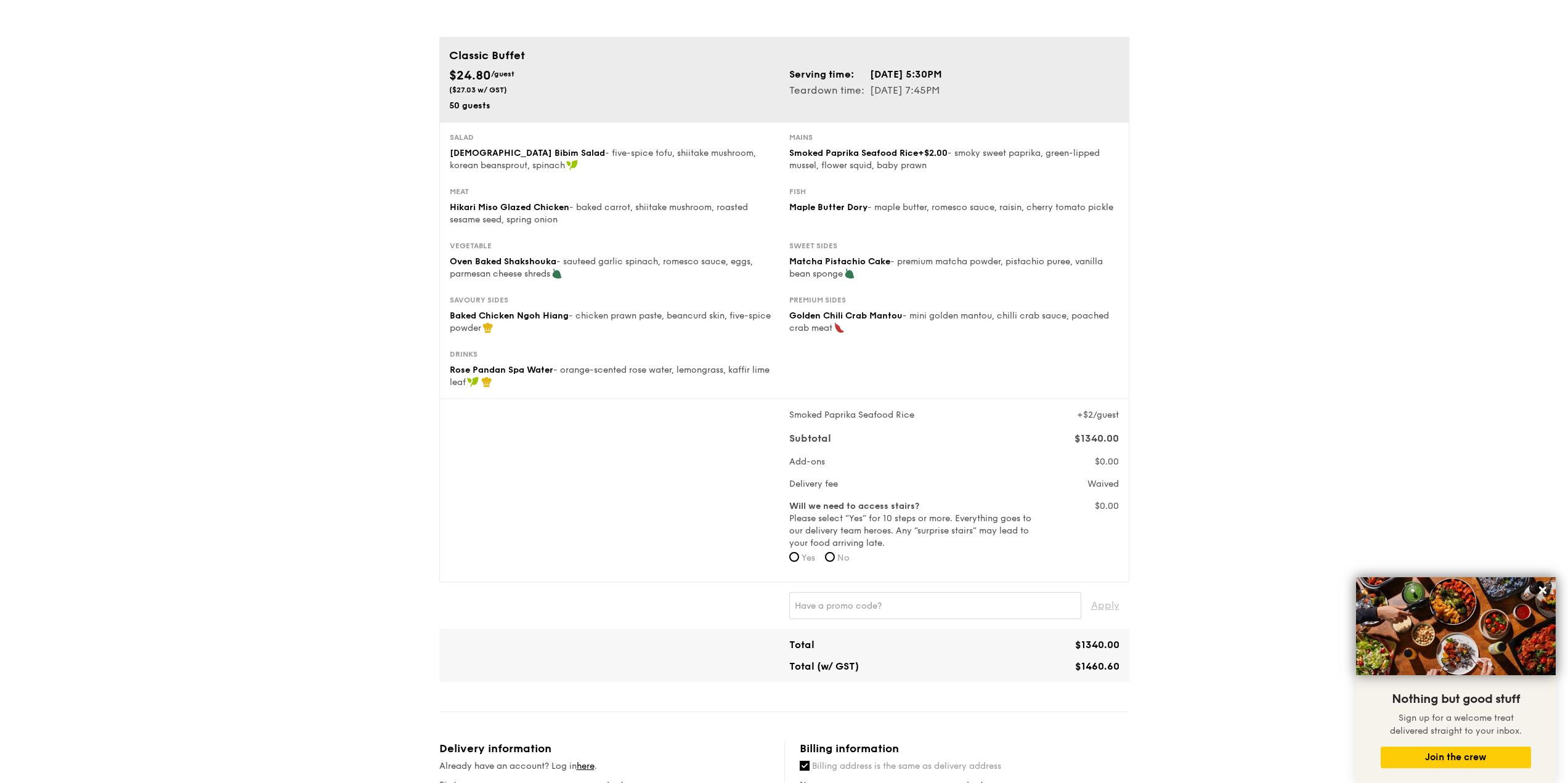
click at [472, 263] on span "Oven Baked Shakshouka" at bounding box center [503, 261] width 106 height 11
drag, startPoint x: 472, startPoint y: 263, endPoint x: 508, endPoint y: 260, distance: 36.1
click at [508, 260] on span "Oven Baked Shakshouka" at bounding box center [503, 261] width 106 height 11
click at [471, 319] on span "Baked Chicken Ngoh Hiang" at bounding box center [509, 316] width 119 height 11
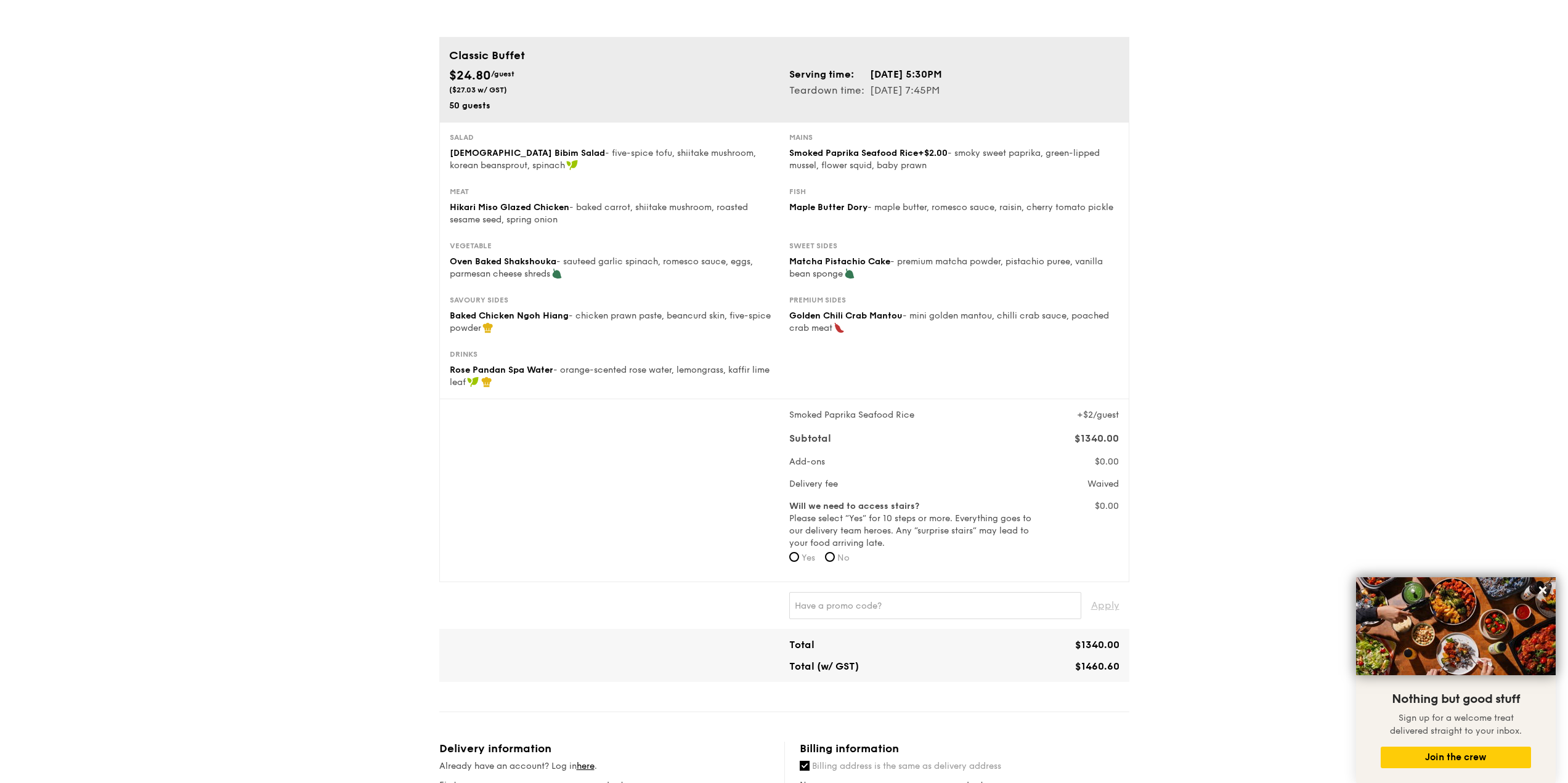
click at [491, 369] on span "Rose Pandan Spa Water" at bounding box center [502, 370] width 104 height 11
click at [832, 163] on span "- smoky sweet paprika, green-lipped mussel, flower squid, baby prawn" at bounding box center [944, 159] width 311 height 23
click at [805, 154] on span "Smoked Paprika Seafood Rice" at bounding box center [853, 153] width 129 height 11
drag, startPoint x: 805, startPoint y: 154, endPoint x: 849, endPoint y: 157, distance: 44.1
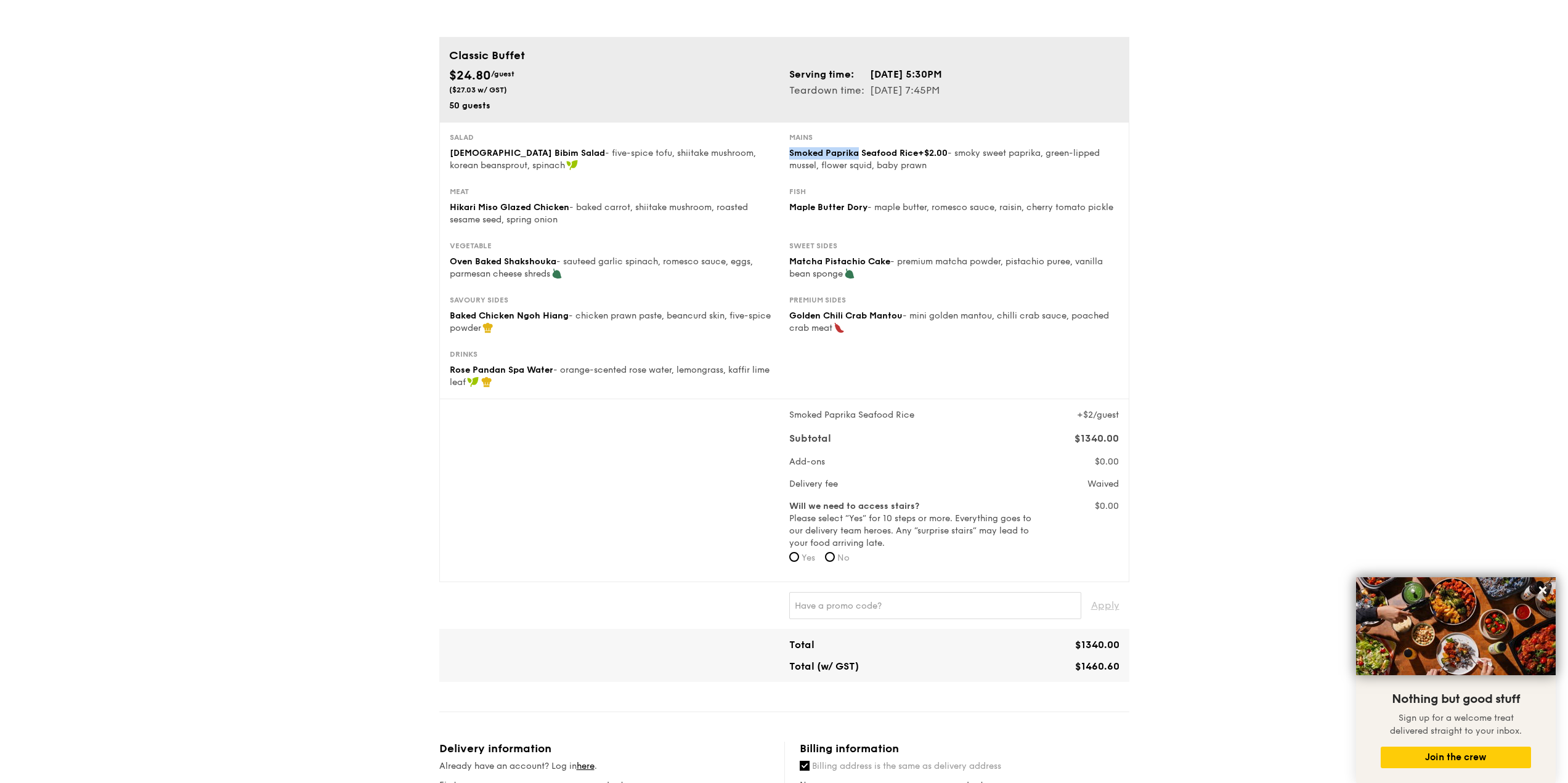
click at [849, 157] on span "Smoked Paprika Seafood Rice" at bounding box center [853, 153] width 129 height 11
click at [895, 193] on div "Fish" at bounding box center [954, 191] width 330 height 10
click at [807, 209] on span "Maple Butter Dory" at bounding box center [828, 208] width 78 height 11
click at [1050, 264] on span "- premium matcha powder, pistachio puree, vanilla bean sponge" at bounding box center [945, 267] width 313 height 23
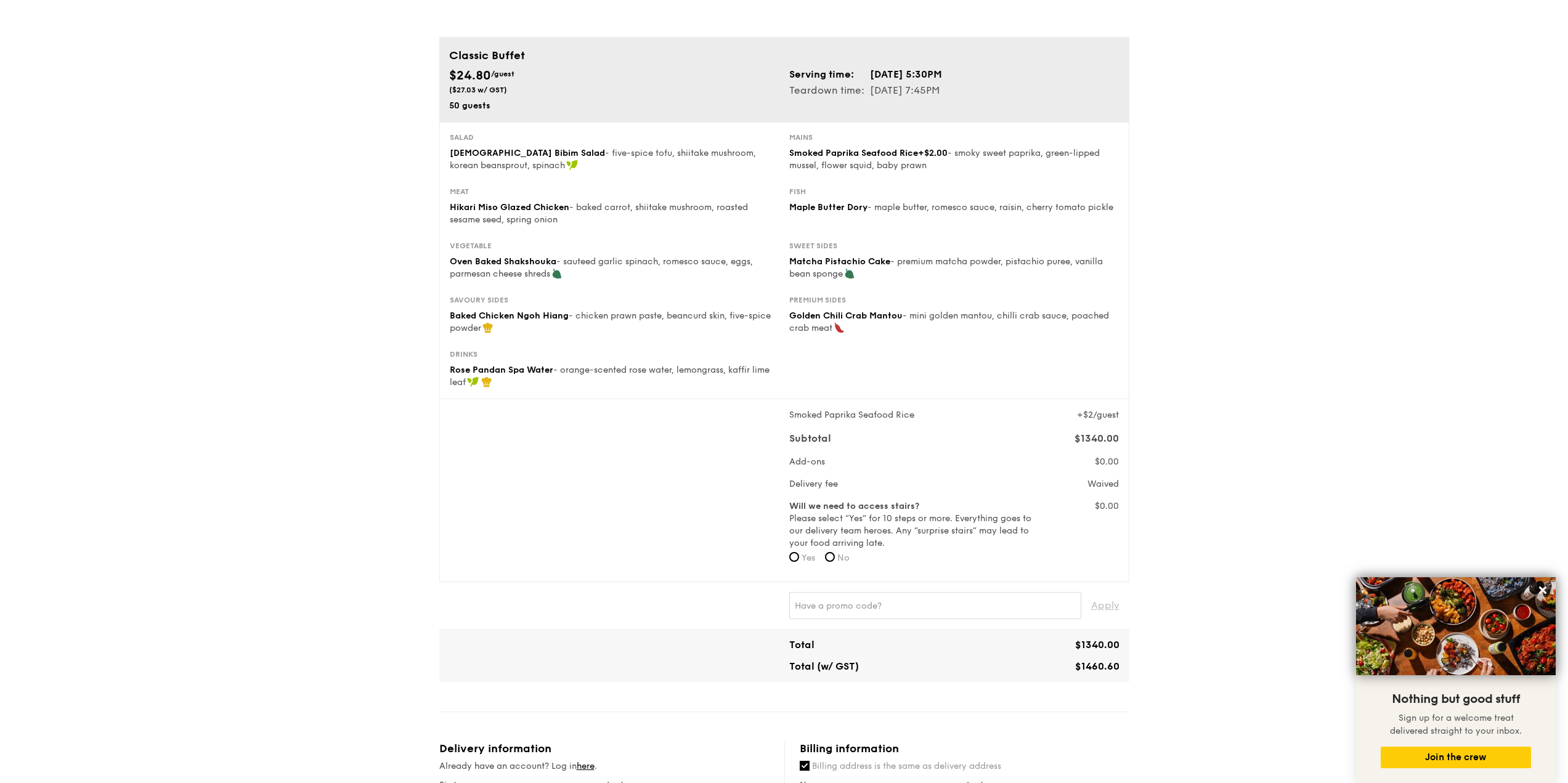
click at [874, 263] on span "Matcha Pistachio Cake" at bounding box center [840, 261] width 101 height 11
drag, startPoint x: 887, startPoint y: 297, endPoint x: 884, endPoint y: 305, distance: 8.5
click at [885, 303] on div "Salad Korean Bibim Salad - five-spice tofu, shiitake mushroom, korean beansprou…" at bounding box center [784, 261] width 690 height 277
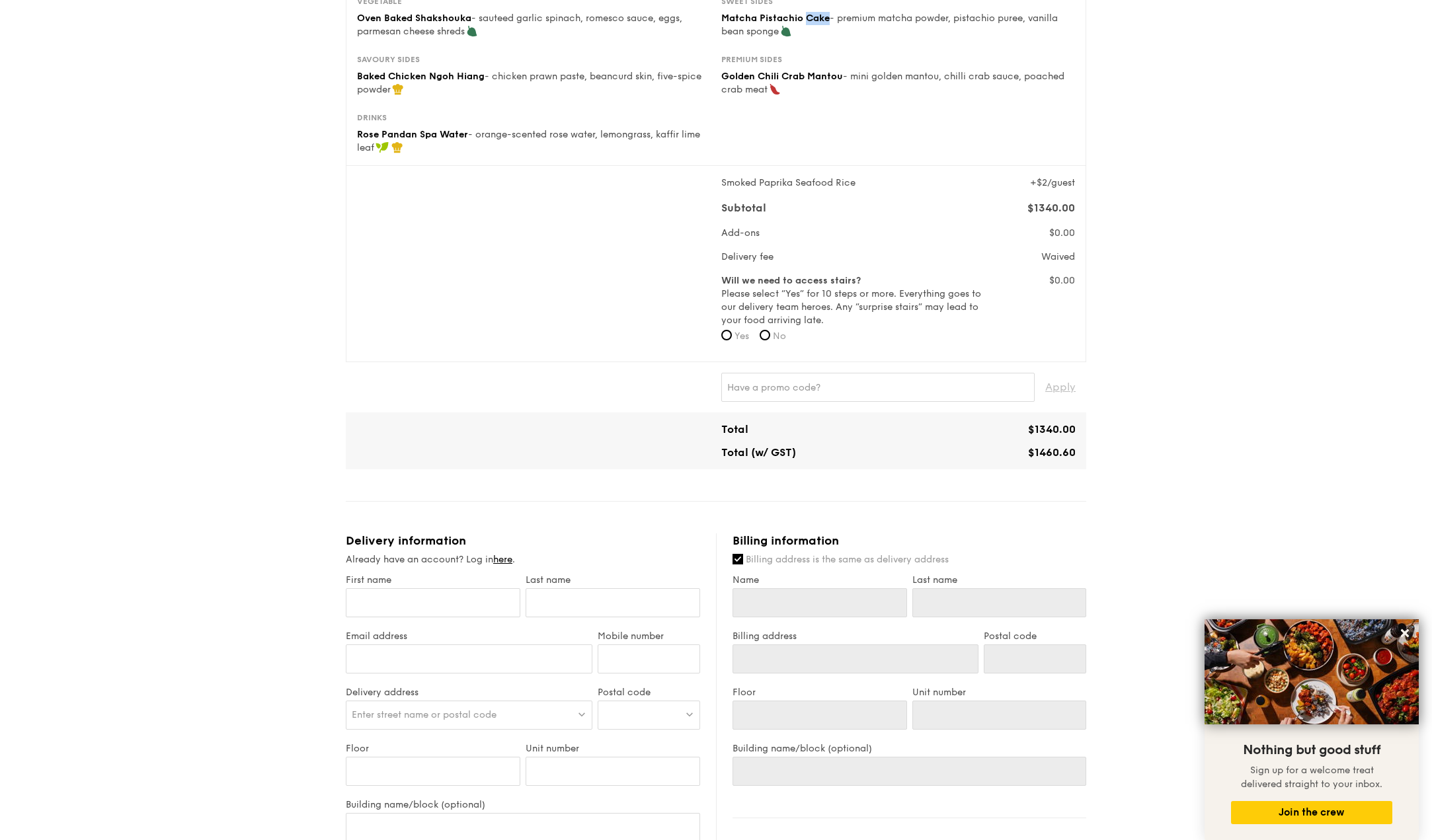
scroll to position [331, 0]
click at [804, 395] on input "text" at bounding box center [878, 385] width 314 height 29
paste input "DIVEXGRAIN"
type input "DIVEXGRAIN"
click at [1072, 388] on span "Apply" at bounding box center [1060, 385] width 30 height 29
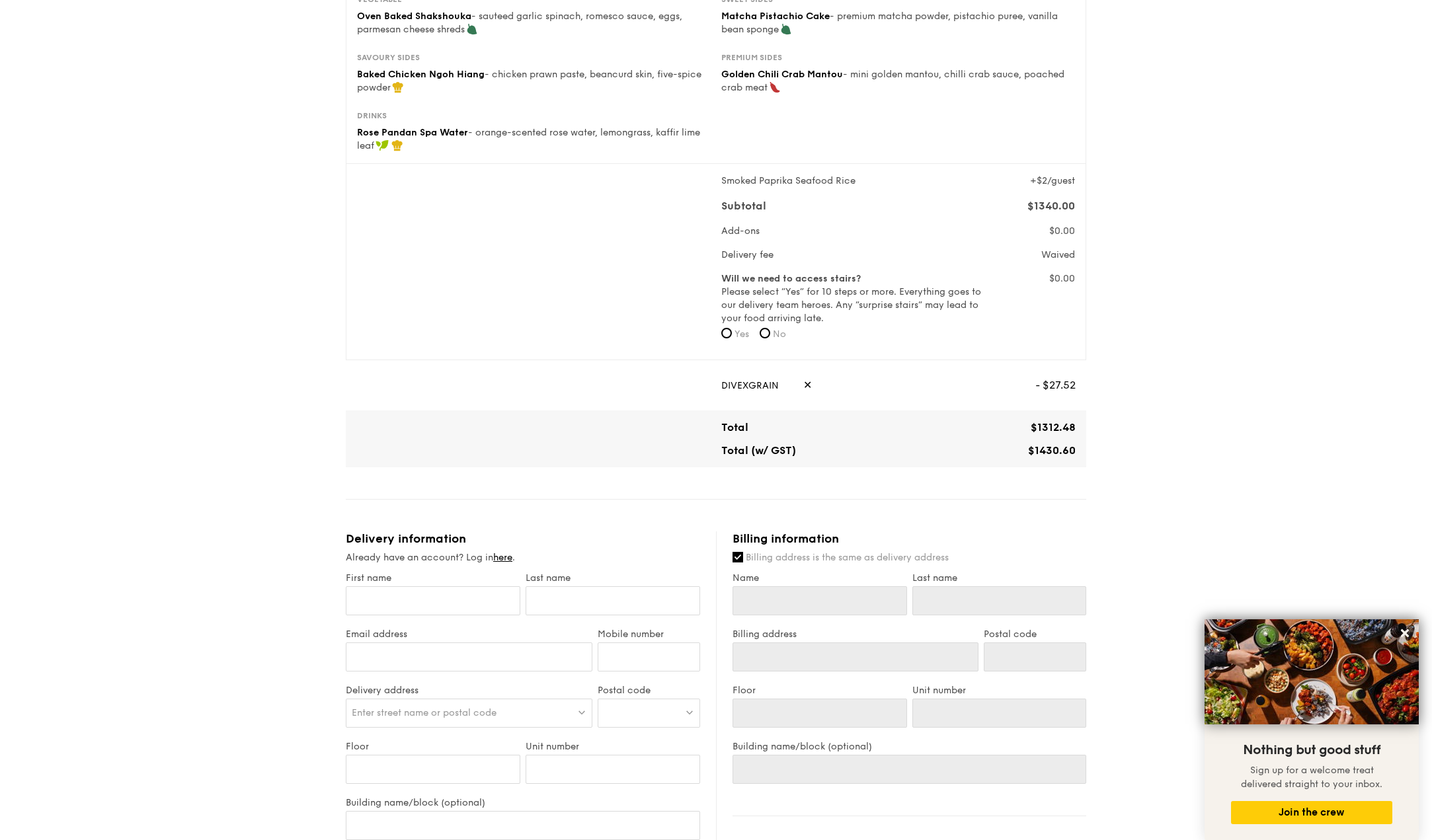
click at [803, 386] on span "✕" at bounding box center [807, 385] width 8 height 29
click at [797, 388] on input "text" at bounding box center [878, 385] width 314 height 29
paste input "TRUEXGRAIN"
click at [1055, 387] on span "Apply" at bounding box center [1060, 385] width 30 height 29
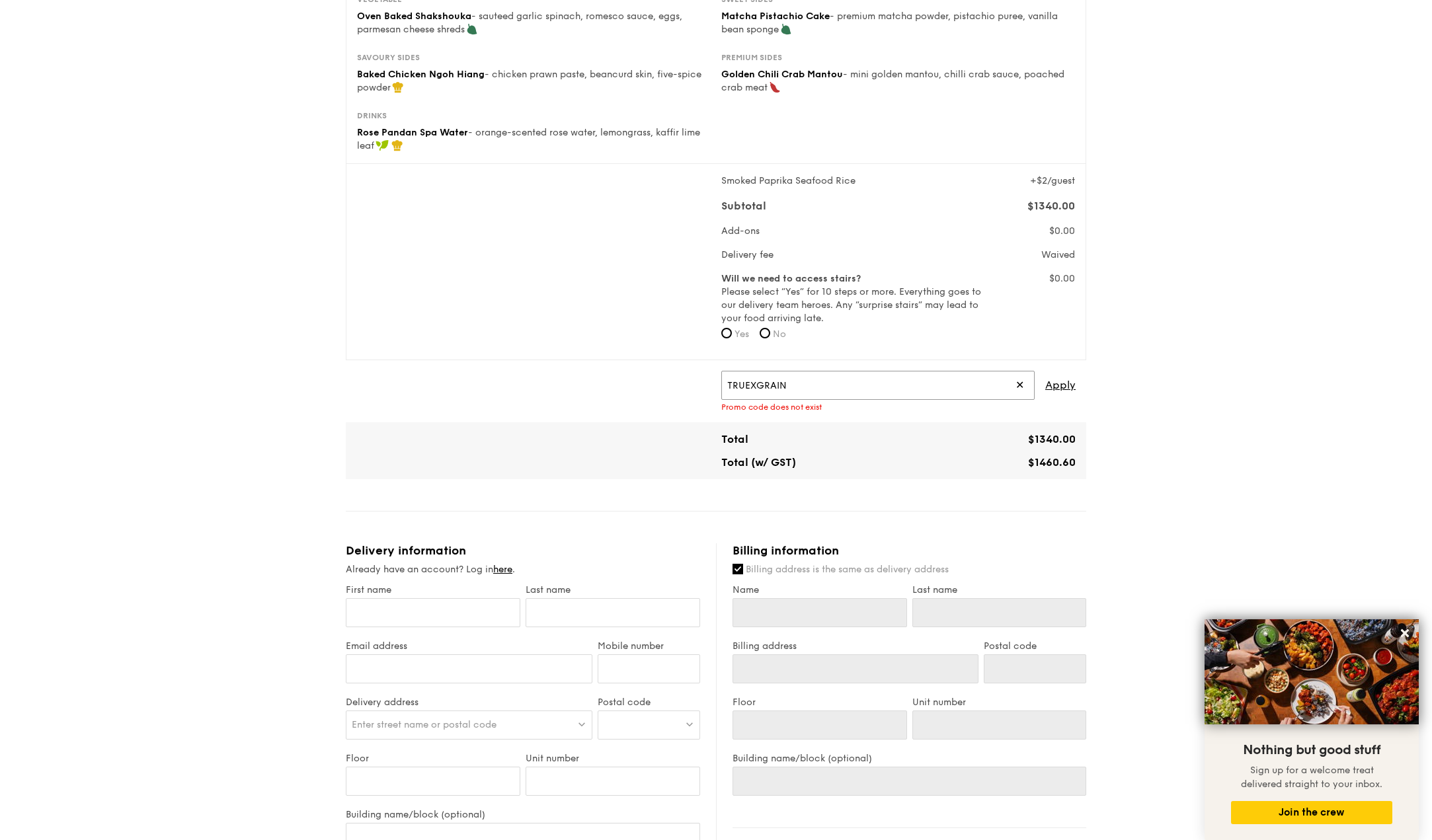
click at [787, 388] on input "TRUEXGRAIN" at bounding box center [878, 385] width 314 height 29
click at [746, 388] on input "TRUEXGRAIN" at bounding box center [878, 385] width 314 height 29
type input "DIVEXGRAIN"
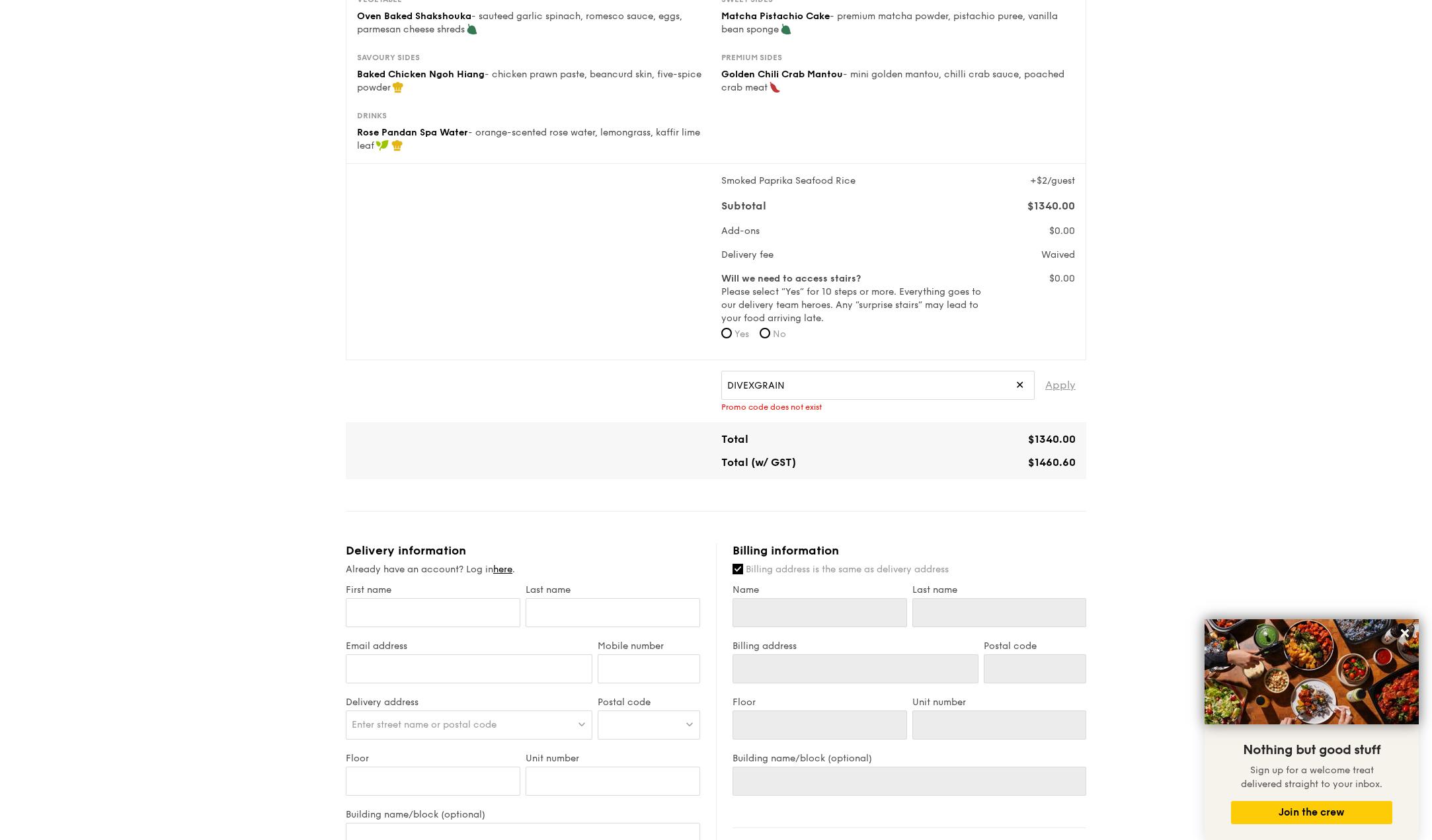
click at [1057, 380] on span "Apply" at bounding box center [1060, 385] width 30 height 29
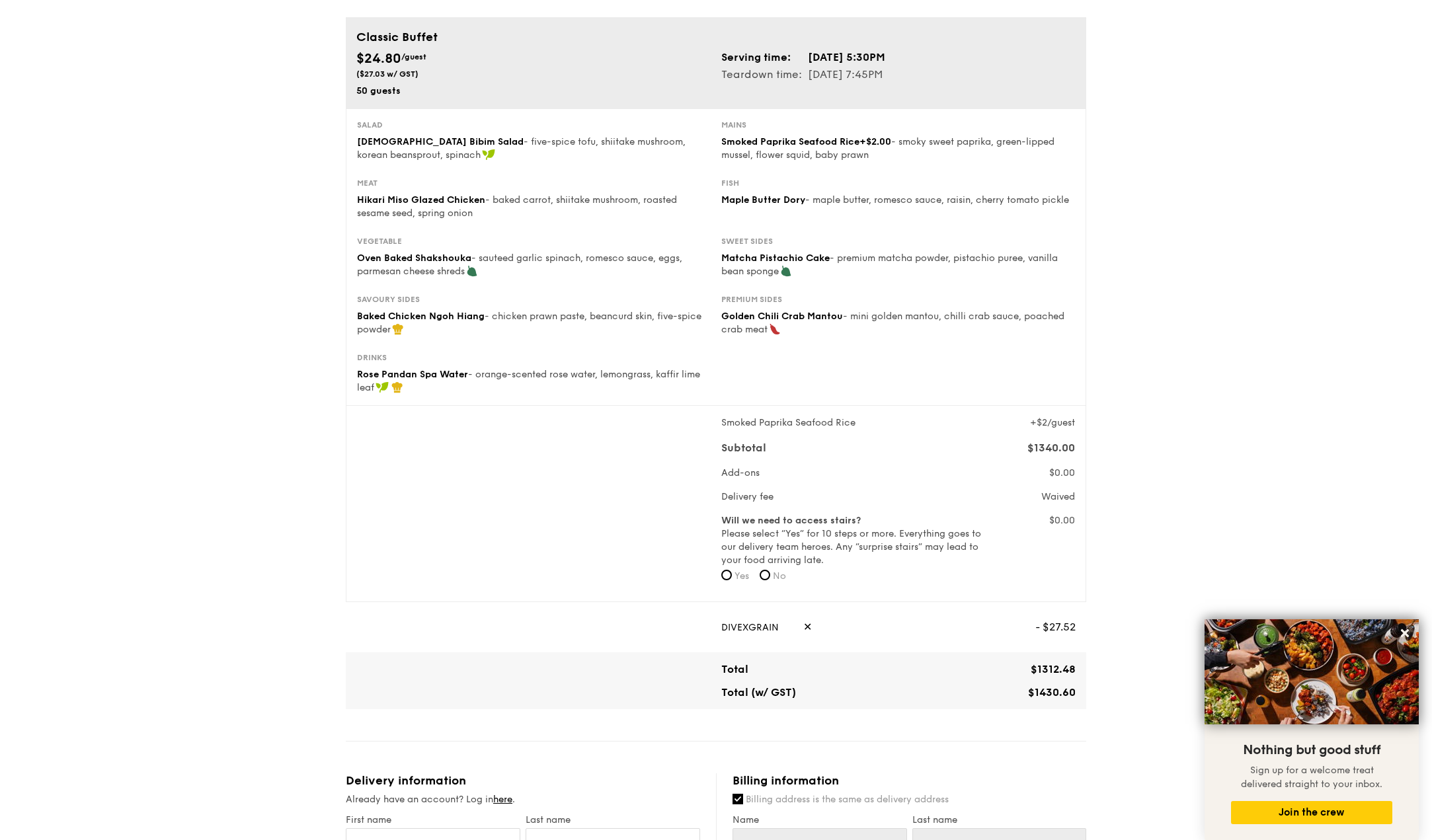
scroll to position [66, 0]
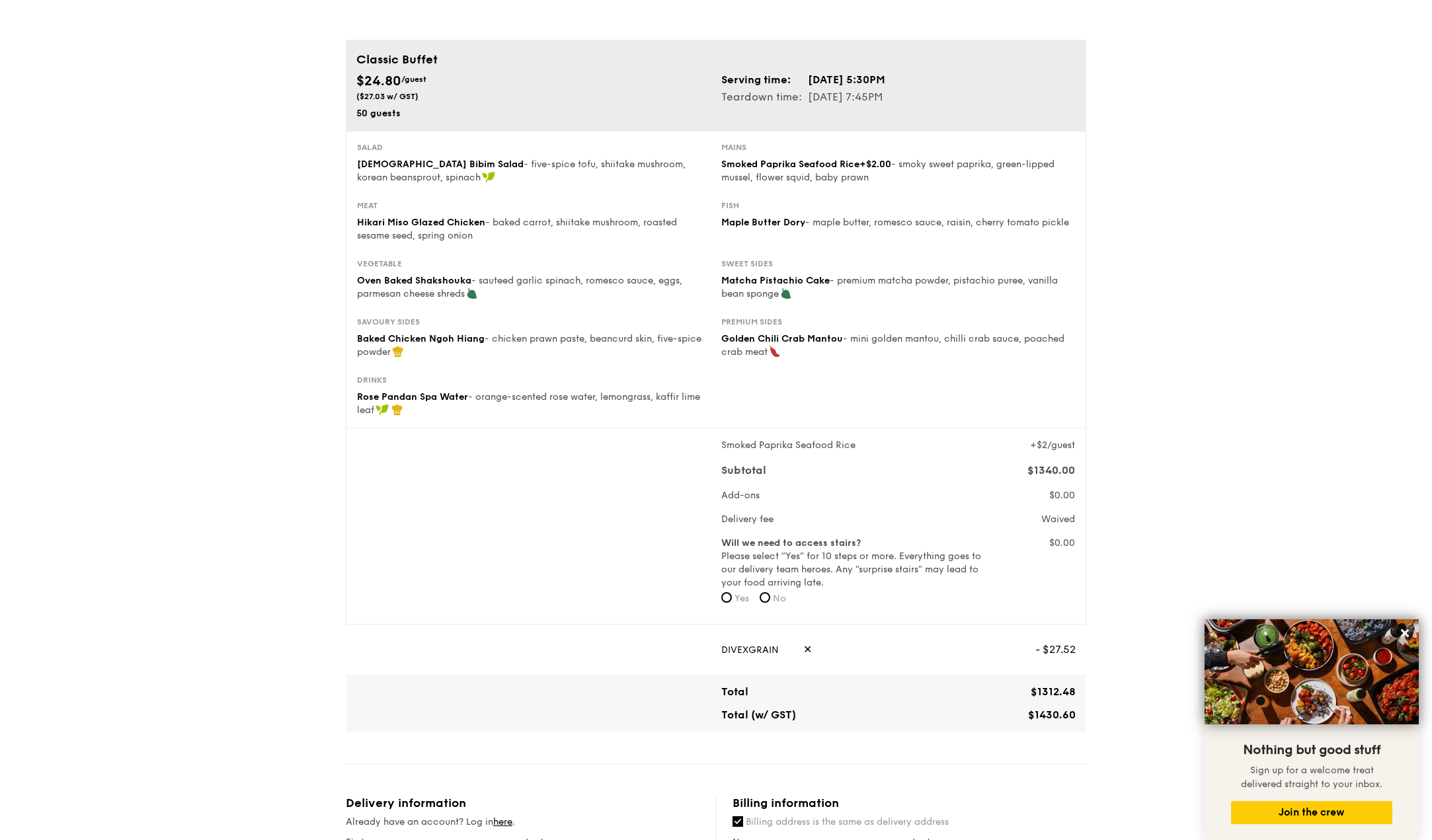
click at [764, 94] on td "Teardown time:" at bounding box center [764, 97] width 86 height 17
drag, startPoint x: 764, startPoint y: 94, endPoint x: 886, endPoint y: 108, distance: 122.8
click at [886, 108] on div "$24.80 /guest ($27.03 w/ GST) 50 guests Serving time: Nov 01, 2025, 5:30PM Tear…" at bounding box center [716, 95] width 730 height 49
click at [1095, 125] on div "1 - Select menu 2 - Select items 3 - Check out Classic Buffet $24.80 /guest ($2…" at bounding box center [716, 715] width 761 height 1562
click at [919, 80] on div "Serving time: Nov 01, 2025, 5:30PM Teardown time: Nov 01, 2025, 7:45PM" at bounding box center [899, 88] width 365 height 35
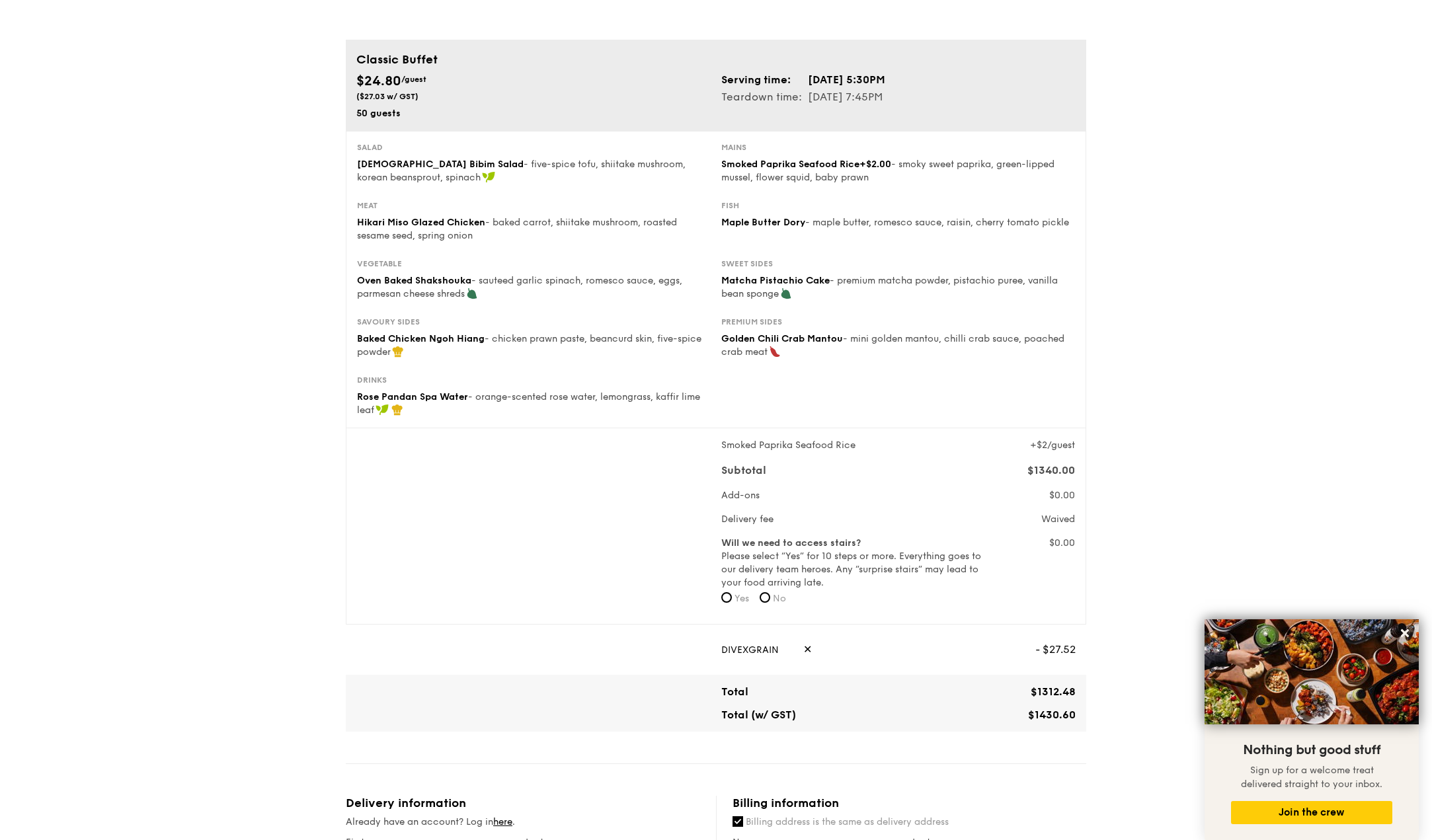
click at [886, 81] on td "Nov 01, 2025, 5:30PM" at bounding box center [847, 80] width 79 height 17
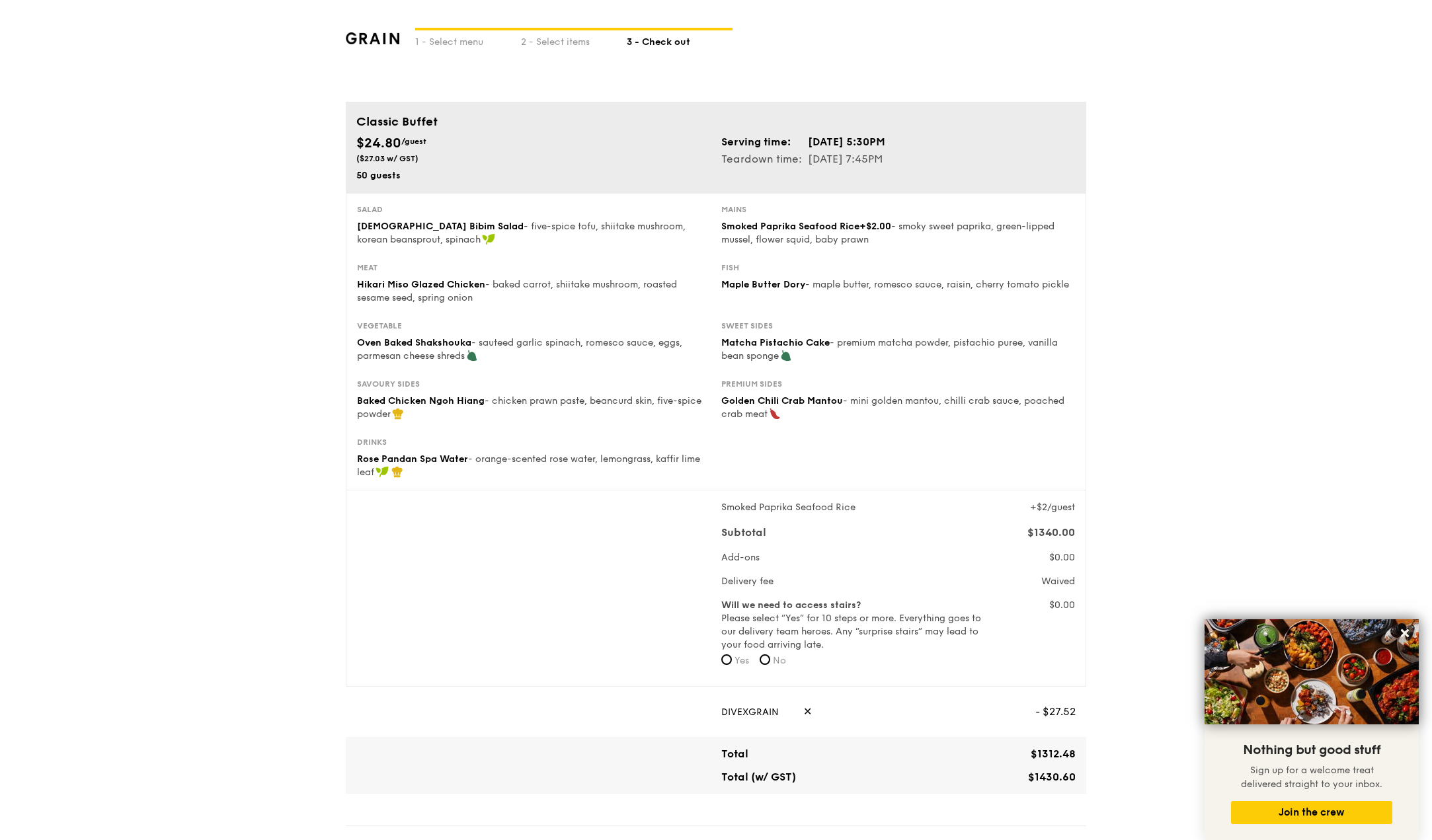
scroll to position [0, 0]
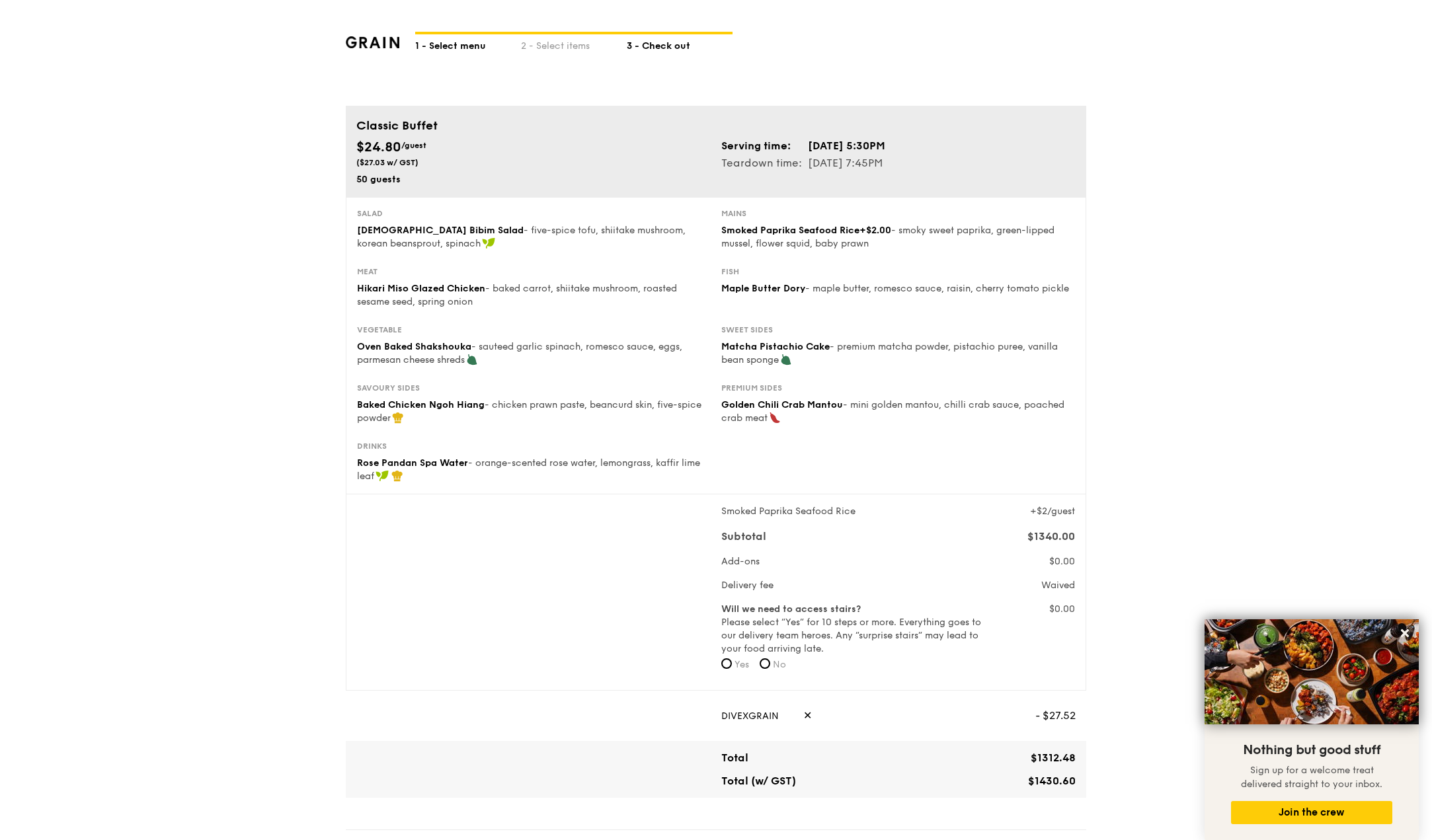
click at [430, 40] on div "1 - Select menu" at bounding box center [468, 44] width 106 height 18
select select
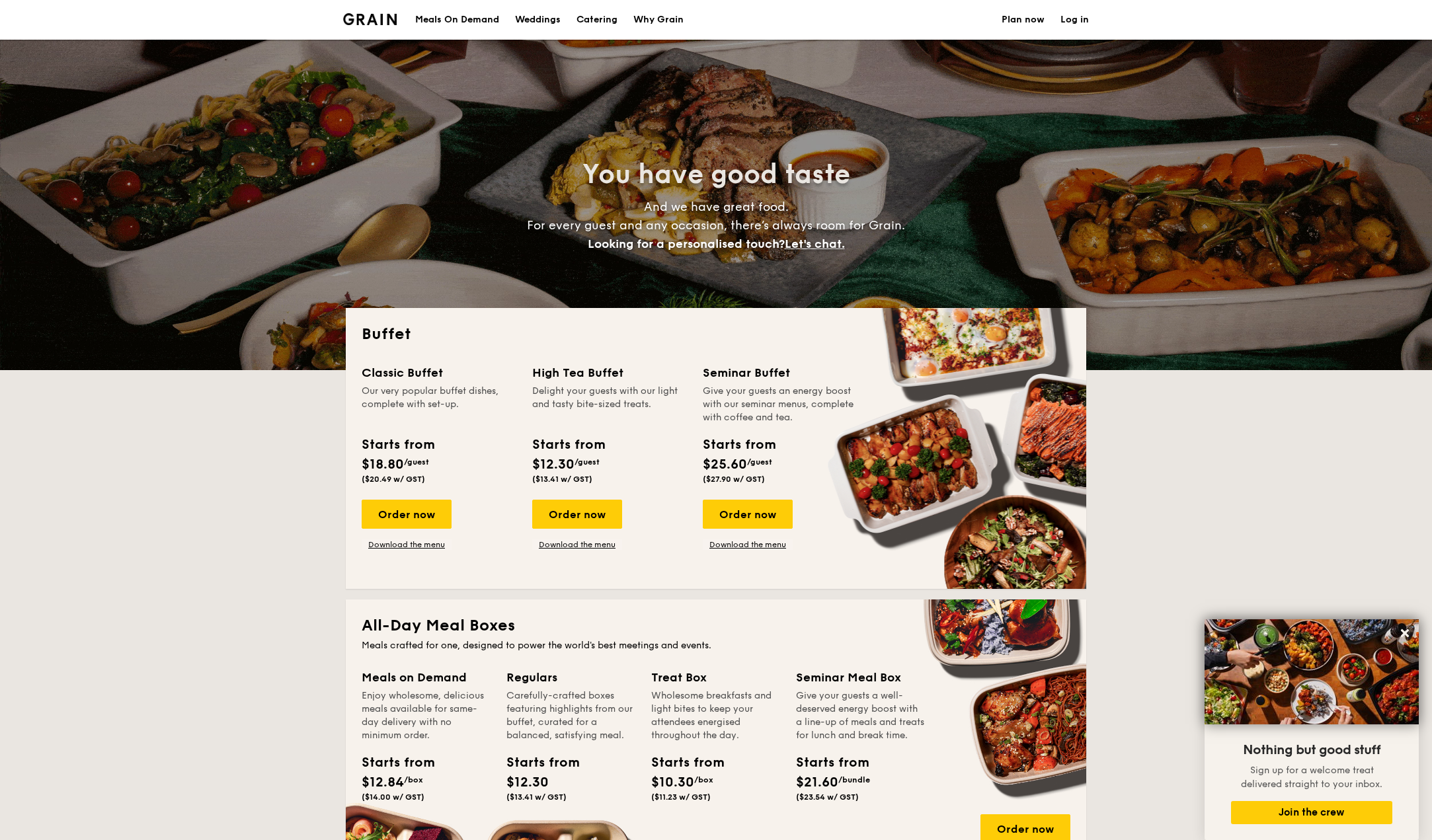
click at [1060, 29] on li "Log in" at bounding box center [1067, 20] width 44 height 39
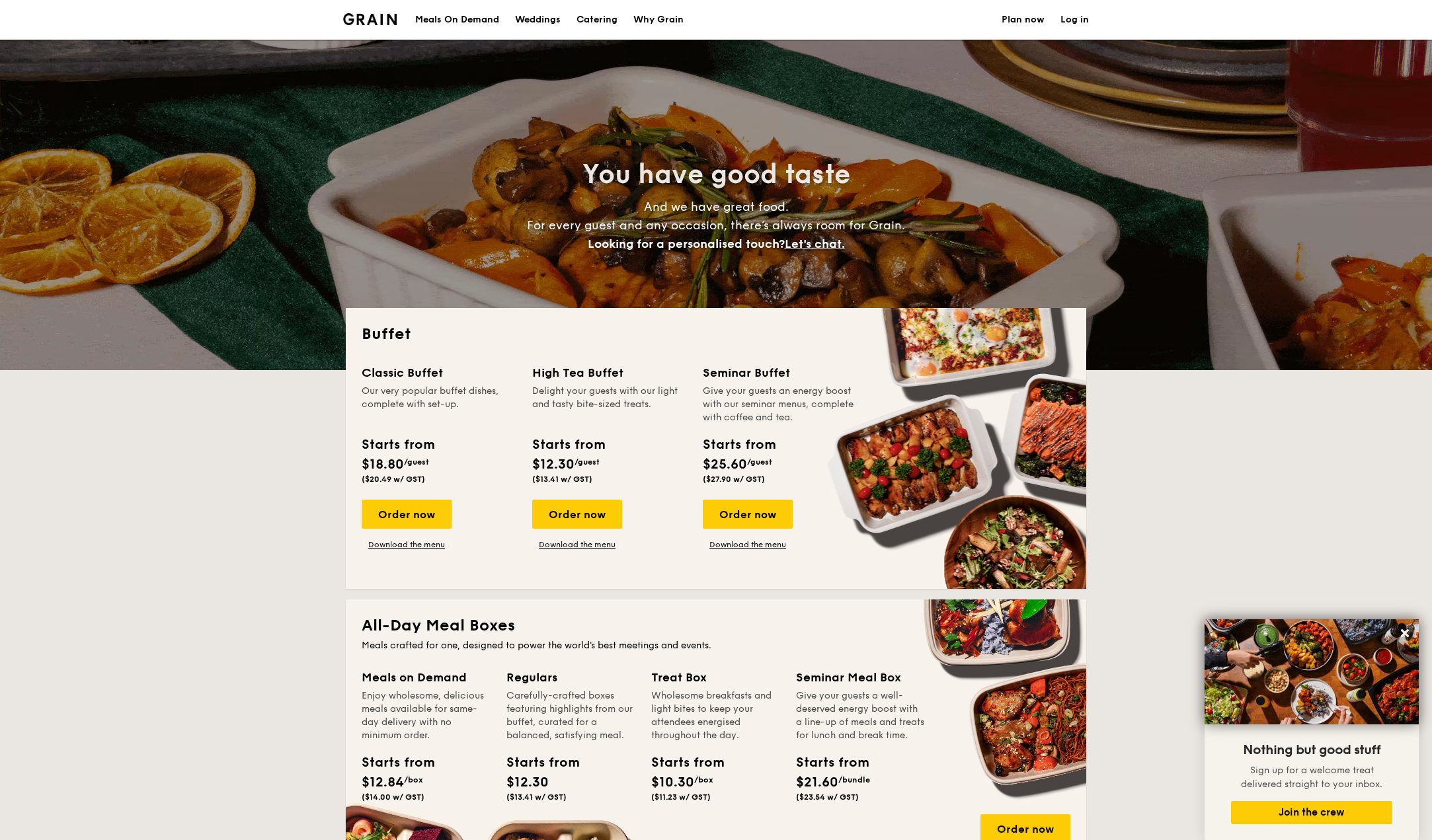
click at [1073, 24] on link "Log in" at bounding box center [1075, 20] width 28 height 39
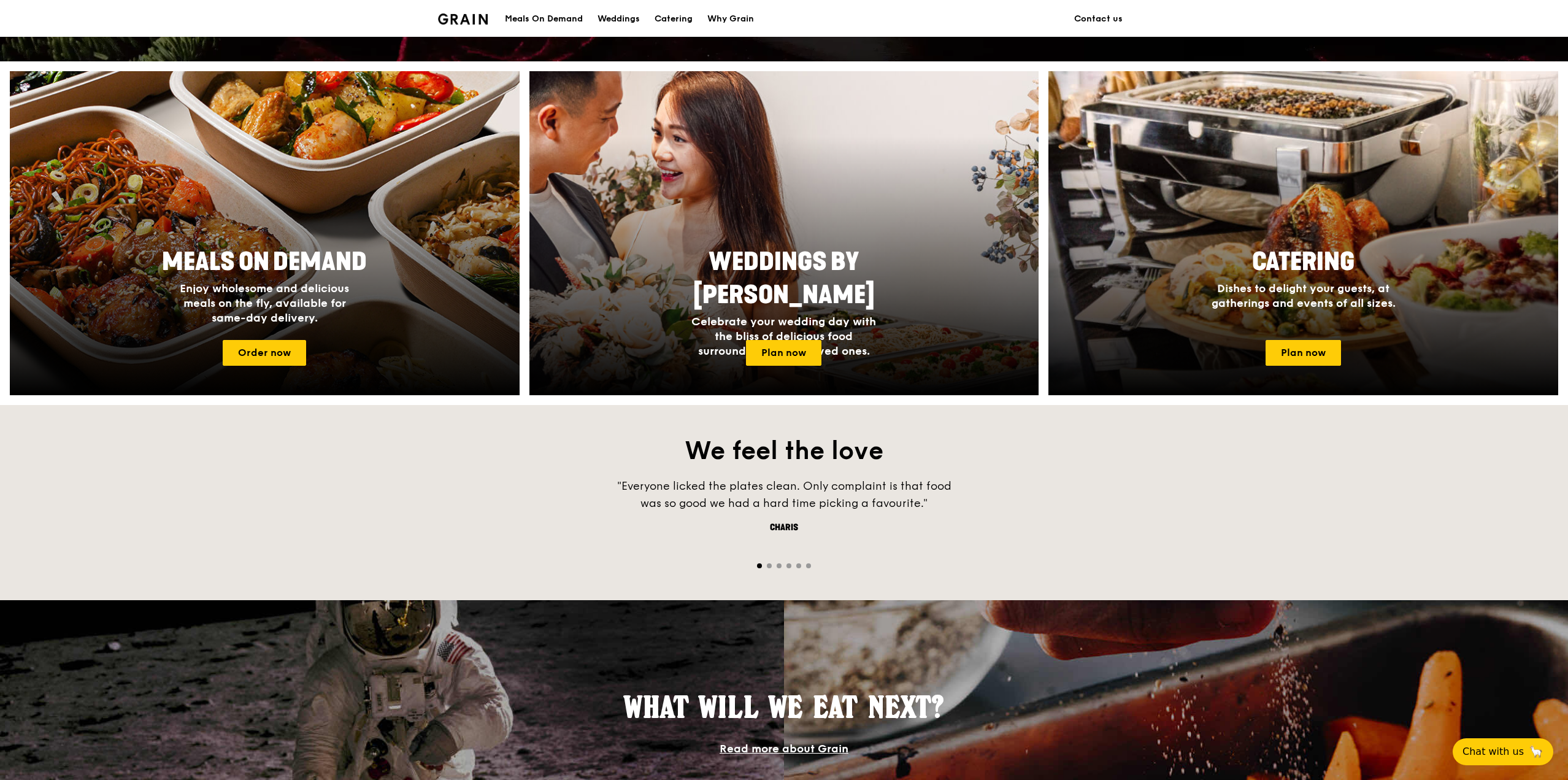
scroll to position [771, 0]
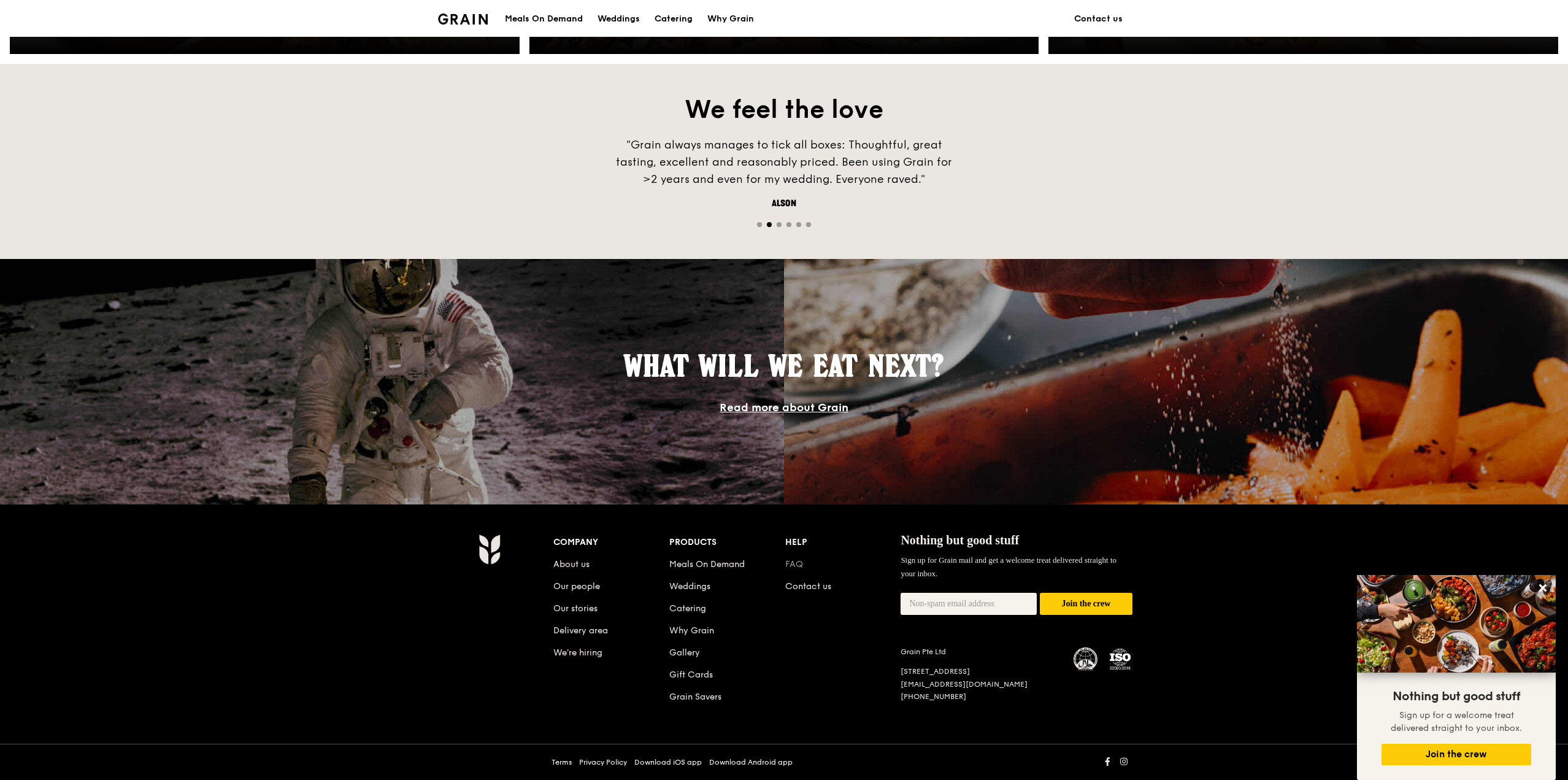
click at [793, 567] on link "FAQ" at bounding box center [793, 564] width 18 height 10
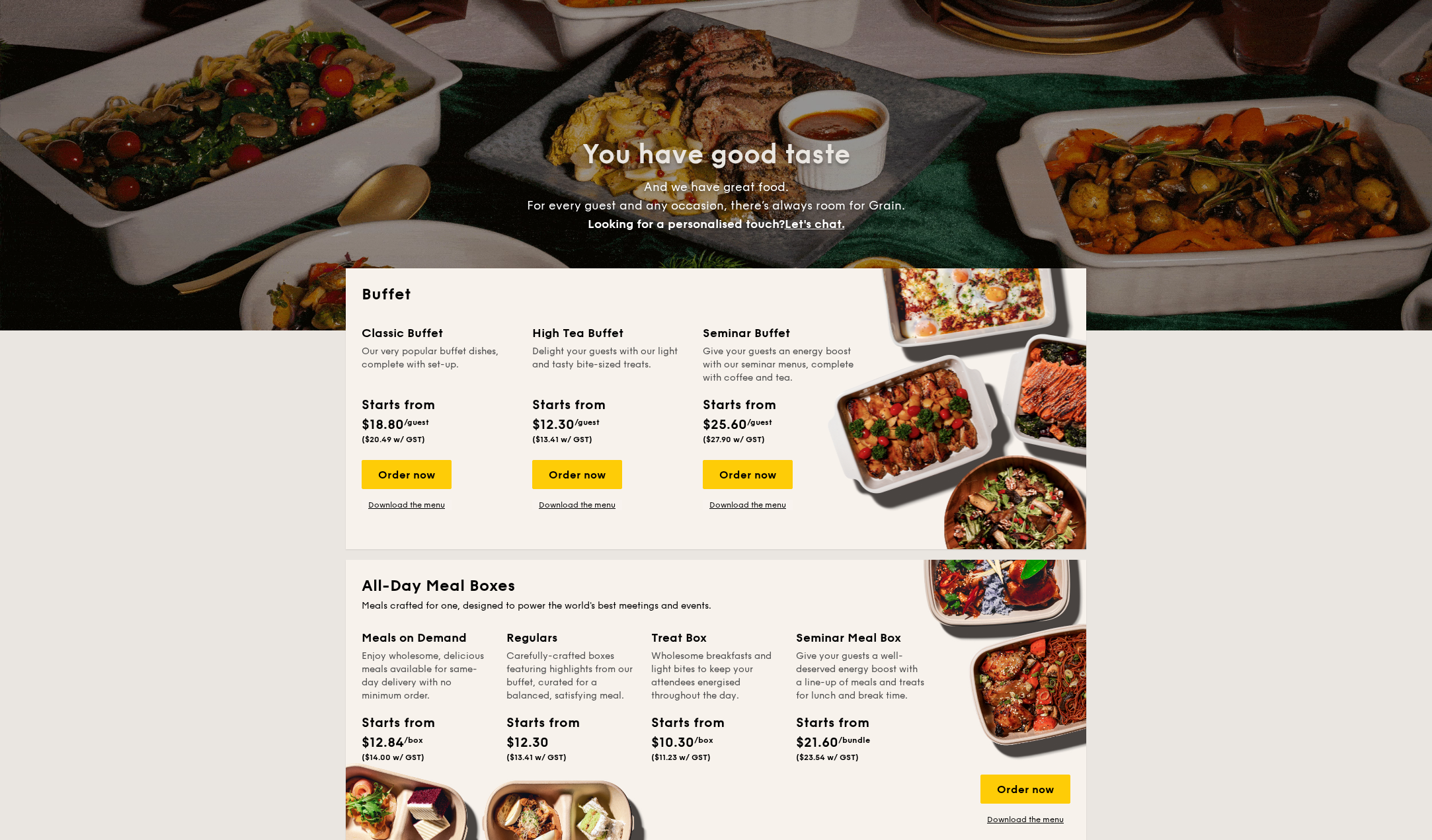
select select
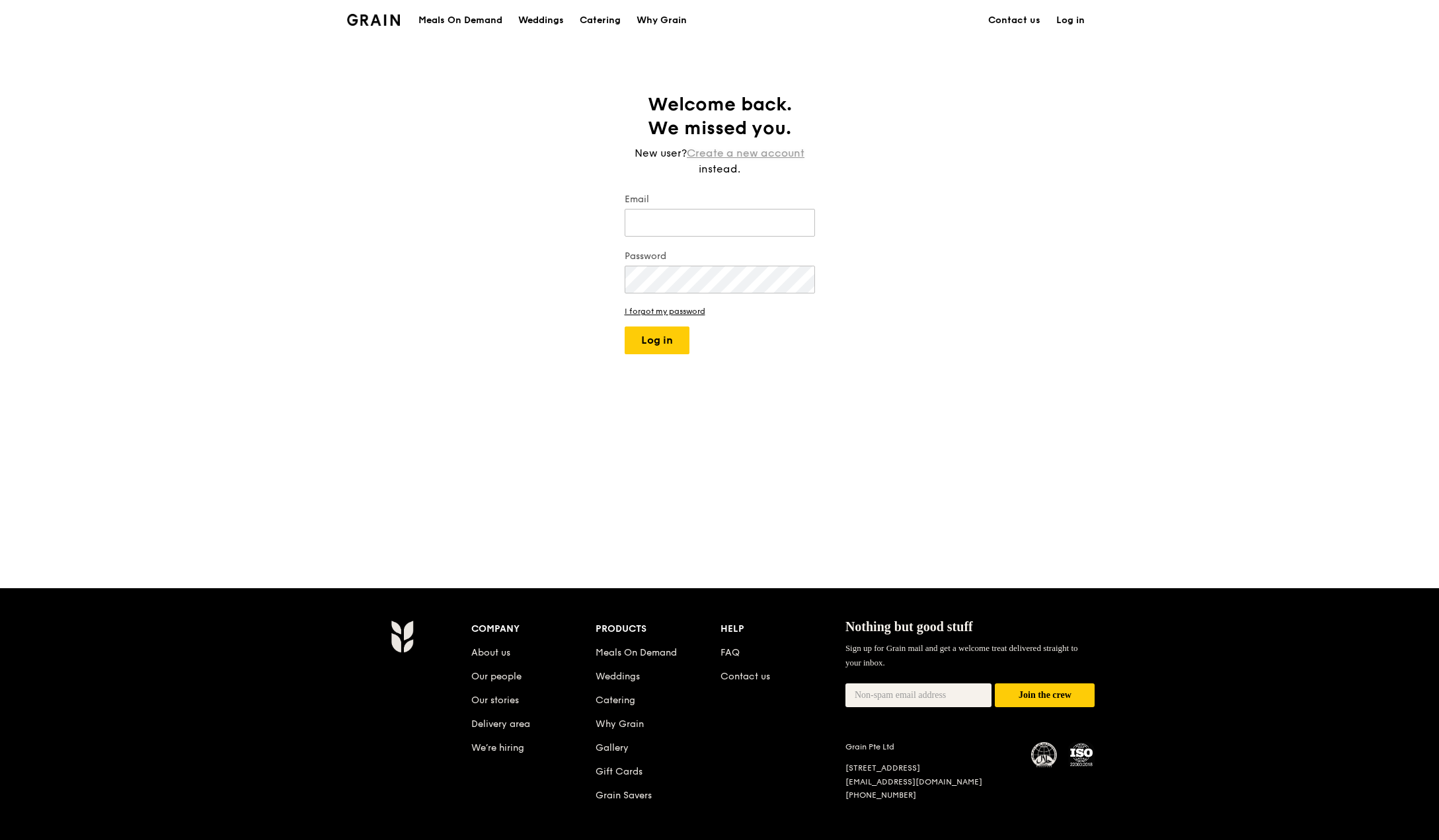
click at [776, 154] on link "Create a new account" at bounding box center [745, 153] width 118 height 16
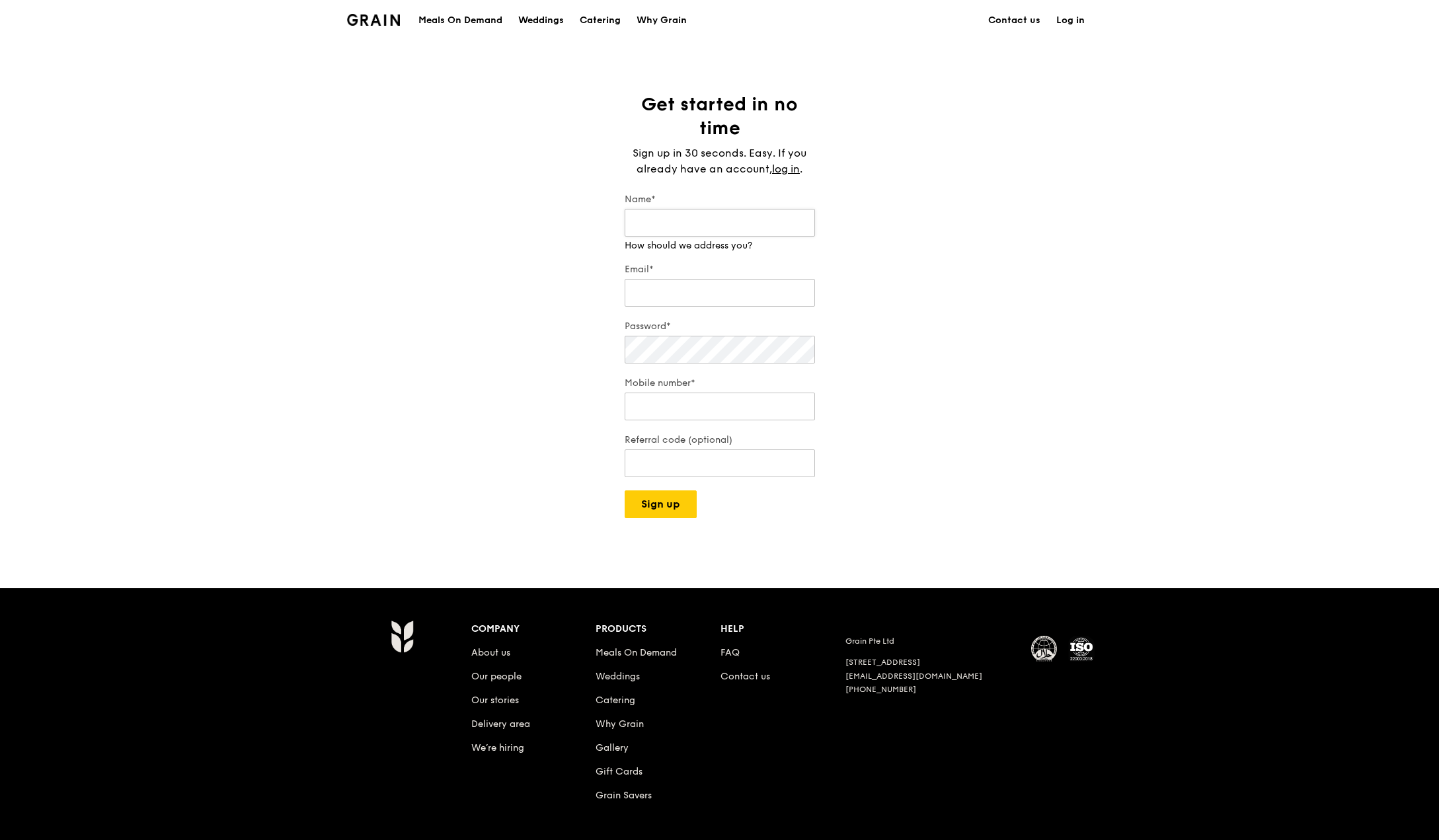
click at [729, 221] on input "Name*" at bounding box center [720, 222] width 190 height 27
type input "[PERSON_NAME]"
type input "W"
type input "E"
type input "[EMAIL_ADDRESS][DOMAIN_NAME]"
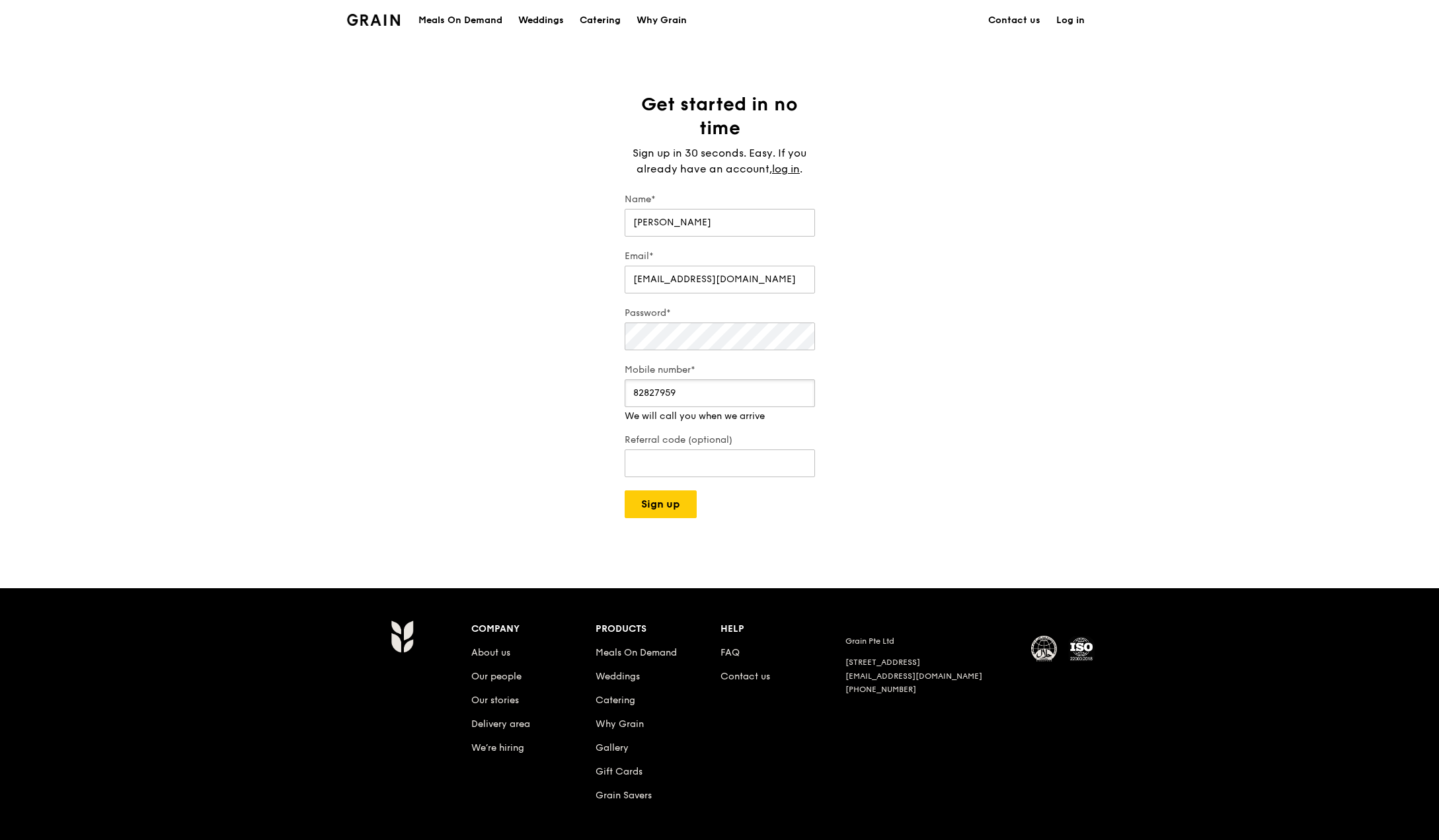
type input "82827959"
click at [655, 495] on button "Sign up" at bounding box center [660, 504] width 72 height 27
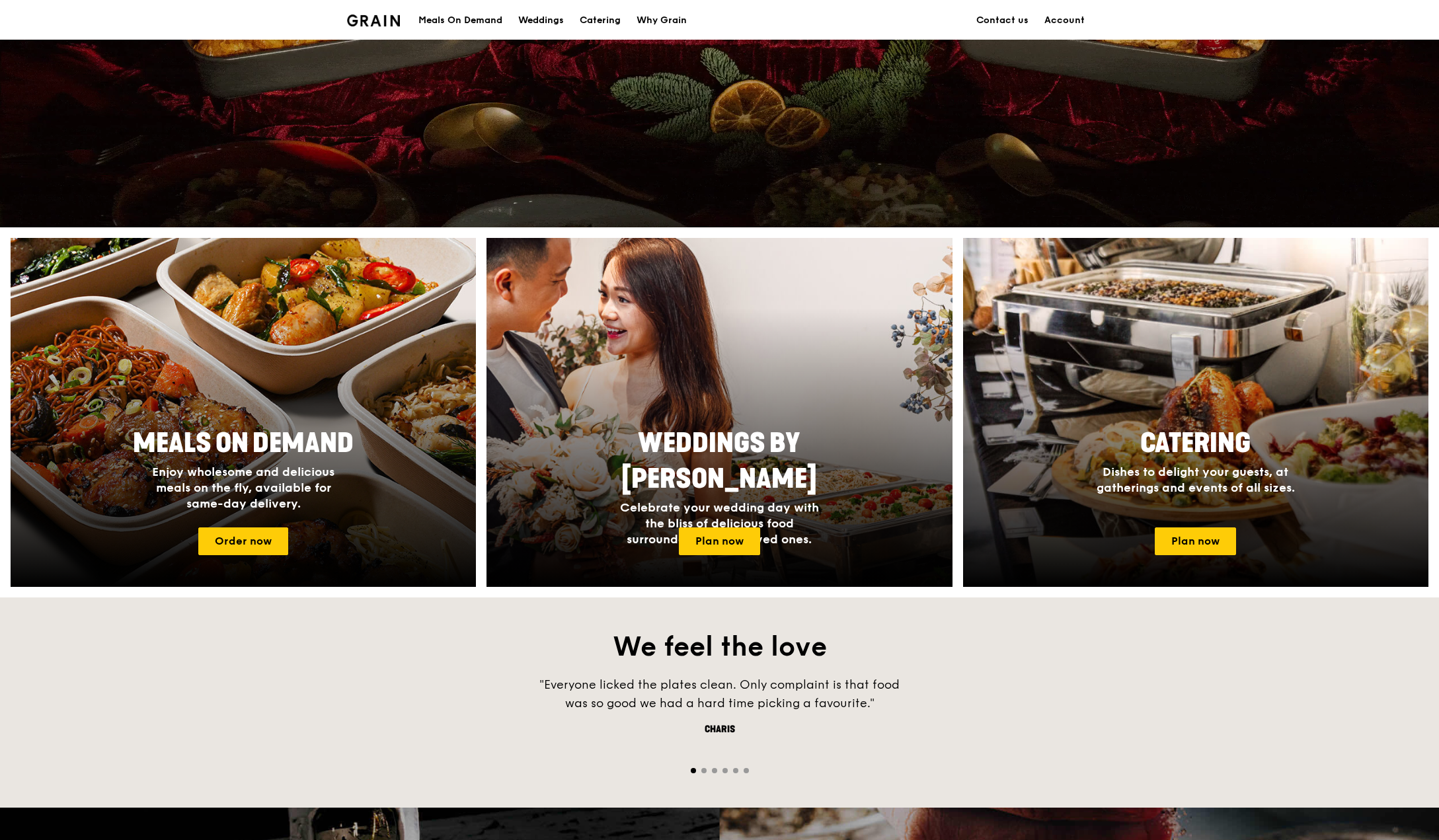
scroll to position [331, 0]
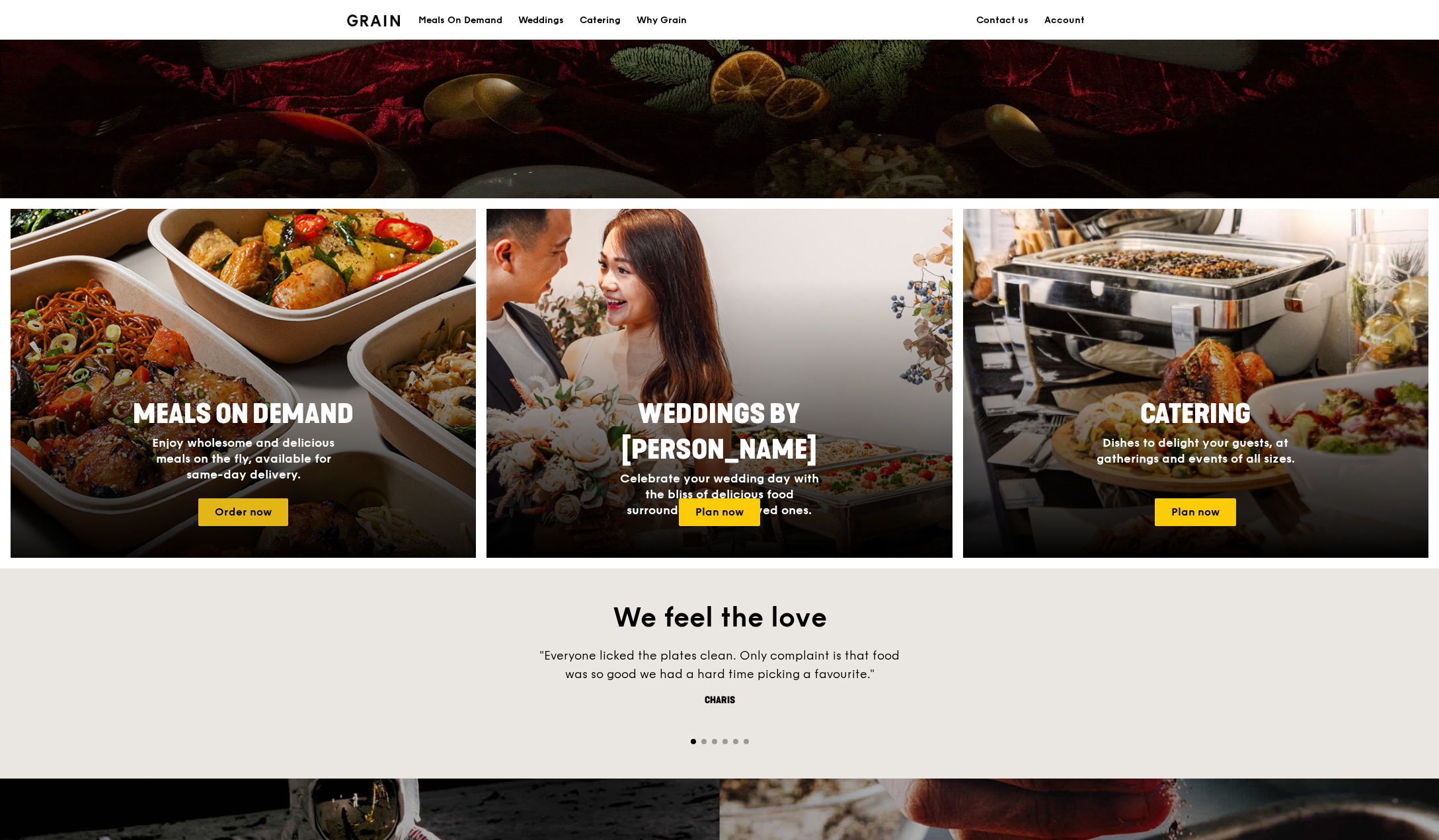
click at [286, 502] on link "Order now" at bounding box center [243, 512] width 90 height 27
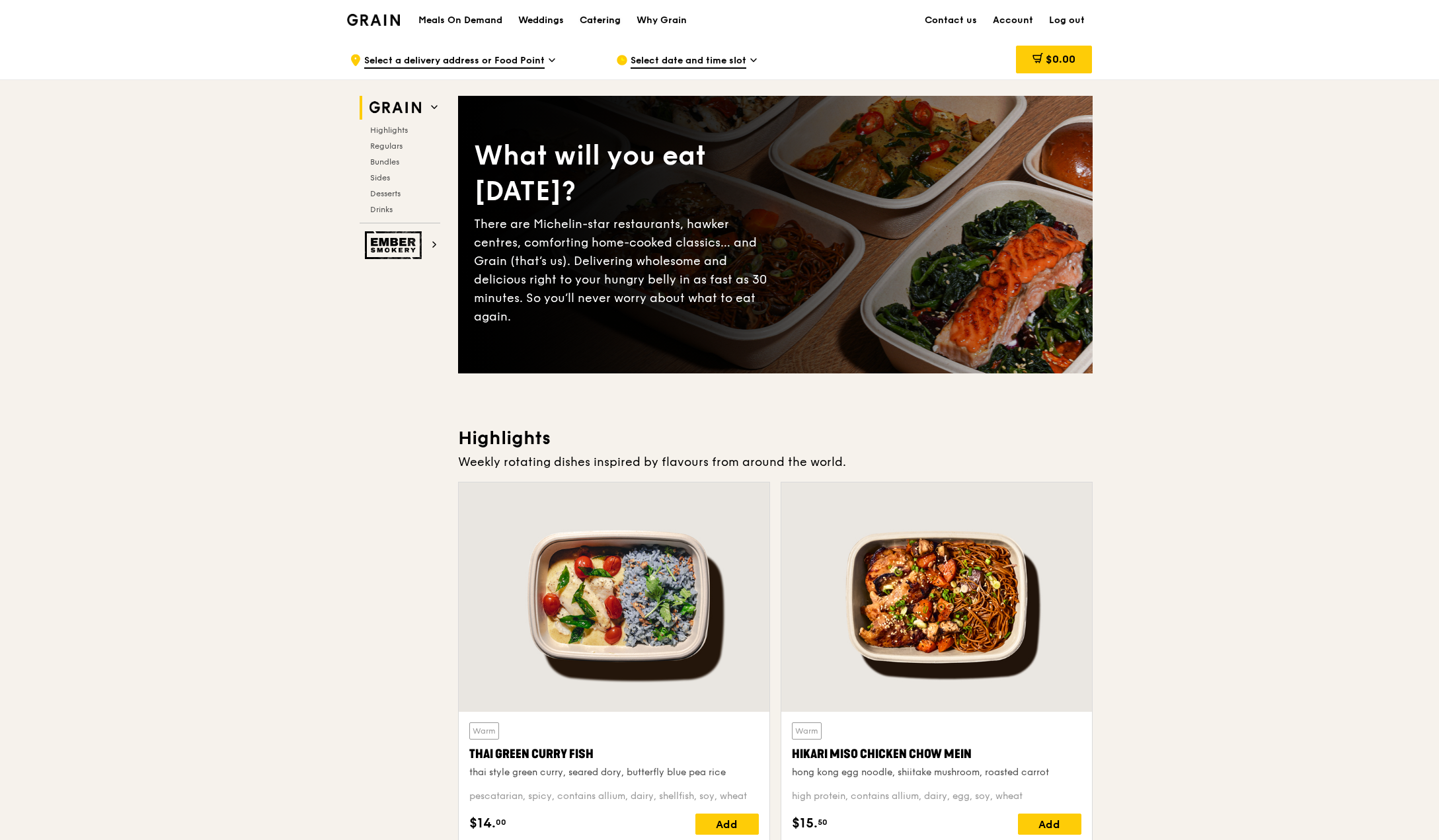
click at [601, 23] on div "Catering" at bounding box center [600, 20] width 41 height 39
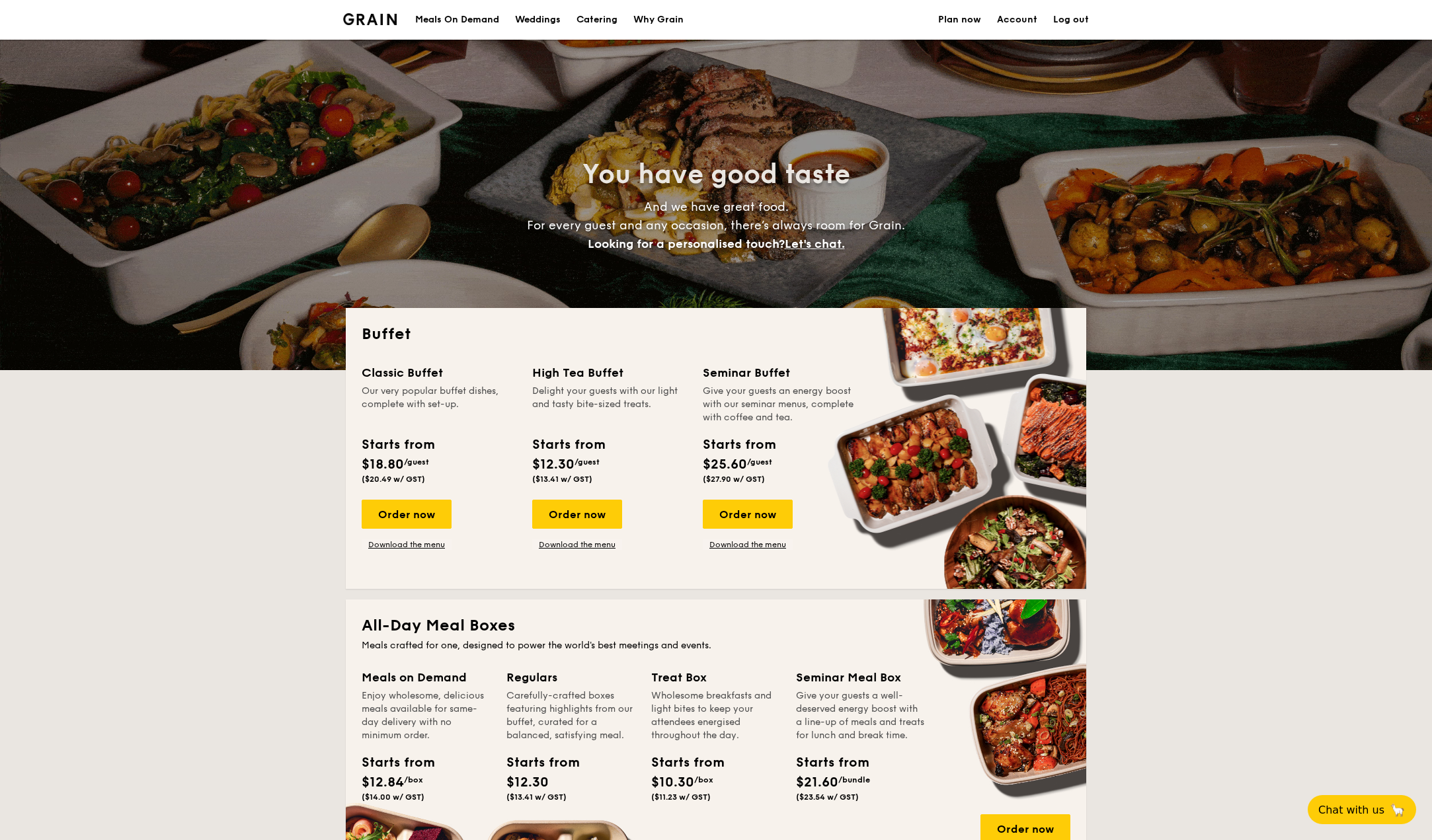
select select
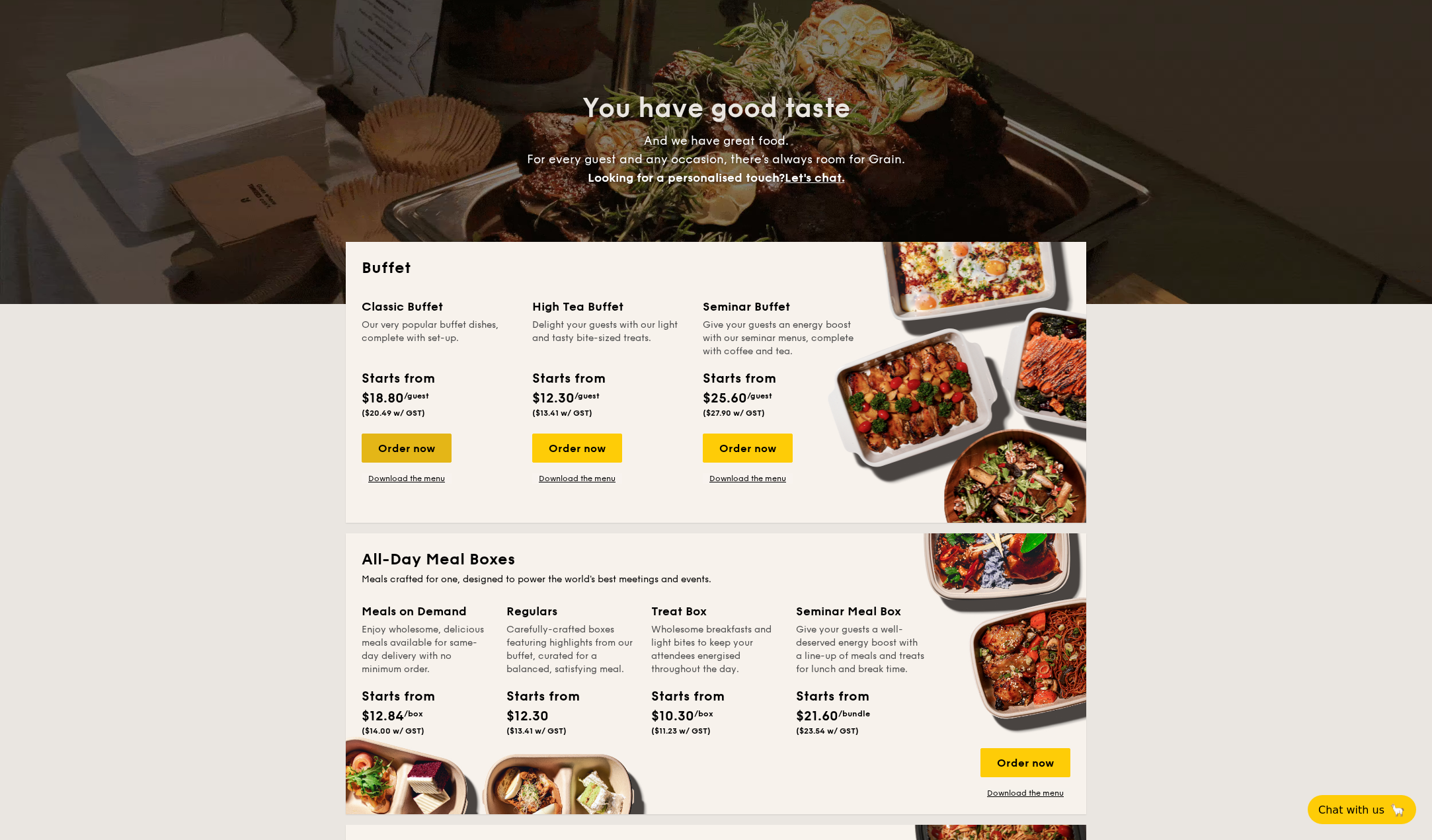
click at [429, 450] on div "Order now" at bounding box center [407, 447] width 90 height 29
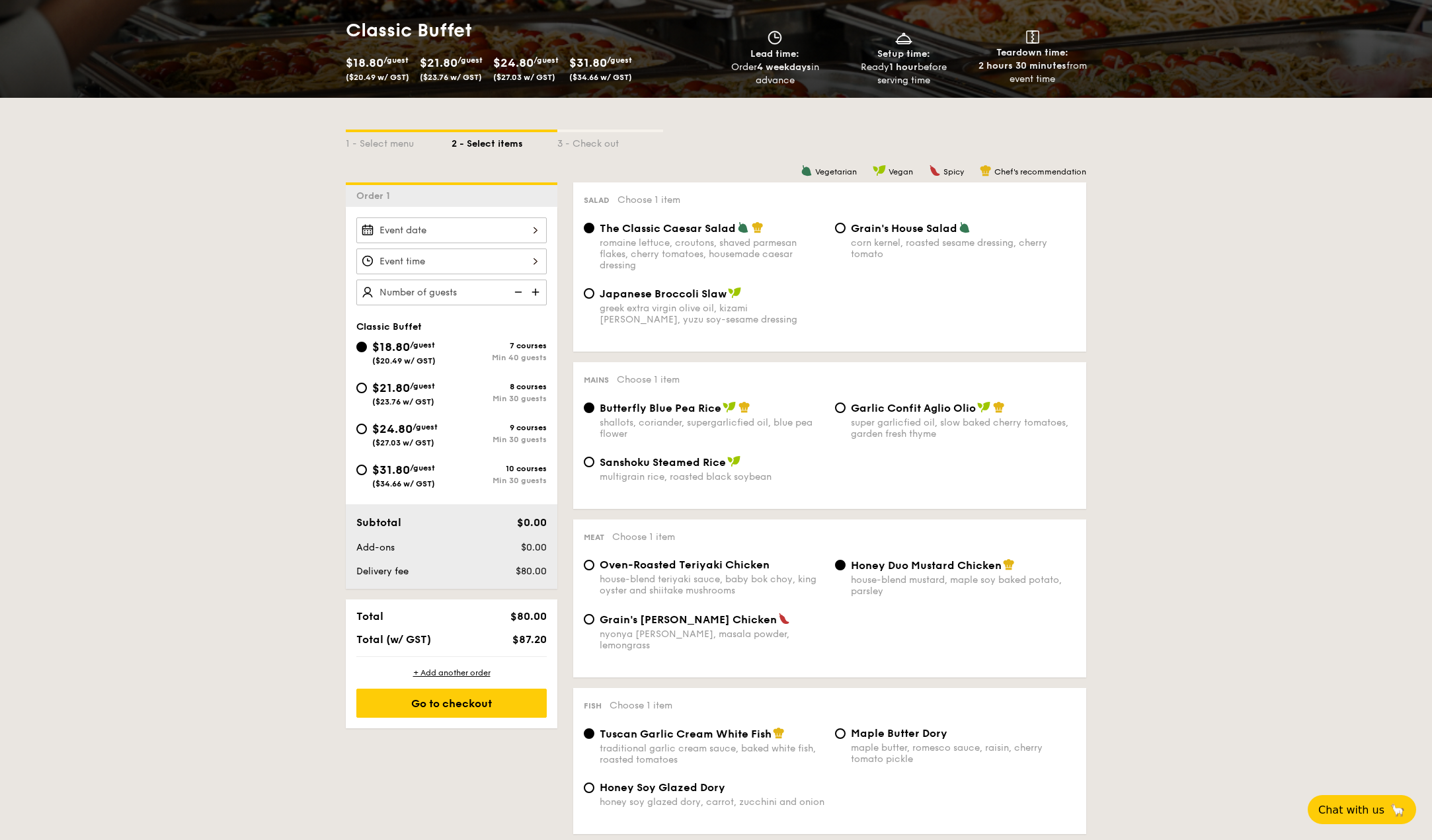
scroll to position [198, 0]
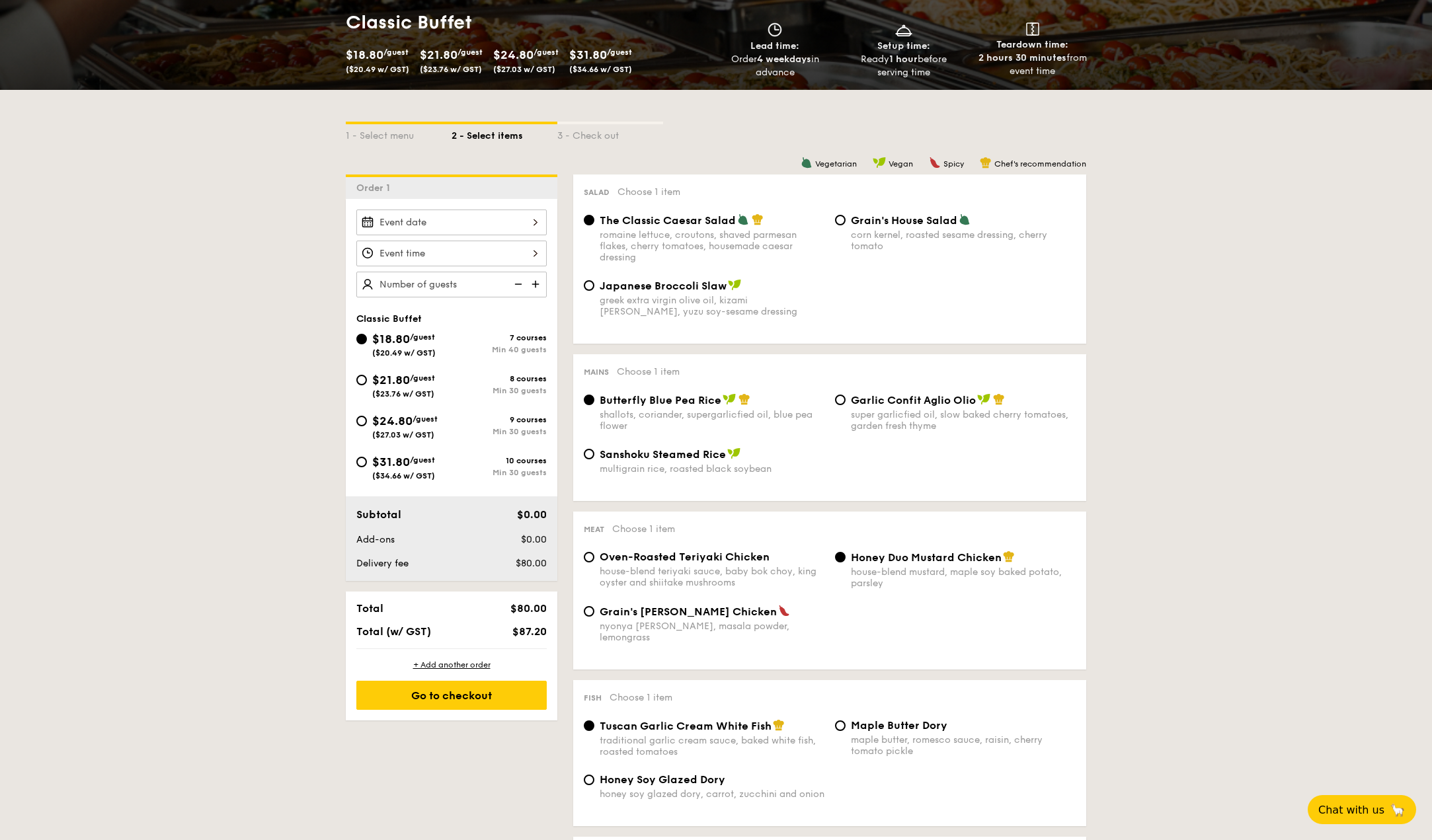
click at [395, 423] on span "$24.80" at bounding box center [392, 421] width 40 height 15
click at [367, 423] on input "$24.80 /guest ($27.03 w/ GST) 9 courses Min 30 guests" at bounding box center [362, 421] width 11 height 11
radio input "true"
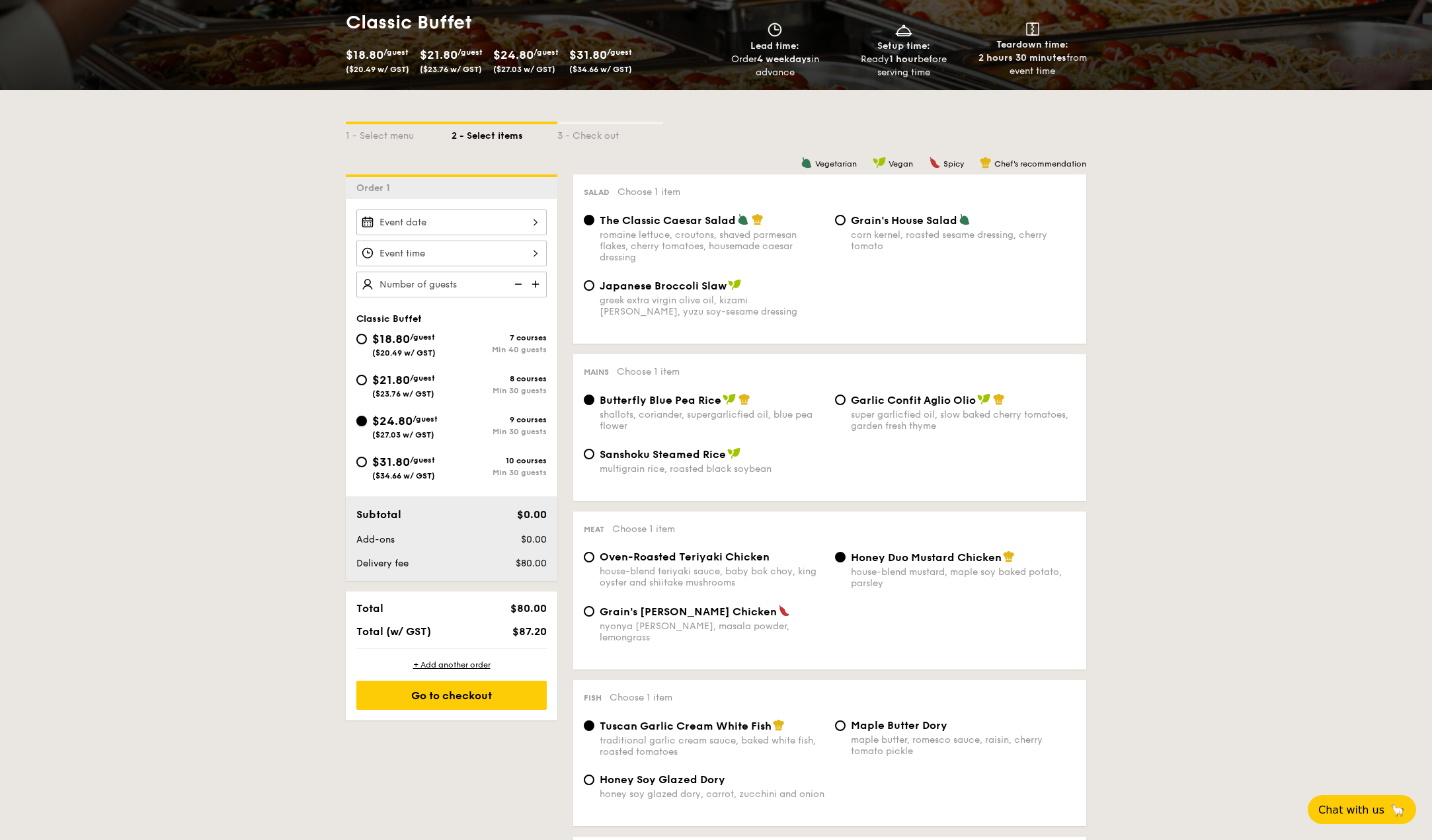
radio input "true"
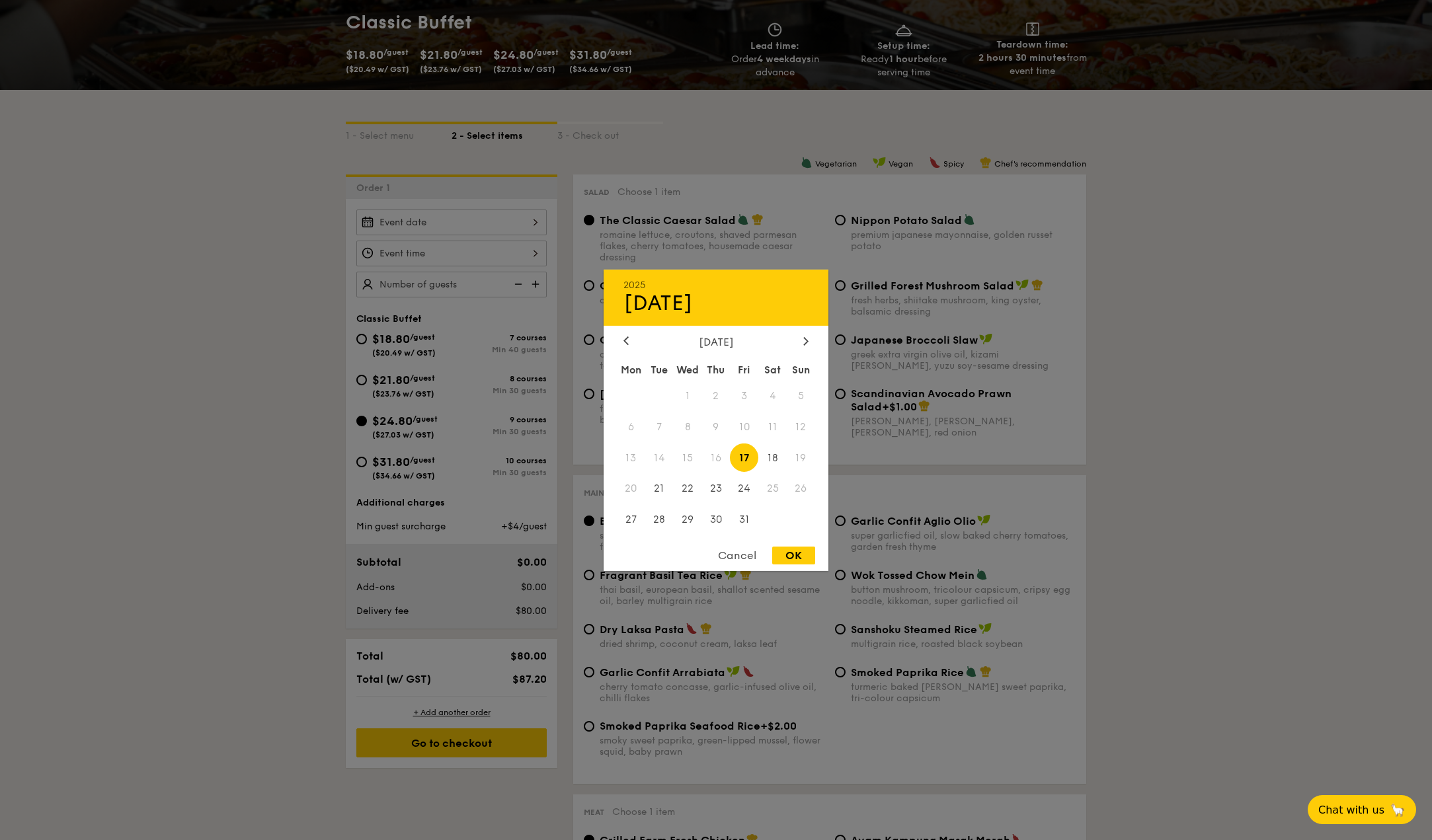
click at [462, 223] on div "2025 Oct [DATE] Tue Wed Thu Fri Sat Sun 1 2 3 4 5 6 7 8 9 10 11 12 13 14 15 16 …" at bounding box center [452, 222] width 190 height 26
click at [802, 338] on div at bounding box center [806, 341] width 12 height 13
click at [772, 392] on span "1" at bounding box center [773, 395] width 28 height 28
click at [796, 556] on div "OK" at bounding box center [793, 555] width 43 height 18
type input "[DATE]"
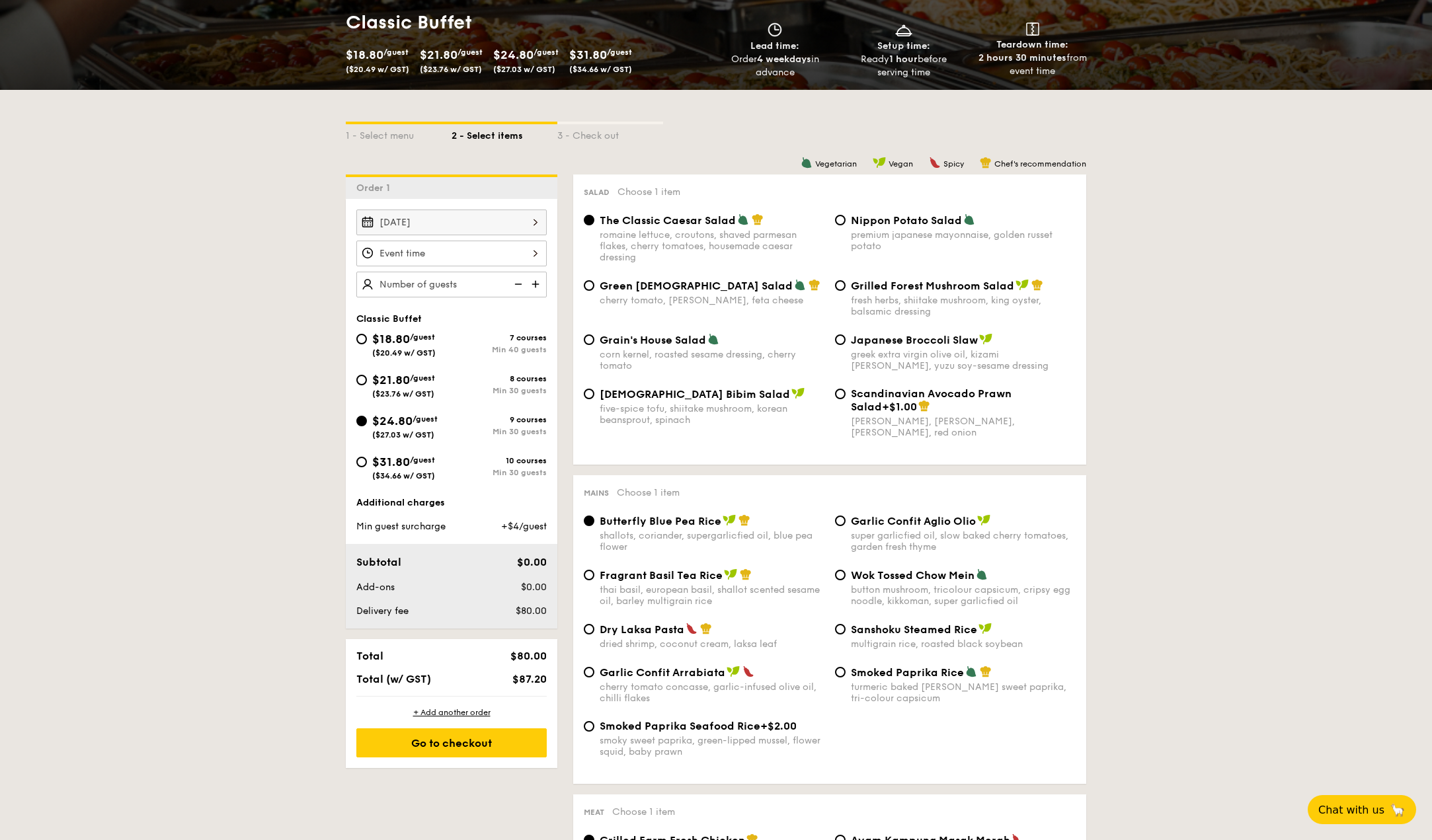
click at [455, 265] on div at bounding box center [452, 253] width 190 height 26
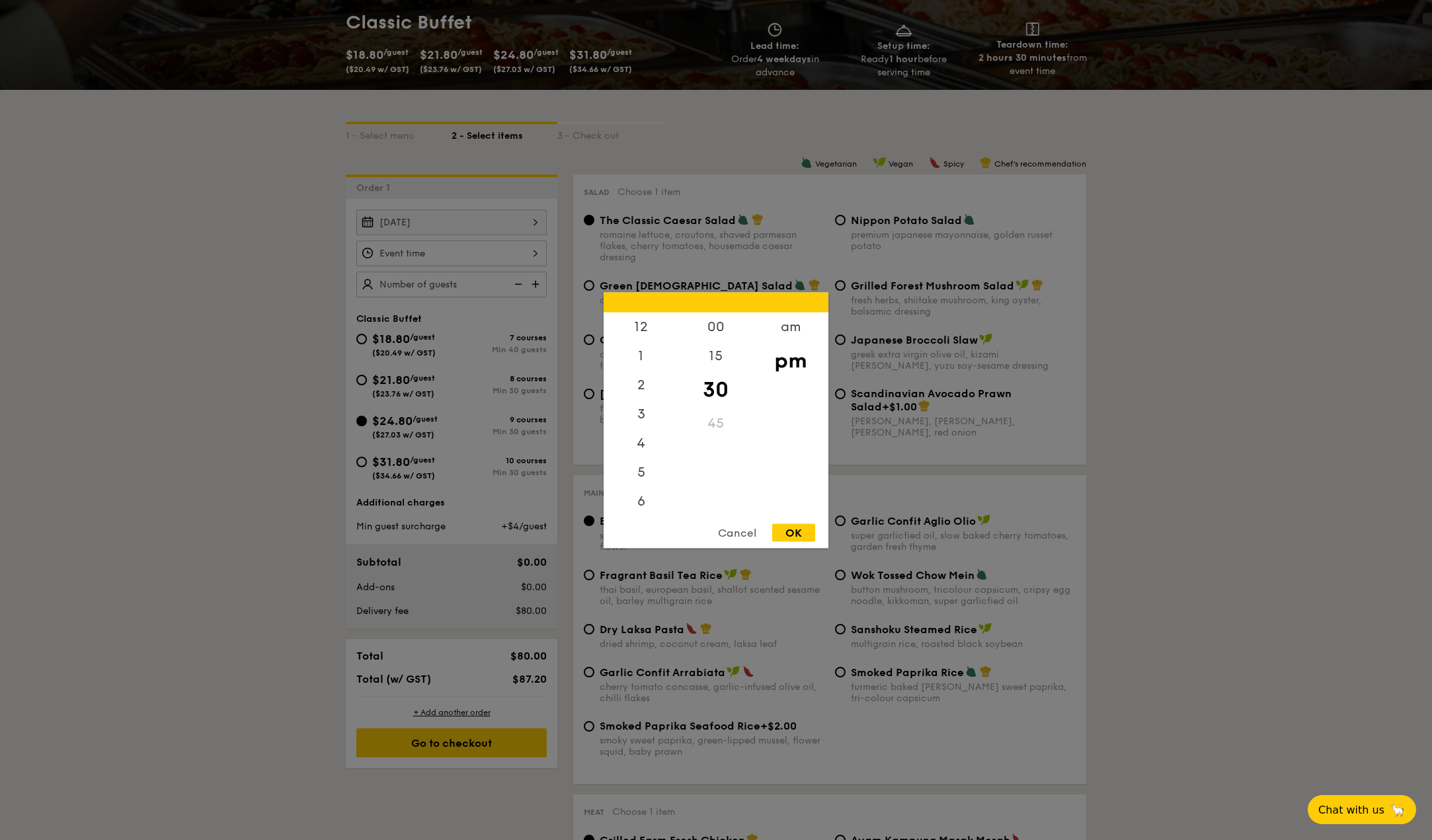
scroll to position [58, 0]
click at [643, 450] on div "6" at bounding box center [641, 447] width 75 height 38
click at [796, 531] on div "OK" at bounding box center [793, 532] width 43 height 18
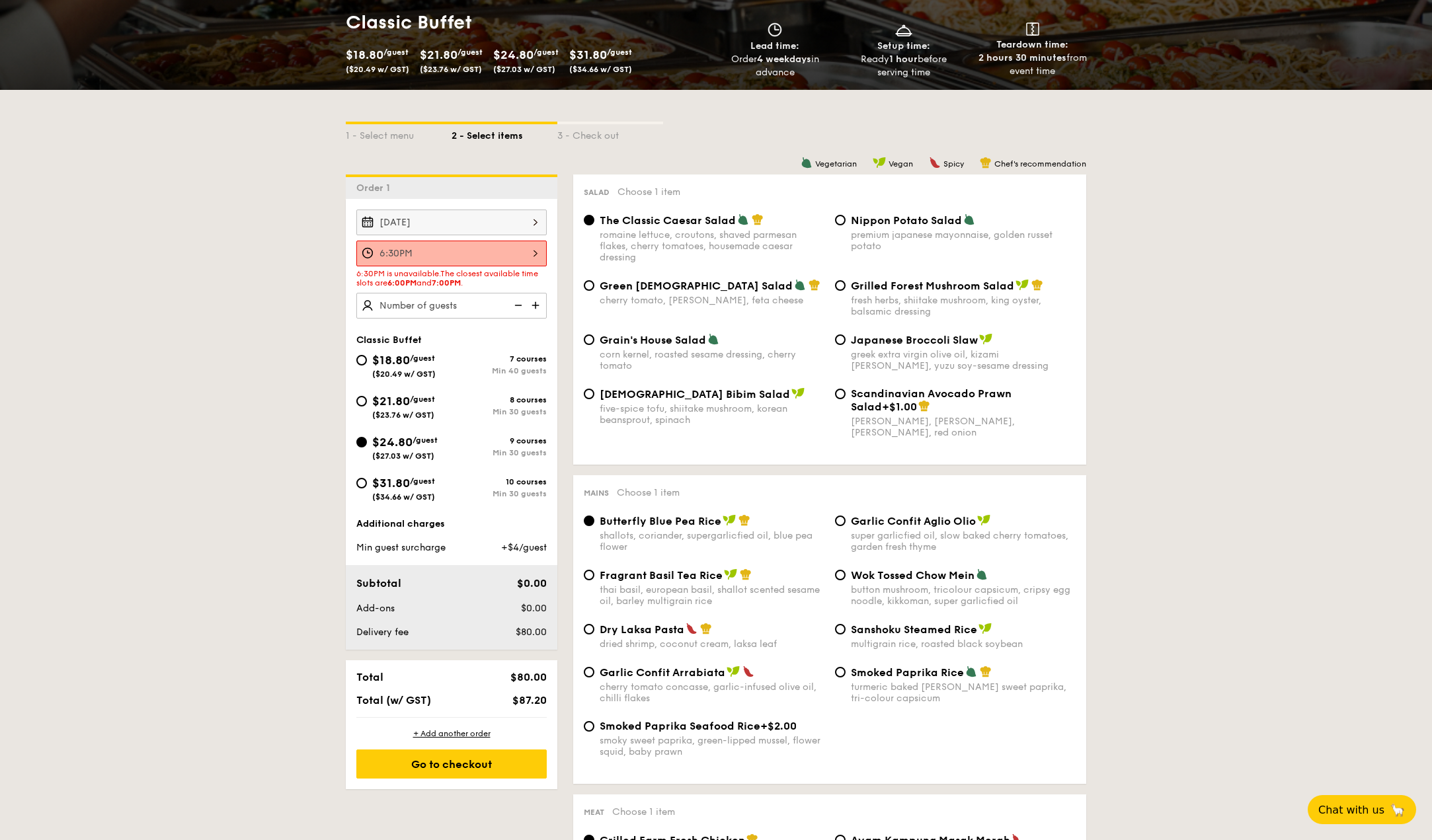
click at [522, 252] on div "6:30PM" at bounding box center [452, 253] width 190 height 26
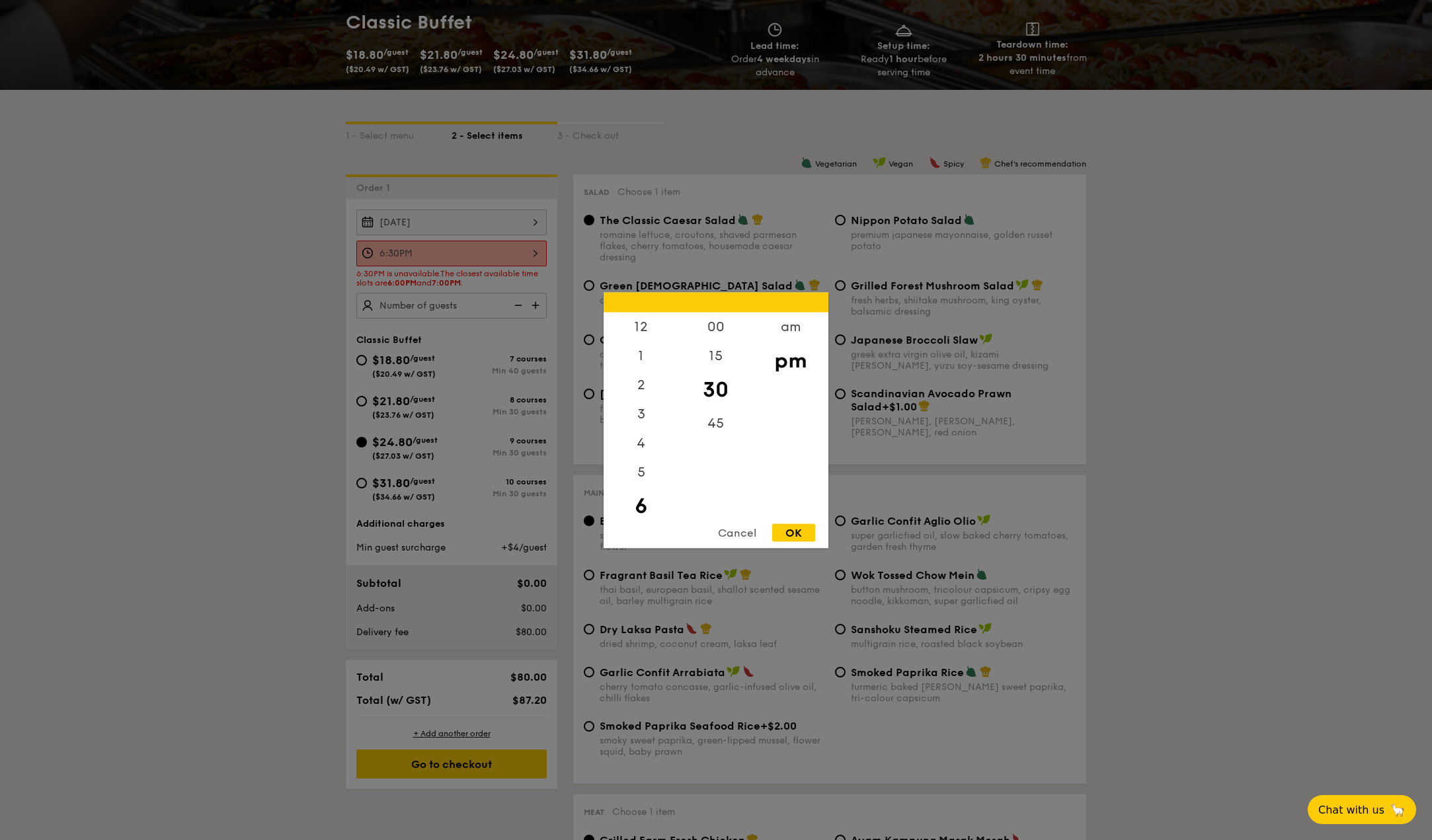
scroll to position [29, 0]
click at [640, 508] on div "7" at bounding box center [641, 514] width 75 height 38
click at [716, 333] on div "00" at bounding box center [716, 331] width 75 height 38
click at [803, 526] on div "OK" at bounding box center [793, 532] width 43 height 18
type input "7:00PM"
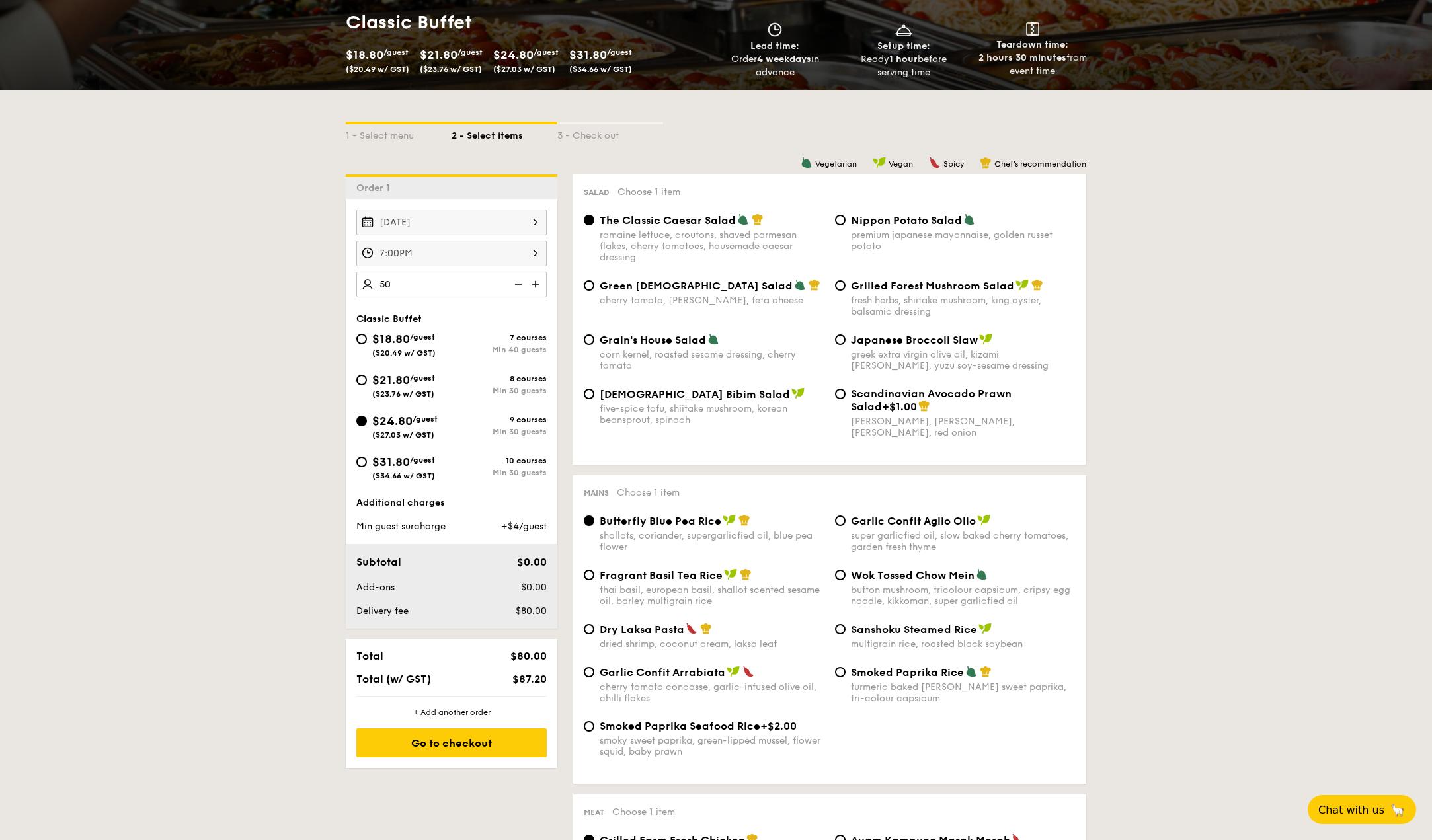
type input "50 guests"
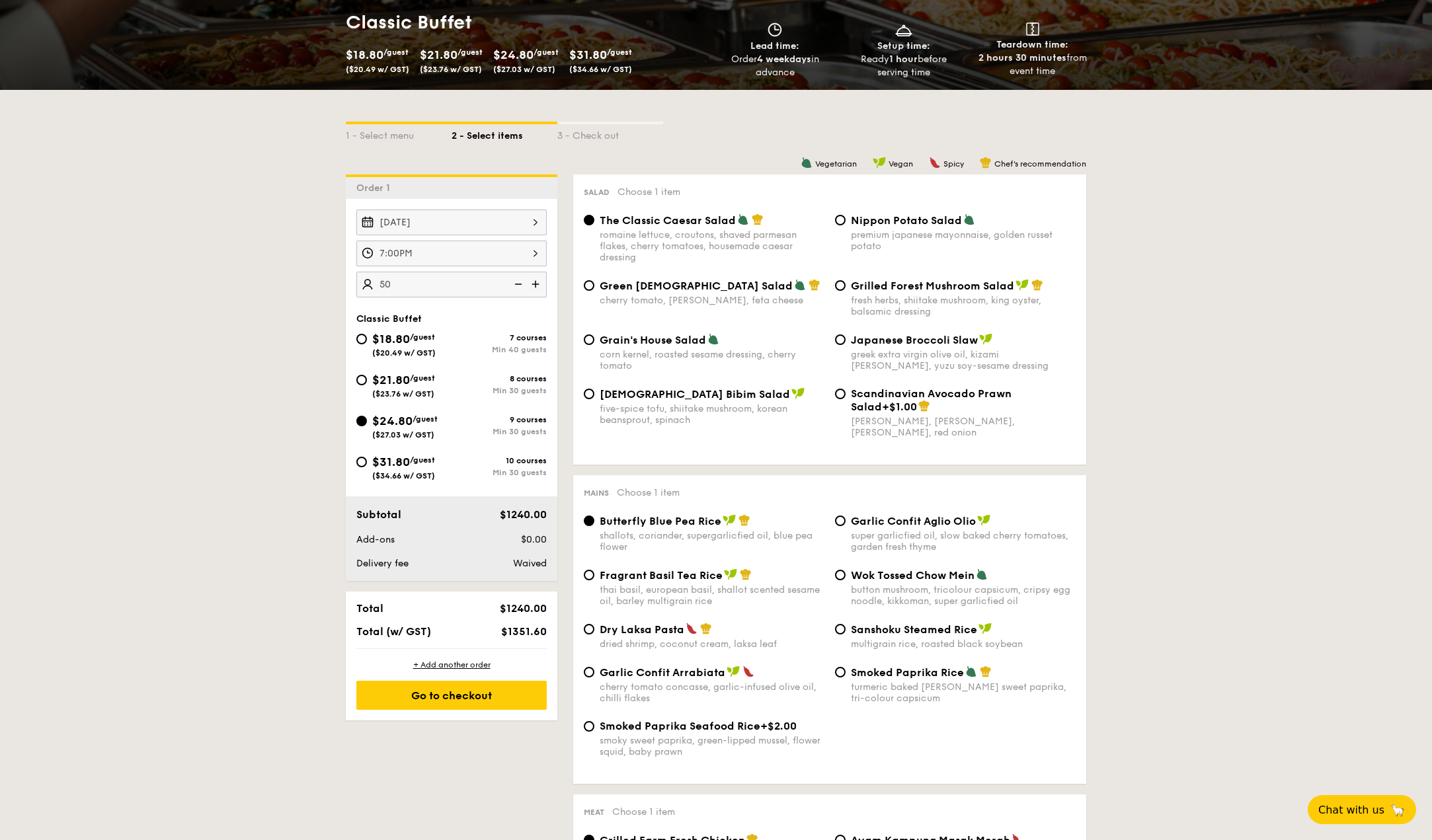
click at [679, 402] on div "Korean Bibim Salad five-spice tofu, shiitake mushroom, korean beansprout, spina…" at bounding box center [712, 407] width 225 height 38
click at [594, 399] on input "Korean Bibim Salad five-spice tofu, shiitake mushroom, korean beansprout, spina…" at bounding box center [589, 393] width 11 height 11
radio input "true"
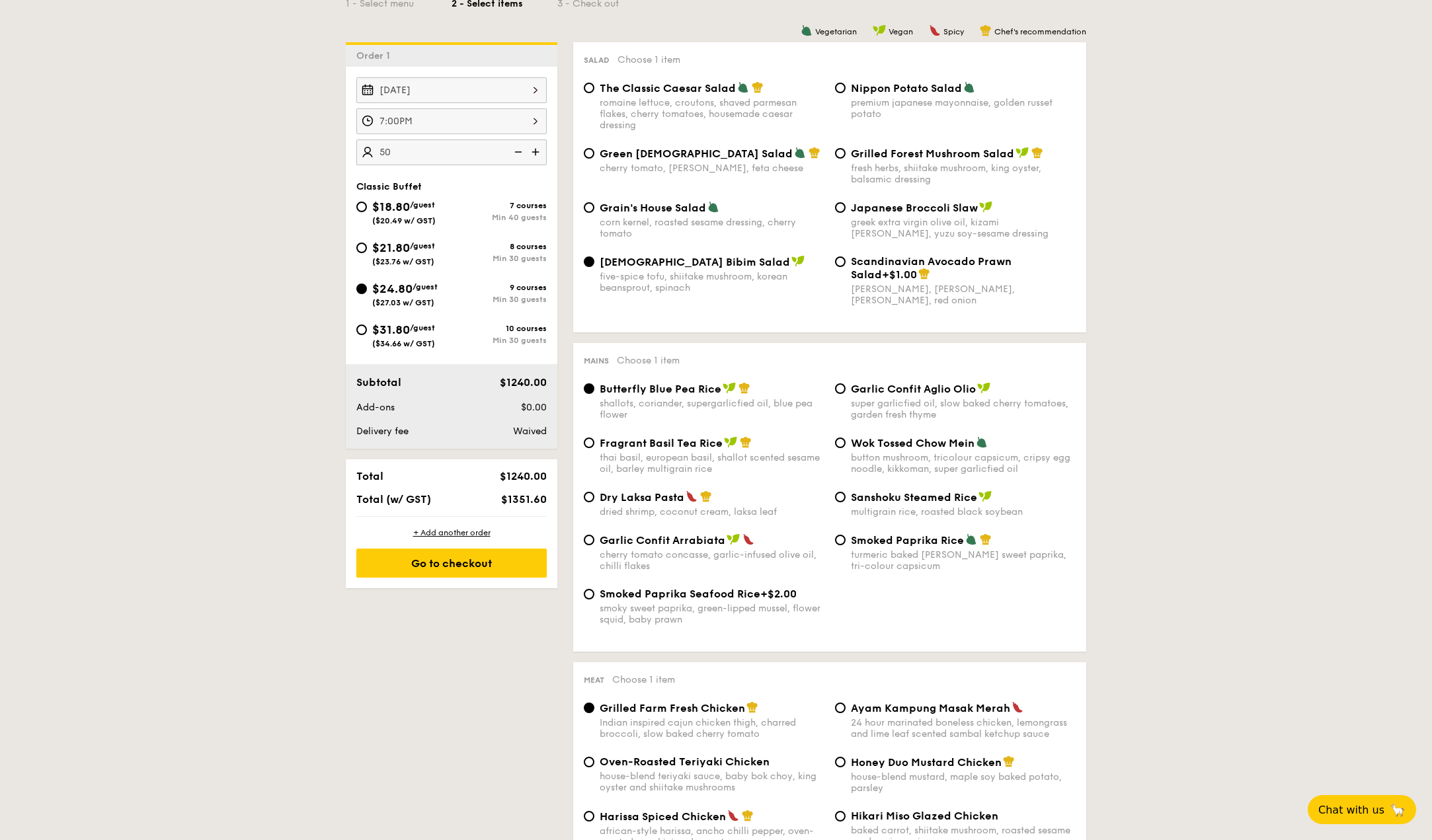
click at [705, 589] on span "Smoked Paprika Seafood Rice" at bounding box center [680, 594] width 161 height 13
click at [594, 589] on input "Smoked Paprika Seafood Rice +$2.00 smoky sweet paprika, green-lipped mussel, fl…" at bounding box center [589, 594] width 11 height 11
radio input "true"
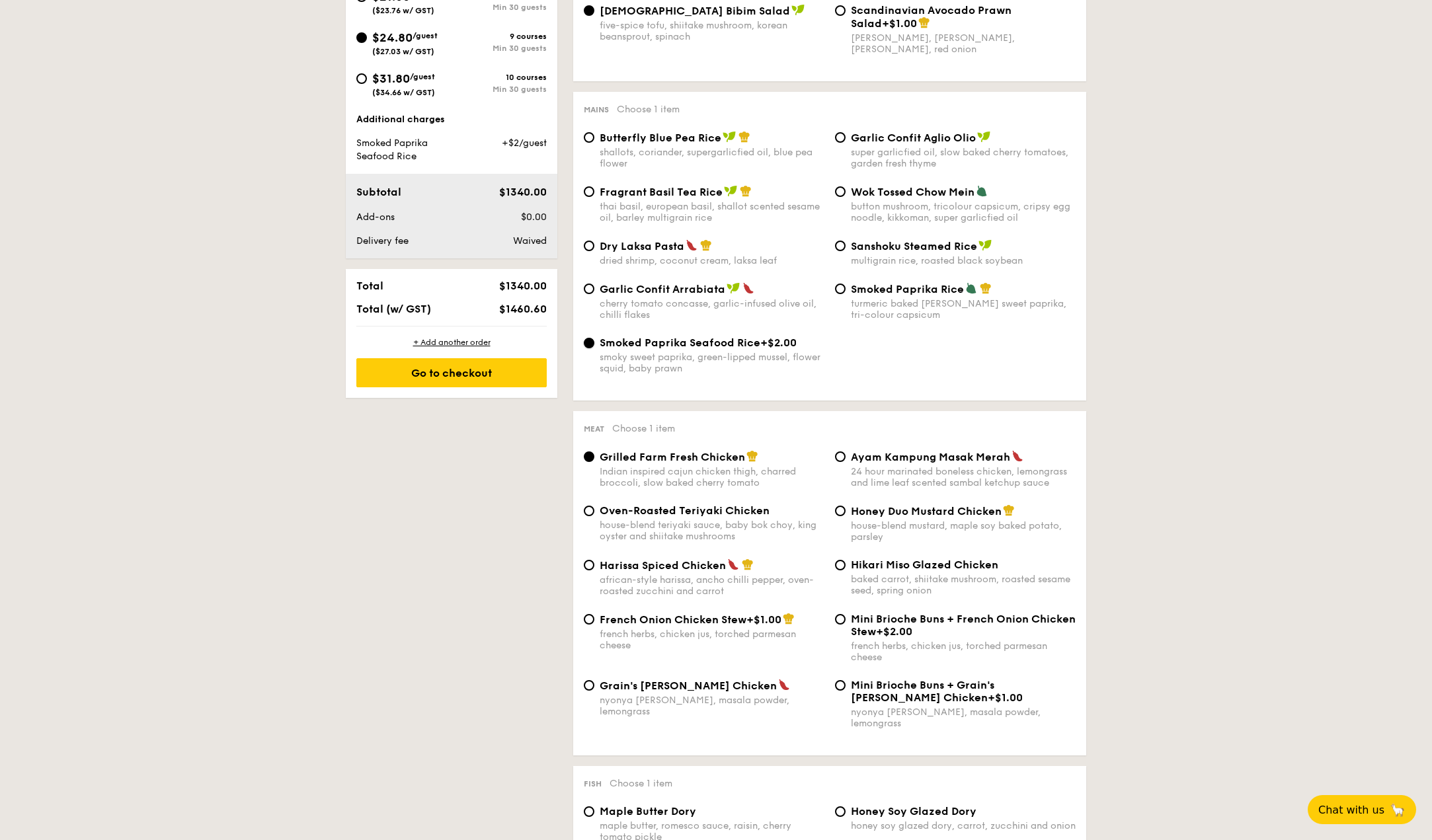
scroll to position [595, 0]
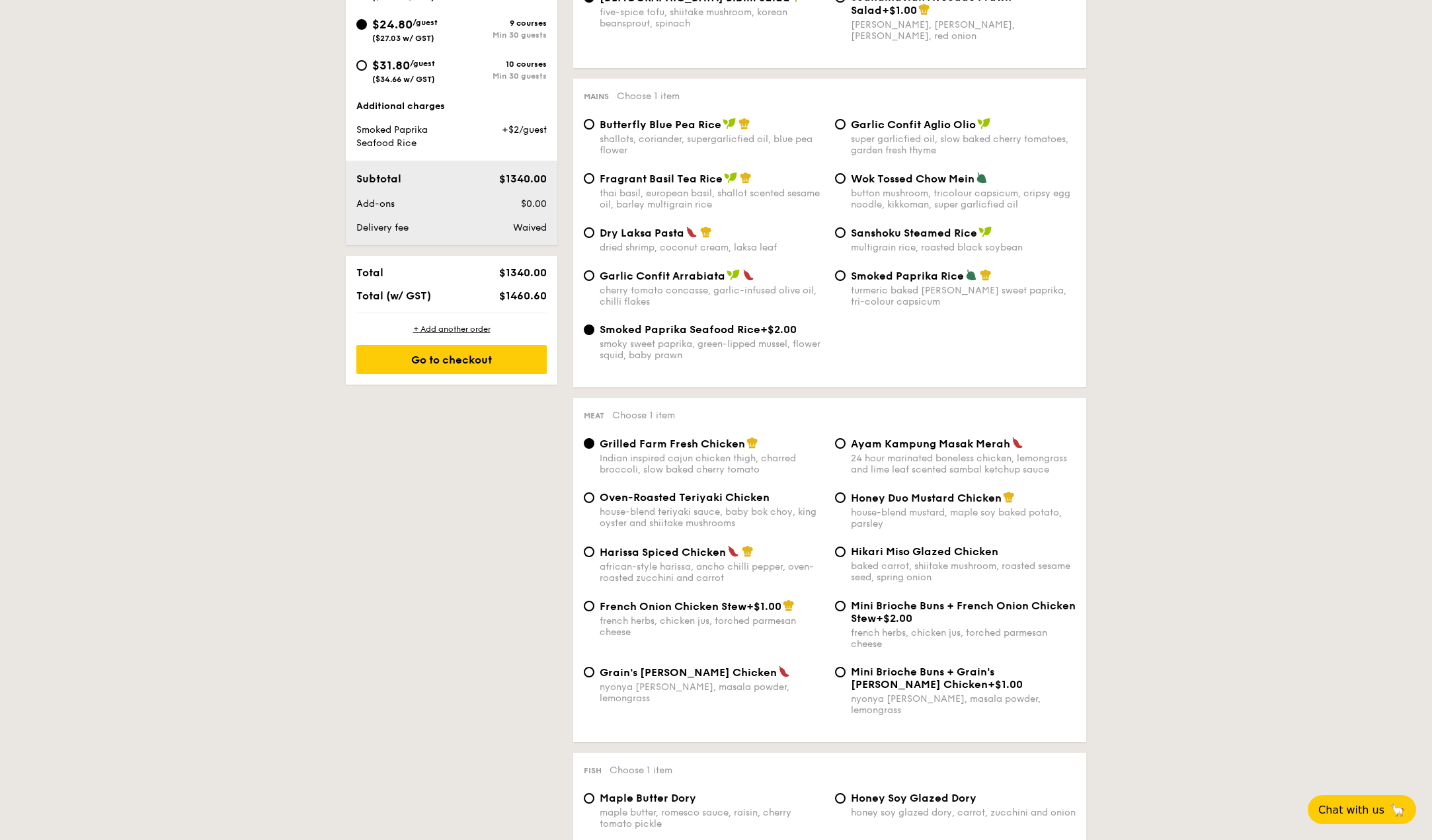
click at [857, 558] on div "Hikari Miso Glazed Chicken baked carrot, shiitake mushroom, roasted sesame seed…" at bounding box center [963, 564] width 225 height 37
click at [846, 557] on input "Hikari Miso Glazed Chicken baked carrot, shiitake mushroom, roasted sesame seed…" at bounding box center [840, 552] width 11 height 11
radio input "true"
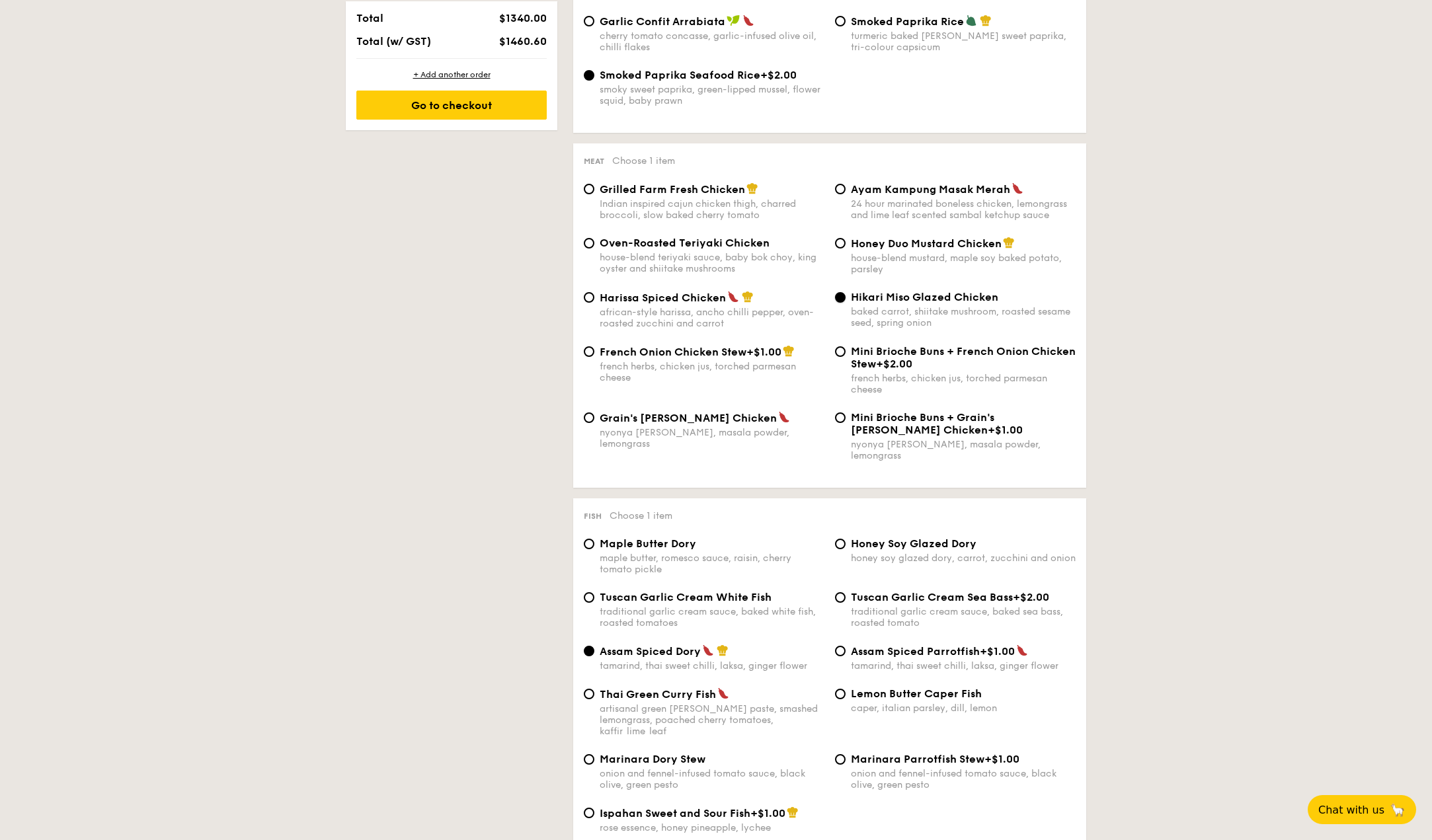
scroll to position [925, 0]
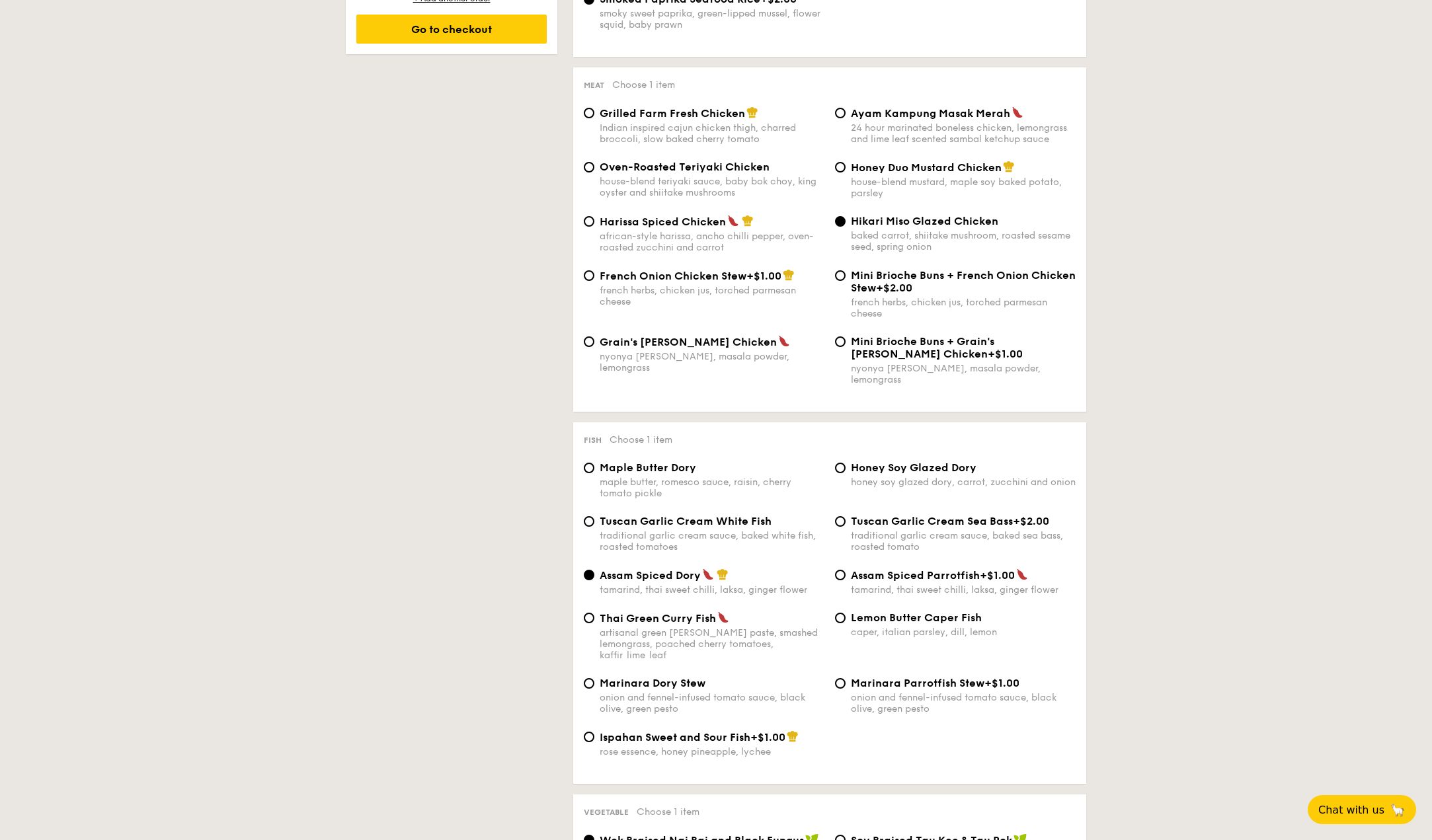
click at [669, 464] on div "Maple Butter Dory maple butter, romesco sauce, raisin, cherry tomato pickle" at bounding box center [712, 480] width 225 height 37
click at [594, 464] on input "Maple Butter Dory maple butter, romesco sauce, raisin, cherry tomato pickle" at bounding box center [589, 467] width 11 height 11
radio input "true"
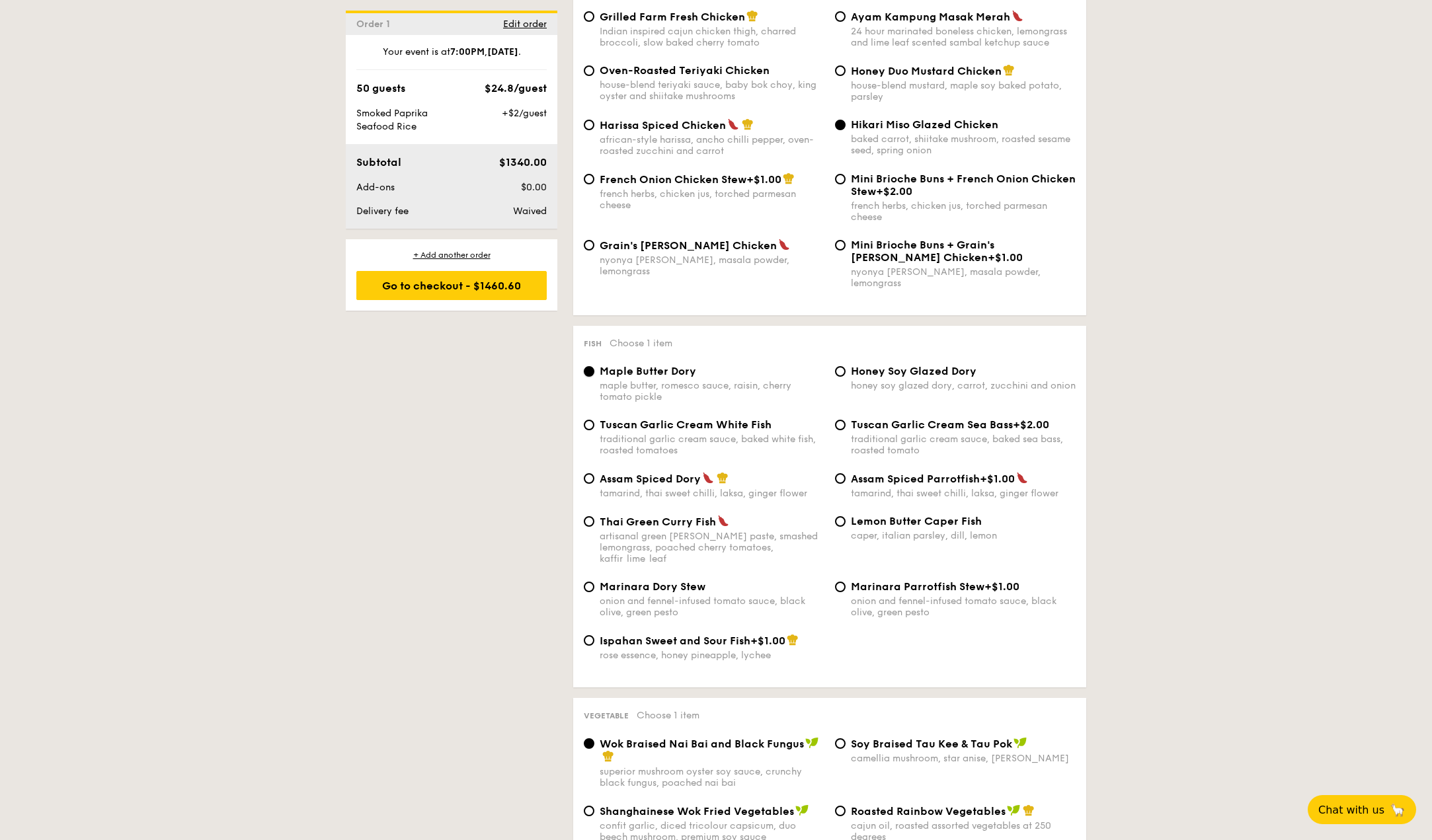
scroll to position [1256, 0]
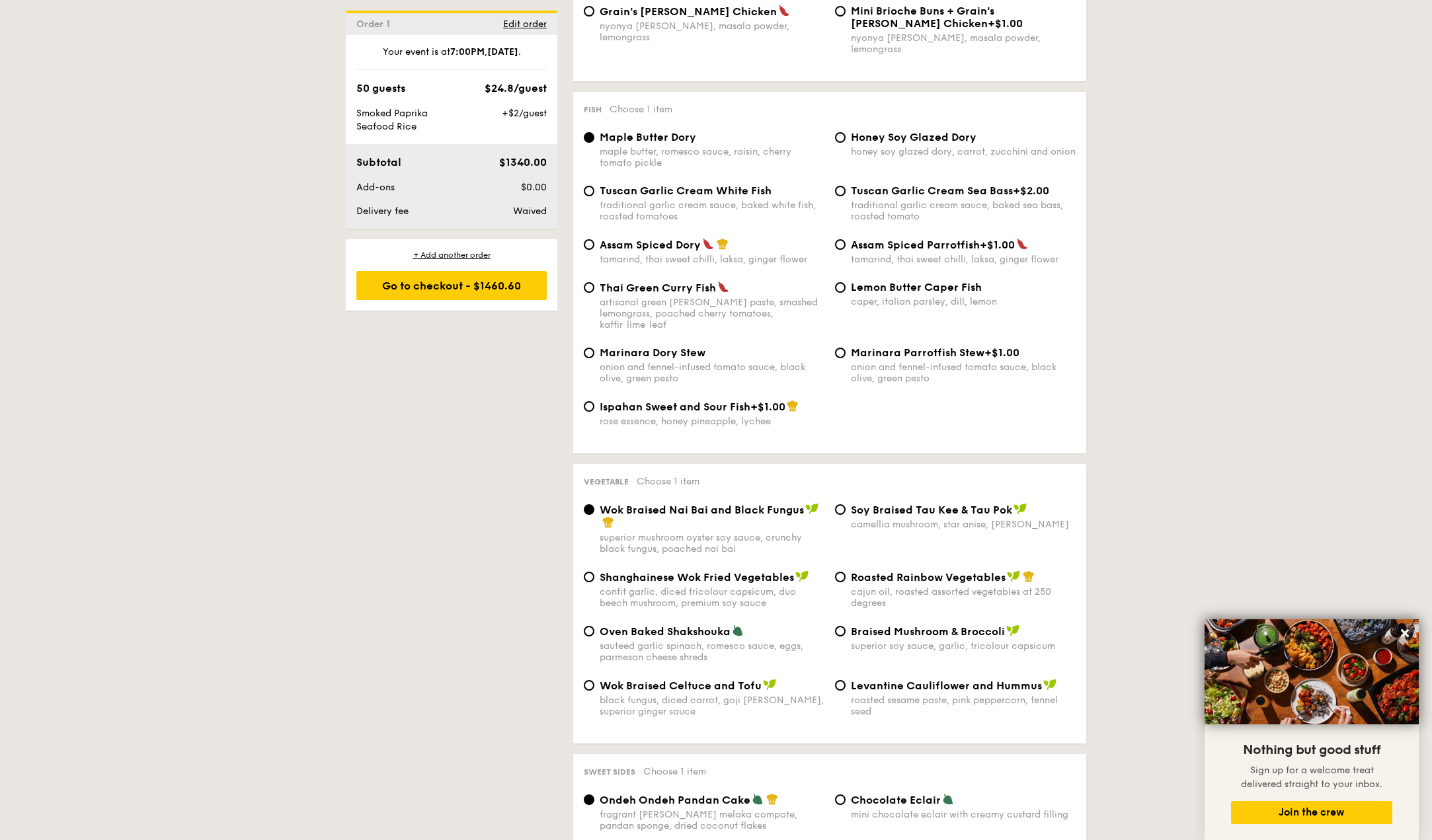
click at [727, 641] on div "sauteed garlic spinach, romesco sauce, eggs, parmesan cheese shreds" at bounding box center [712, 652] width 225 height 23
click at [594, 626] on input "Oven Baked Shakshouka sauteed garlic spinach, romesco sauce, eggs, parmesan che…" at bounding box center [589, 631] width 11 height 11
radio input "true"
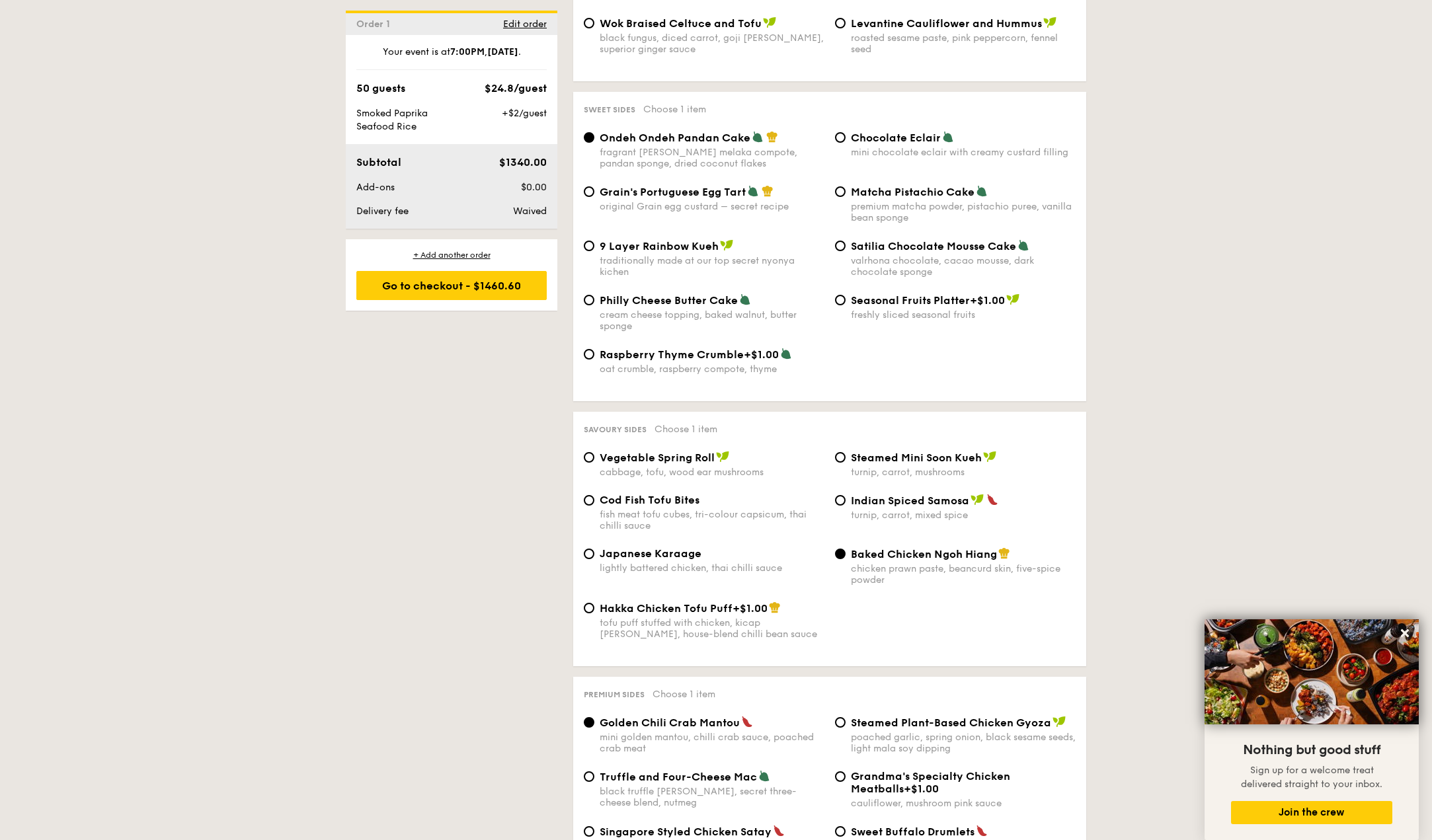
scroll to position [1917, 0]
click at [852, 187] on span "Matcha Pistachio Cake" at bounding box center [912, 193] width 123 height 13
click at [846, 187] on input "Matcha Pistachio Cake premium matcha powder, pistachio puree, vanilla bean spon…" at bounding box center [840, 192] width 11 height 11
radio input "true"
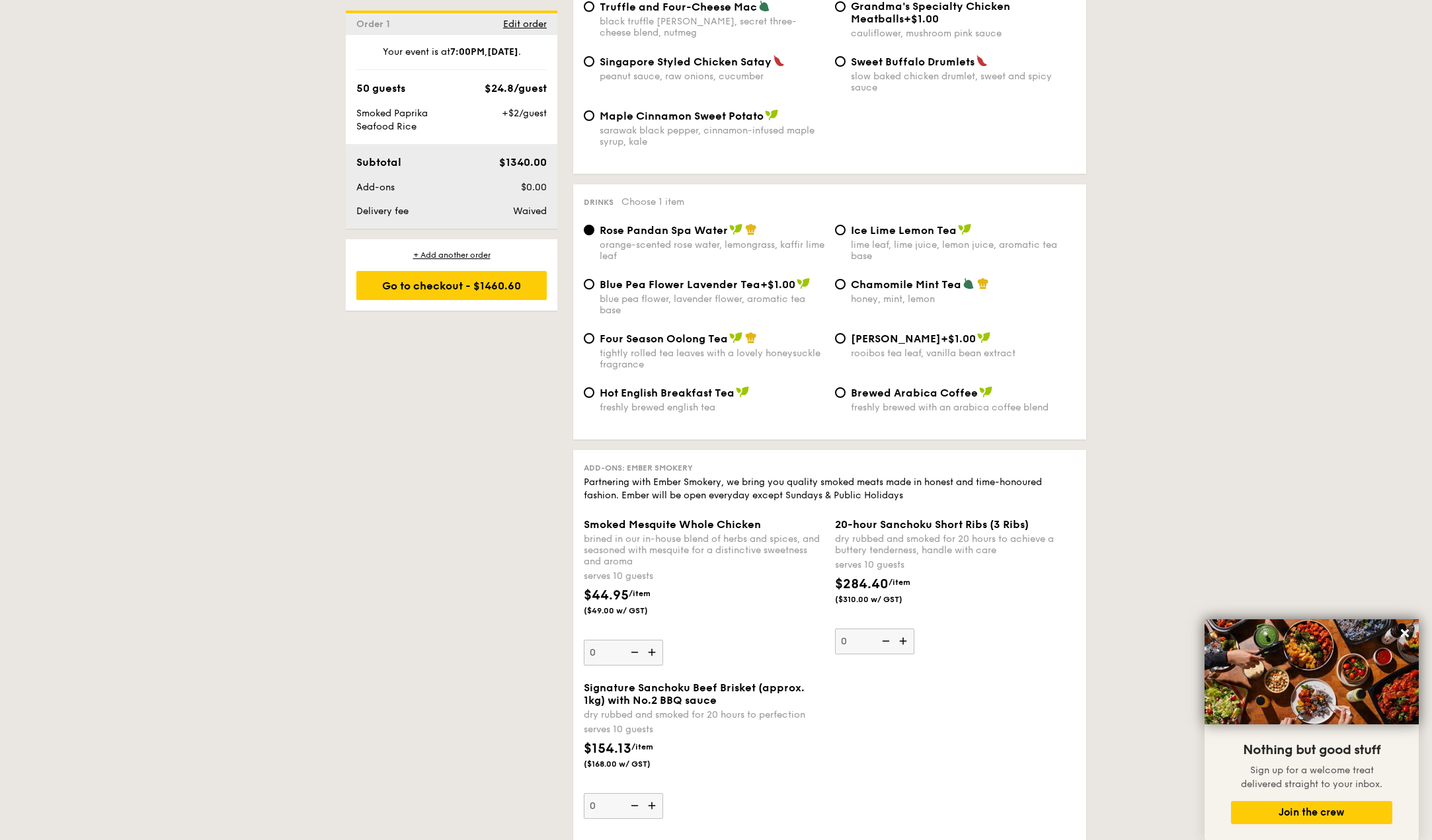
scroll to position [2842, 0]
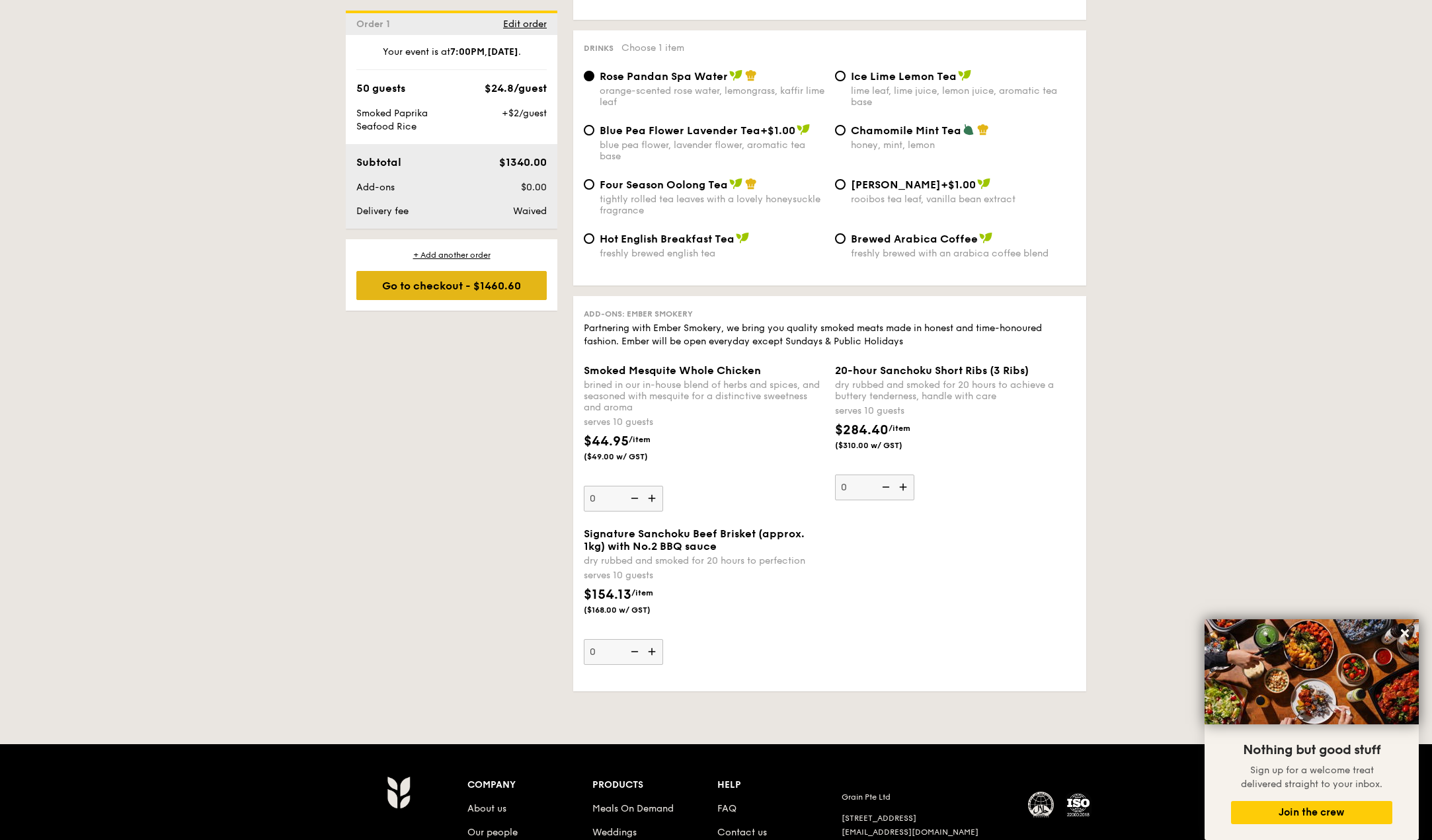
click at [502, 285] on div "Go to checkout - $1460.60" at bounding box center [452, 285] width 190 height 29
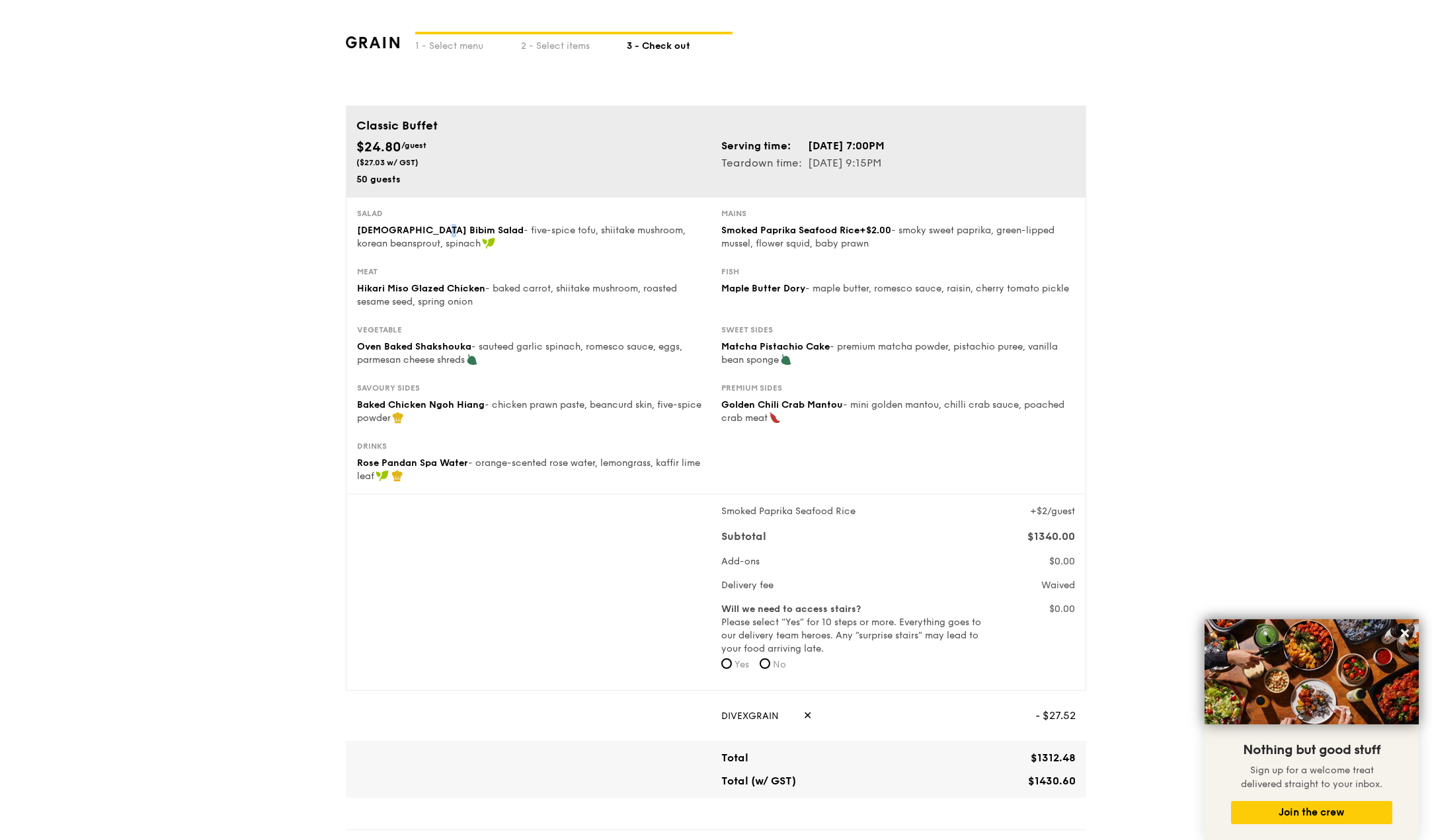
click at [433, 233] on span "[DEMOGRAPHIC_DATA] Bibim Salad" at bounding box center [440, 230] width 166 height 11
click at [410, 291] on span "Hikari Miso Glazed Chicken" at bounding box center [421, 288] width 128 height 11
click at [410, 285] on span "Hikari Miso Glazed Chicken" at bounding box center [421, 288] width 128 height 11
click at [399, 350] on span "Oven Baked Shakshouka" at bounding box center [414, 347] width 114 height 11
click at [395, 404] on span "Baked Chicken Ngoh Hiang" at bounding box center [420, 404] width 128 height 11
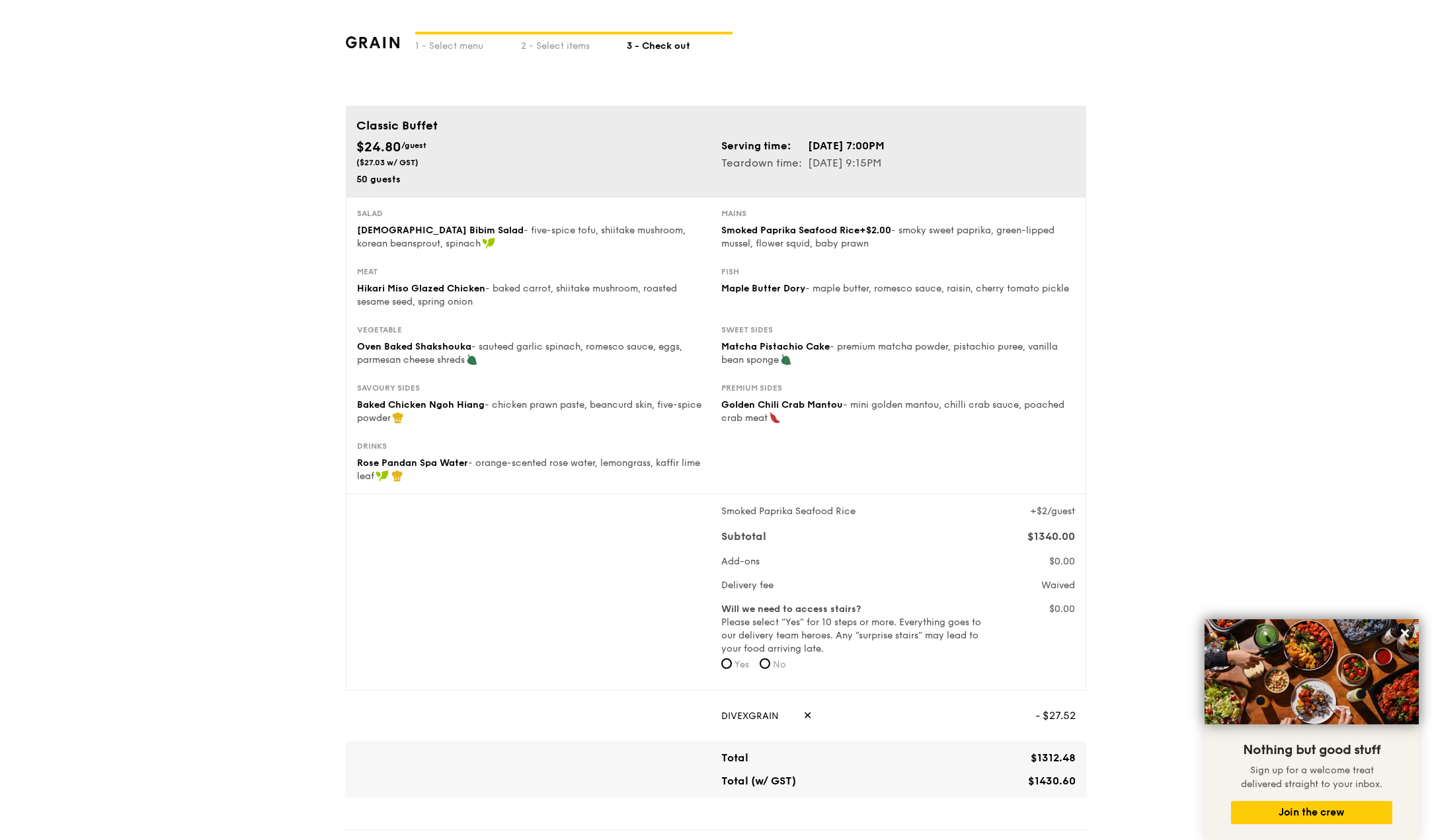
click at [398, 459] on span "Rose Pandan Spa Water" at bounding box center [412, 463] width 111 height 11
click at [783, 232] on span "Smoked Paprika Seafood Rice" at bounding box center [790, 230] width 138 height 11
click at [785, 293] on span "Maple Butter Dory" at bounding box center [763, 288] width 84 height 11
click at [781, 342] on span "Matcha Pistachio Cake" at bounding box center [776, 347] width 109 height 11
click at [790, 400] on span "Golden Chili Crab Mantou" at bounding box center [782, 404] width 122 height 11
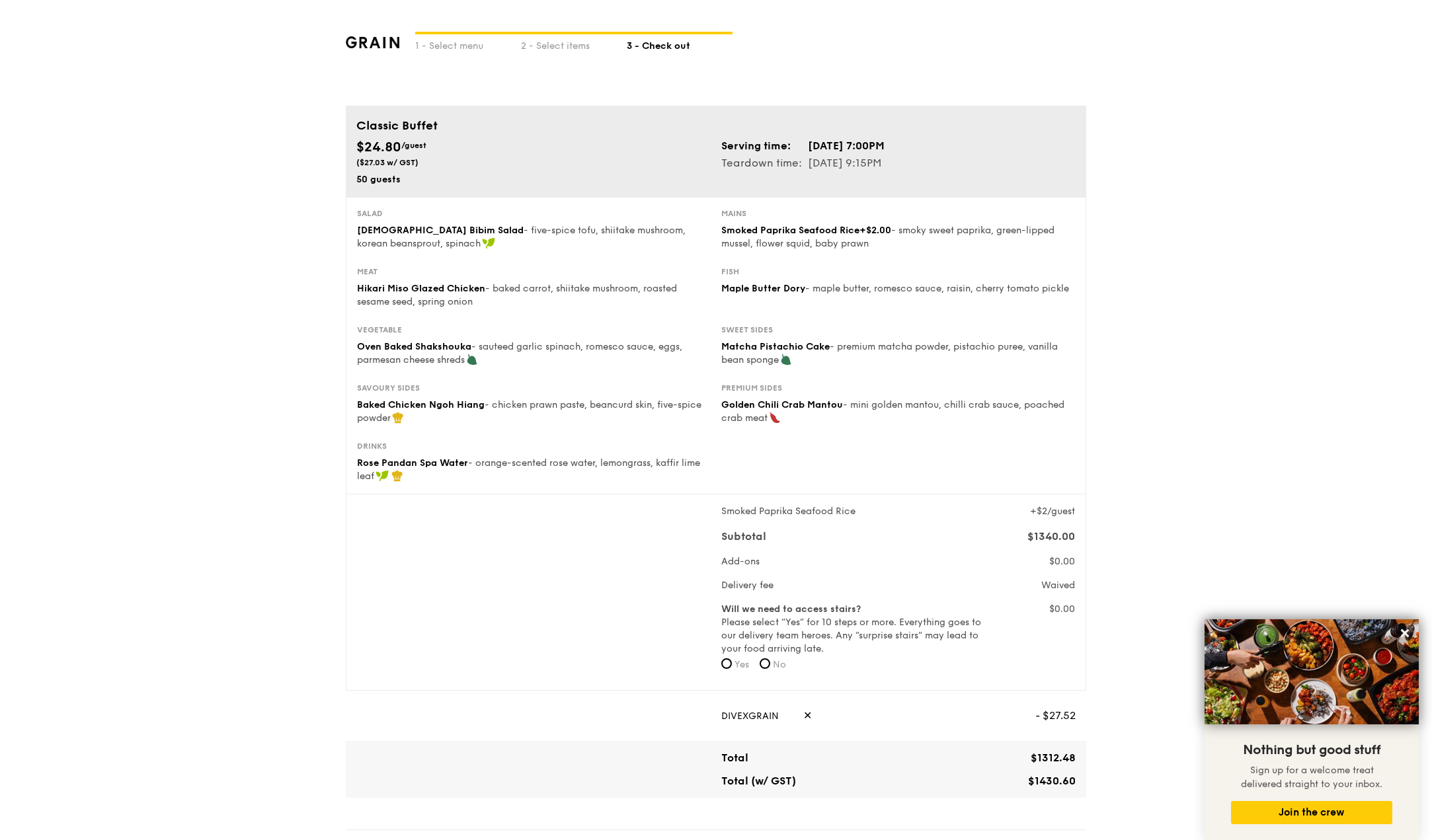
drag, startPoint x: 897, startPoint y: 159, endPoint x: 857, endPoint y: 161, distance: 40.0
click at [857, 161] on td "[DATE] 9:15PM" at bounding box center [846, 163] width 78 height 17
click at [931, 171] on div "Serving time: [DATE] 7:00PM Teardown time: [DATE] 9:15PM" at bounding box center [899, 154] width 365 height 35
drag, startPoint x: 898, startPoint y: 161, endPoint x: 872, endPoint y: 157, distance: 26.3
click at [872, 157] on td "[DATE] 9:15PM" at bounding box center [846, 163] width 78 height 17
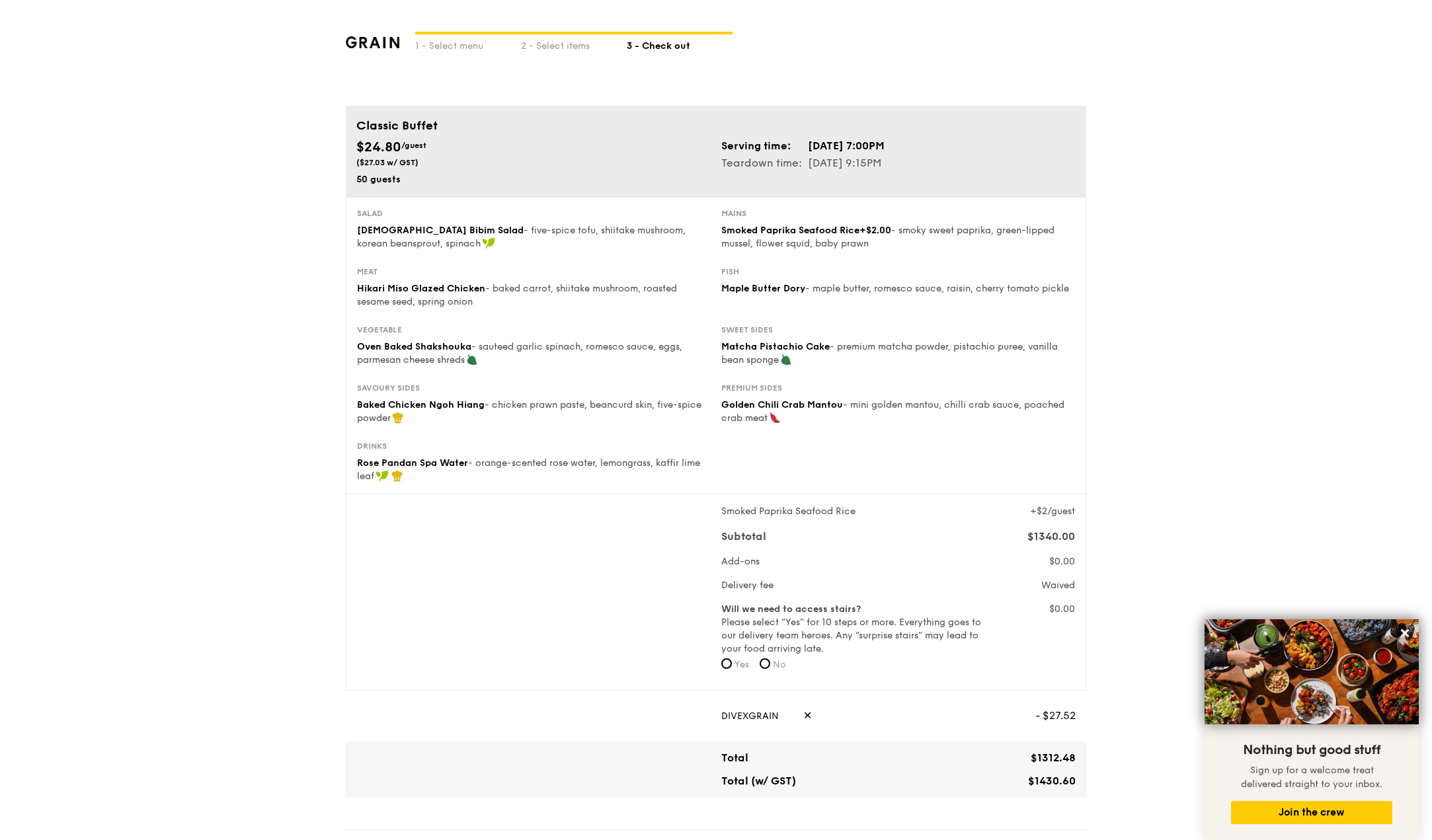
click at [874, 158] on td "[DATE] 9:15PM" at bounding box center [846, 163] width 78 height 17
click at [537, 49] on div "2 - Select items" at bounding box center [574, 44] width 106 height 18
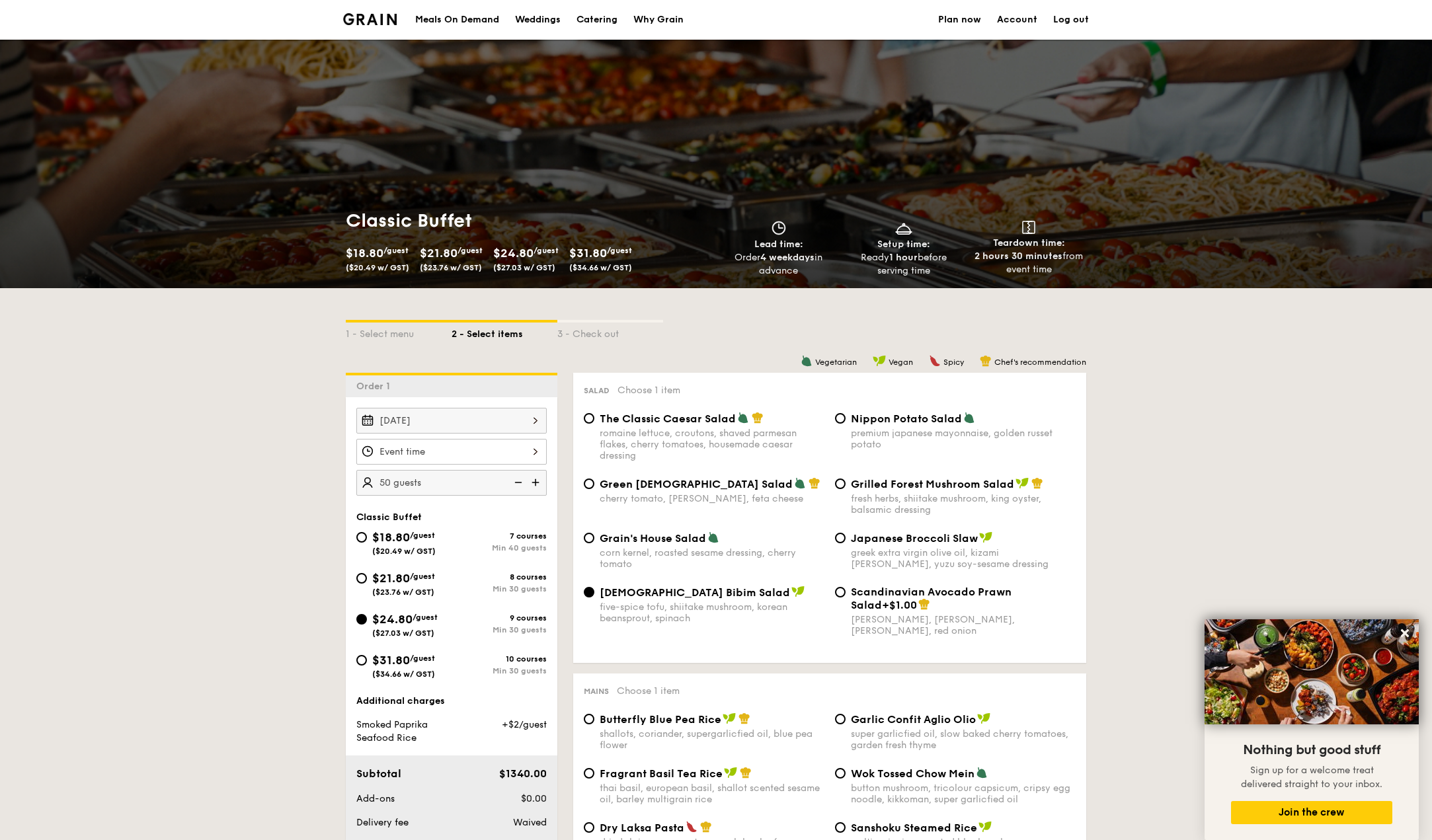
click at [429, 452] on div at bounding box center [452, 452] width 190 height 26
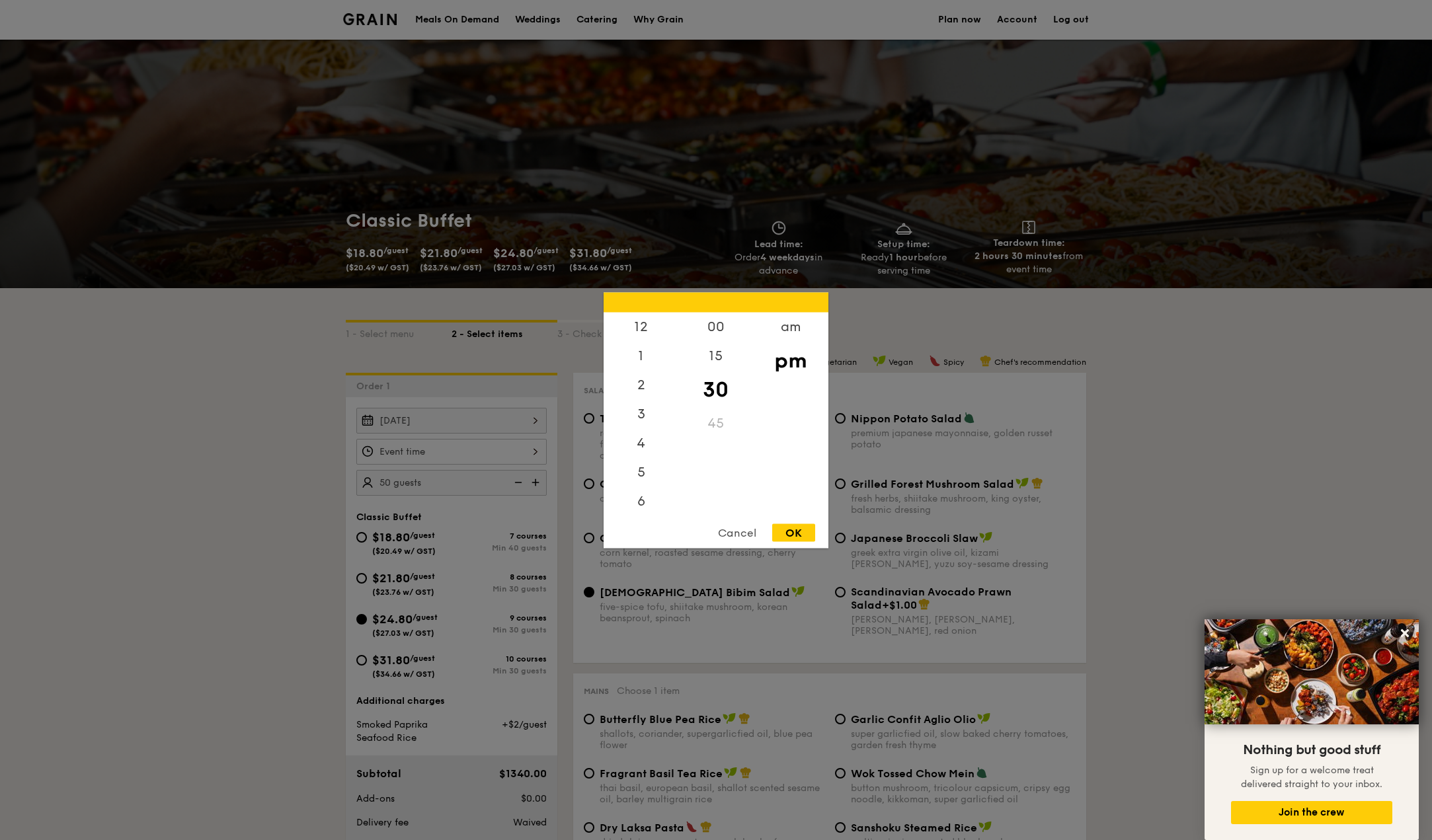
scroll to position [58, 0]
click at [630, 465] on div "6" at bounding box center [641, 447] width 75 height 38
click at [727, 340] on div "00" at bounding box center [716, 331] width 75 height 38
click at [804, 525] on div "OK" at bounding box center [793, 532] width 43 height 18
type input "6:00PM"
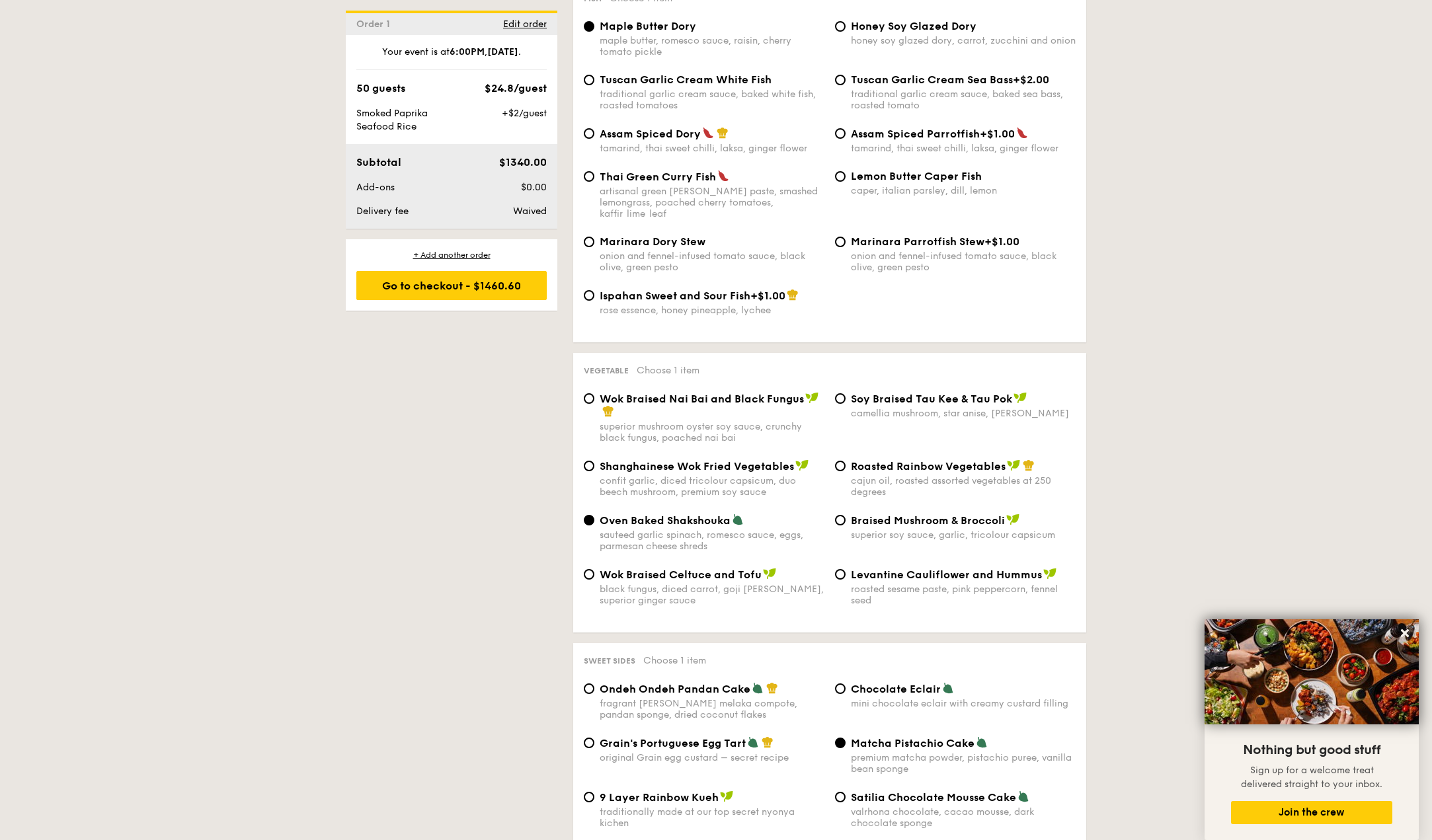
scroll to position [1653, 0]
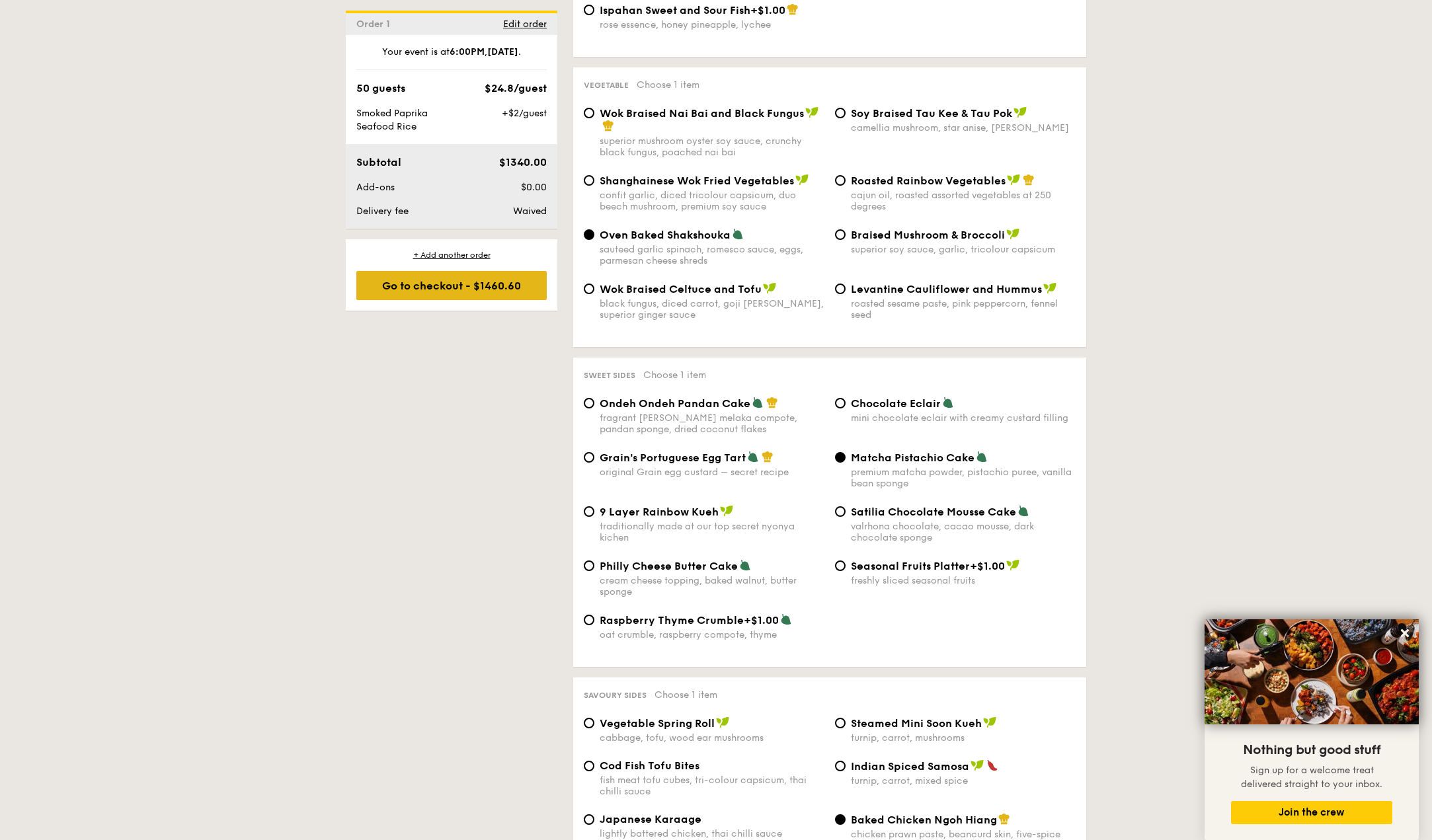
click at [486, 288] on div "Go to checkout - $1460.60" at bounding box center [452, 285] width 190 height 29
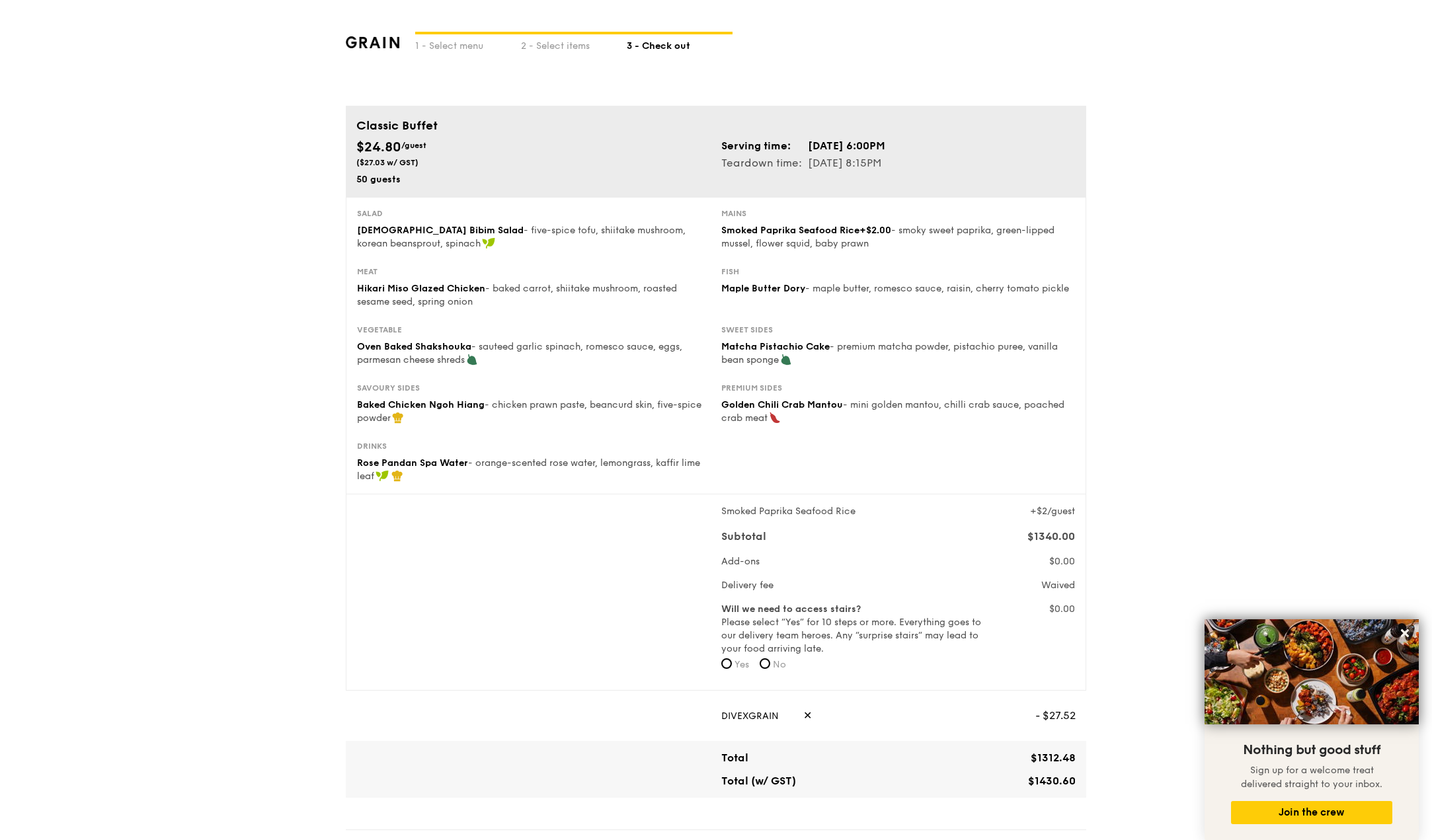
click at [561, 53] on div "1 - Select menu 2 - Select items 3 - Check out" at bounding box center [716, 53] width 740 height 106
click at [560, 45] on div "2 - Select items" at bounding box center [574, 44] width 106 height 18
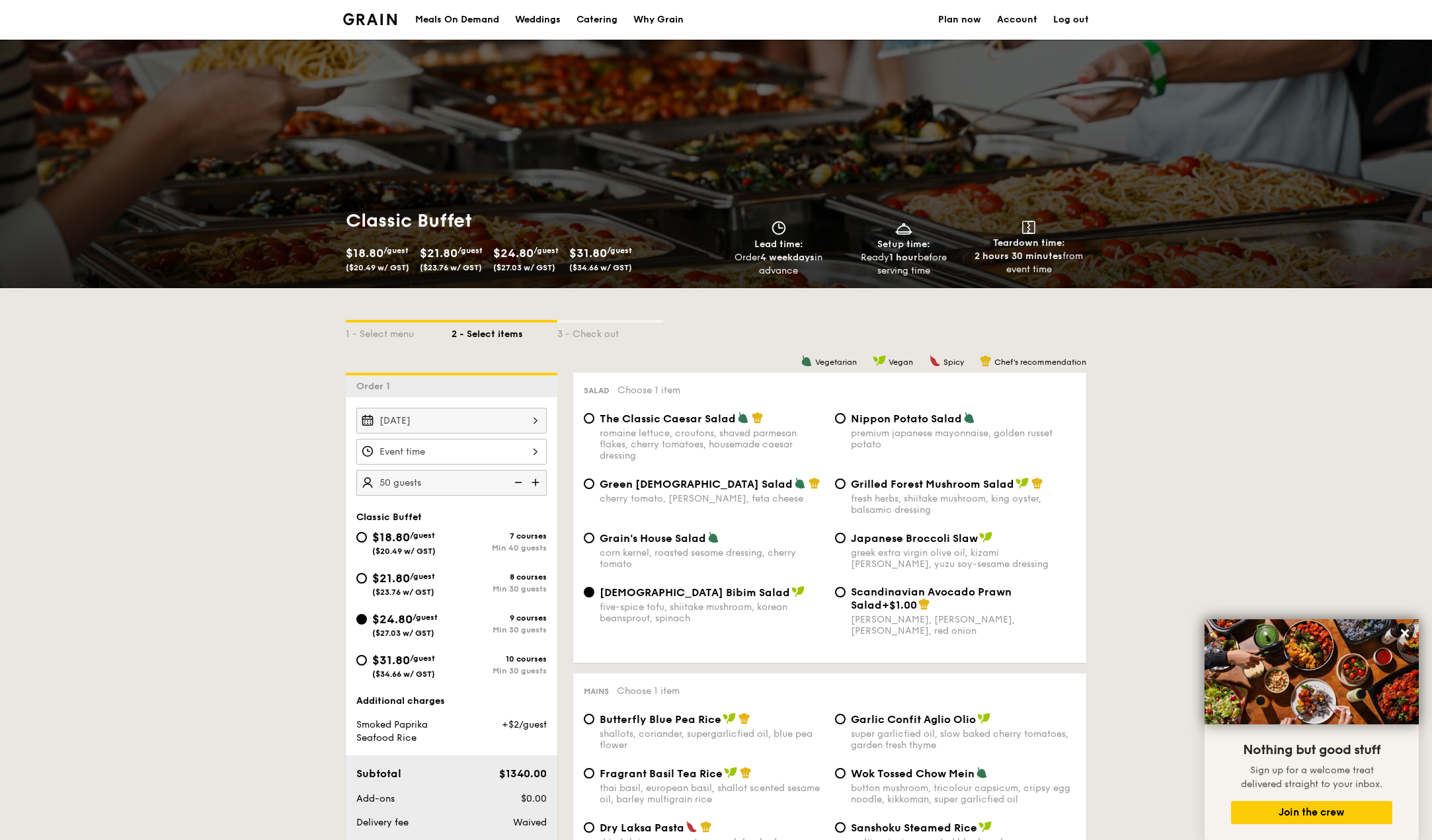
click at [438, 457] on div at bounding box center [452, 452] width 190 height 26
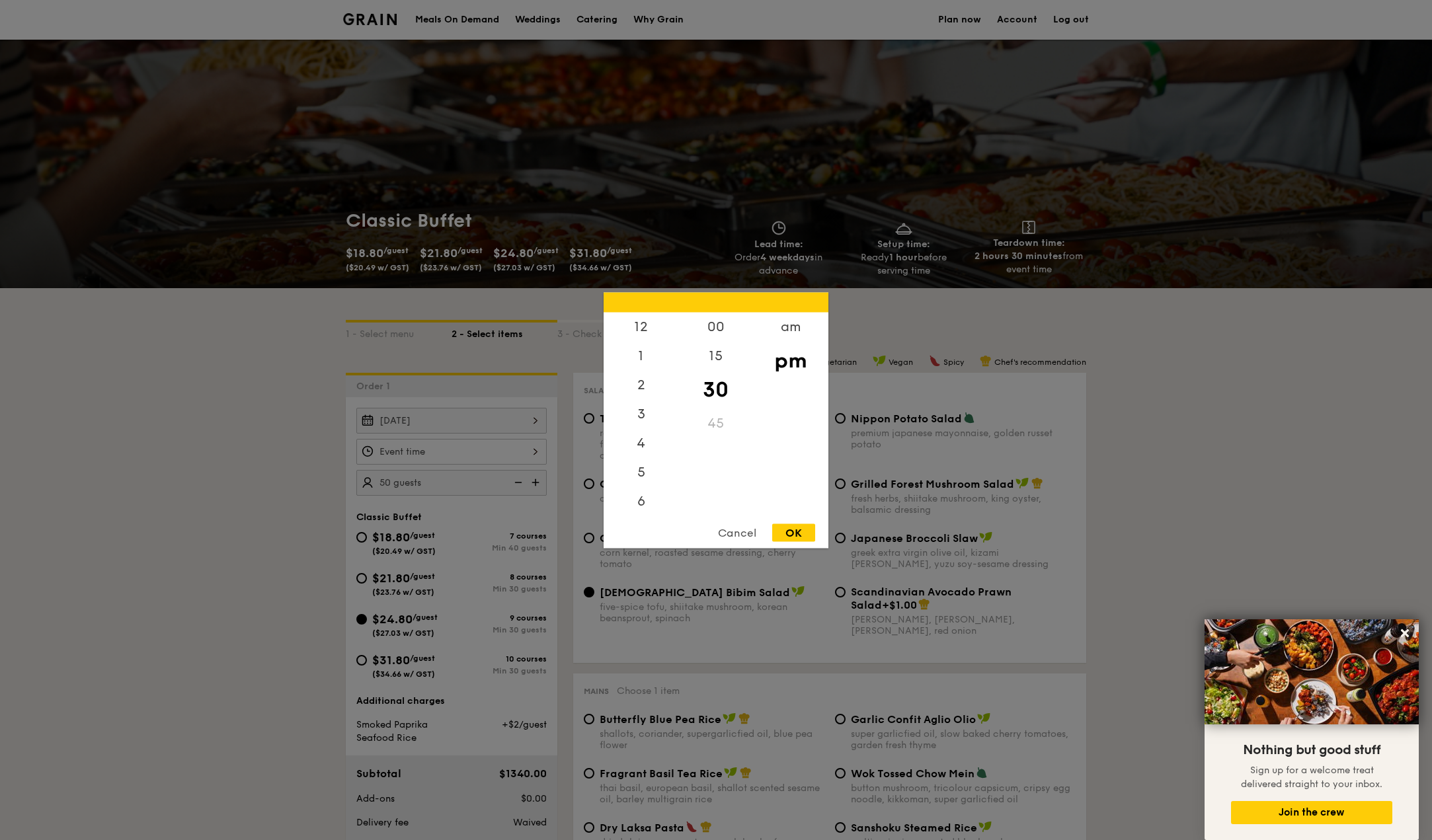
scroll to position [58, 0]
click at [639, 443] on div "6" at bounding box center [641, 447] width 75 height 38
click at [793, 533] on div "OK" at bounding box center [793, 532] width 43 height 18
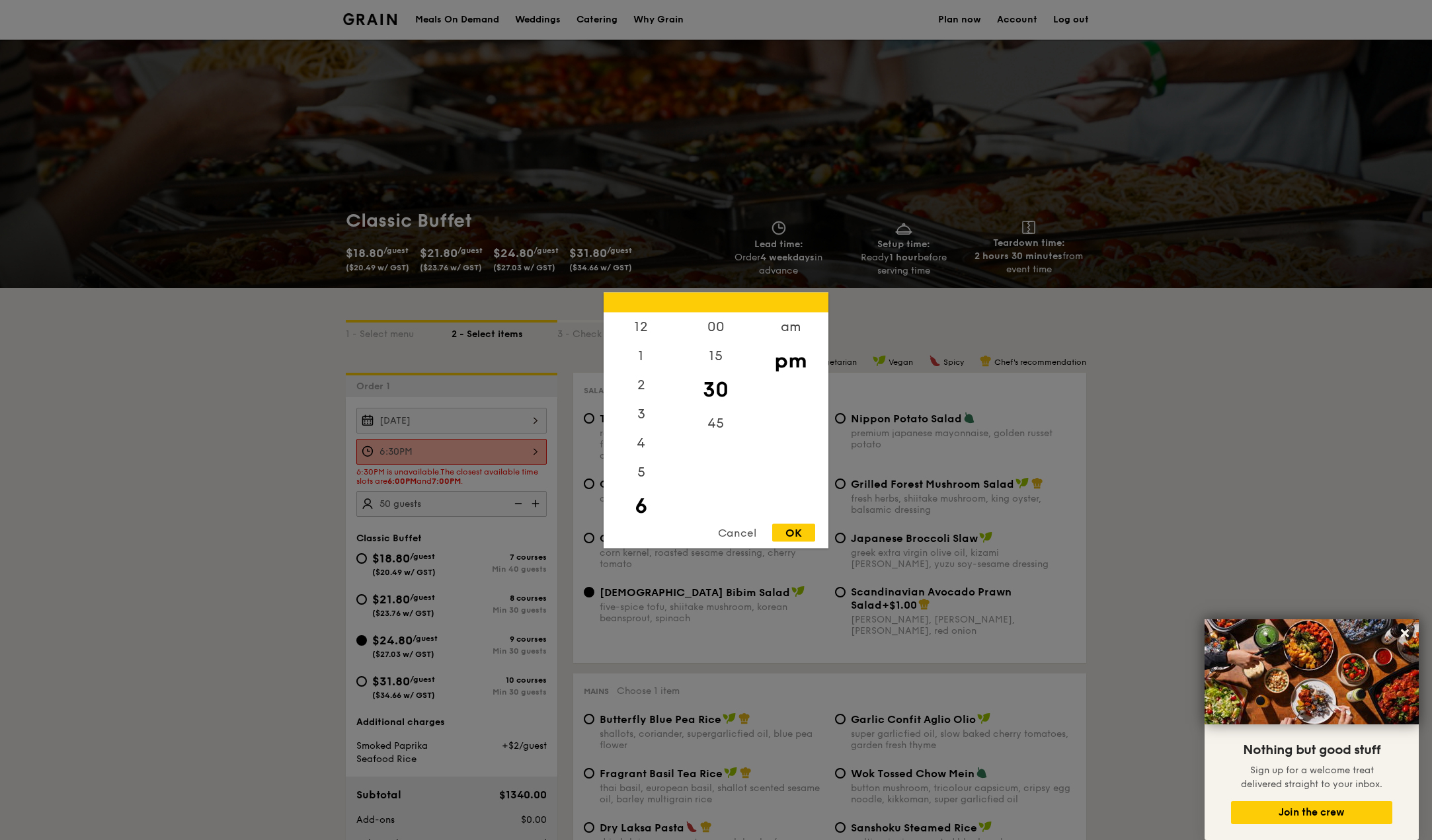
click at [520, 458] on div "6:30PM 12 1 2 3 4 5 6 7 8 9 10 11 00 15 30 45 am pm Cancel OK" at bounding box center [452, 452] width 190 height 26
click at [725, 326] on div "00" at bounding box center [716, 331] width 75 height 38
click at [793, 525] on div "OK" at bounding box center [793, 532] width 43 height 18
type input "6:00PM"
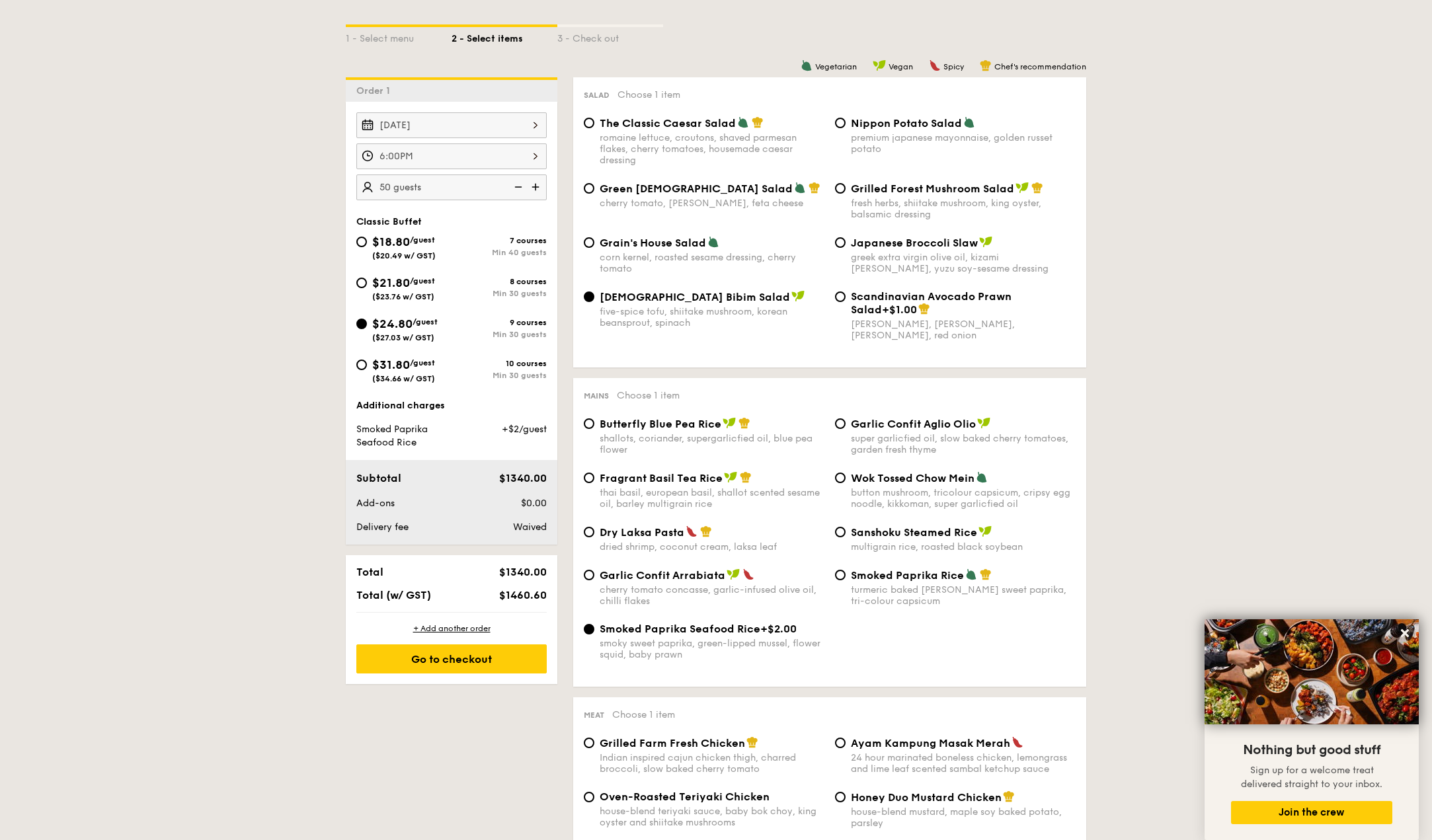
scroll to position [529, 0]
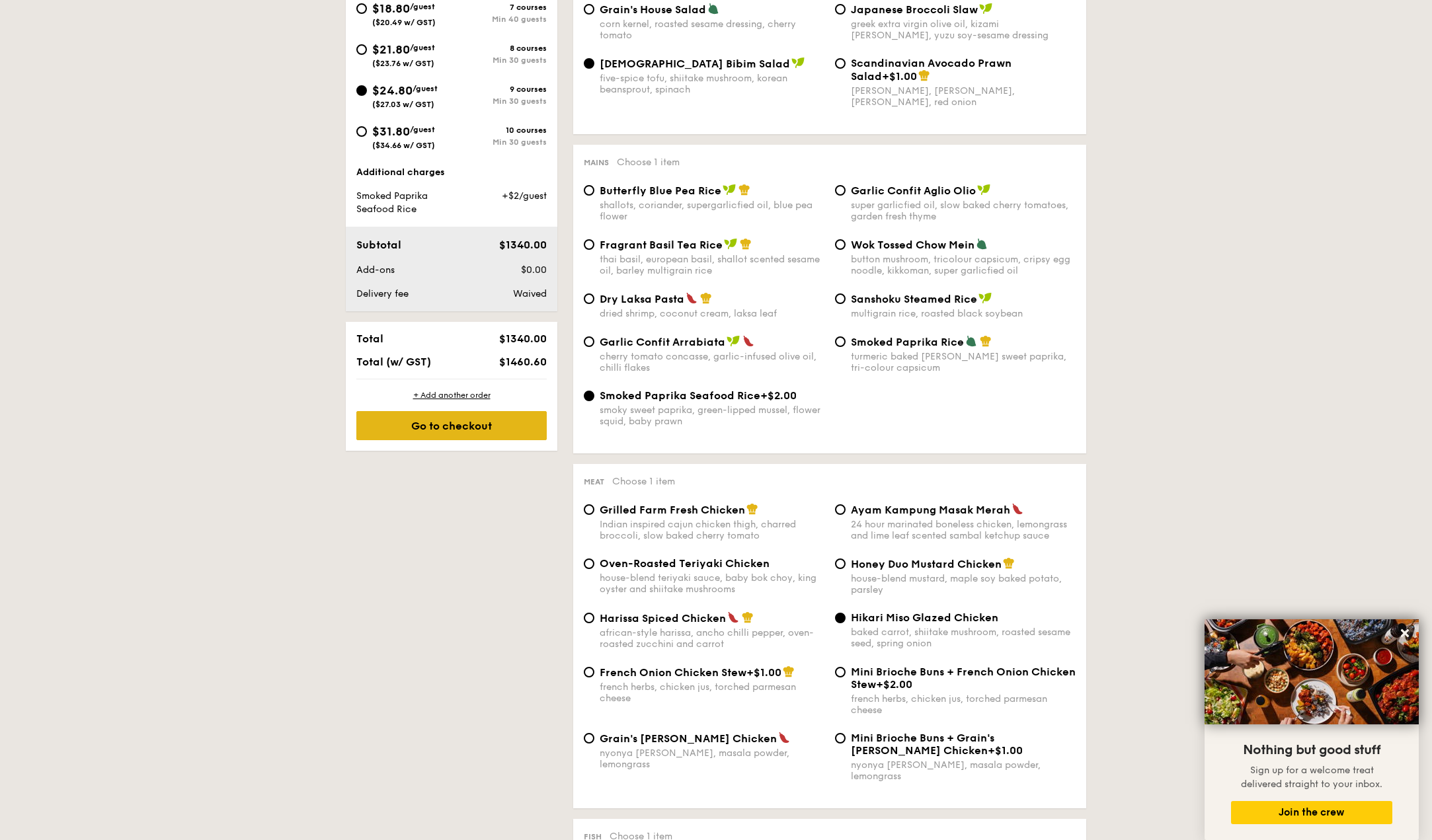
click at [477, 431] on div "Go to checkout" at bounding box center [452, 425] width 190 height 29
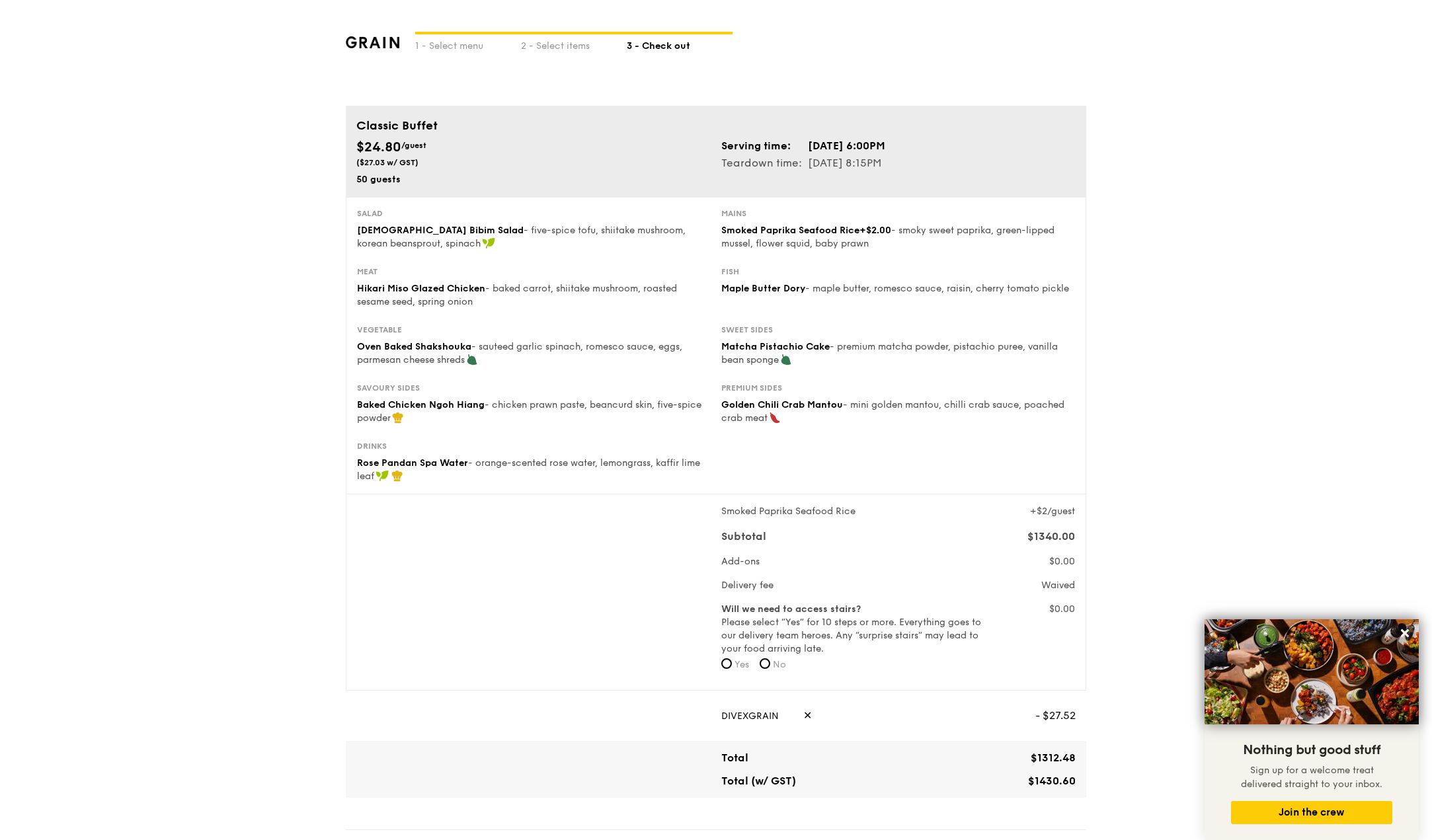
click at [391, 226] on span "[DEMOGRAPHIC_DATA] Bibim Salad" at bounding box center [440, 230] width 166 height 11
click at [401, 291] on span "Hikari Miso Glazed Chicken" at bounding box center [421, 288] width 128 height 11
click at [401, 342] on span "Oven Baked Shakshouka" at bounding box center [414, 347] width 114 height 11
click at [417, 412] on div "Baked Chicken Ngoh Hiang - chicken prawn paste, beancurd skin, five-spice powder" at bounding box center [534, 412] width 354 height 27
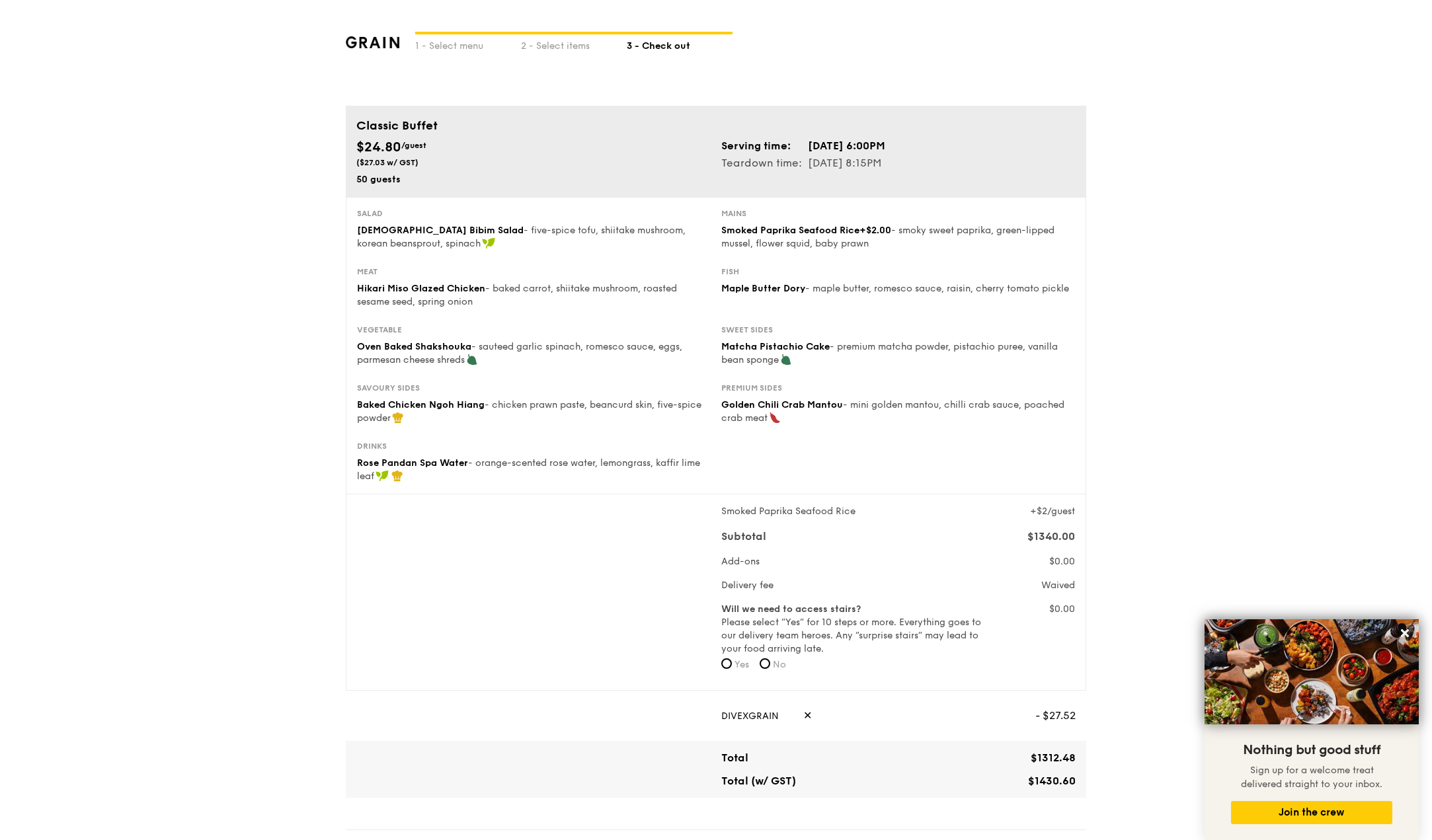
click at [408, 467] on span "Rose Pandan Spa Water" at bounding box center [412, 463] width 111 height 11
click at [793, 240] on span "- smoky sweet paprika, green-lipped mussel, flower squid, baby prawn" at bounding box center [888, 237] width 333 height 25
click at [782, 283] on div "Fish Maple Butter Dory - maple butter, romesco sauce, raisin, cherry tomato pic…" at bounding box center [898, 280] width 354 height 29
click at [767, 333] on div "Sweet sides" at bounding box center [898, 329] width 354 height 11
click at [759, 377] on div "Vegetable Oven Baked Shakshouka - sauteed garlic spinach, romesco sauce, eggs, …" at bounding box center [716, 353] width 729 height 58
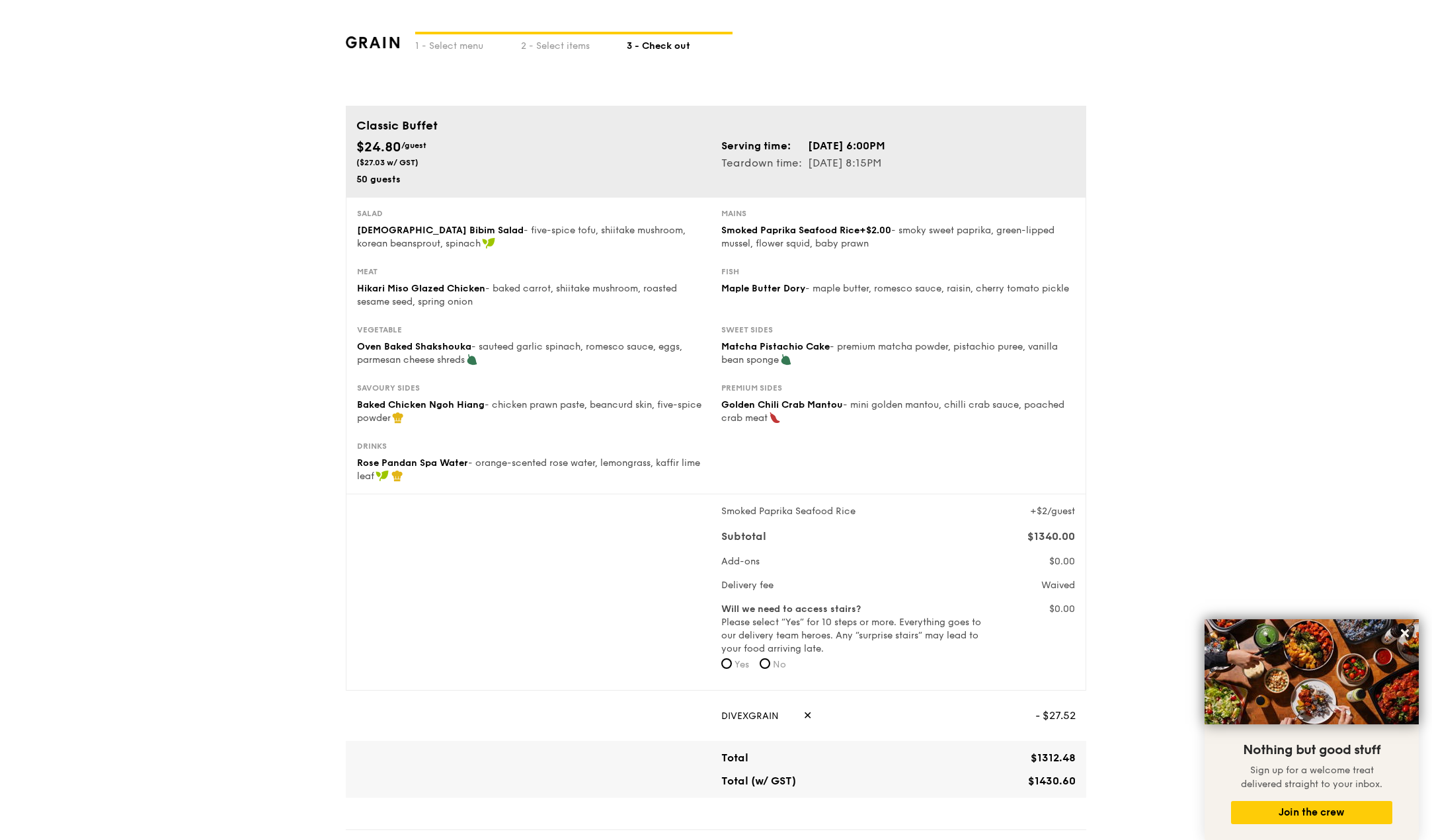
click at [1044, 517] on div "+$2/guest" at bounding box center [1034, 512] width 91 height 13
click at [1048, 535] on span "$1340.00" at bounding box center [1051, 536] width 48 height 13
click at [1062, 558] on span "$0.00" at bounding box center [1062, 562] width 26 height 11
click at [1060, 591] on div "Waived" at bounding box center [1034, 586] width 91 height 13
click at [1063, 624] on div "Will we need to access stairs? Please select “Yes” for 10 steps or more. Everyt…" at bounding box center [898, 641] width 365 height 77
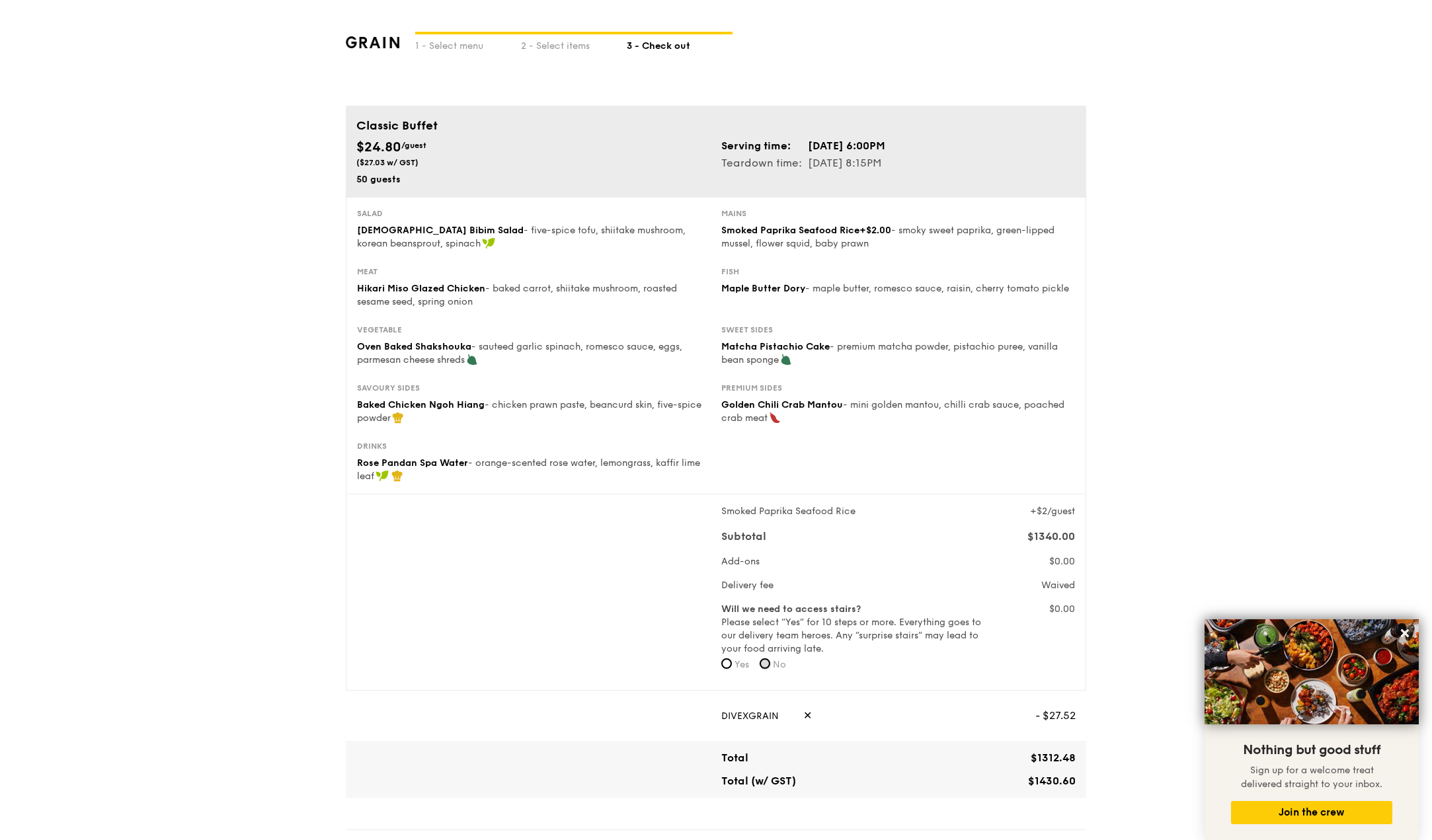
click at [770, 661] on input "No" at bounding box center [765, 663] width 11 height 11
radio input "true"
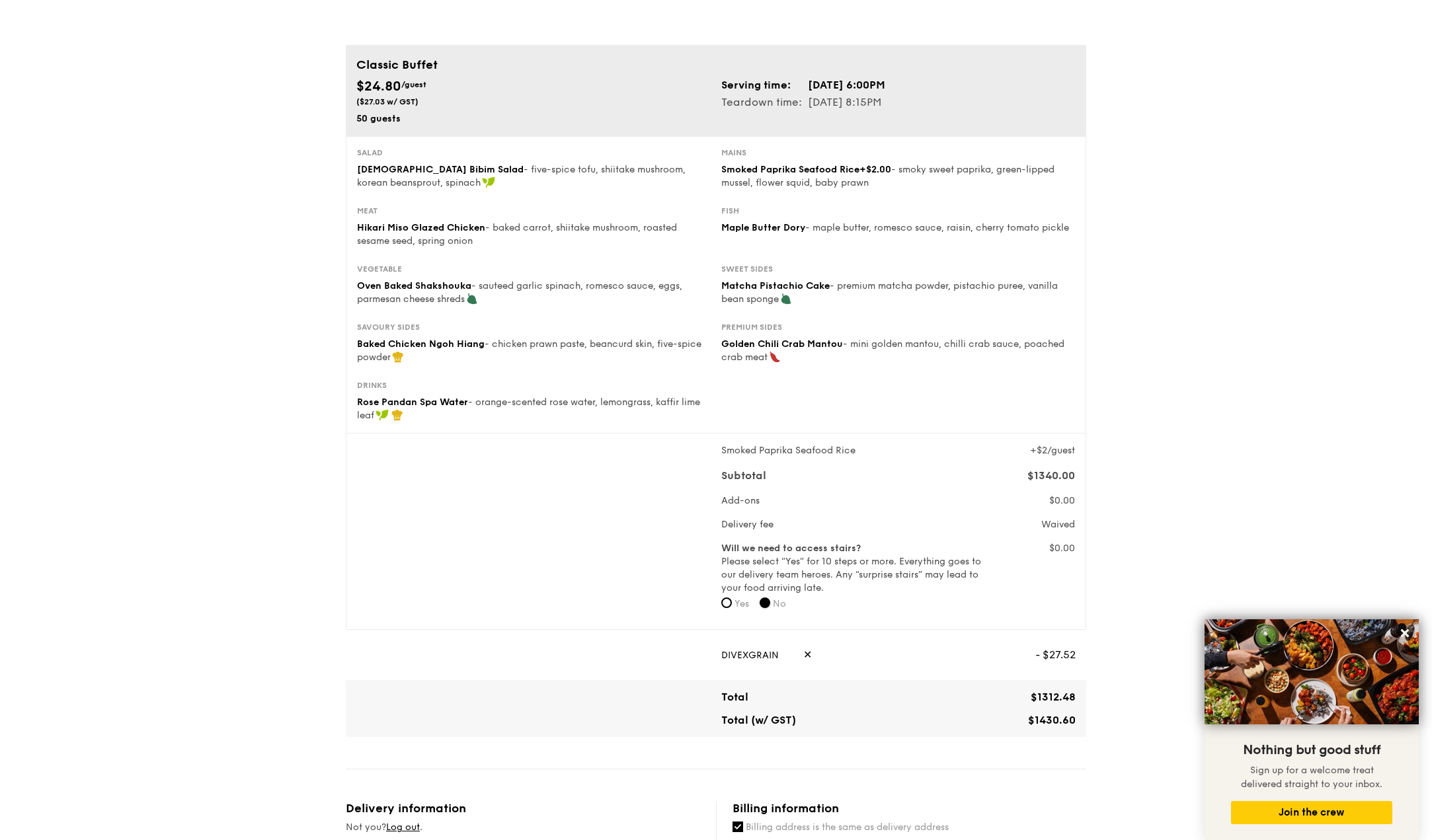
scroll to position [66, 0]
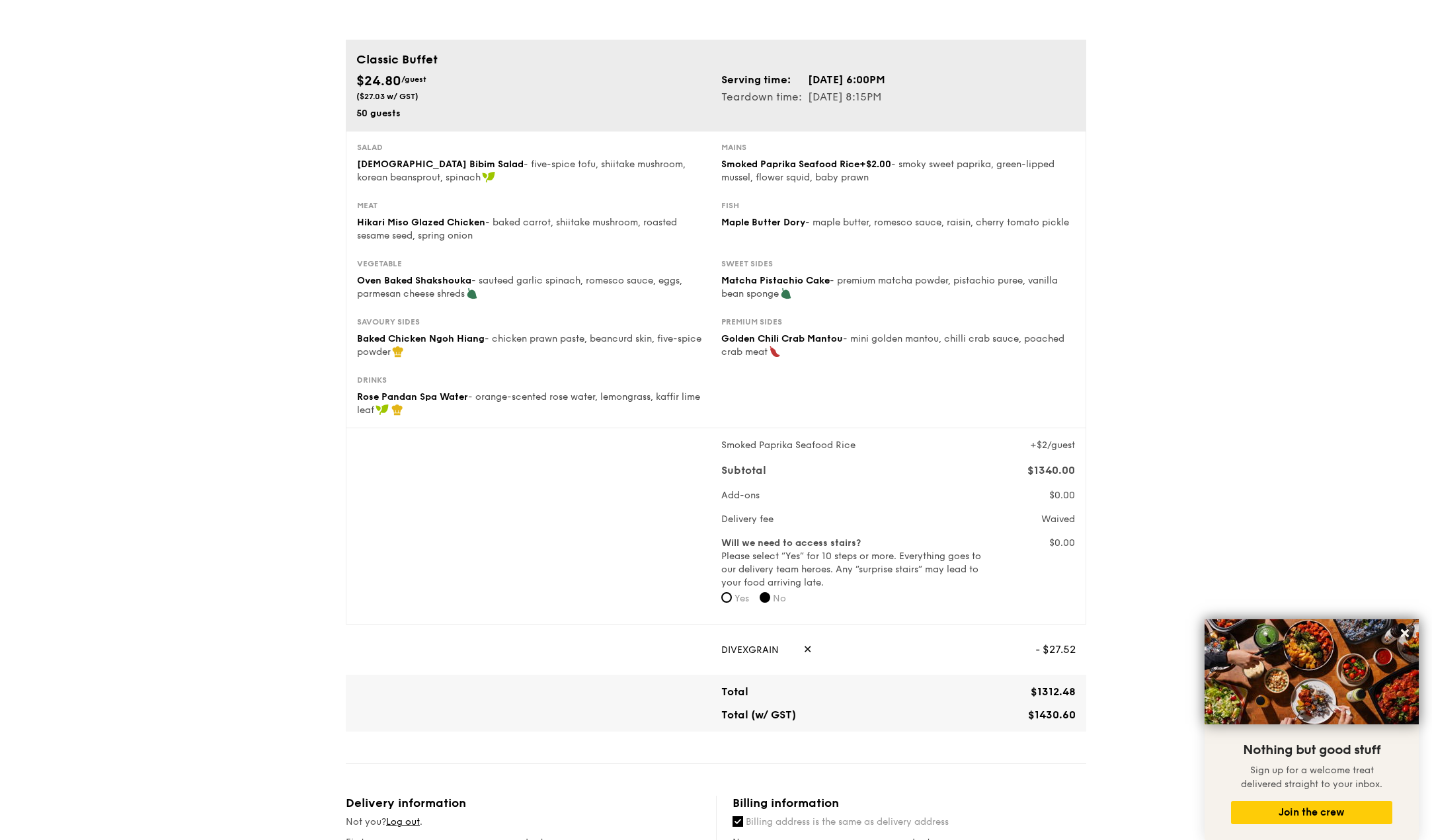
click at [880, 569] on label "Will we need to access stairs? Please select “Yes” for 10 steps or more. Everyt…" at bounding box center [852, 563] width 262 height 53
drag, startPoint x: 867, startPoint y: 567, endPoint x: 911, endPoint y: 575, distance: 44.7
click at [911, 575] on label "Will we need to access stairs? Please select “Yes” for 10 steps or more. Everyt…" at bounding box center [852, 563] width 262 height 53
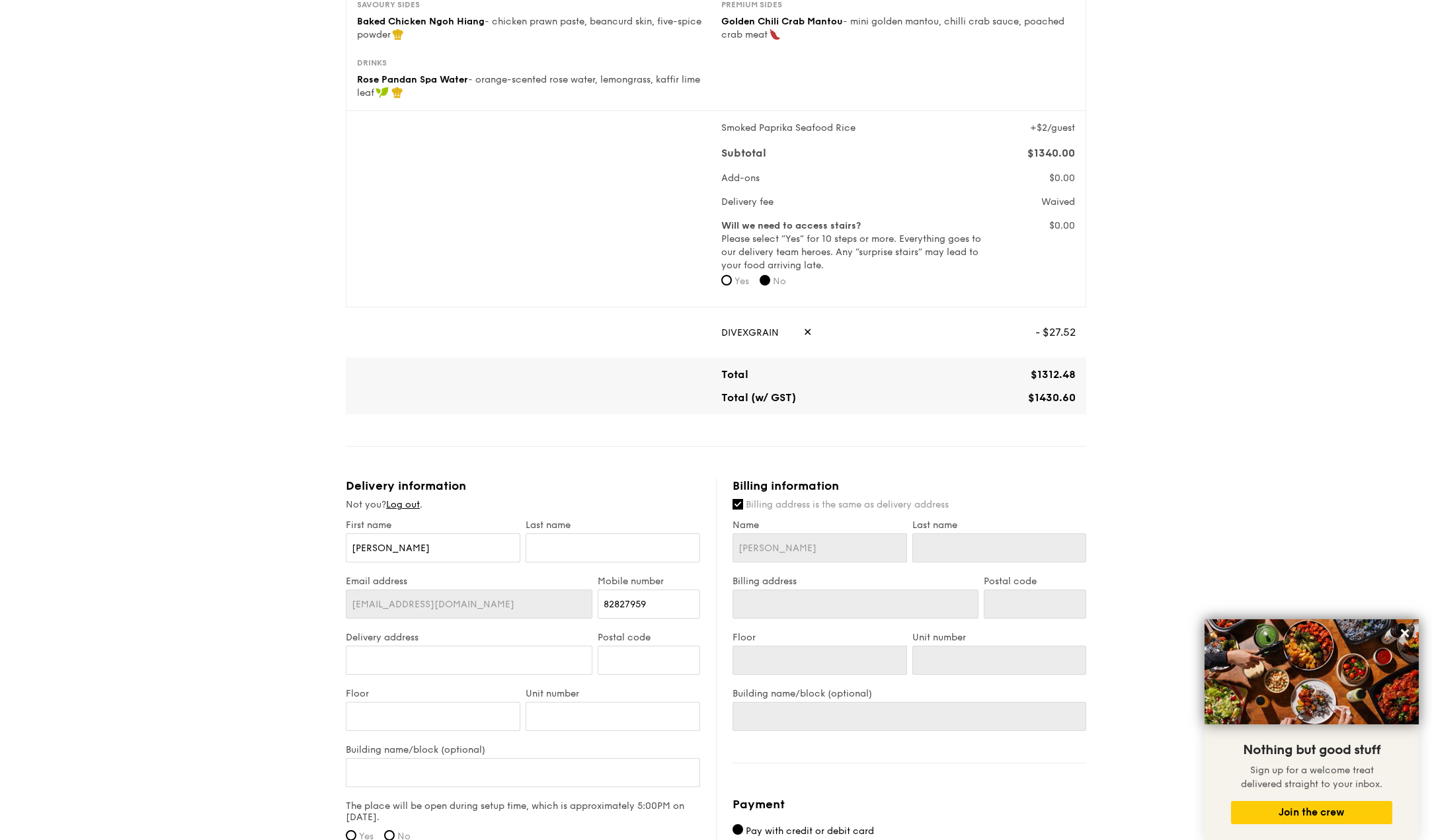
scroll to position [462, 0]
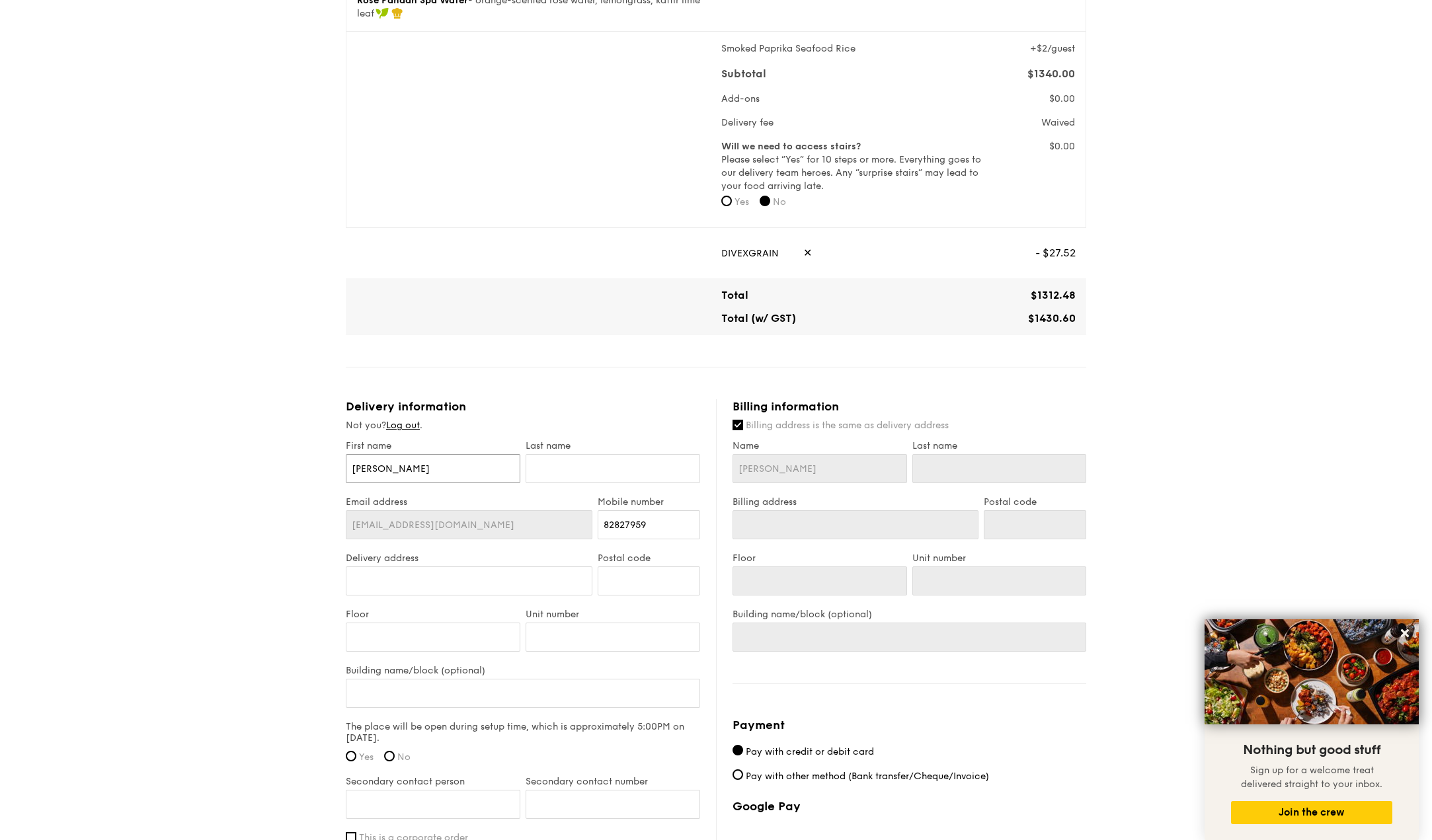
click at [421, 474] on input "[PERSON_NAME]" at bounding box center [433, 468] width 175 height 29
click at [597, 483] on input "text" at bounding box center [613, 468] width 175 height 29
type input "Wee"
type input "[STREET_ADDRESS]"
type input "521662"
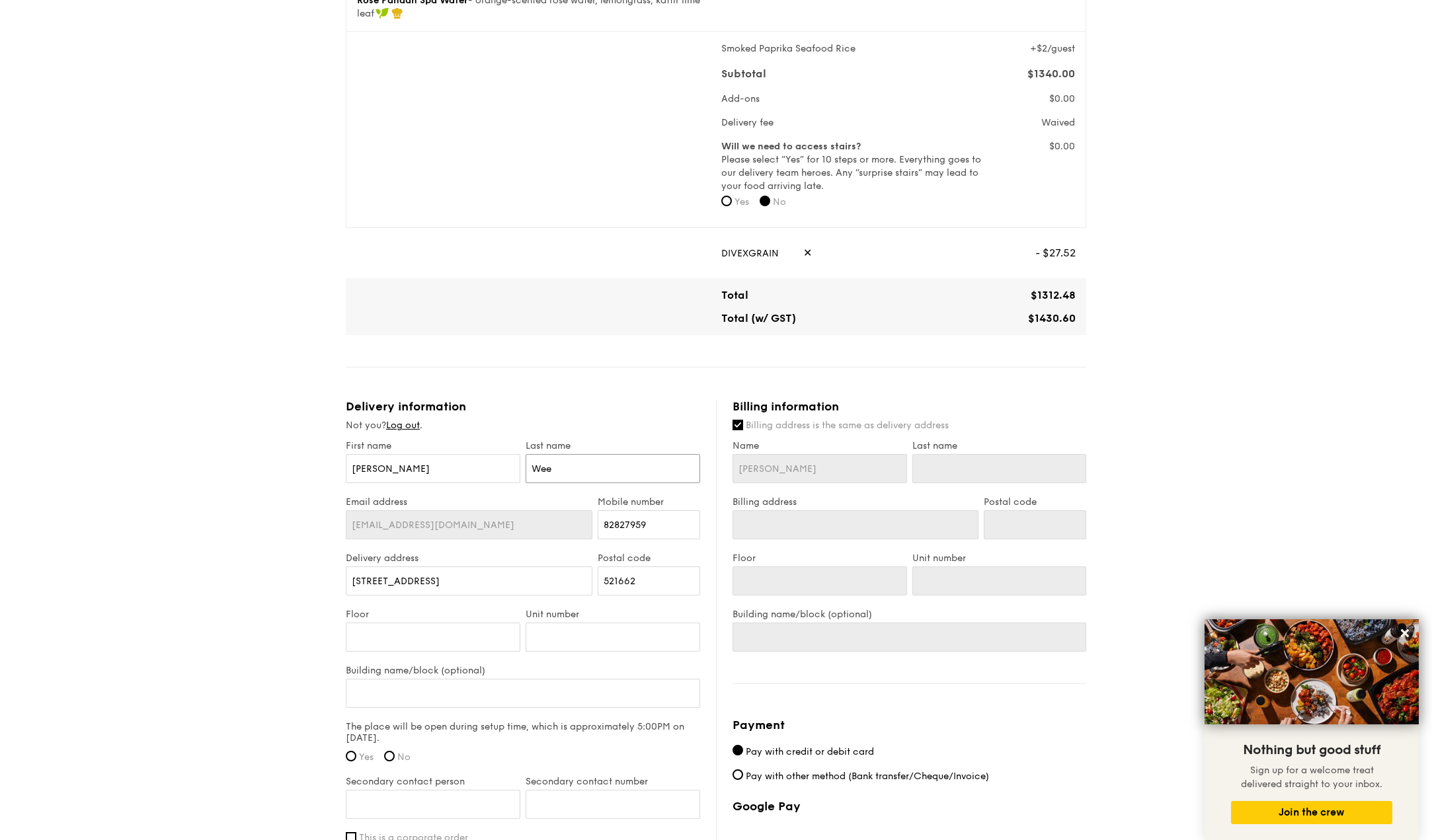
type input "Wee"
type input "[STREET_ADDRESS]"
type input "521662"
click at [663, 537] on input "82827959" at bounding box center [649, 524] width 102 height 29
click at [484, 575] on input "[STREET_ADDRESS]" at bounding box center [469, 581] width 247 height 29
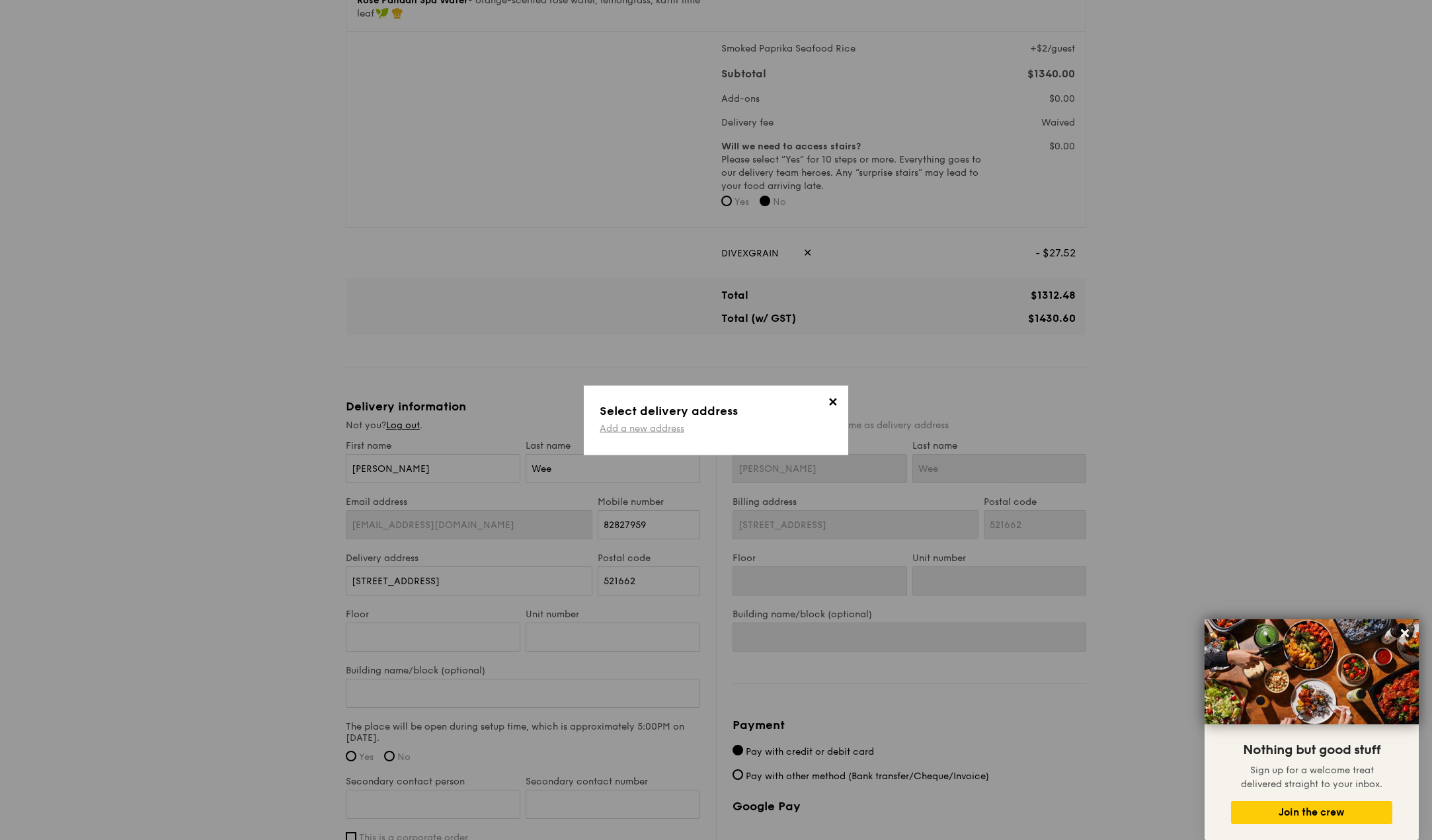
click at [627, 428] on link "Add a new address" at bounding box center [642, 428] width 85 height 11
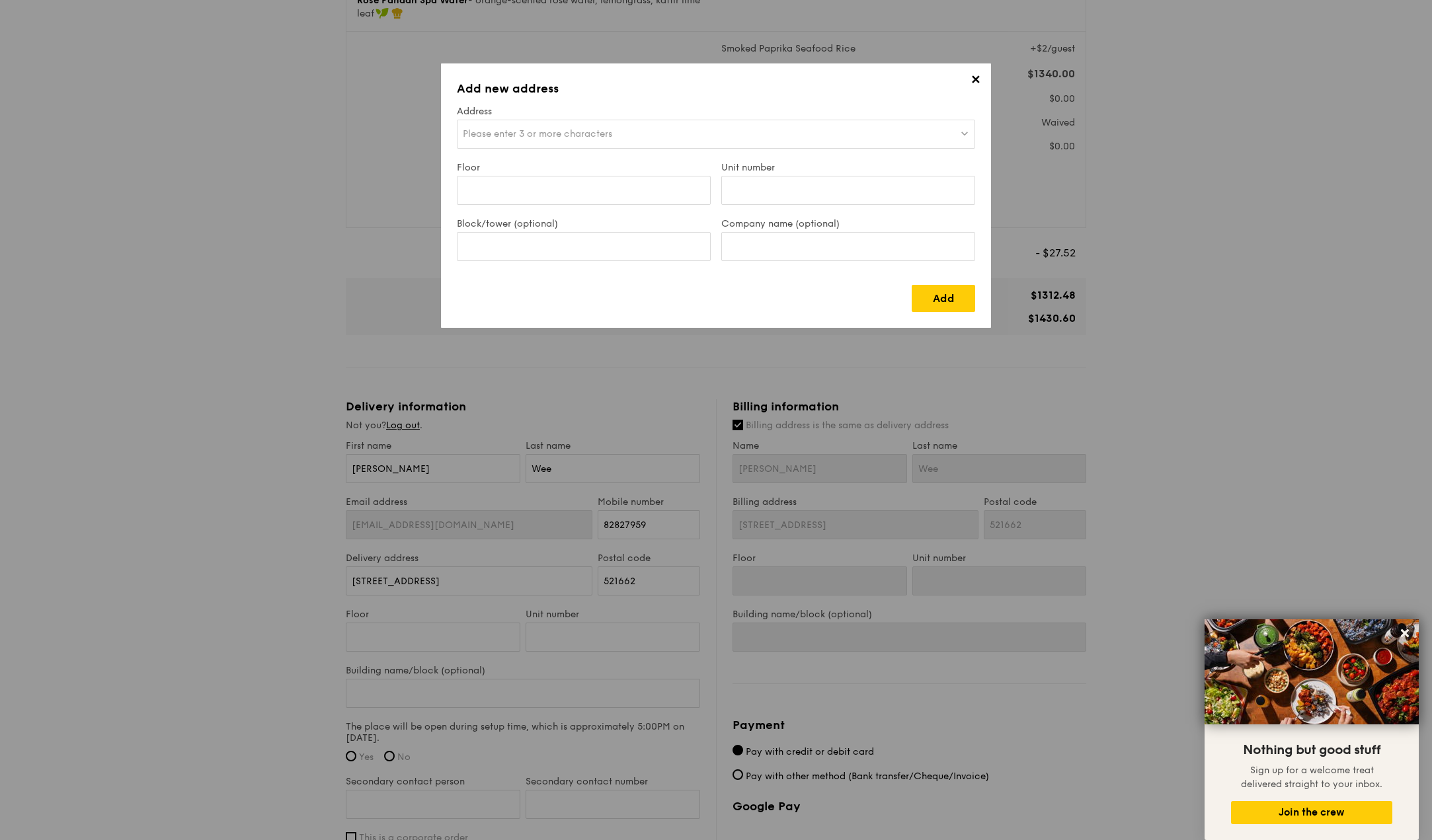
click at [572, 126] on div "Please enter 3 or more characters" at bounding box center [716, 134] width 518 height 29
type input "99 hou"
click at [573, 137] on div "[STREET_ADDRESS]" at bounding box center [716, 134] width 518 height 29
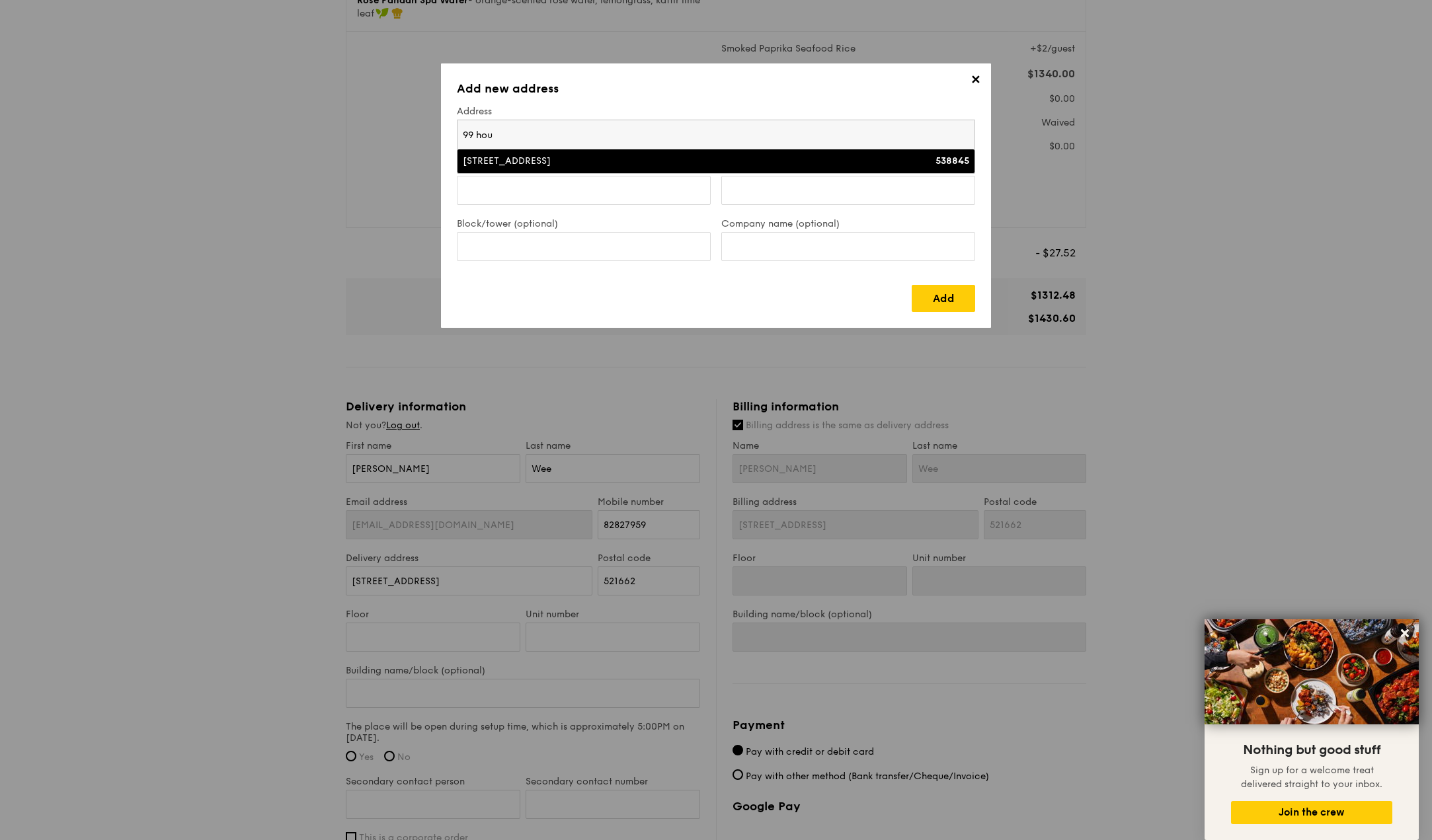
click at [599, 138] on input "99 hou" at bounding box center [716, 135] width 517 height 29
click at [599, 135] on input "99 hou" at bounding box center [716, 135] width 517 height 29
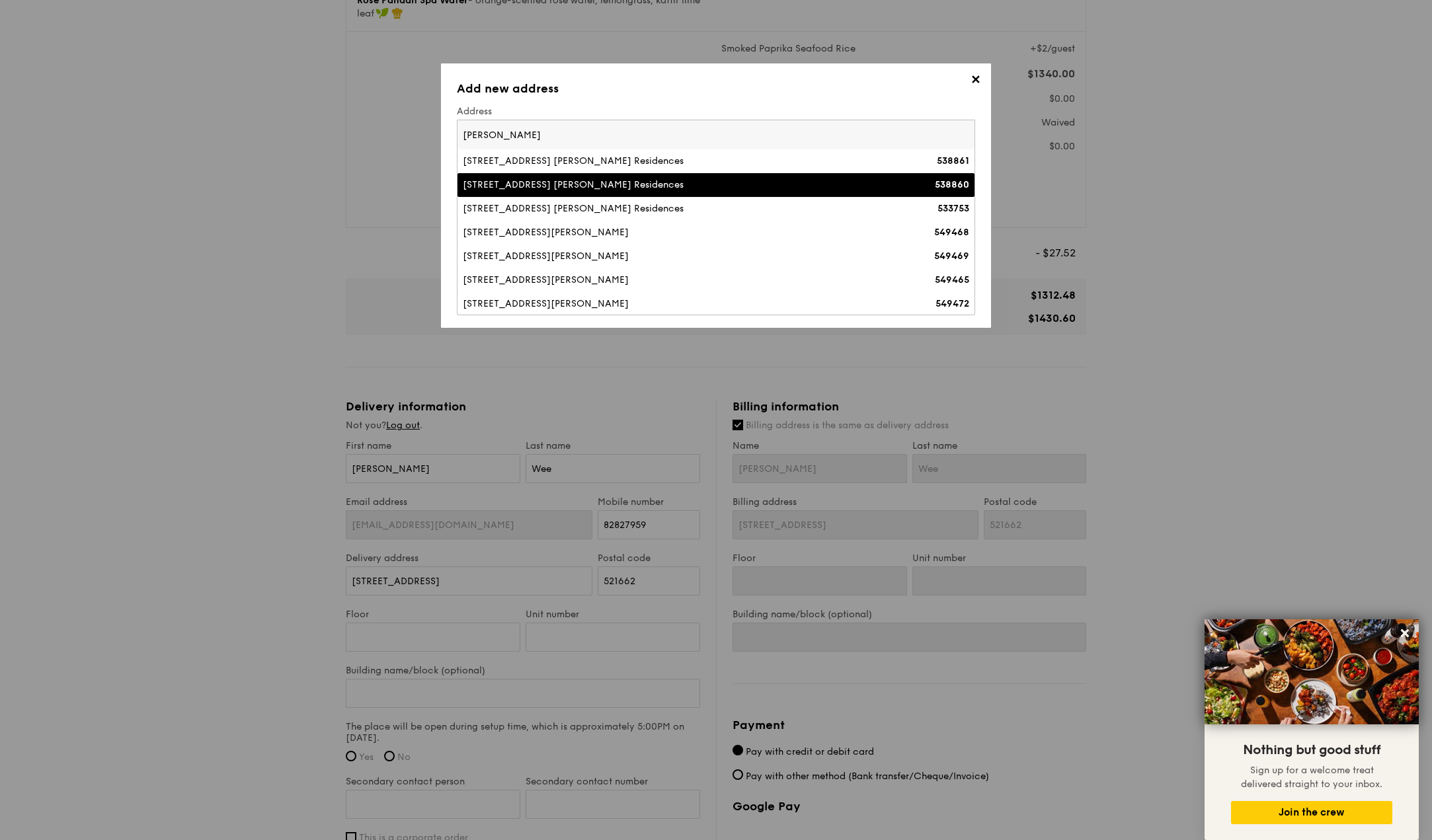
type input "[PERSON_NAME]"
click at [614, 186] on div "[STREET_ADDRESS] [PERSON_NAME] Residences" at bounding box center [652, 185] width 380 height 13
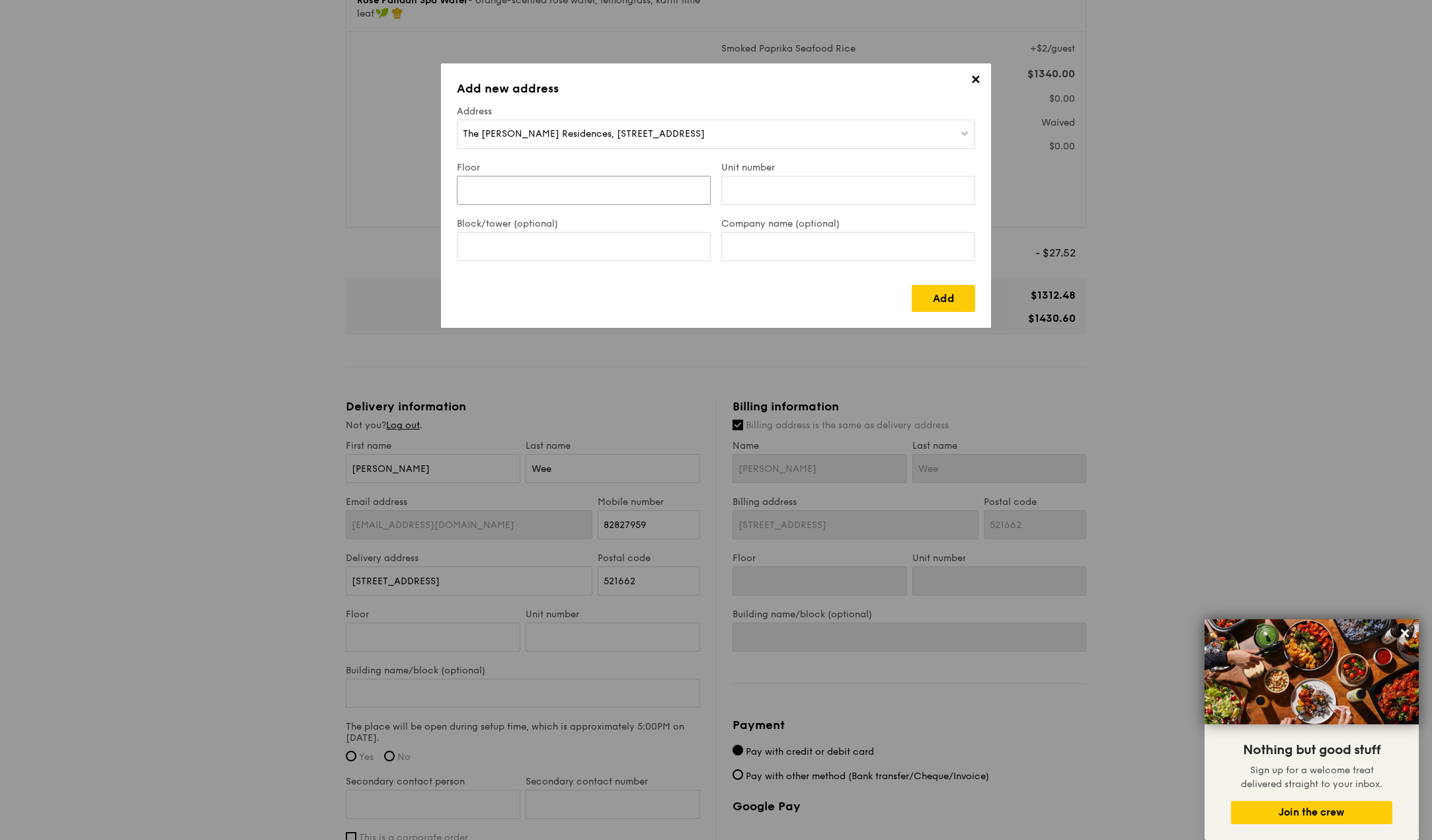
click at [608, 194] on input "Floor" at bounding box center [584, 190] width 254 height 29
type input "1"
click at [750, 194] on input "Unit number" at bounding box center [848, 190] width 254 height 29
click at [617, 245] on input "Block/tower (optional)" at bounding box center [584, 246] width 254 height 29
type input "Dining Suite"
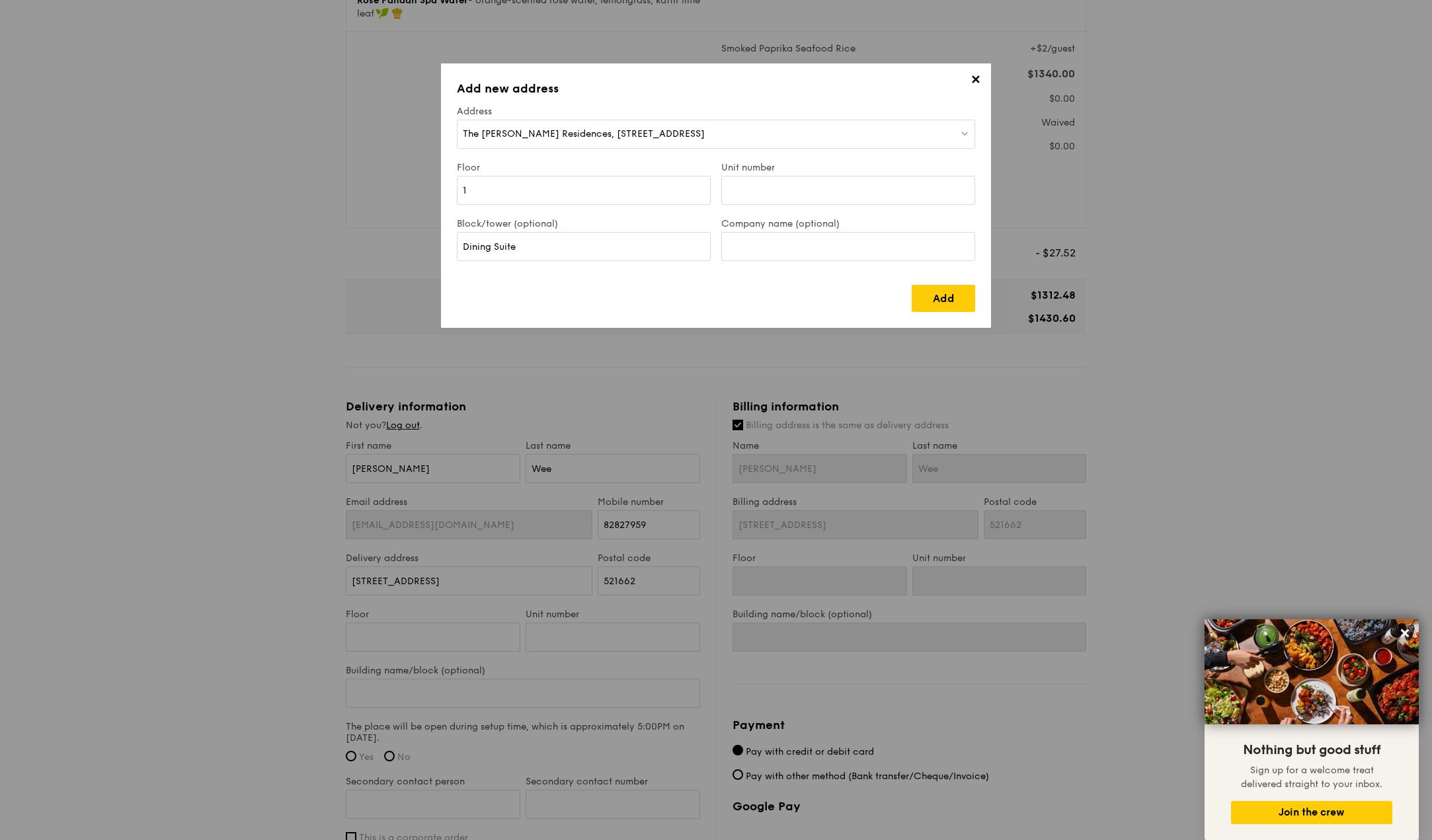
click at [707, 133] on div "The [PERSON_NAME] Residences, [STREET_ADDRESS]" at bounding box center [716, 134] width 518 height 29
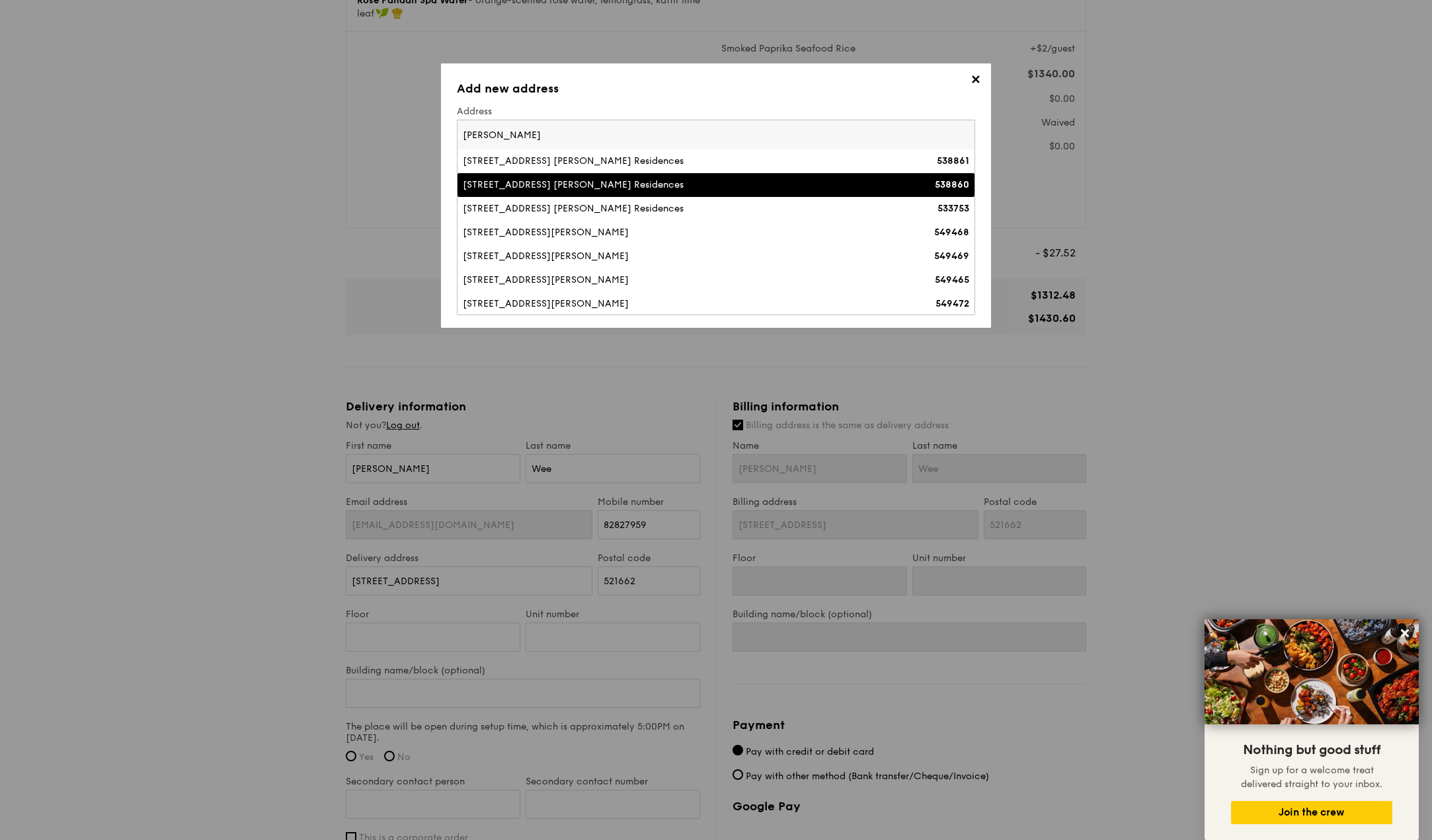
click at [631, 186] on div "[STREET_ADDRESS] [PERSON_NAME] Residences" at bounding box center [652, 185] width 380 height 13
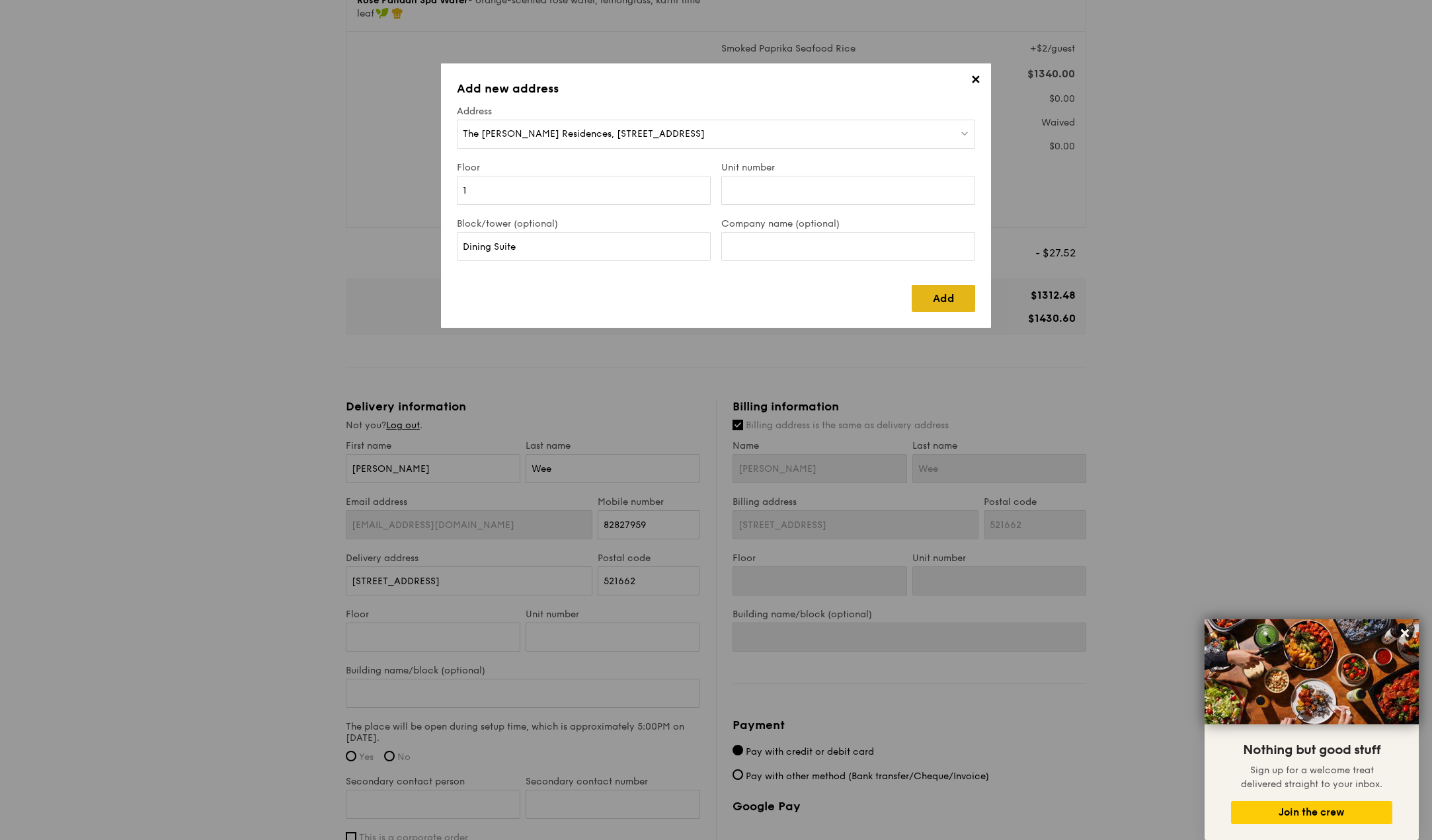
click at [934, 297] on link "Add" at bounding box center [943, 298] width 63 height 27
click at [778, 199] on input "Unit number" at bounding box center [848, 190] width 254 height 29
type input "6"
type input "Club House"
click at [941, 302] on link "Add" at bounding box center [943, 298] width 63 height 27
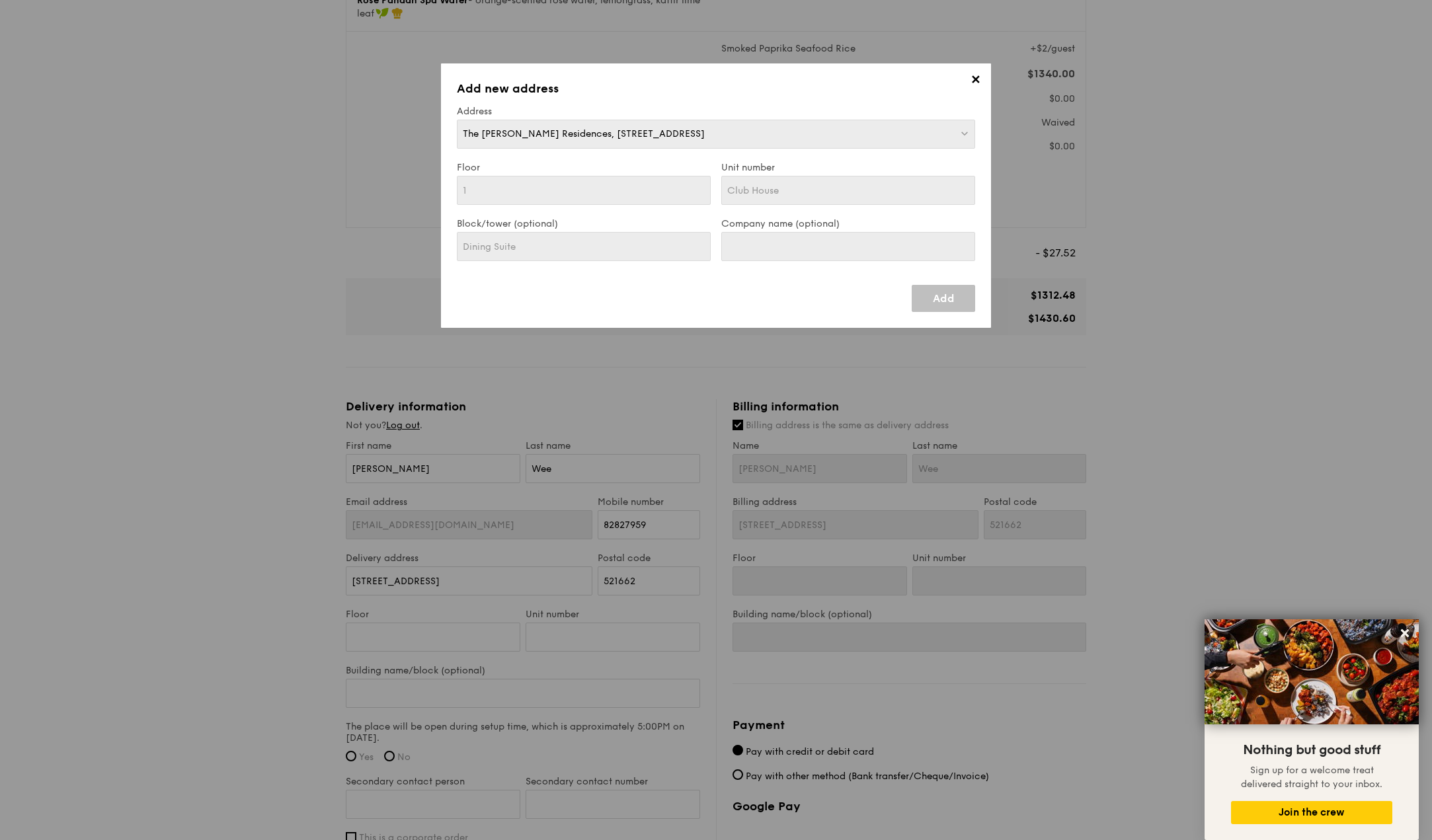
type input "[STREET_ADDRESS]"
type input "538860"
type input "1"
type input "Club House"
type input "Dining Suite"
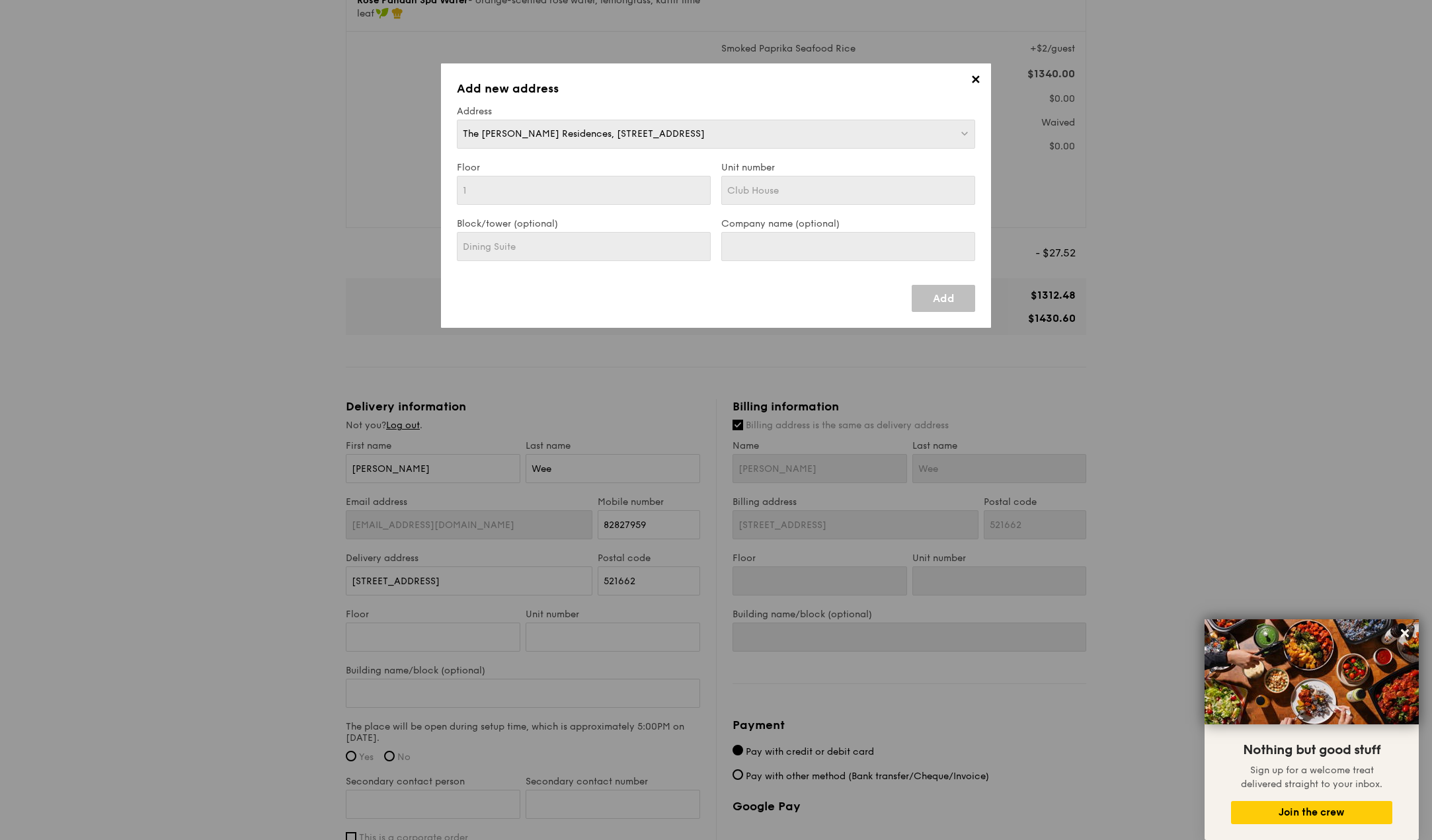
type input "[STREET_ADDRESS]"
type input "538860"
type input "1"
type input "Club House"
type input "Dining Suite"
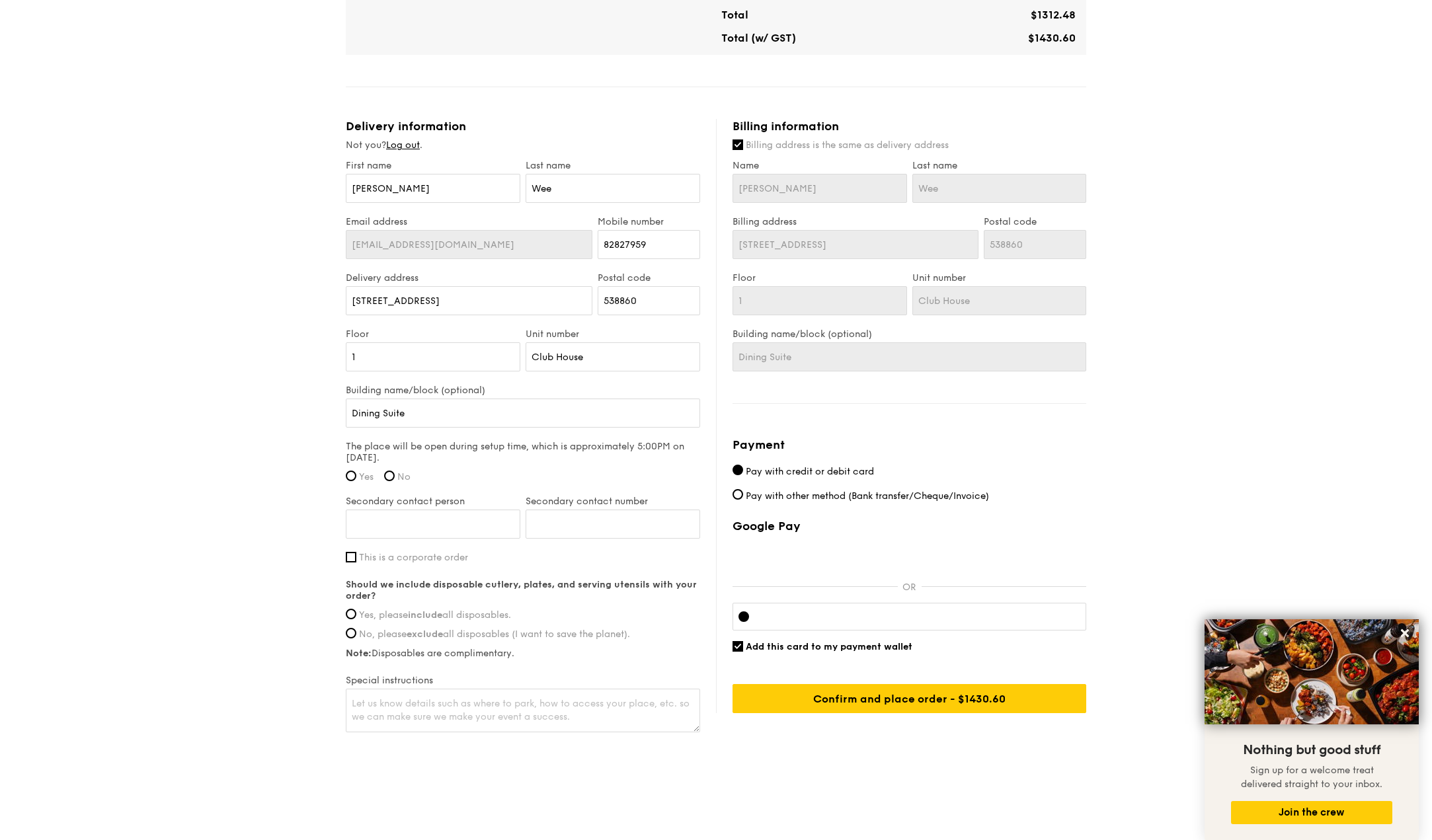
scroll to position [743, 0]
click at [355, 474] on input "Yes" at bounding box center [350, 475] width 11 height 11
radio input "true"
click at [483, 515] on input "Secondary contact person" at bounding box center [433, 523] width 175 height 29
type input "JIA EN TEO"
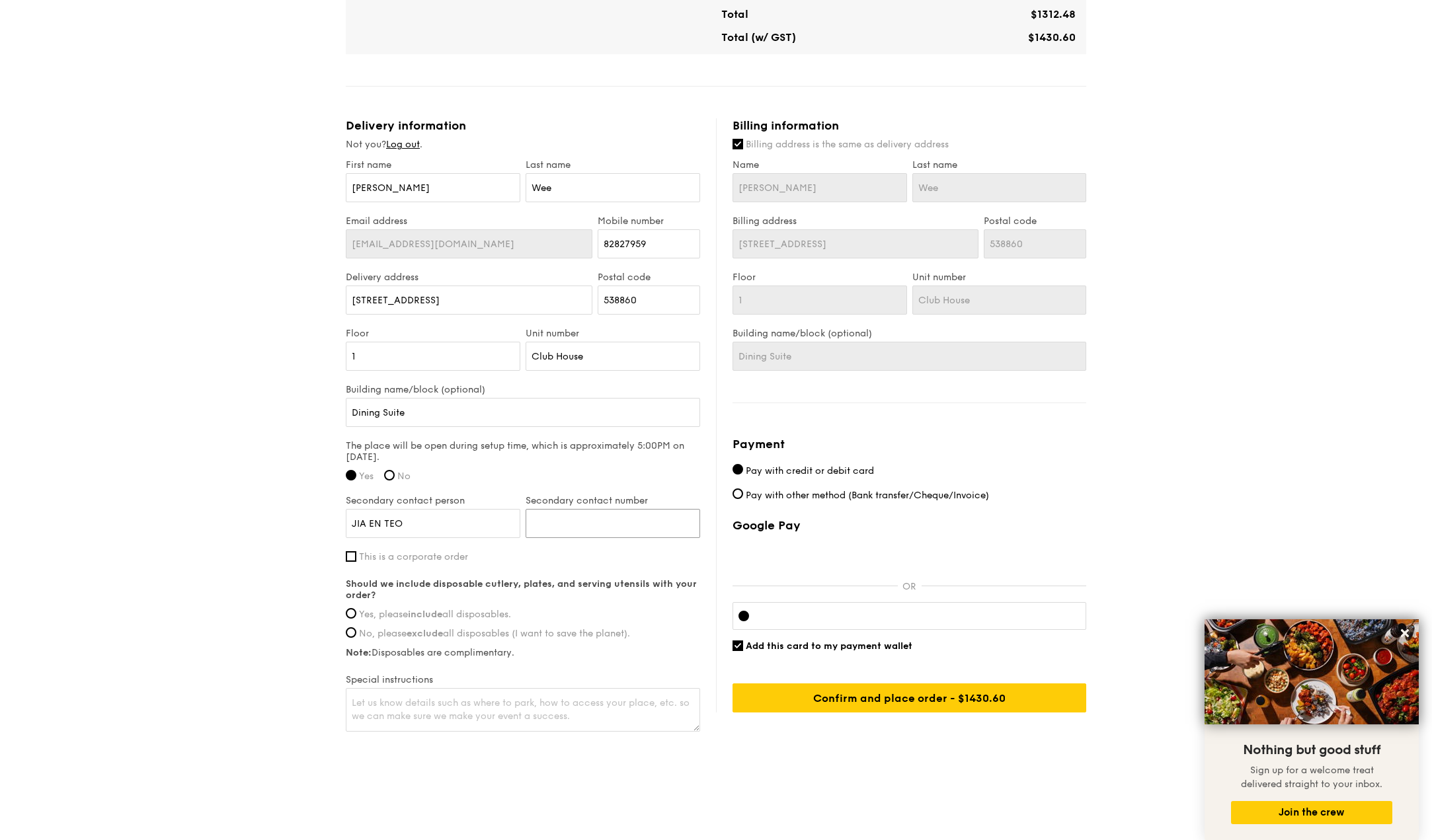
type input "91680238"
click at [359, 617] on span "Yes, please include all disposables." at bounding box center [435, 614] width 152 height 11
click at [357, 617] on input "Yes, please include all disposables." at bounding box center [350, 613] width 11 height 11
radio input "true"
click at [591, 704] on textarea at bounding box center [522, 710] width 355 height 44
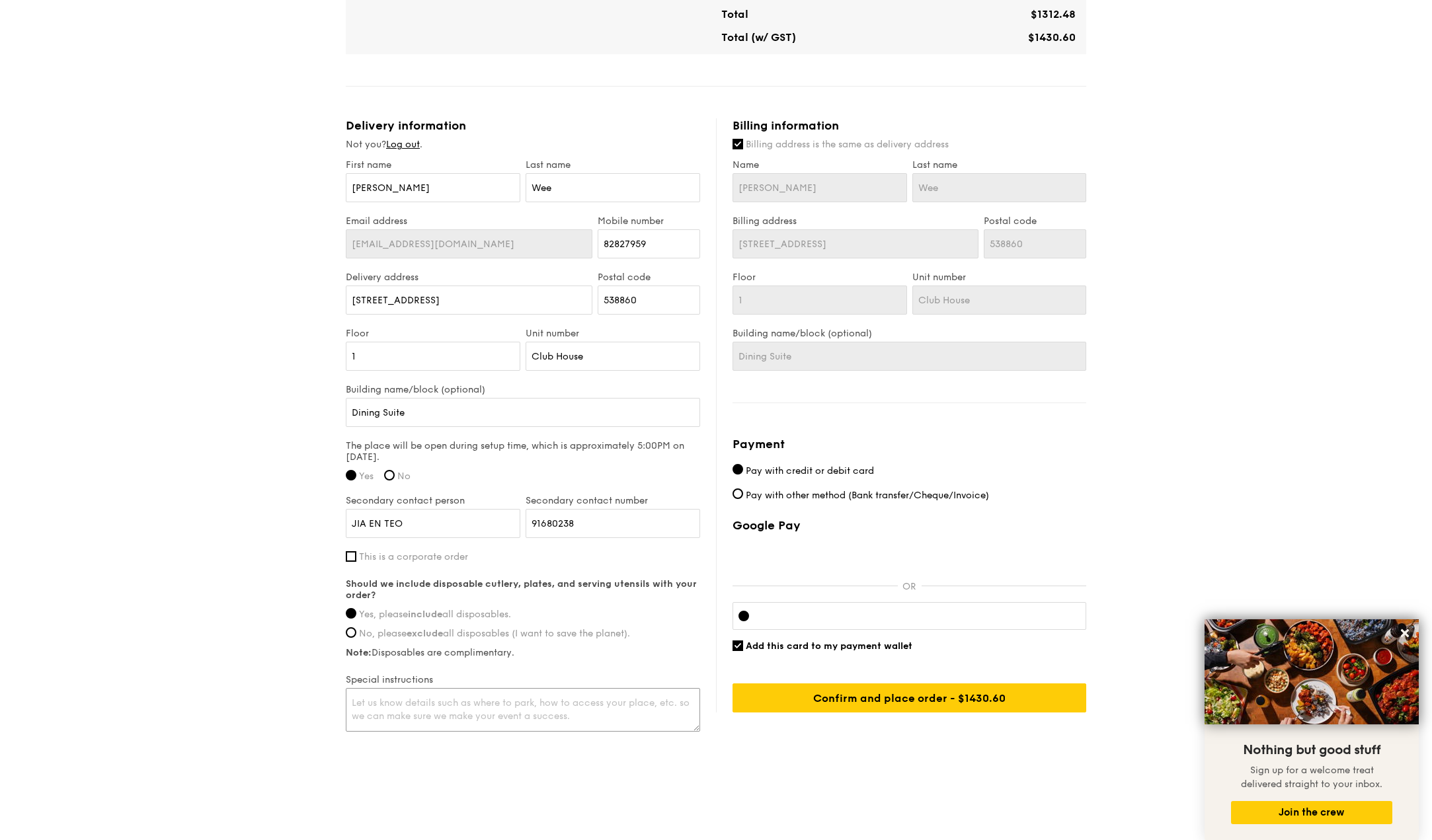
click at [607, 713] on textarea at bounding box center [522, 710] width 355 height 44
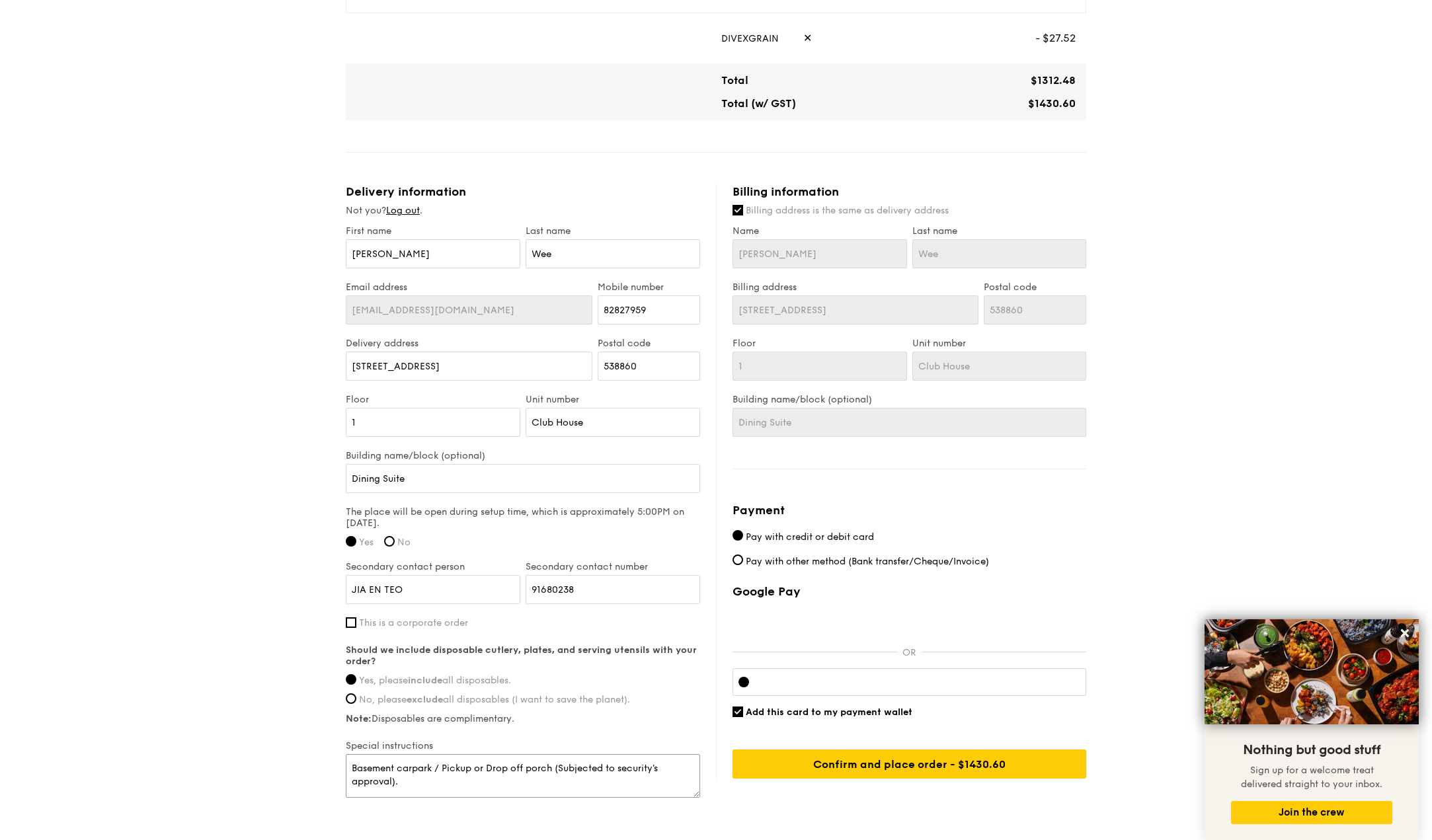
scroll to position [0, 0]
click at [510, 769] on textarea "Basement carpark / Pickup or Drop off porch (Subjected to security's approval).…" at bounding box center [522, 776] width 355 height 44
click at [504, 771] on textarea "Basement carpark / Pickup or Drop off porch (Subjected to security's approval).…" at bounding box center [522, 776] width 355 height 44
click at [462, 771] on textarea "Basement carpark / Pickup or Drop-off porch (Subjected to security's approval).…" at bounding box center [522, 776] width 355 height 44
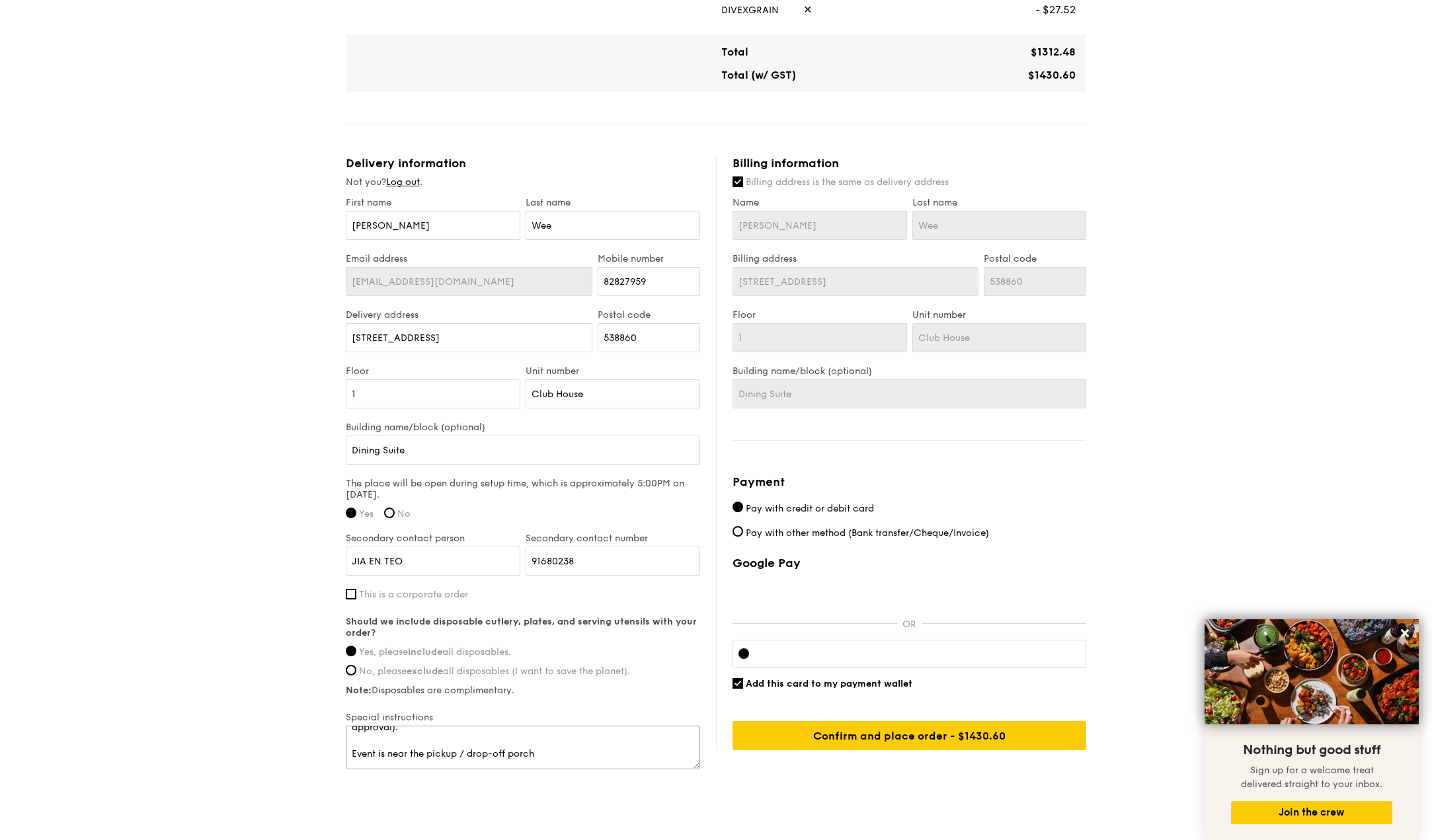
scroll to position [743, 0]
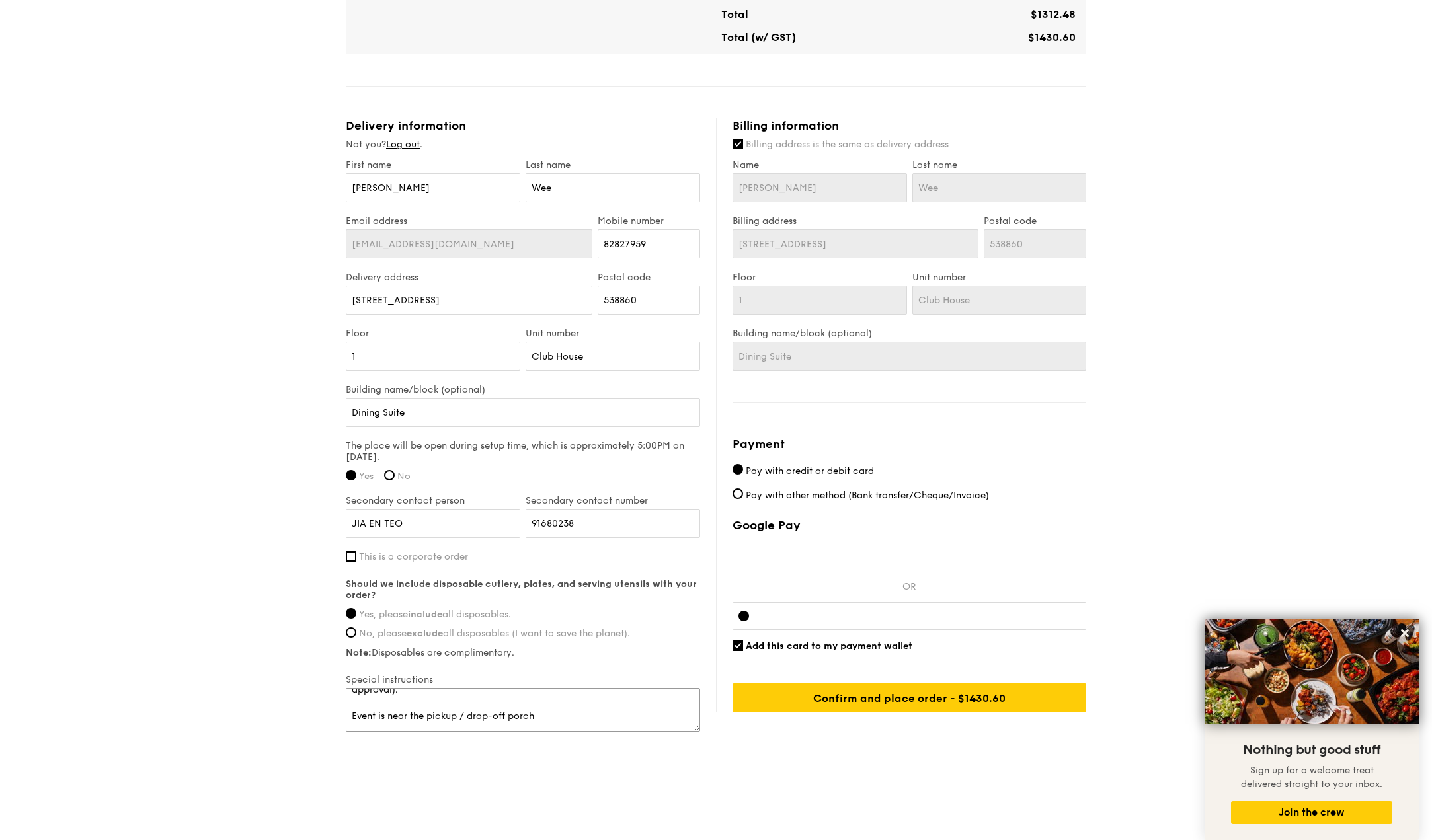
click at [449, 717] on textarea "Basement carpark / Pick-up or Drop-off porch (Subjected to security's approval)…" at bounding box center [522, 710] width 355 height 44
click at [448, 704] on textarea "Basement carpark / Pick-up or Drop-off porch (Subjected to security's approval)…" at bounding box center [522, 710] width 355 height 44
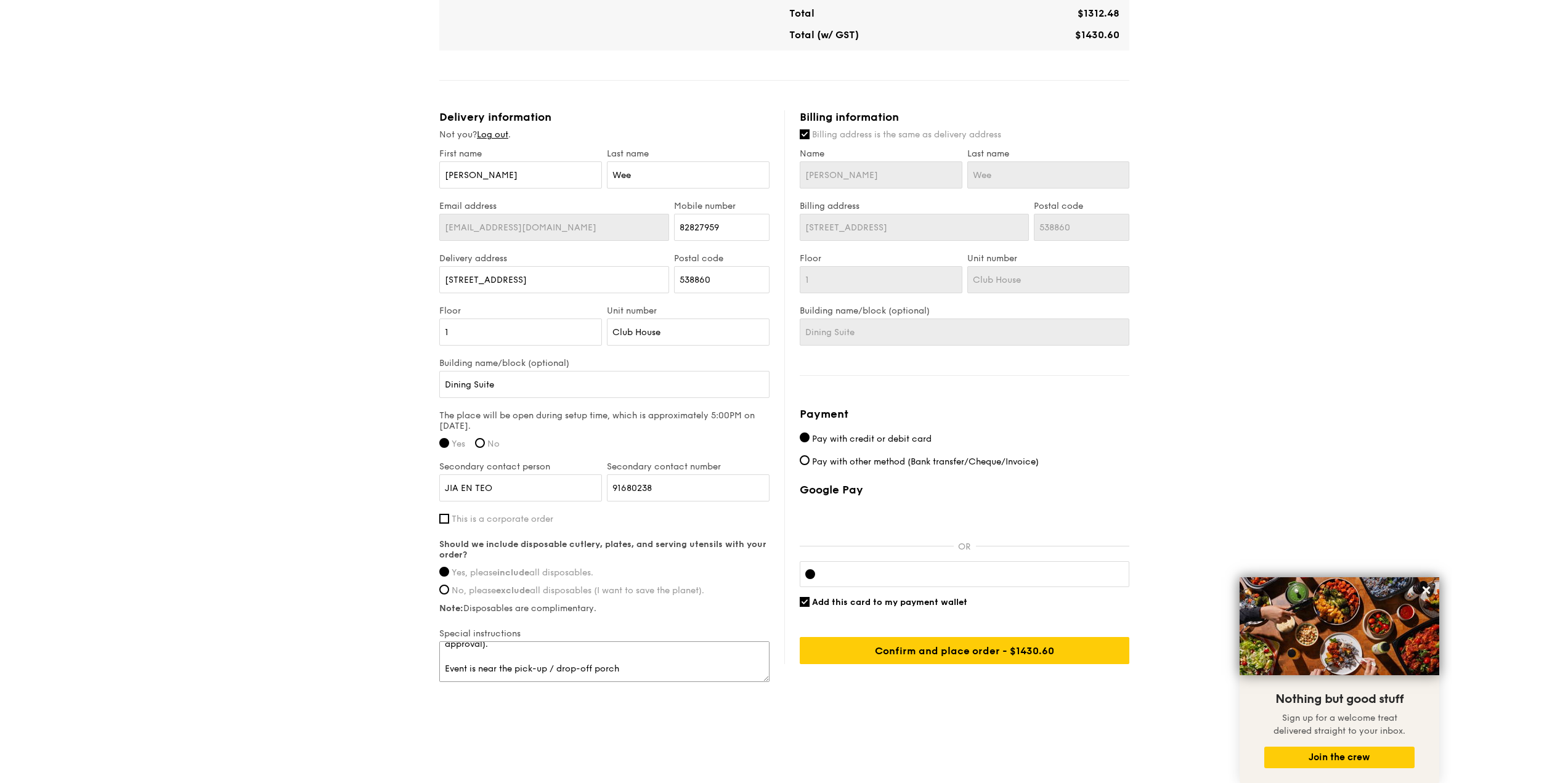
scroll to position [25, 0]
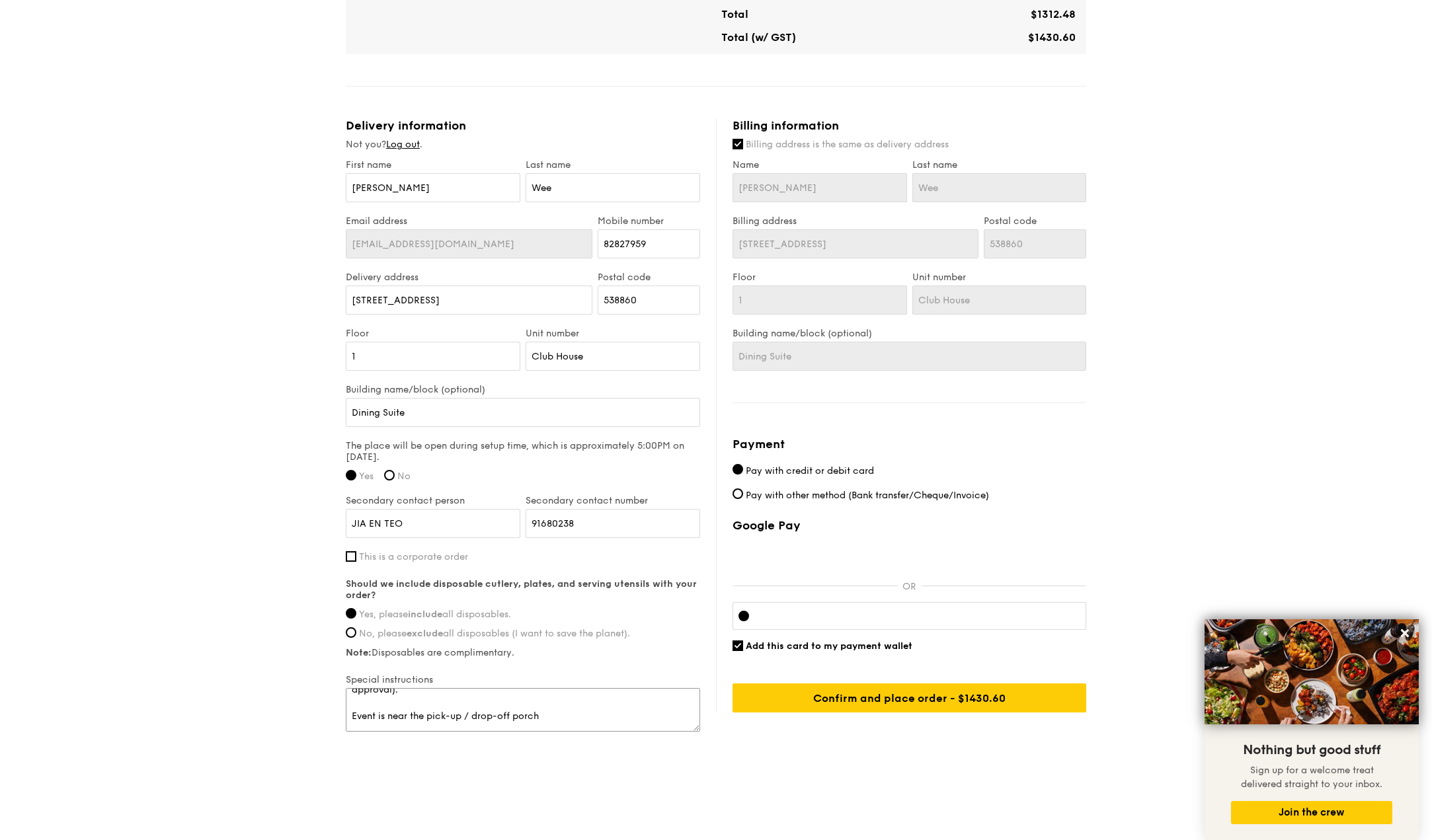
drag, startPoint x: 436, startPoint y: 715, endPoint x: 541, endPoint y: 693, distance: 107.3
click at [441, 715] on textarea "Basement carpark / Pick-up or Drop-off porch (Subjected to security's approval)…" at bounding box center [522, 710] width 355 height 44
type textarea "Basement carpark / Pick-up or Drop-off porch (Subjected to security's approval)…"
click at [1156, 513] on div "1 - Select menu 2 - Select items 3 - Check out Classic Buffet $24.80 /guest ($2…" at bounding box center [716, 22] width 1432 height 1531
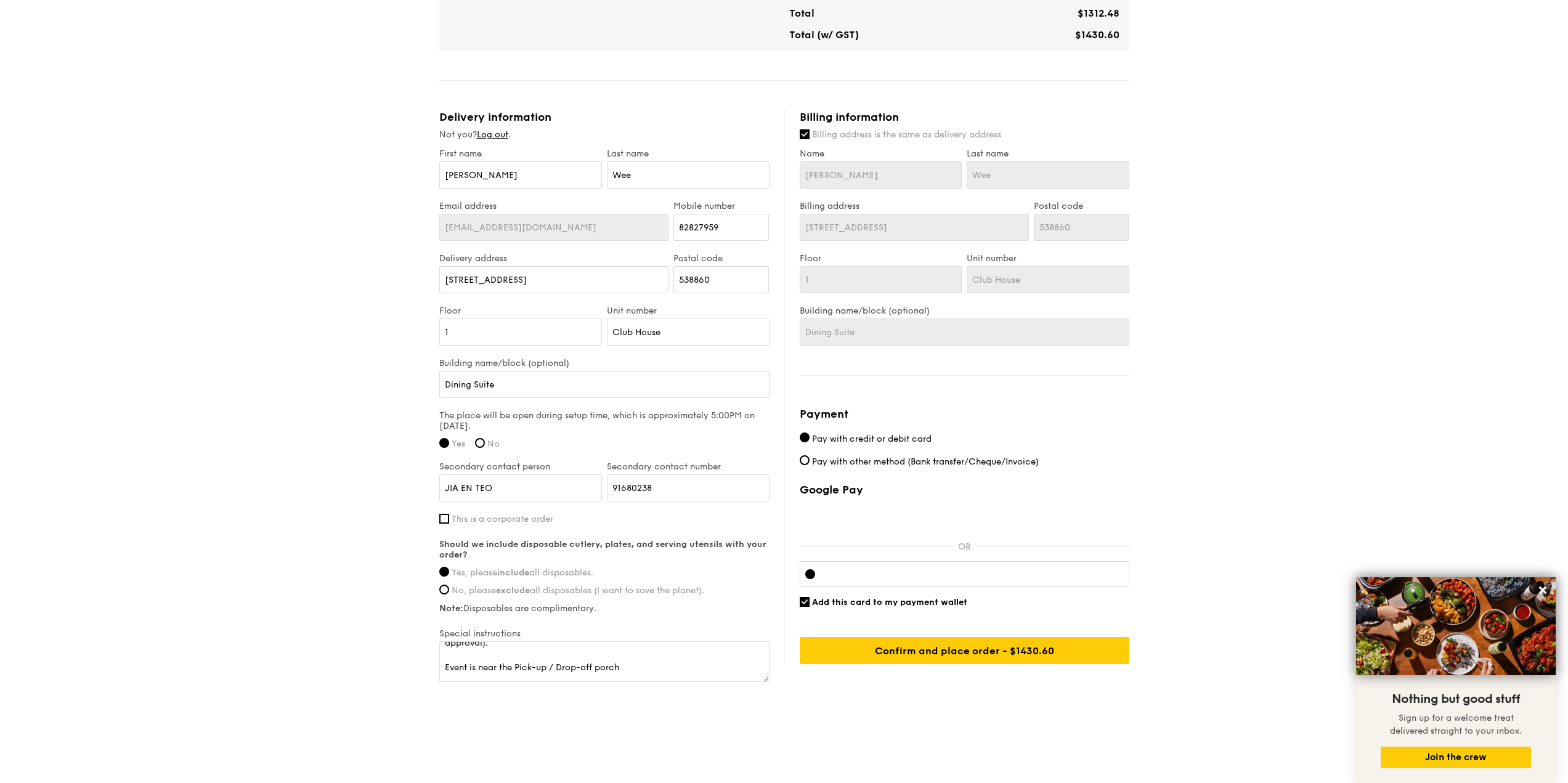
click at [905, 568] on div at bounding box center [964, 573] width 330 height 26
click at [1253, 610] on div "1 - Select menu 2 - Select items 3 - Check out Classic Buffet $24.80 /guest ($2…" at bounding box center [784, 20] width 1568 height 1427
click at [1245, 525] on div "1 - Select menu 2 - Select items 3 - Check out Classic Buffet $24.80 /guest ($2…" at bounding box center [784, 20] width 1568 height 1427
click at [945, 602] on span "Add this card to my payment wallet" at bounding box center [889, 602] width 155 height 11
click at [809, 602] on input "Add this card to my payment wallet" at bounding box center [804, 602] width 10 height 10
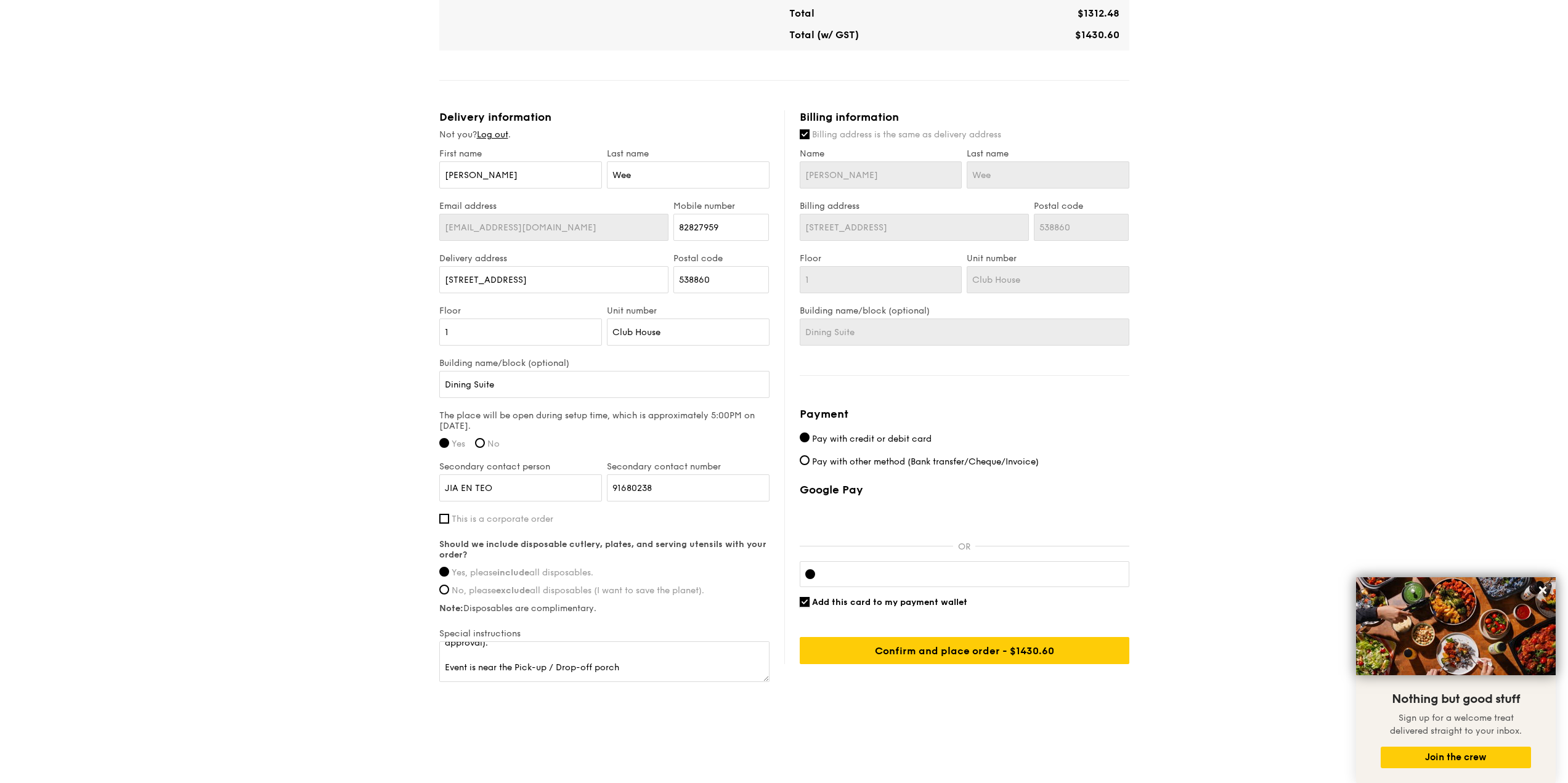
checkbox input "false"
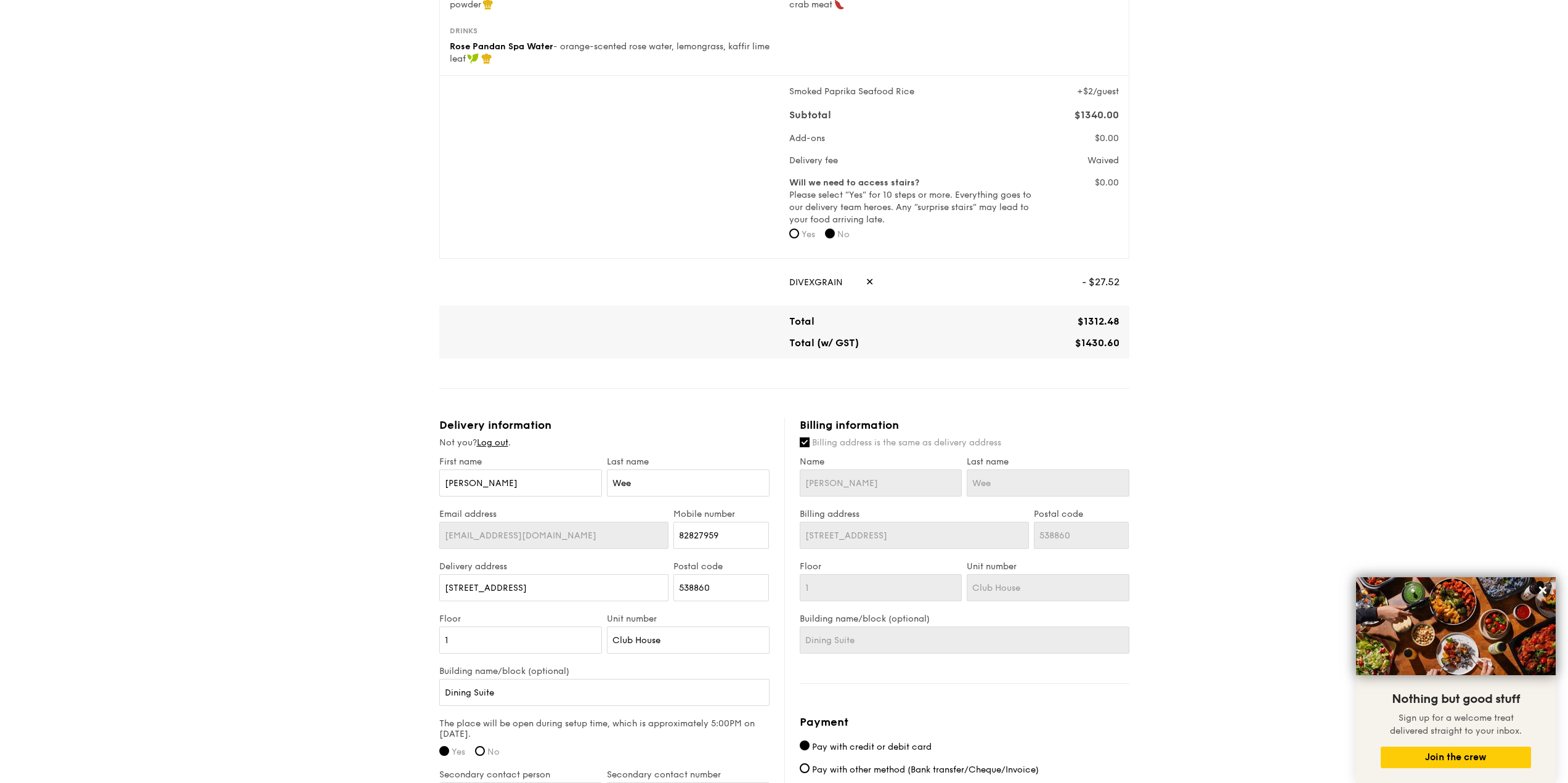
scroll to position [77, 0]
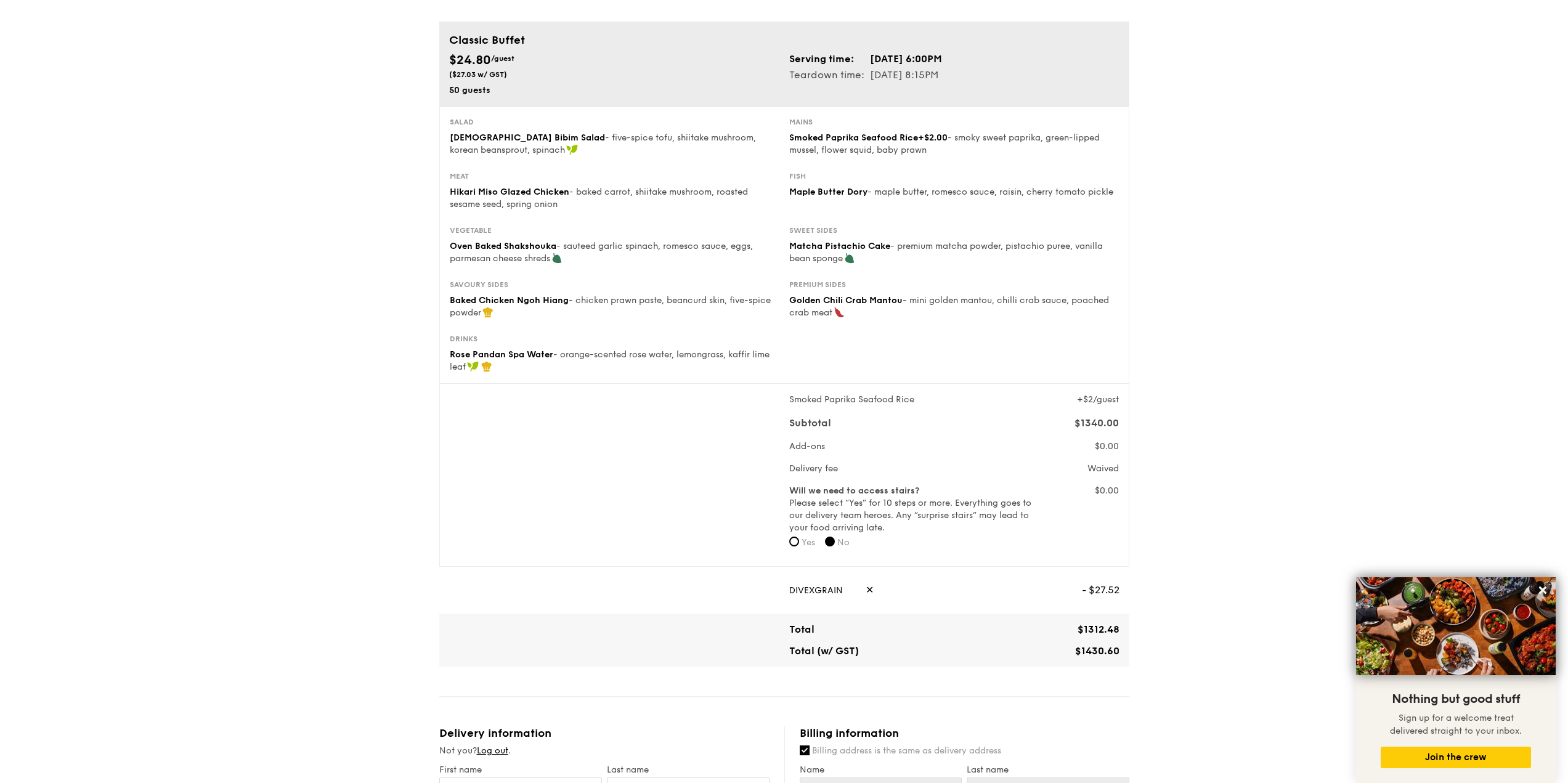
click at [504, 139] on span "[DEMOGRAPHIC_DATA] Bibim Salad" at bounding box center [527, 138] width 155 height 11
click at [484, 187] on span "Hikari Miso Glazed Chicken" at bounding box center [510, 192] width 120 height 11
click at [540, 248] on span "Oven Baked Shakshouka" at bounding box center [503, 246] width 106 height 11
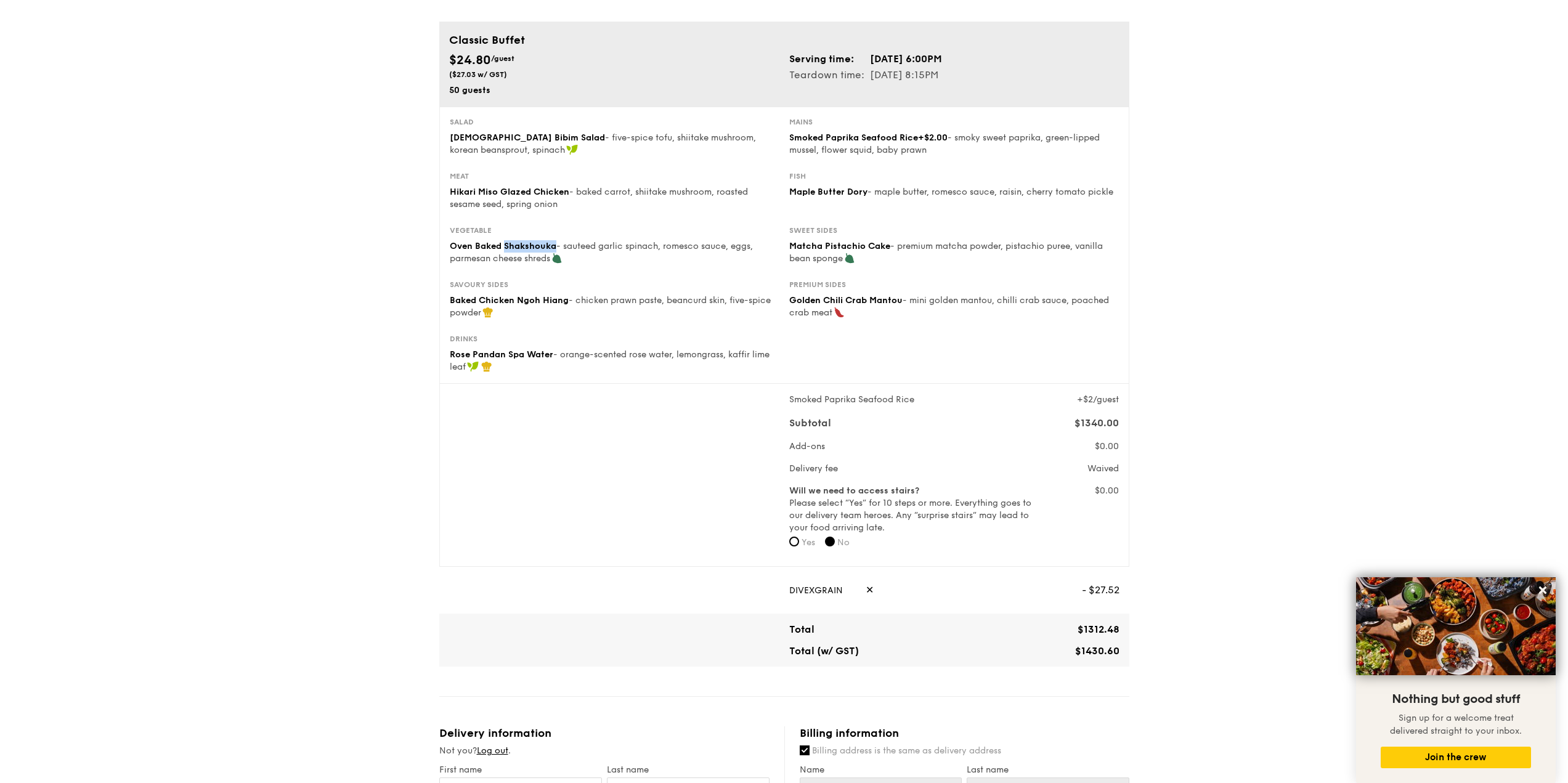
click at [541, 248] on span "Oven Baked Shakshouka" at bounding box center [503, 246] width 106 height 11
click at [522, 300] on span "Baked Chicken Ngoh Hiang" at bounding box center [509, 300] width 119 height 11
click at [518, 361] on div "Rose Pandan Spa Water - orange-scented rose water, lemongrass, kaffir lime leaf" at bounding box center [615, 361] width 330 height 25
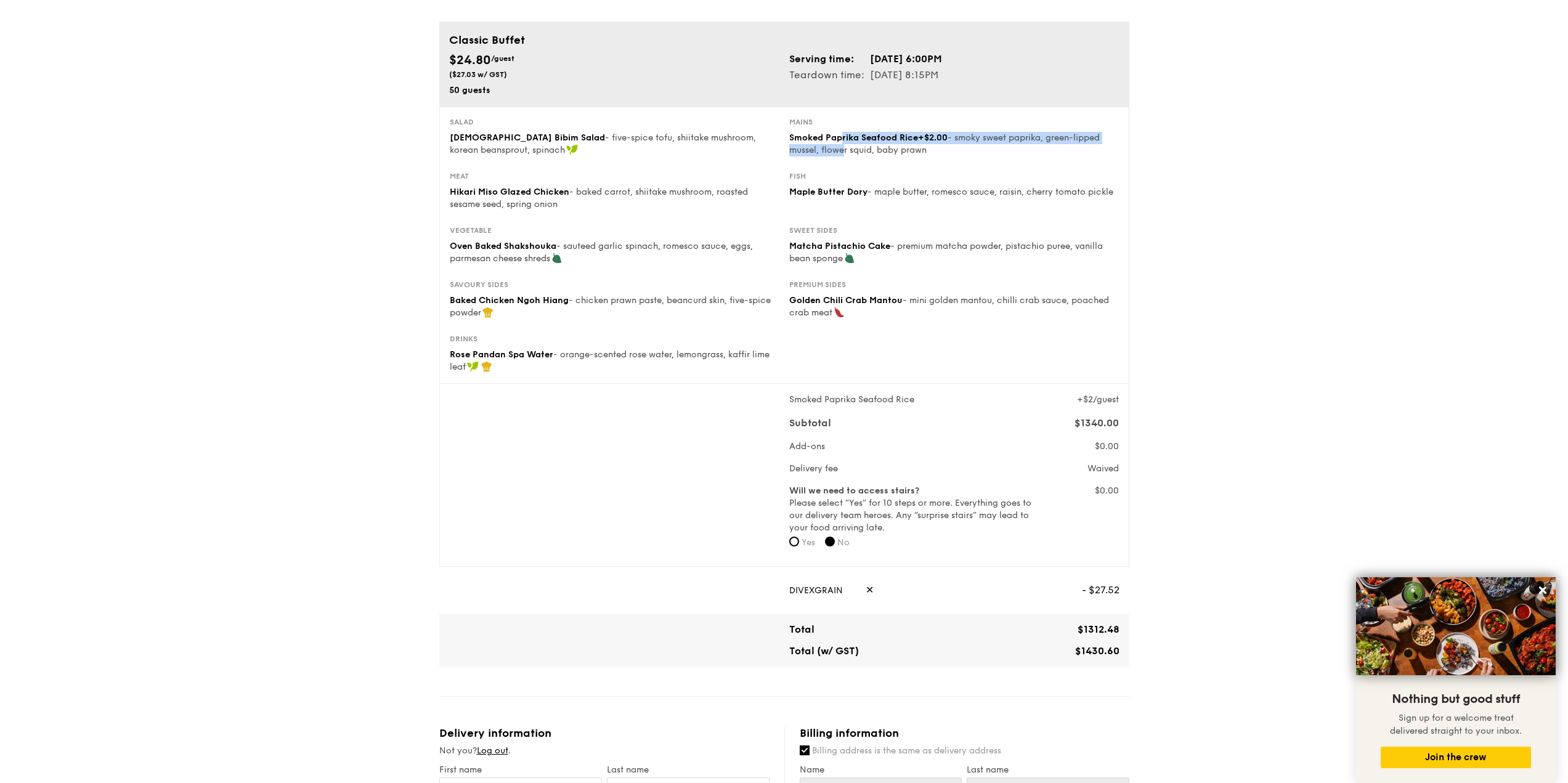
click at [843, 144] on div "Smoked Paprika Seafood Rice +$2.00 - smoky sweet paprika, green-lipped mussel, …" at bounding box center [954, 145] width 330 height 25
click at [823, 189] on span "Maple Butter Dory" at bounding box center [828, 192] width 78 height 11
click at [848, 238] on div "Sweet sides Matcha Pistachio Cake - premium matcha powder, pistachio puree, van…" at bounding box center [954, 245] width 330 height 39
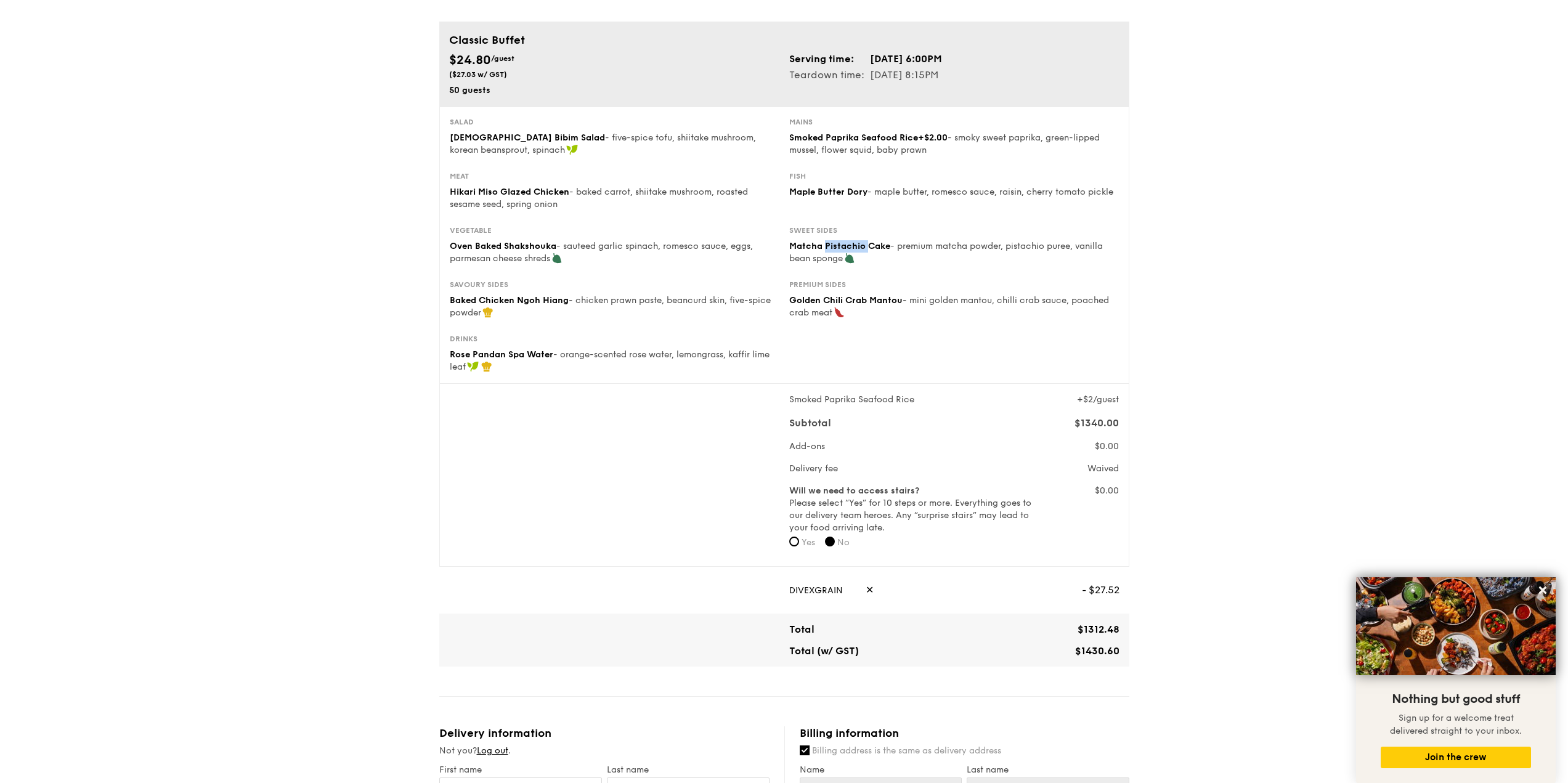
click at [848, 238] on div "Sweet sides Matcha Pistachio Cake - premium matcha powder, pistachio puree, van…" at bounding box center [954, 245] width 330 height 39
click at [857, 303] on span "Golden Chili Crab Mantou" at bounding box center [845, 300] width 114 height 11
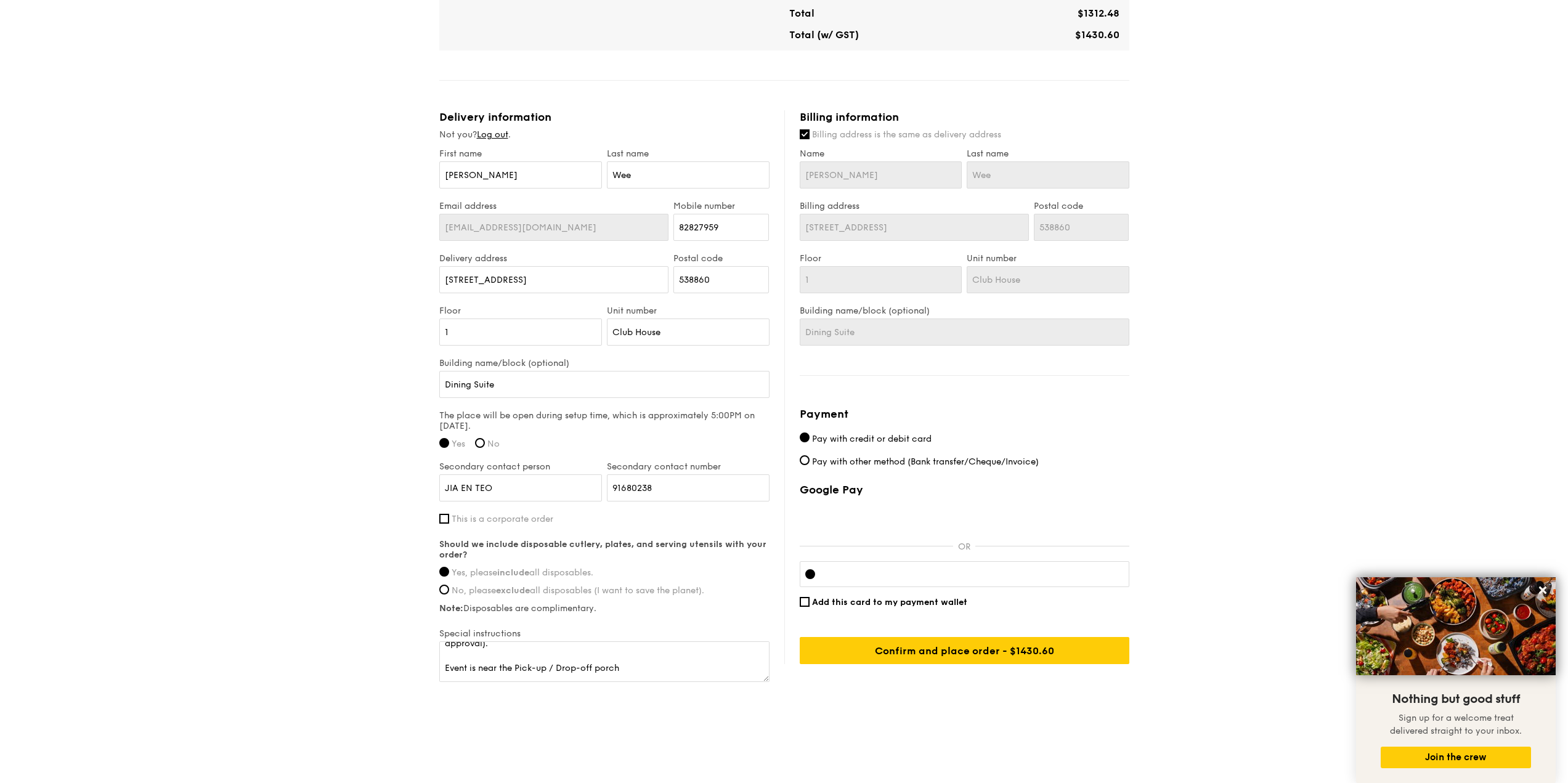
scroll to position [25, 0]
click at [639, 673] on textarea "Basement carpark / Pick-up or Drop-off porch (Subjected to security's approval)…" at bounding box center [604, 661] width 330 height 41
click at [631, 656] on textarea "Basement carpark / Pick-up or Drop-off porch (Subjected to security's approval)…" at bounding box center [604, 661] width 330 height 41
type textarea "Basement carpark / Pick-up or Drop-off porch (Subjected to security's approval)…"
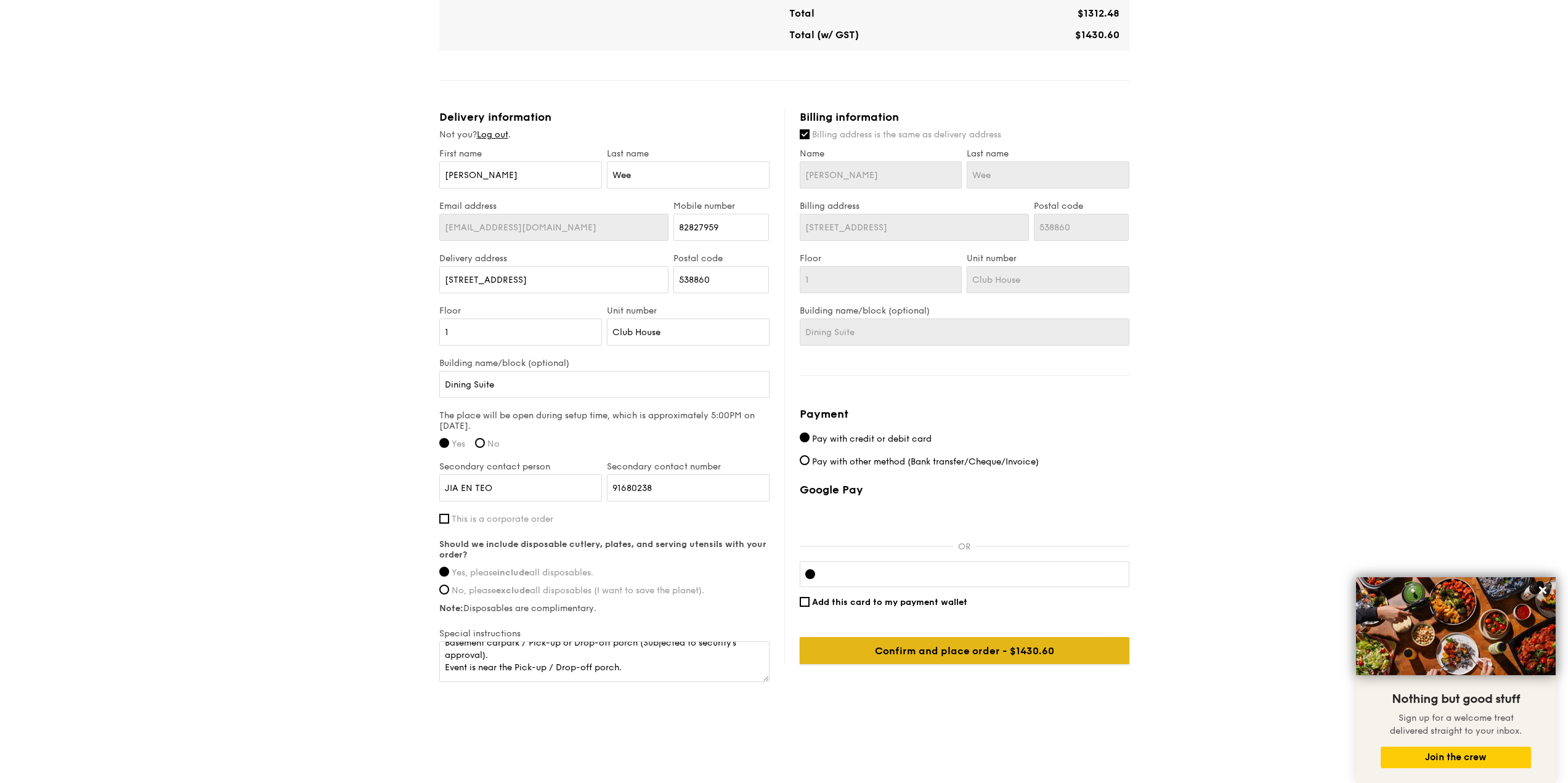
click at [868, 659] on input "Confirm and place order - $1430.60" at bounding box center [964, 650] width 330 height 27
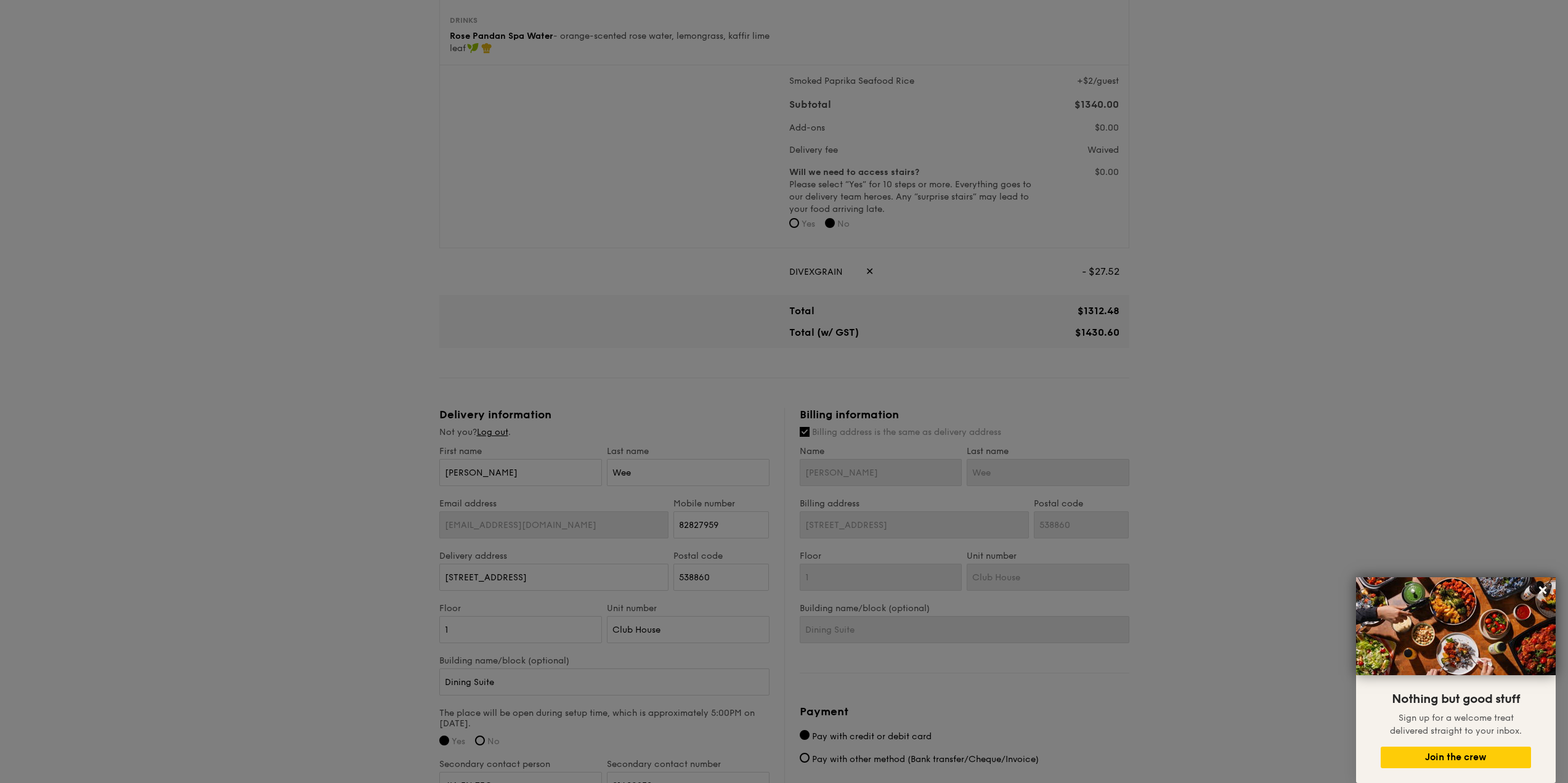
scroll to position [385, 0]
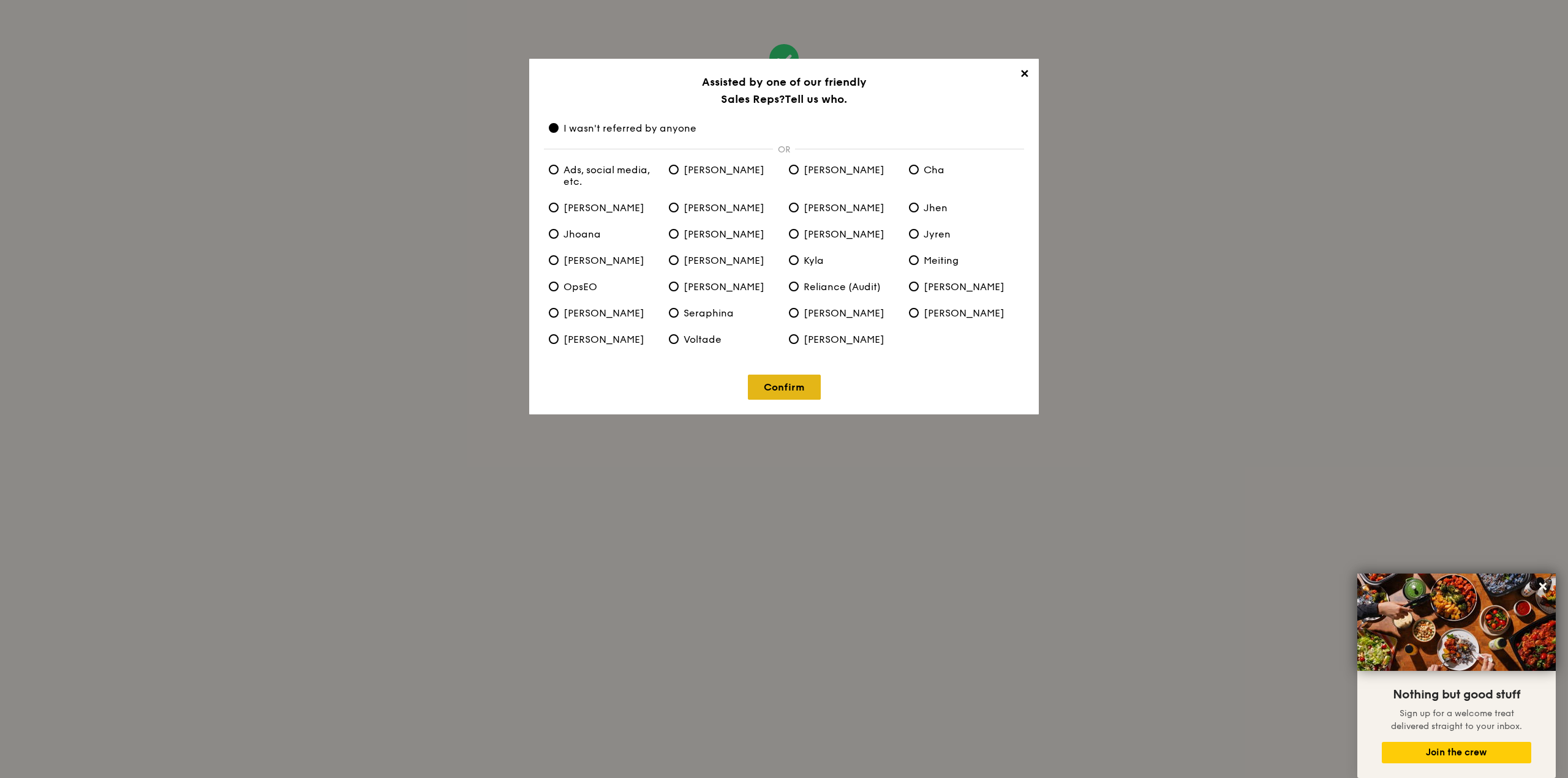
click at [778, 381] on link "Confirm" at bounding box center [784, 387] width 73 height 25
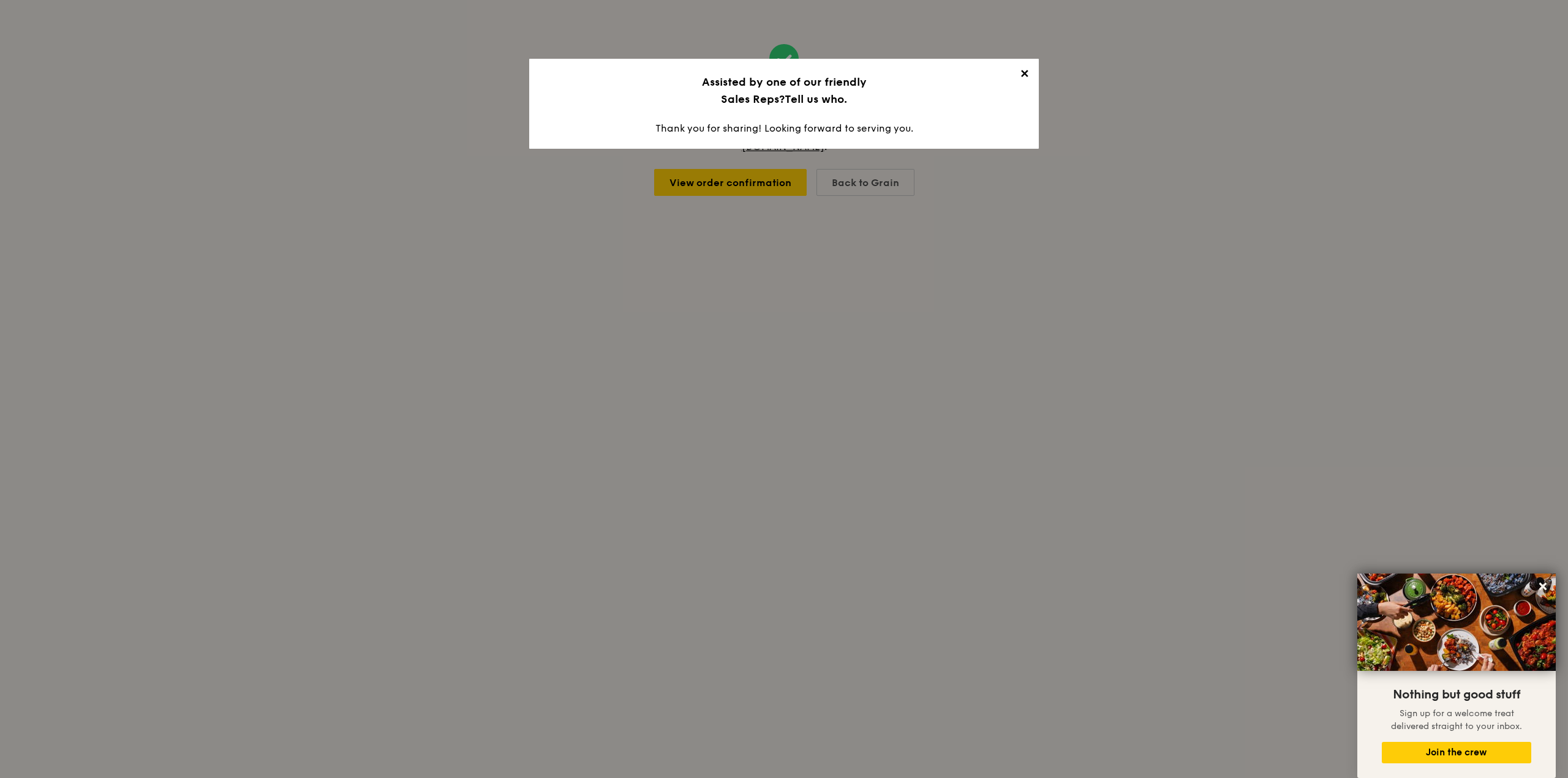
click at [1023, 77] on span "✕" at bounding box center [1024, 76] width 17 height 17
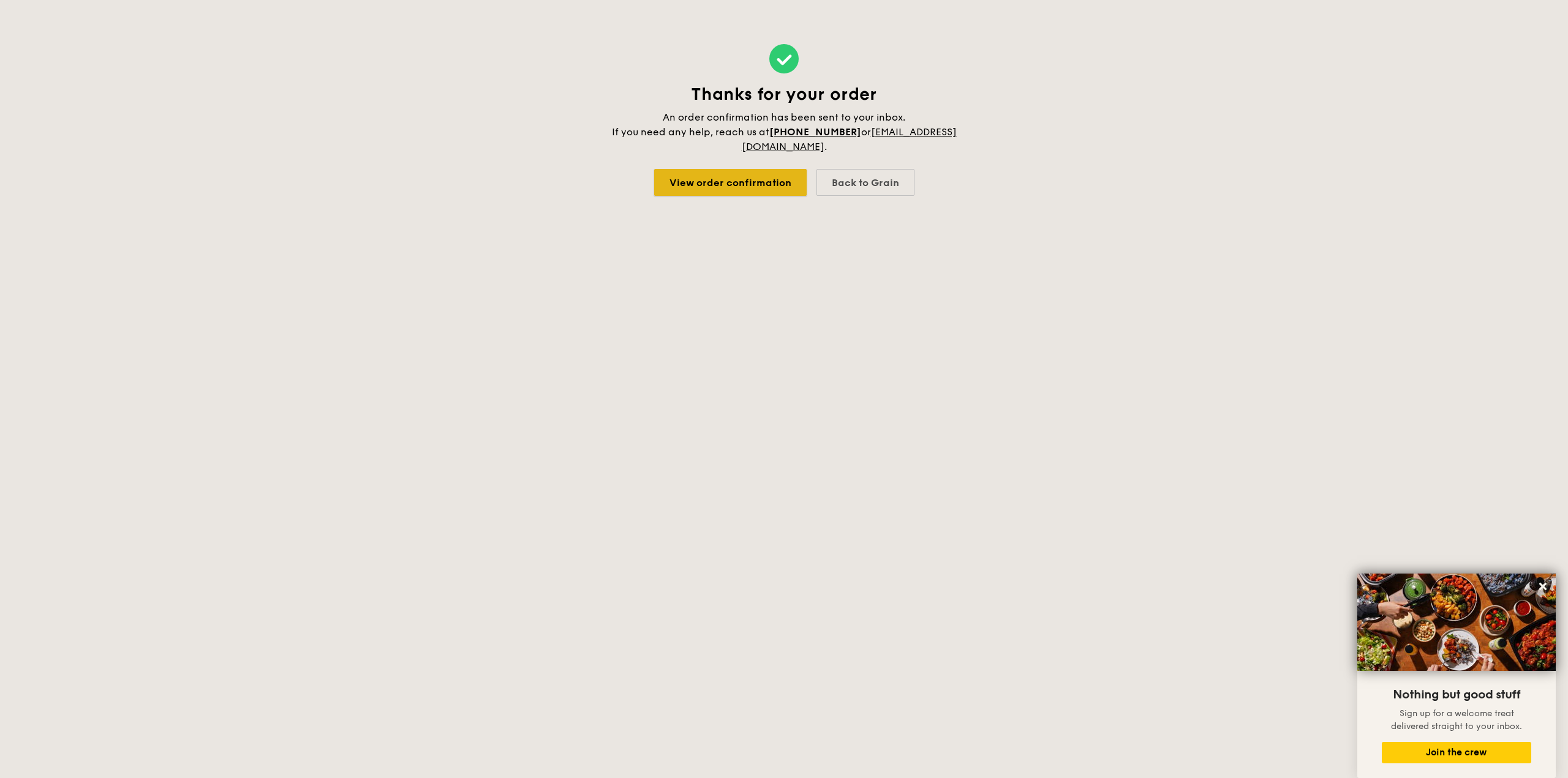
click at [724, 178] on link "View order confirmation" at bounding box center [731, 182] width 153 height 27
